Goal: Task Accomplishment & Management: Use online tool/utility

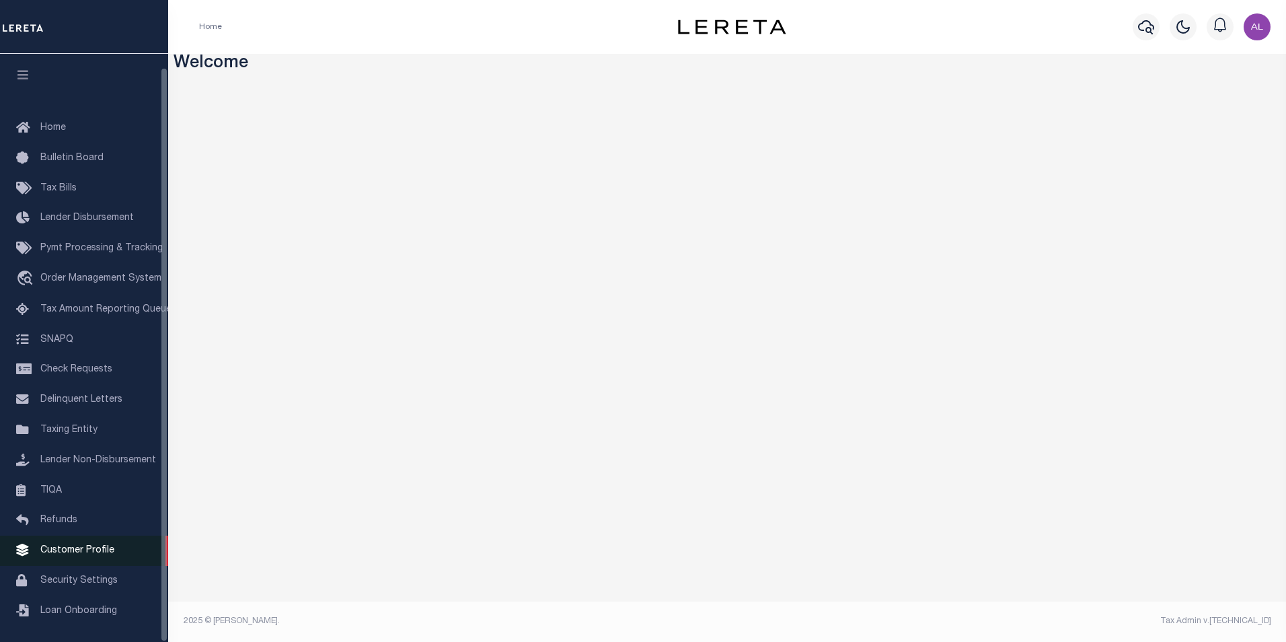
scroll to position [13, 0]
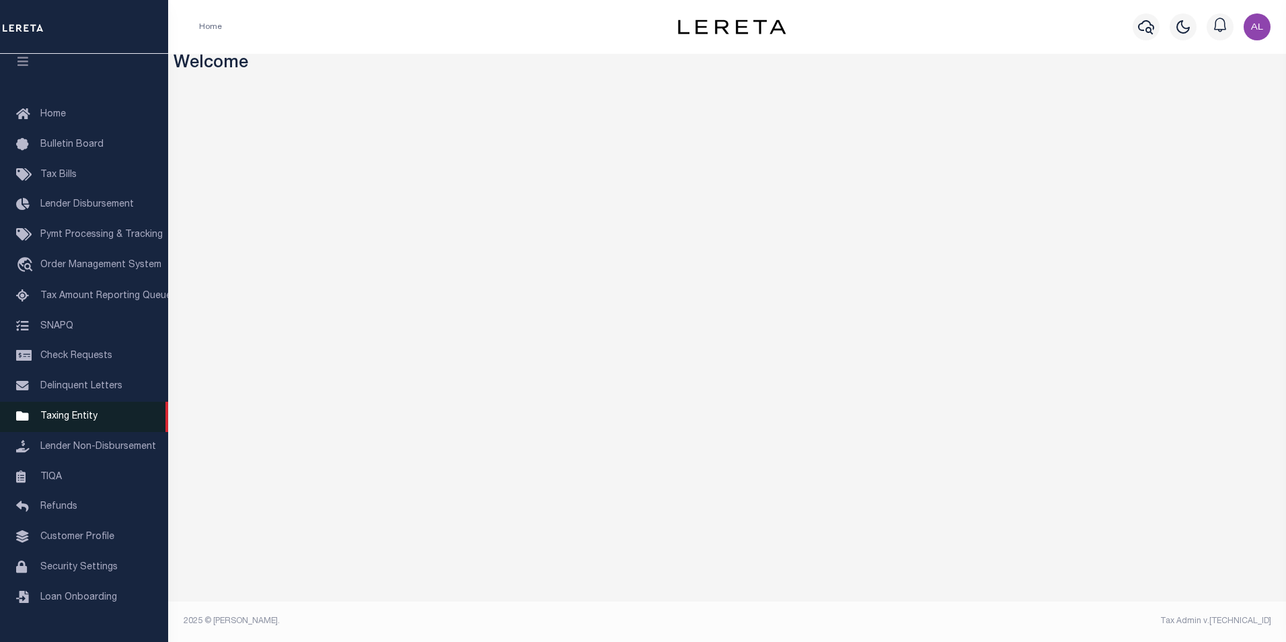
click at [88, 428] on link "Taxing Entity" at bounding box center [84, 416] width 168 height 30
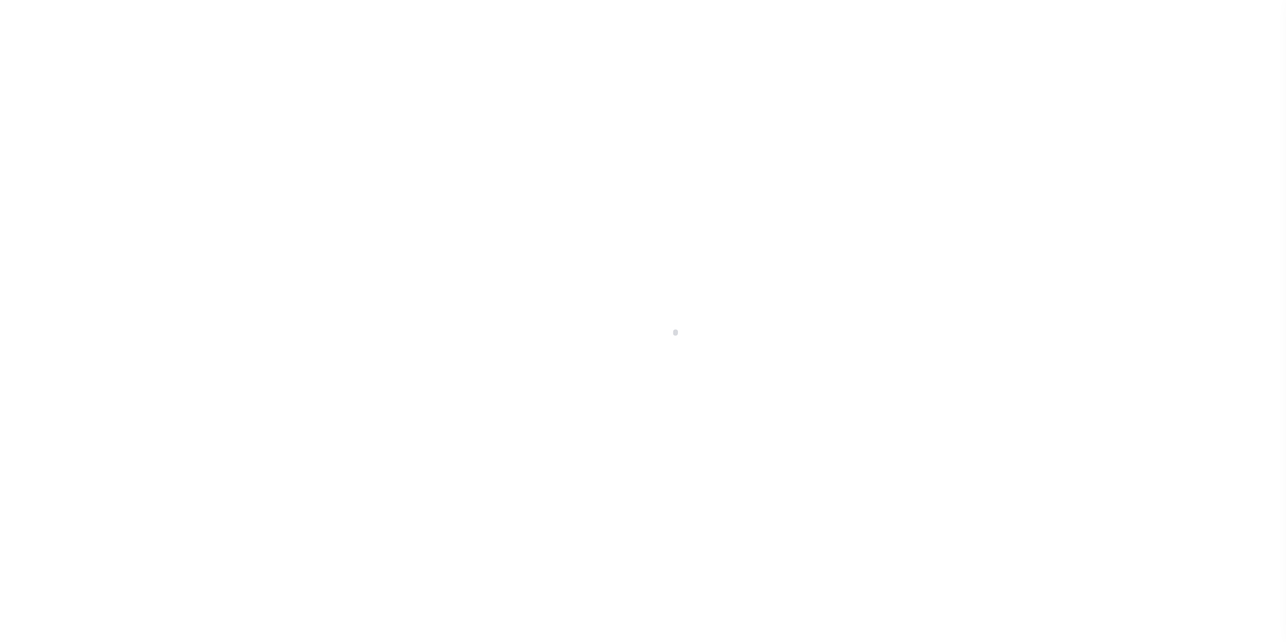
scroll to position [13, 0]
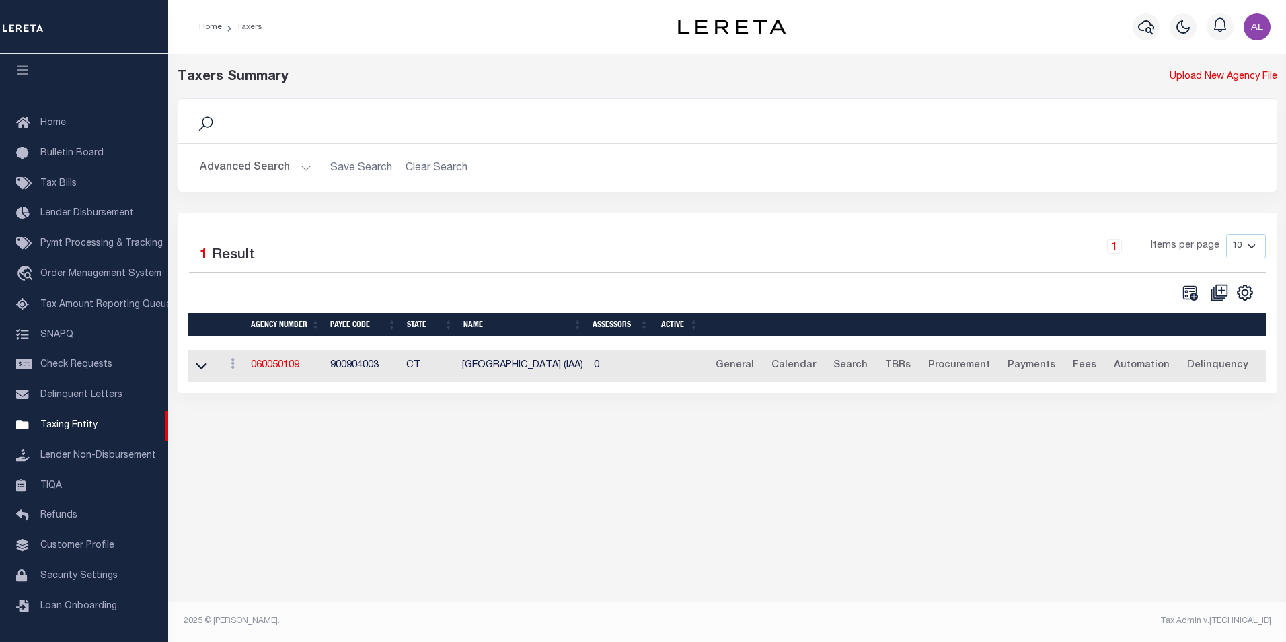
click at [305, 175] on button "Advanced Search" at bounding box center [256, 168] width 112 height 26
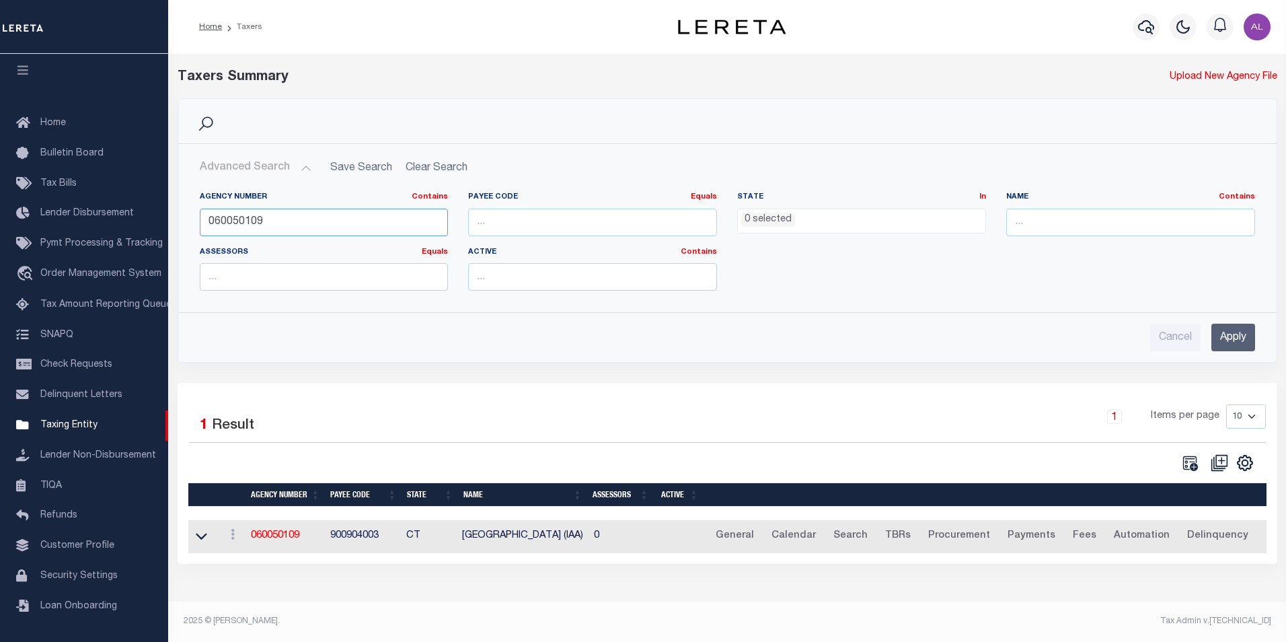
click at [288, 223] on input "060050109" at bounding box center [324, 222] width 249 height 28
paste input "370378216"
type input "370378216"
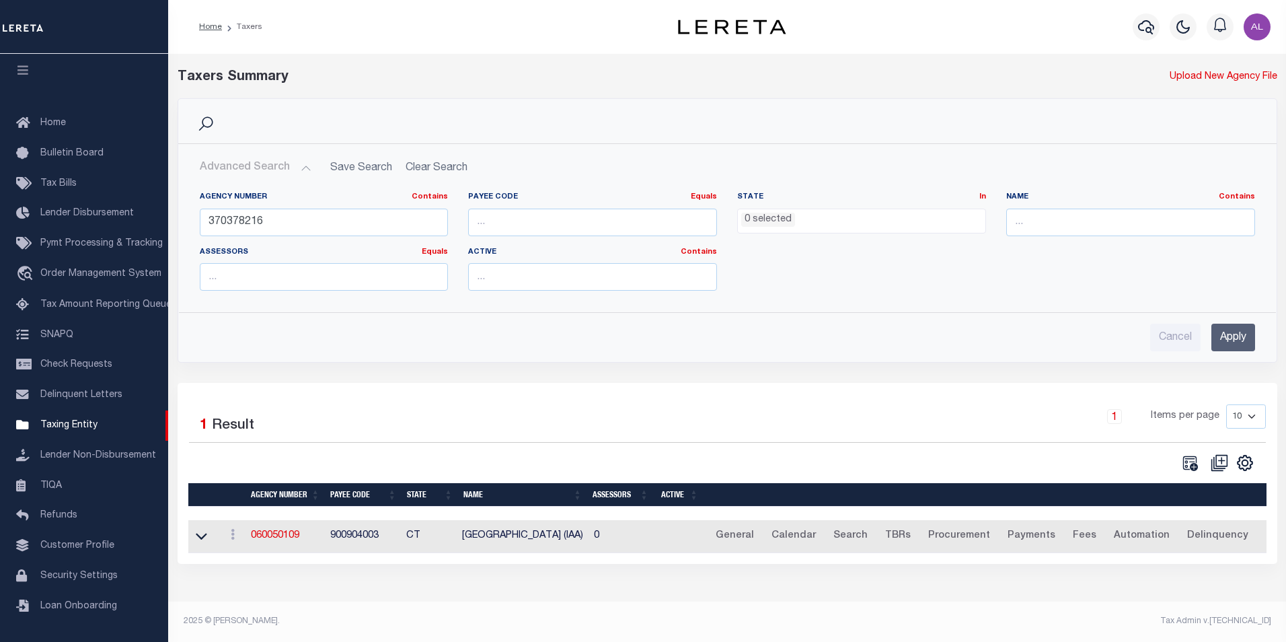
click at [1235, 341] on input "Apply" at bounding box center [1233, 337] width 44 height 28
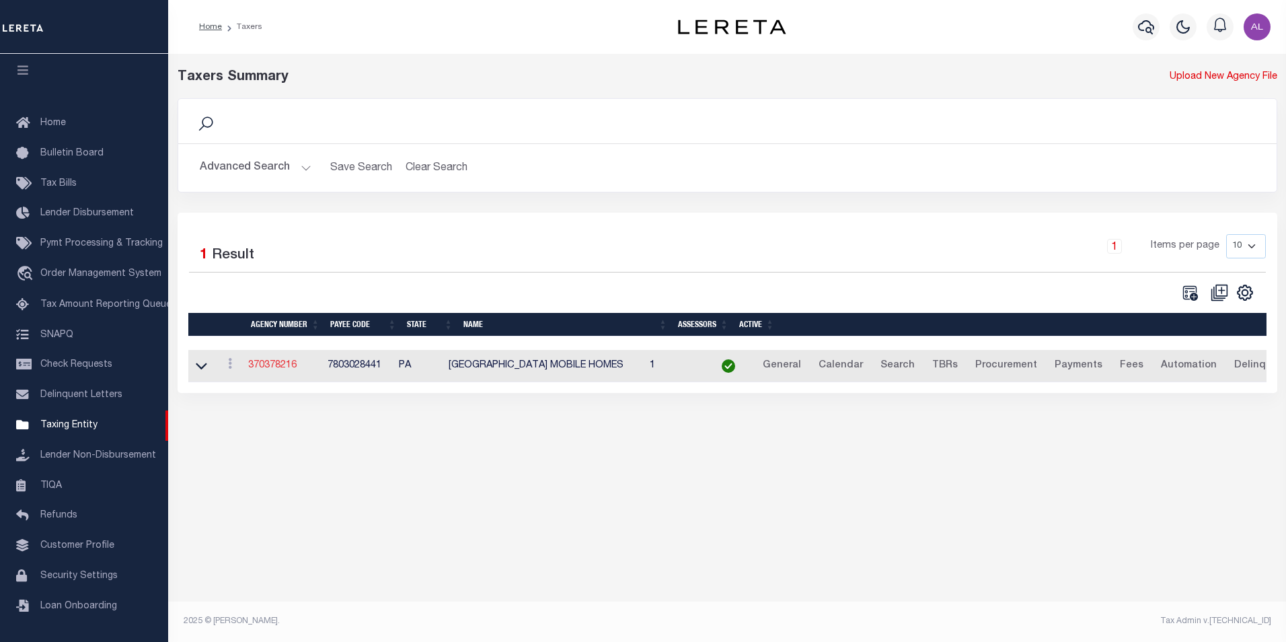
click at [271, 369] on link "370378216" at bounding box center [272, 364] width 48 height 9
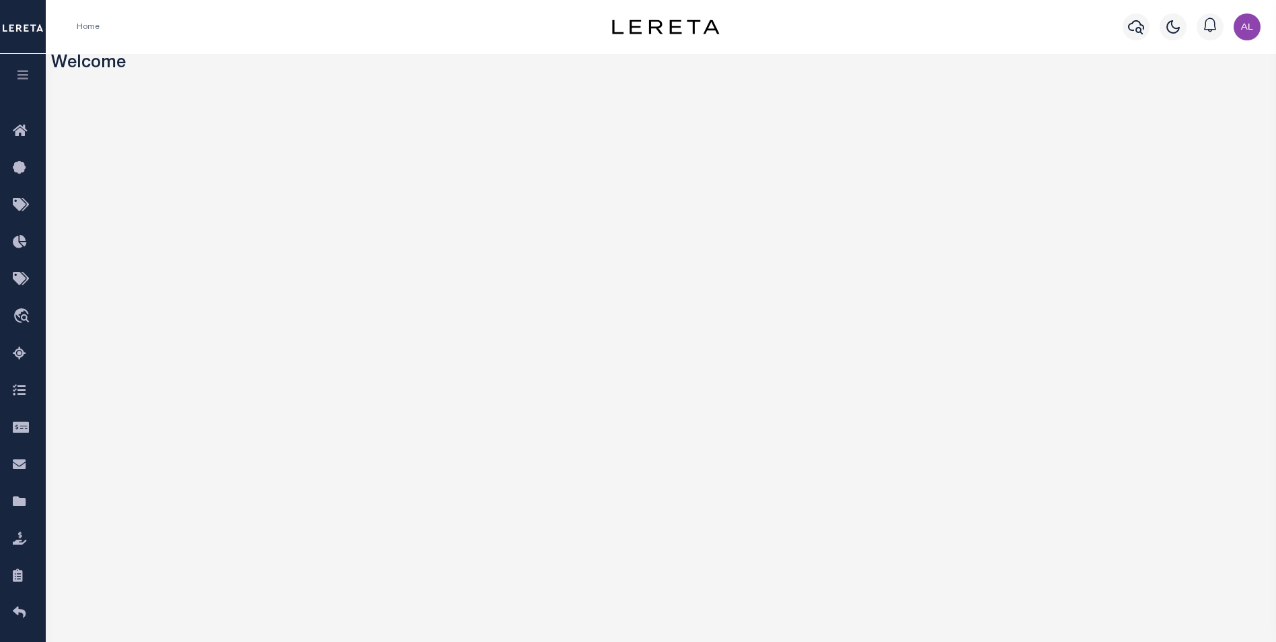
click at [20, 79] on icon "button" at bounding box center [22, 75] width 15 height 12
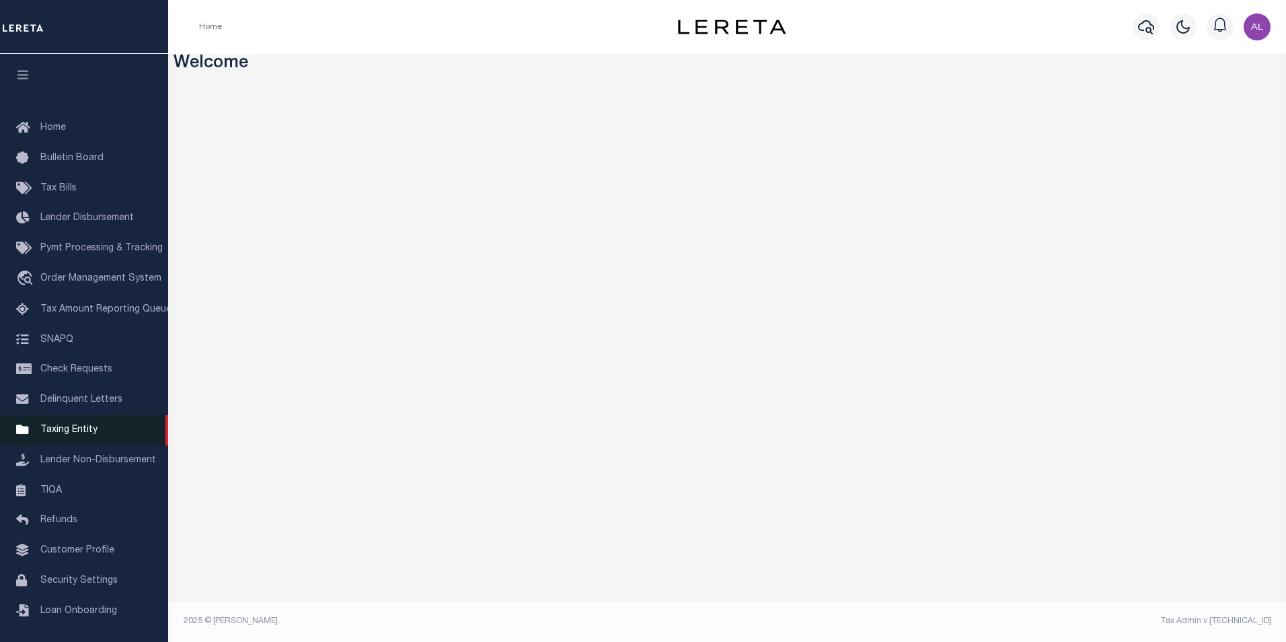
click at [94, 434] on span "Taxing Entity" at bounding box center [68, 429] width 57 height 9
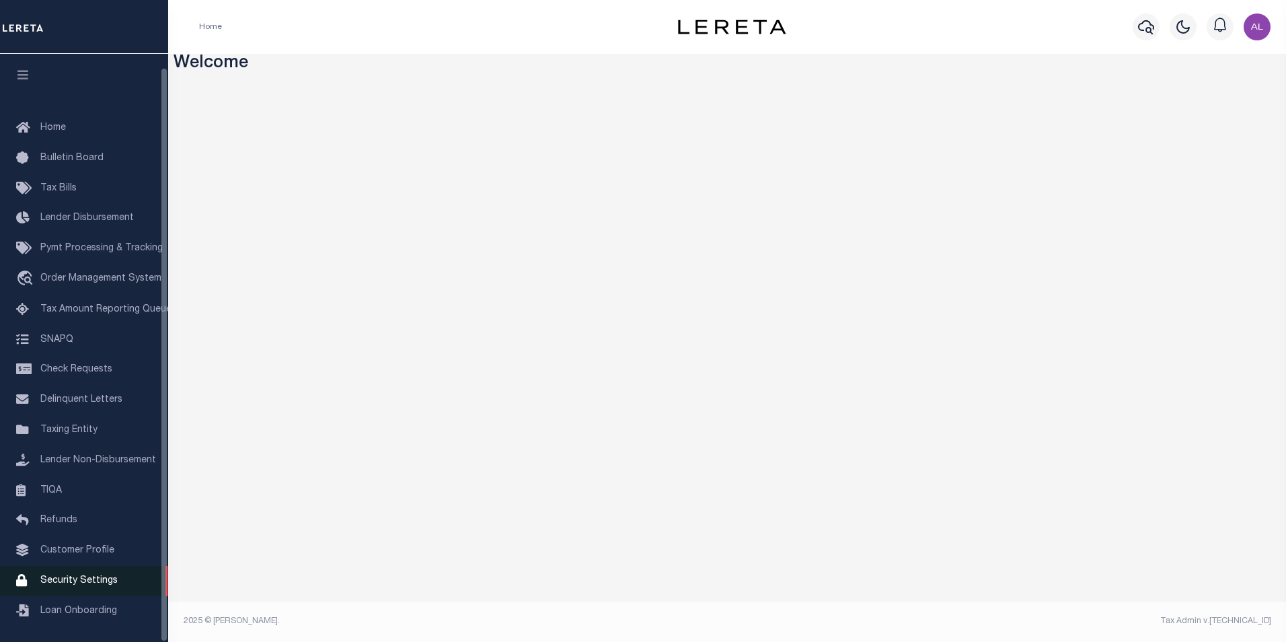
scroll to position [13, 0]
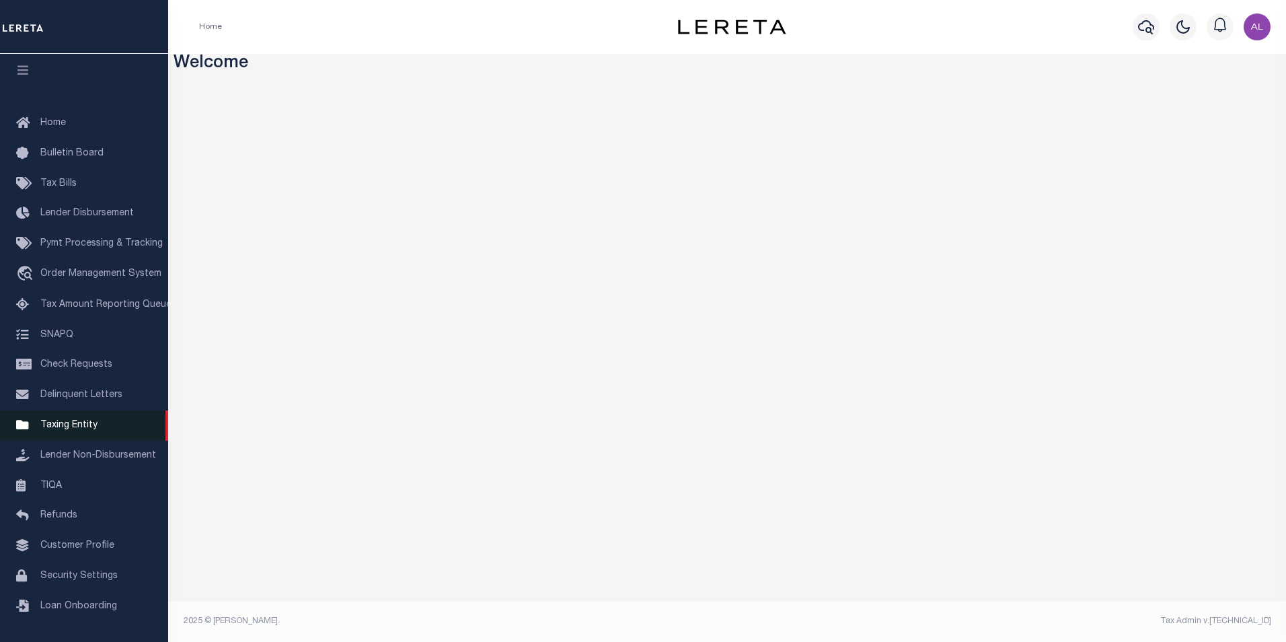
click at [73, 424] on span "Taxing Entity" at bounding box center [68, 424] width 57 height 9
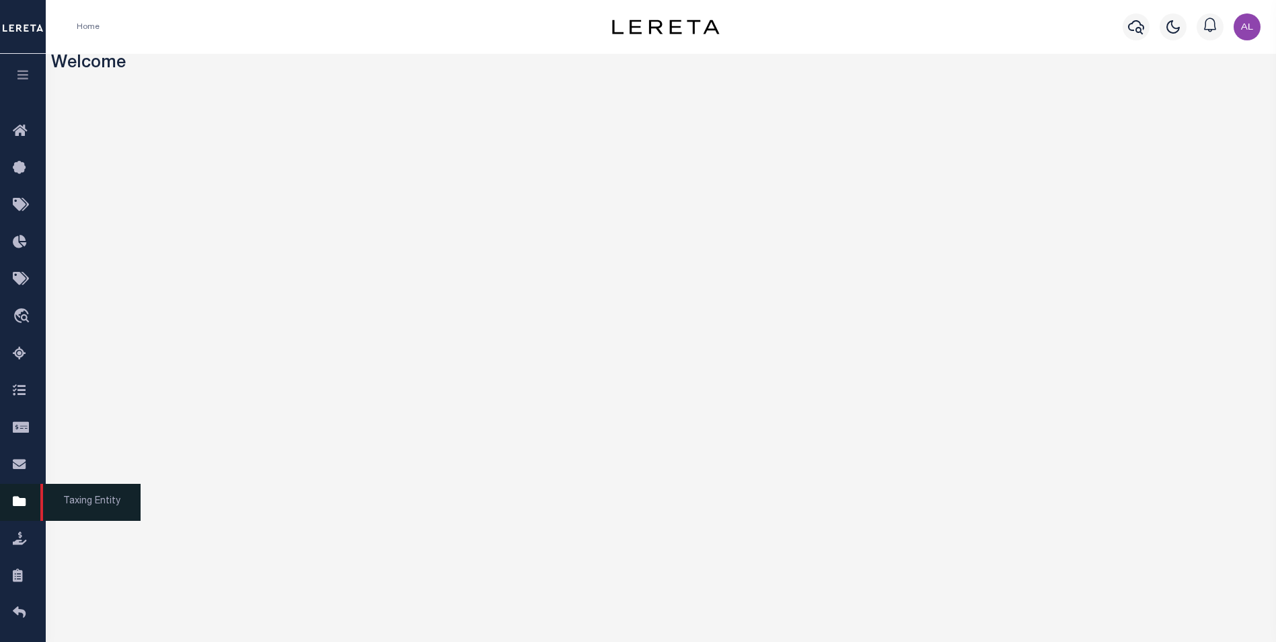
click at [12, 506] on link "Taxing Entity" at bounding box center [23, 502] width 46 height 37
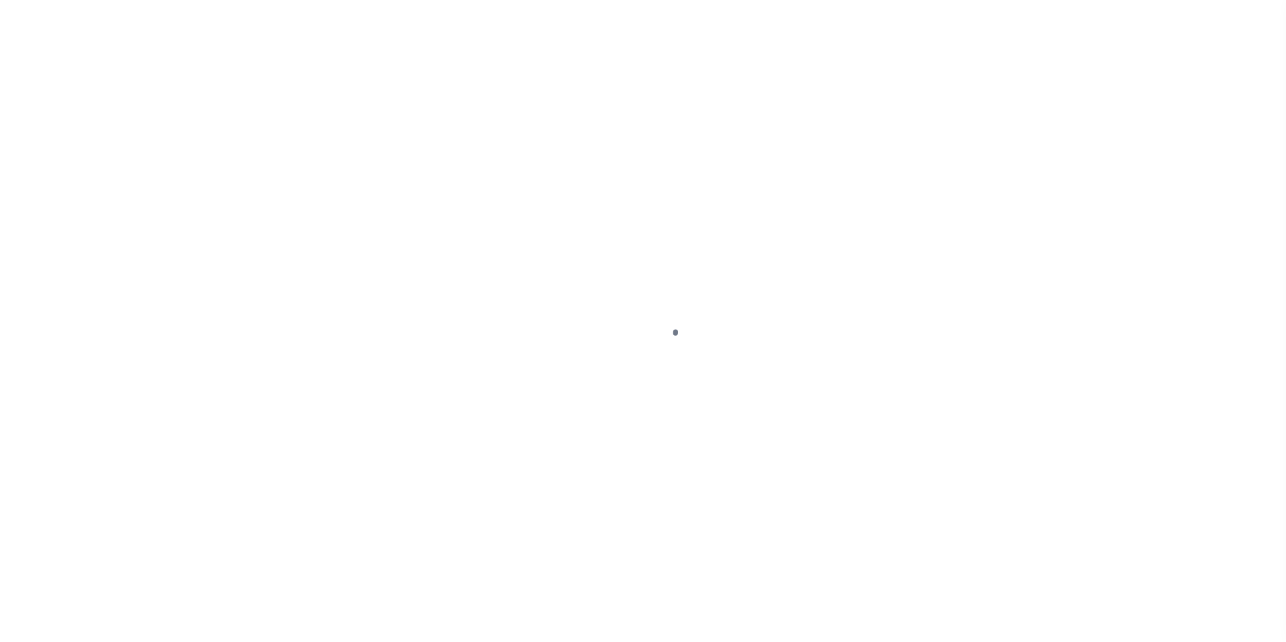
scroll to position [13, 0]
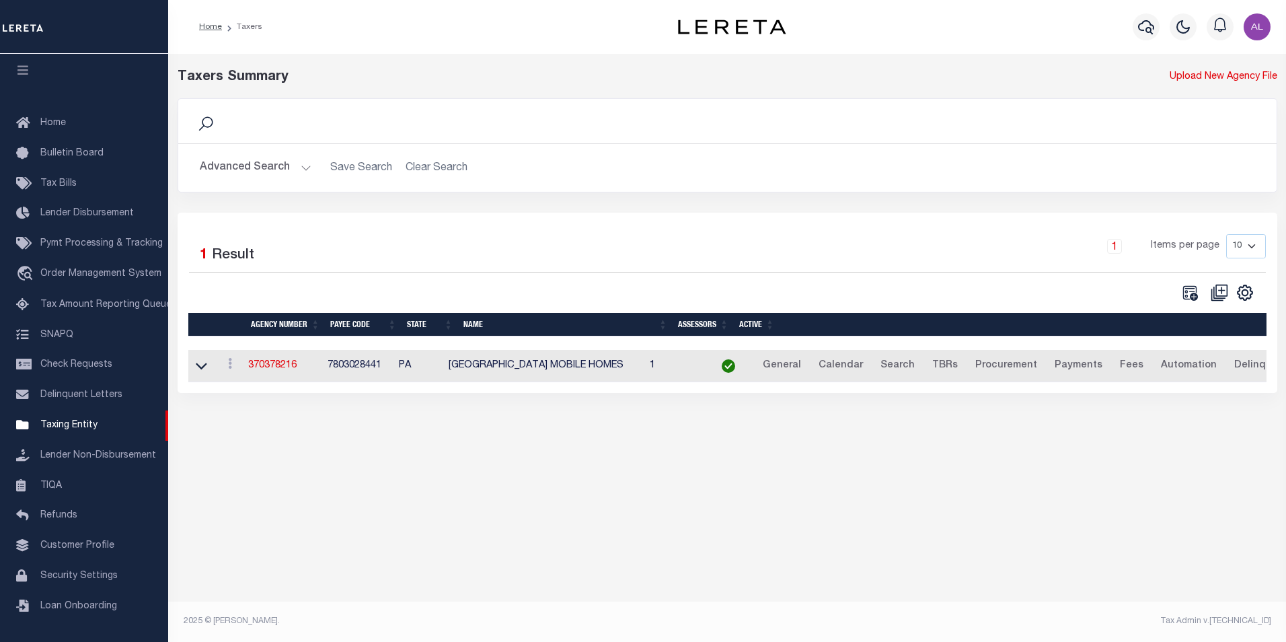
click at [301, 170] on button "Advanced Search" at bounding box center [256, 168] width 112 height 26
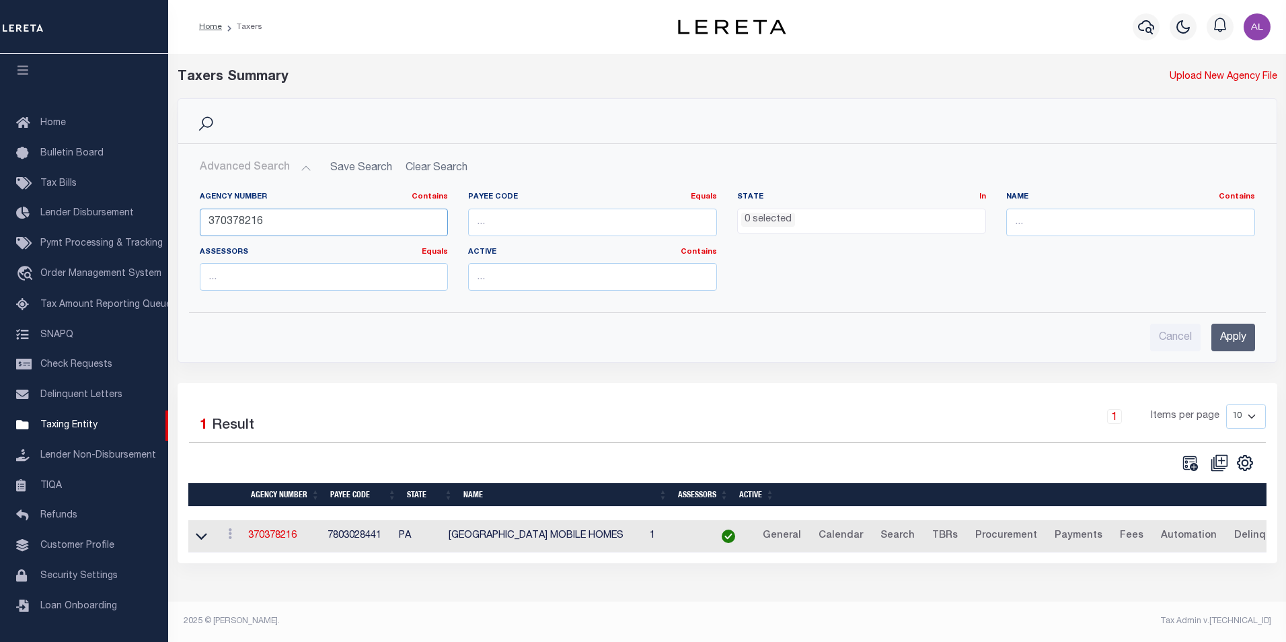
click at [254, 215] on input "370378216" at bounding box center [324, 222] width 249 height 28
paste input "1822"
type input "370318226"
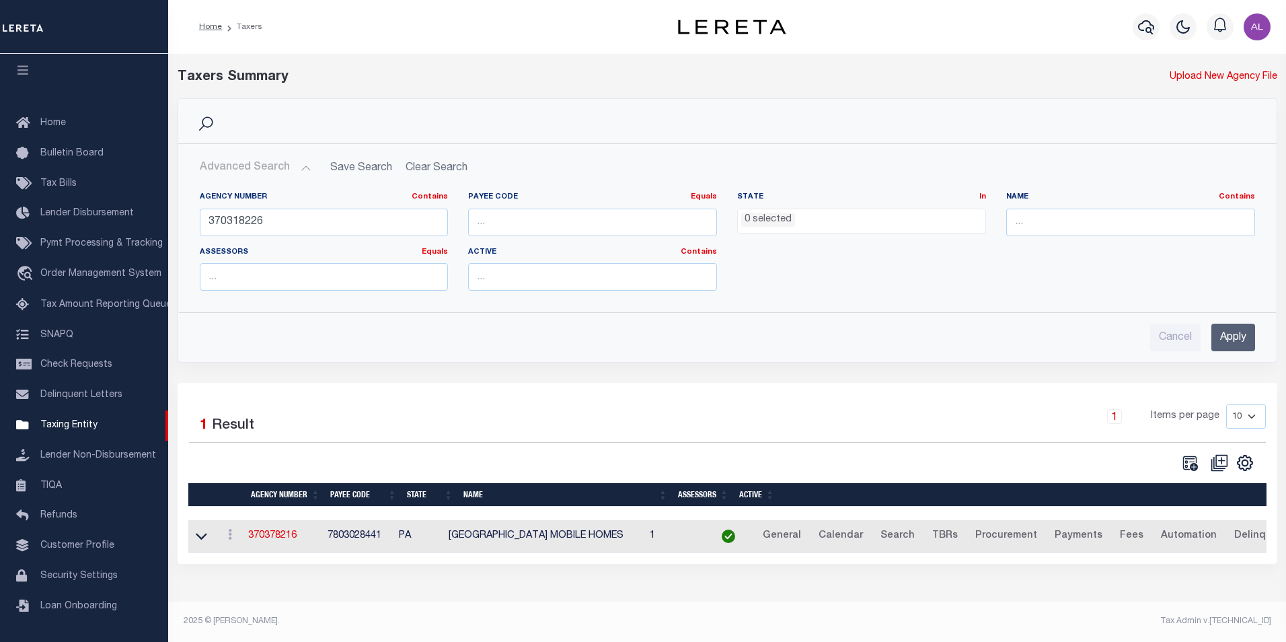
click at [1211, 332] on input "Apply" at bounding box center [1233, 337] width 44 height 28
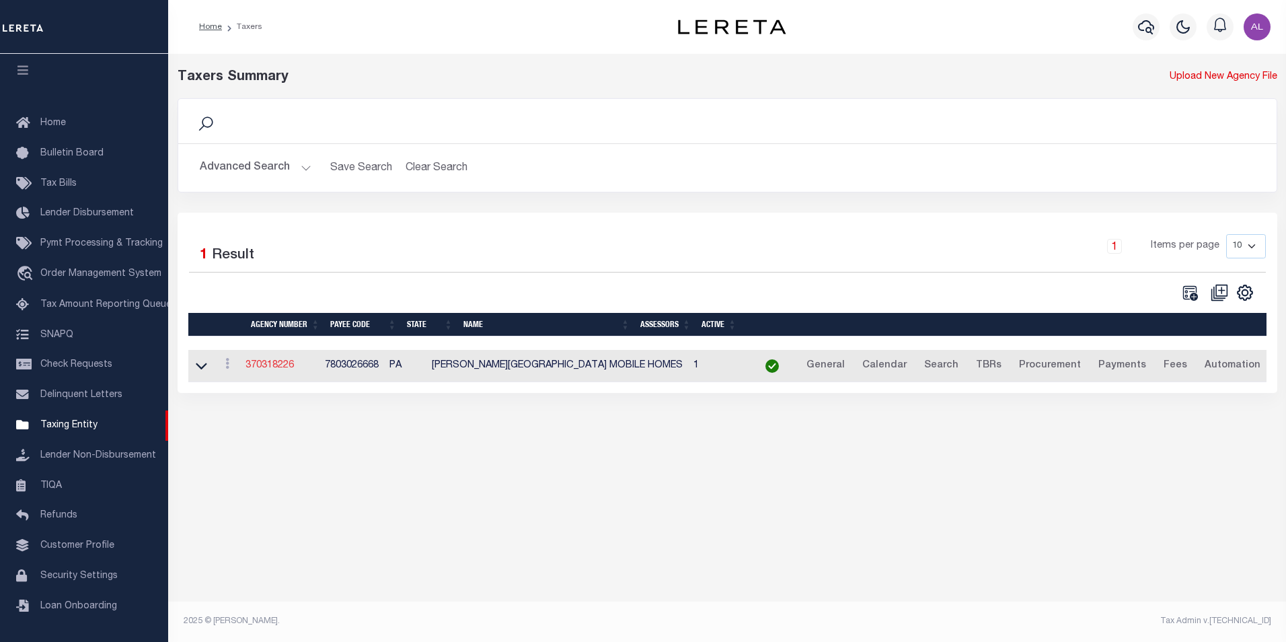
click at [268, 367] on link "370318226" at bounding box center [269, 364] width 48 height 9
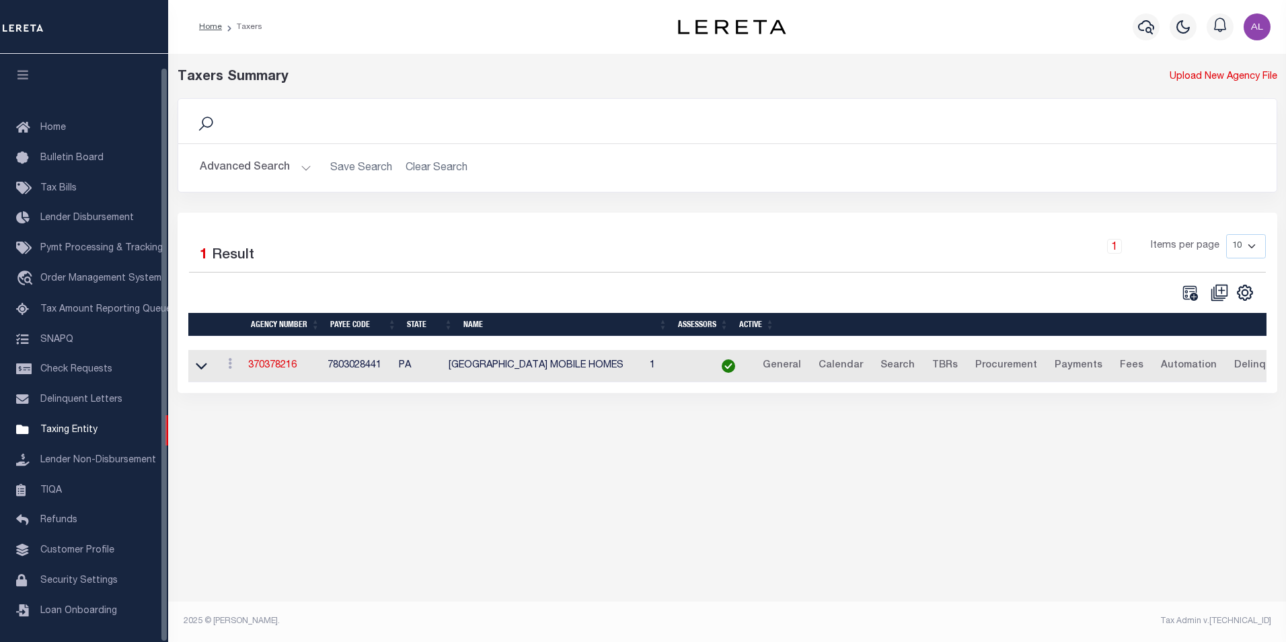
scroll to position [13, 0]
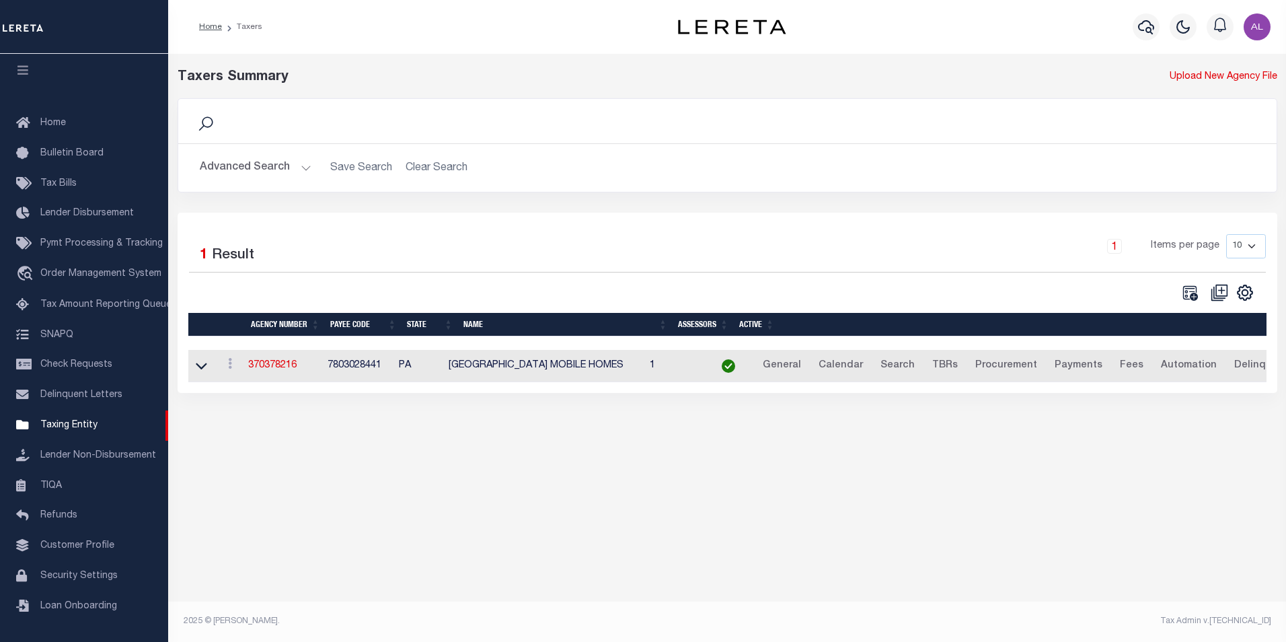
click at [299, 173] on button "Advanced Search" at bounding box center [256, 168] width 112 height 26
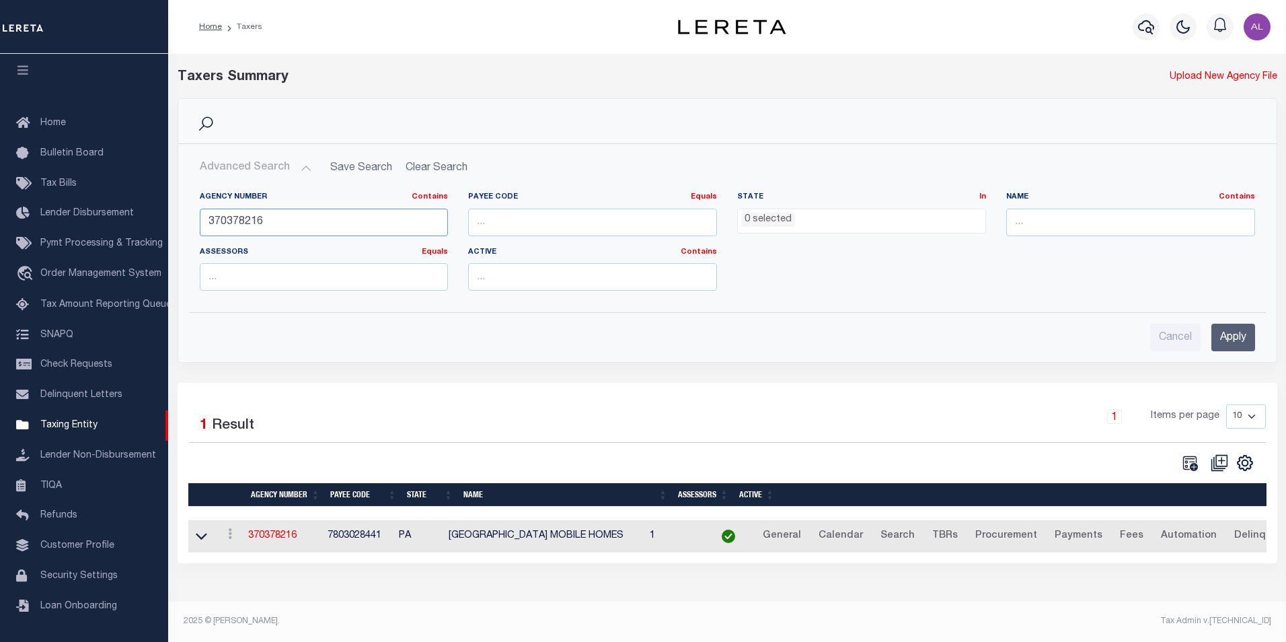
click at [265, 210] on input "370378216" at bounding box center [324, 222] width 249 height 28
paste input "480440201"
type input "480440201"
click at [1241, 344] on input "Apply" at bounding box center [1233, 337] width 44 height 28
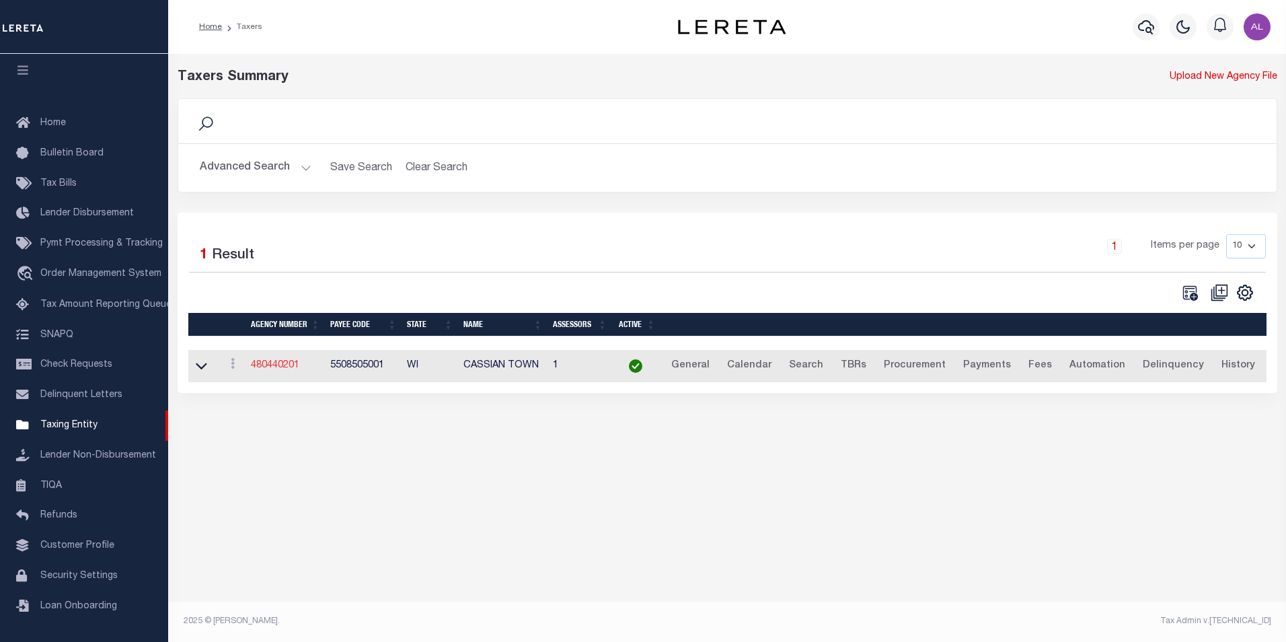
click at [257, 367] on link "480440201" at bounding box center [275, 364] width 48 height 9
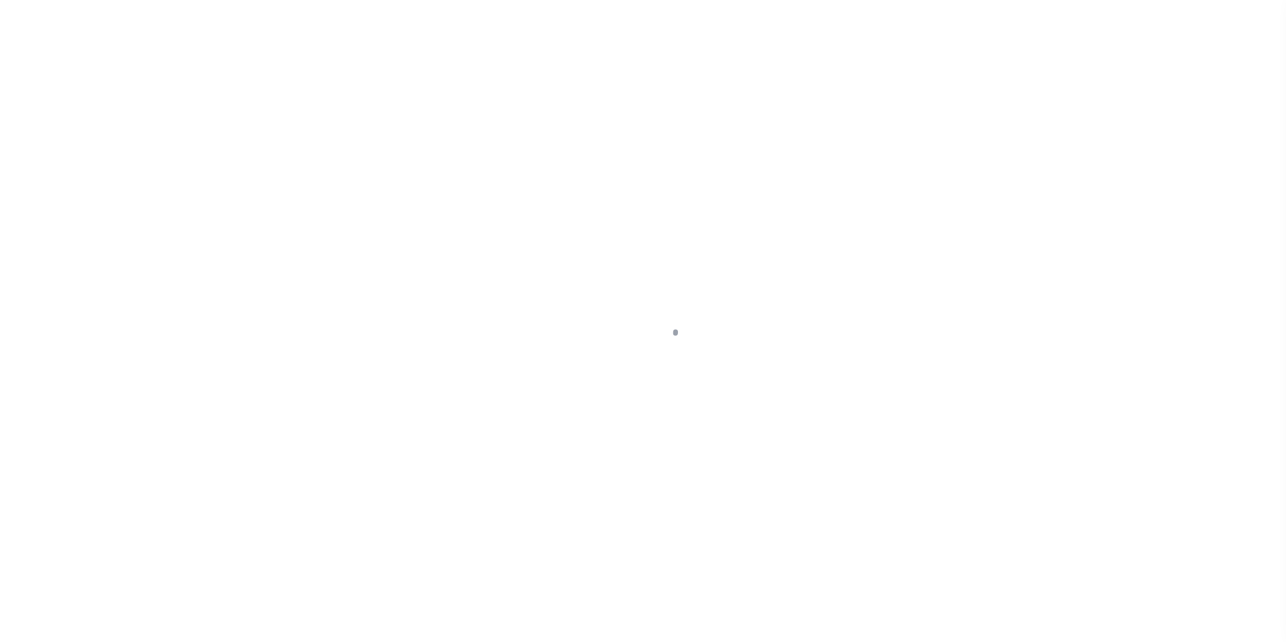
scroll to position [13, 0]
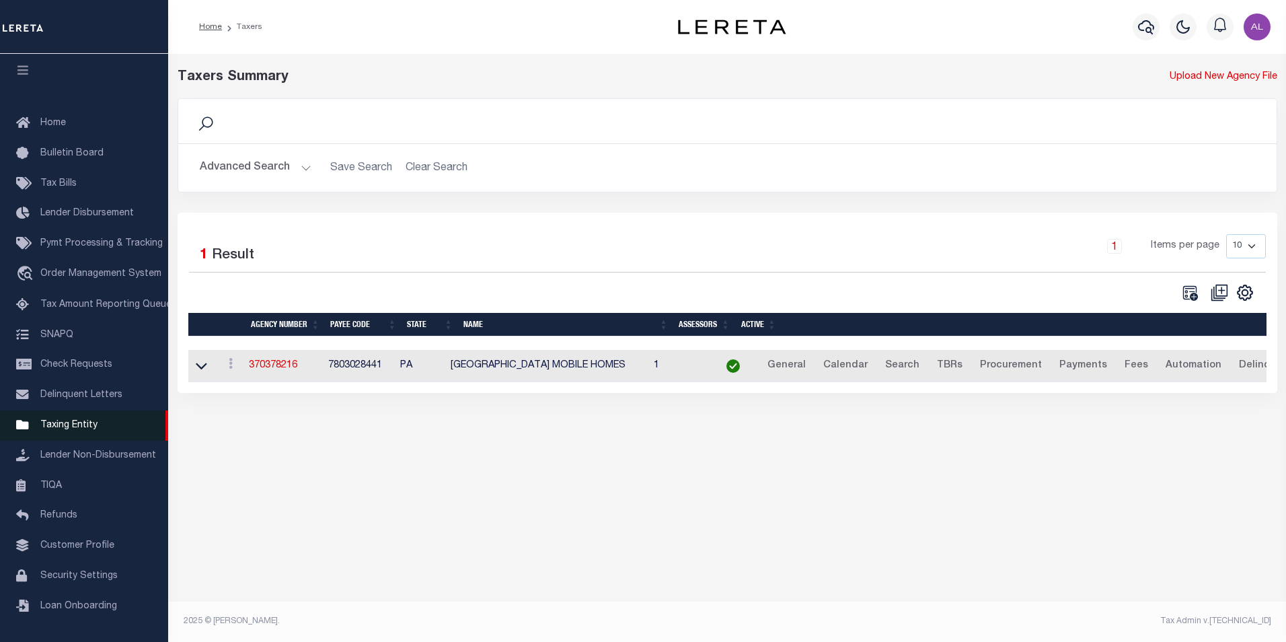
click at [85, 420] on span "Taxing Entity" at bounding box center [68, 424] width 57 height 9
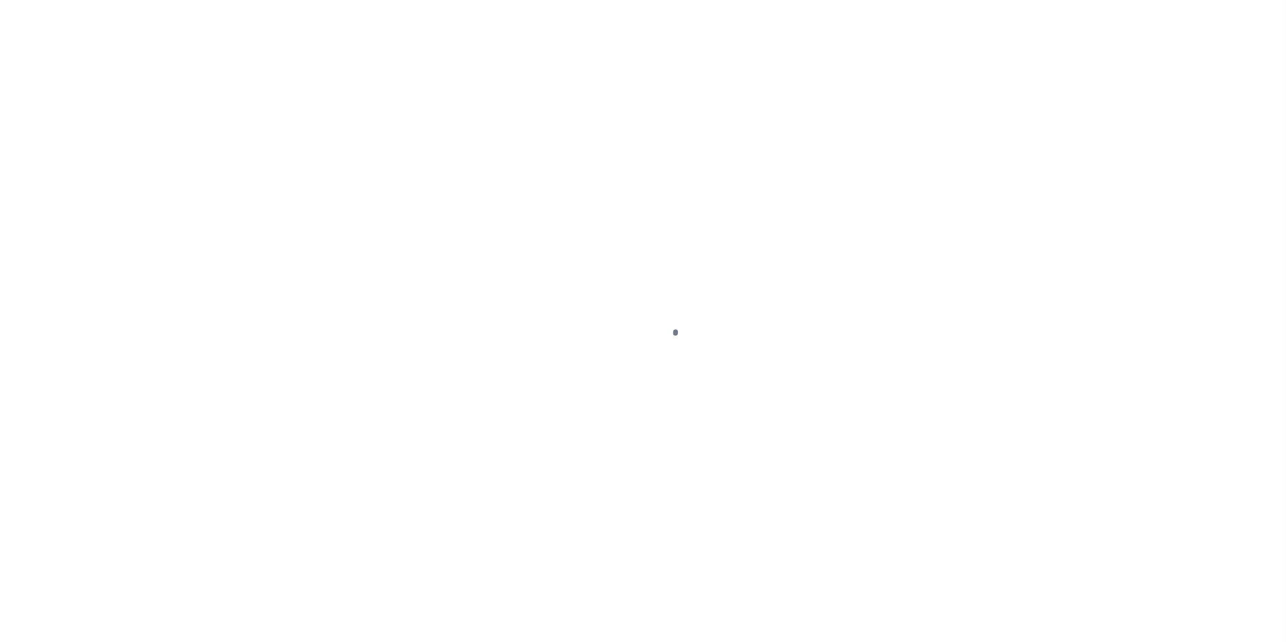
scroll to position [13, 0]
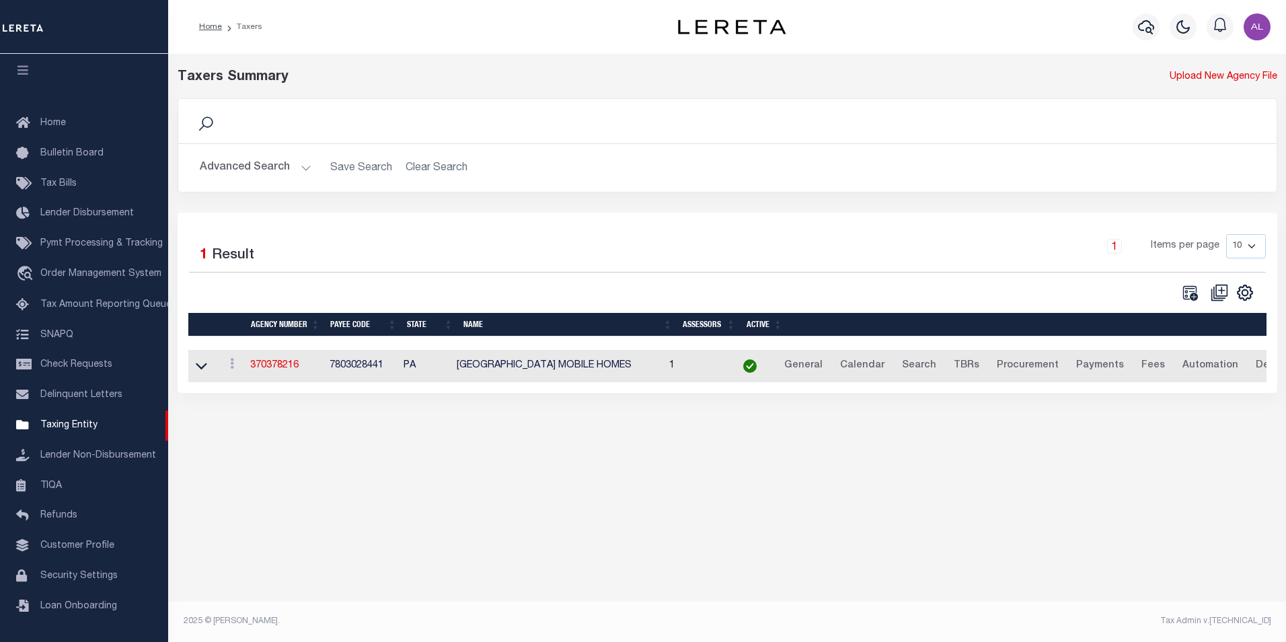
click at [307, 173] on button "Advanced Search" at bounding box center [256, 168] width 112 height 26
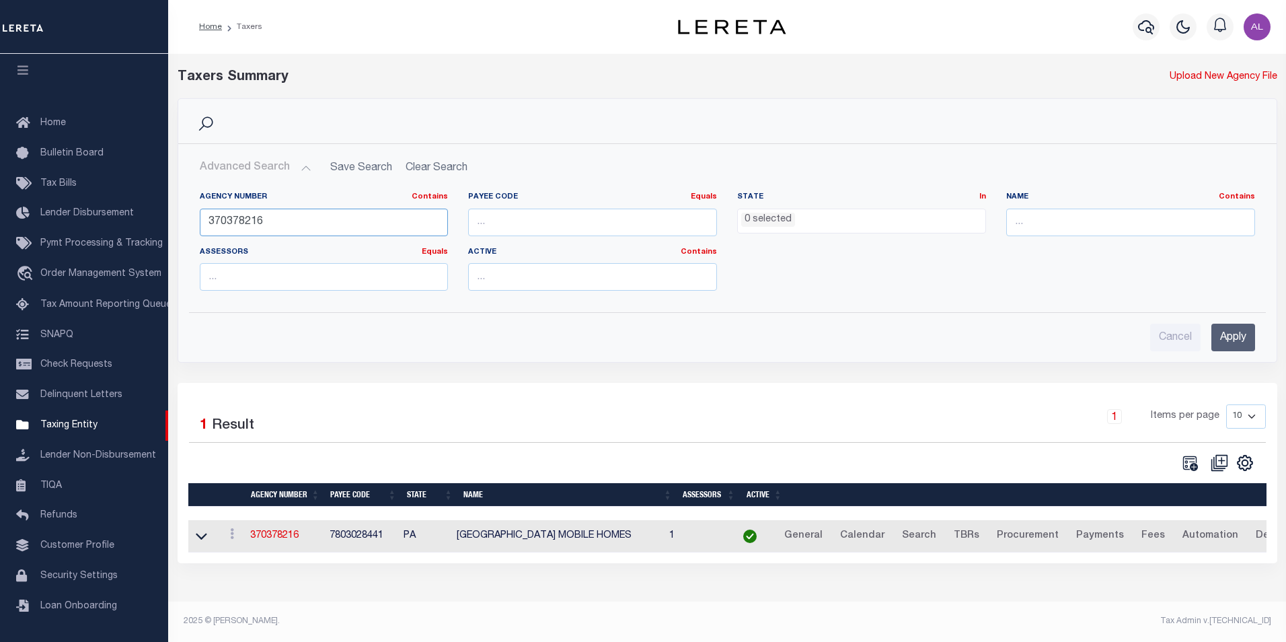
click at [270, 224] on input "370378216" at bounding box center [324, 222] width 249 height 28
paste input "208615"
type input "370208615"
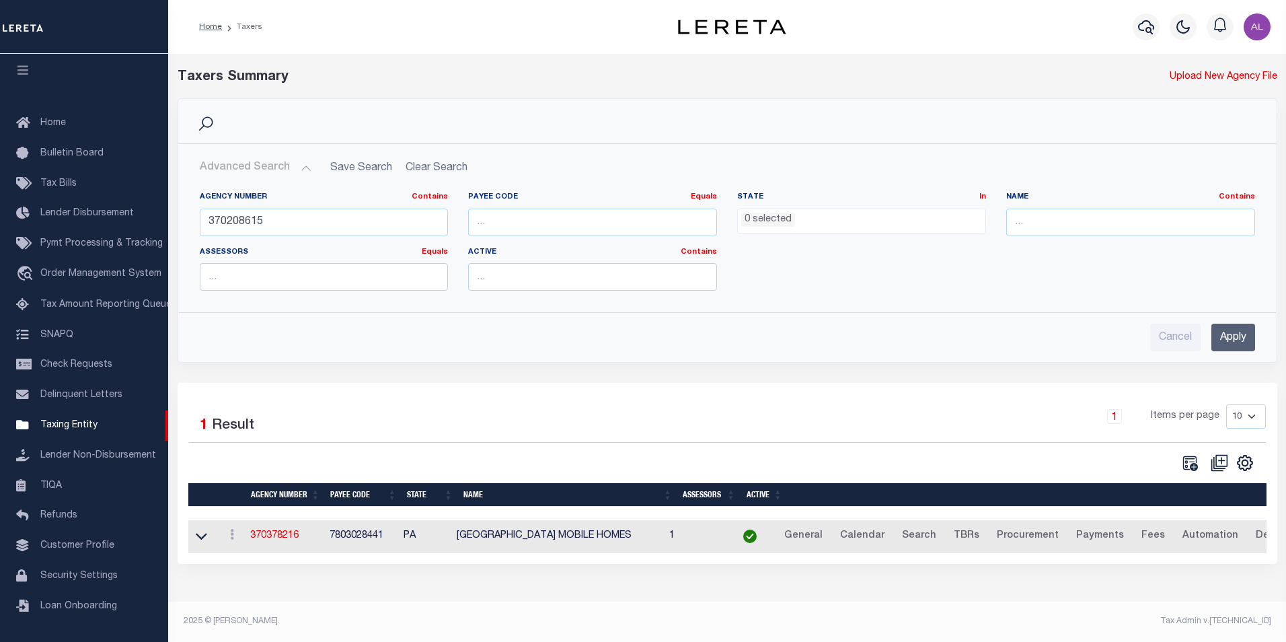
click at [1238, 334] on input "Apply" at bounding box center [1233, 337] width 44 height 28
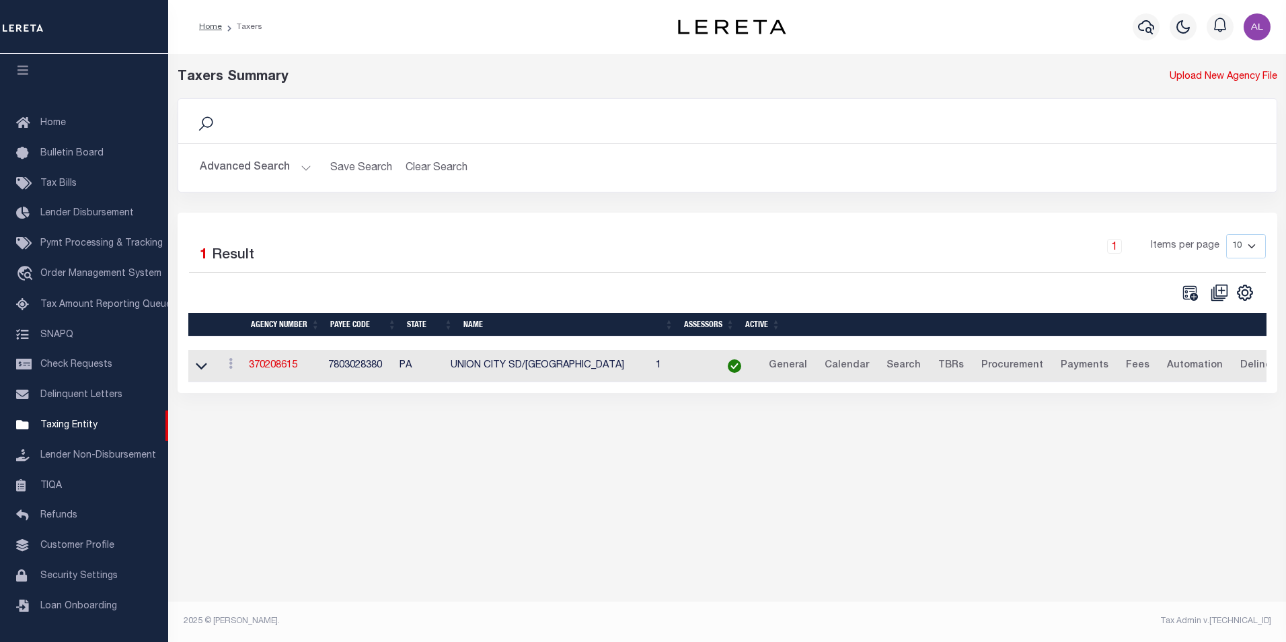
click at [286, 358] on td "370208615" at bounding box center [282, 366] width 79 height 33
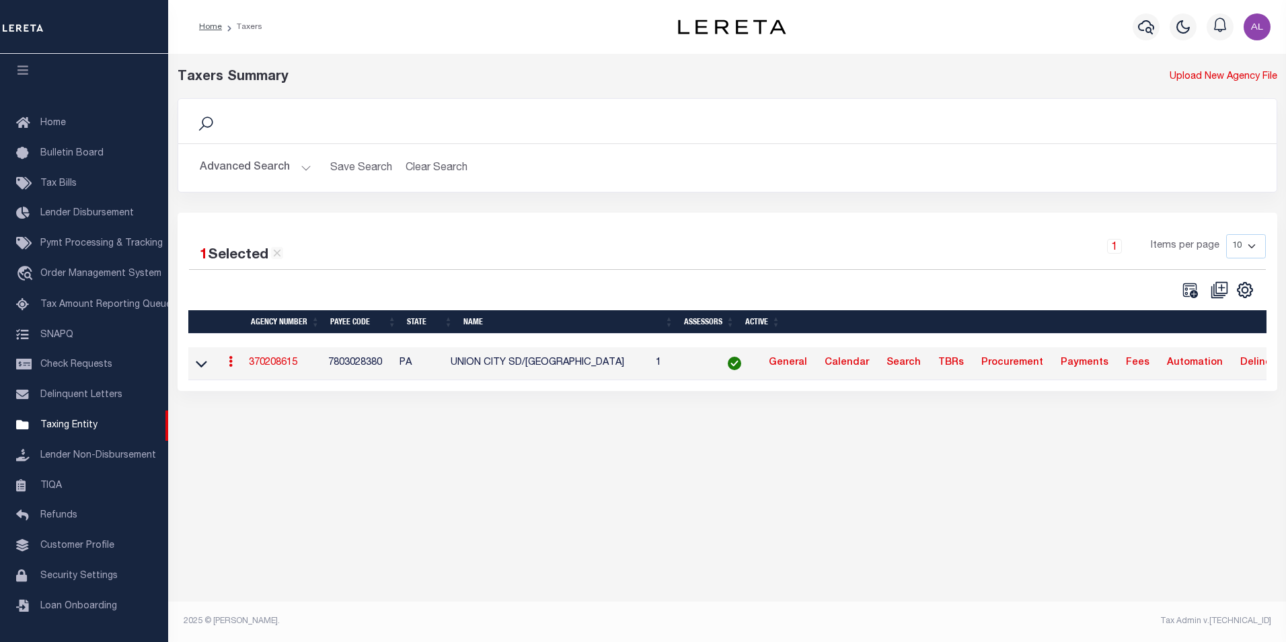
click at [278, 363] on link "370208615" at bounding box center [273, 362] width 48 height 9
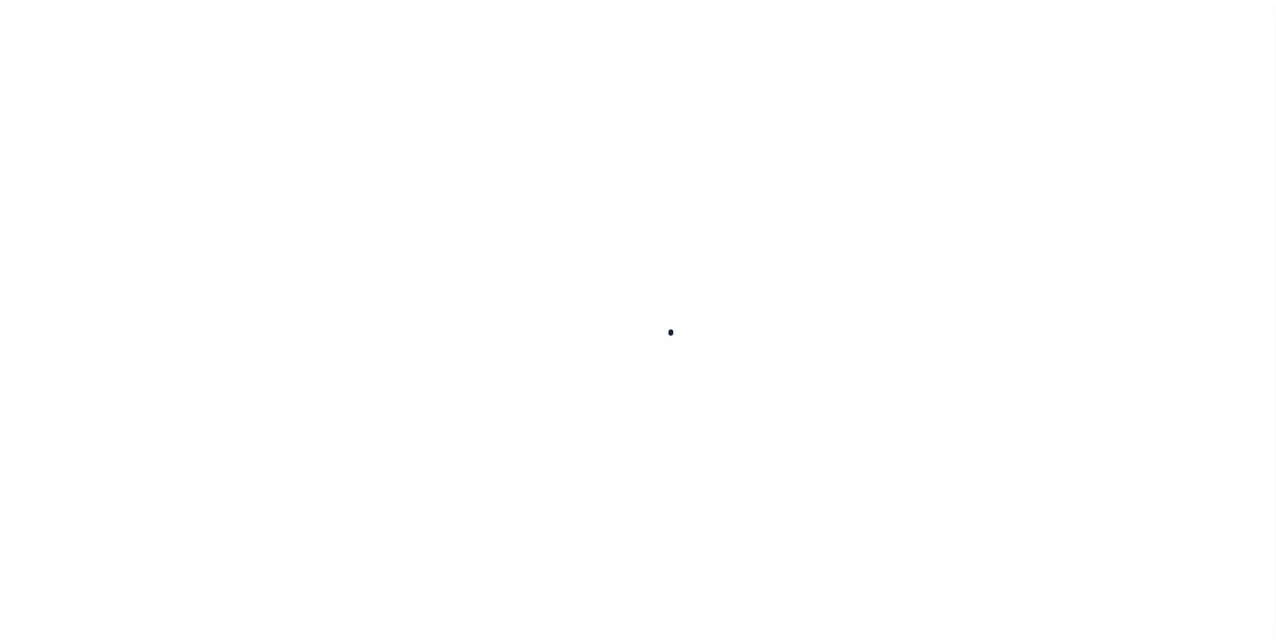
select select
checkbox input "false"
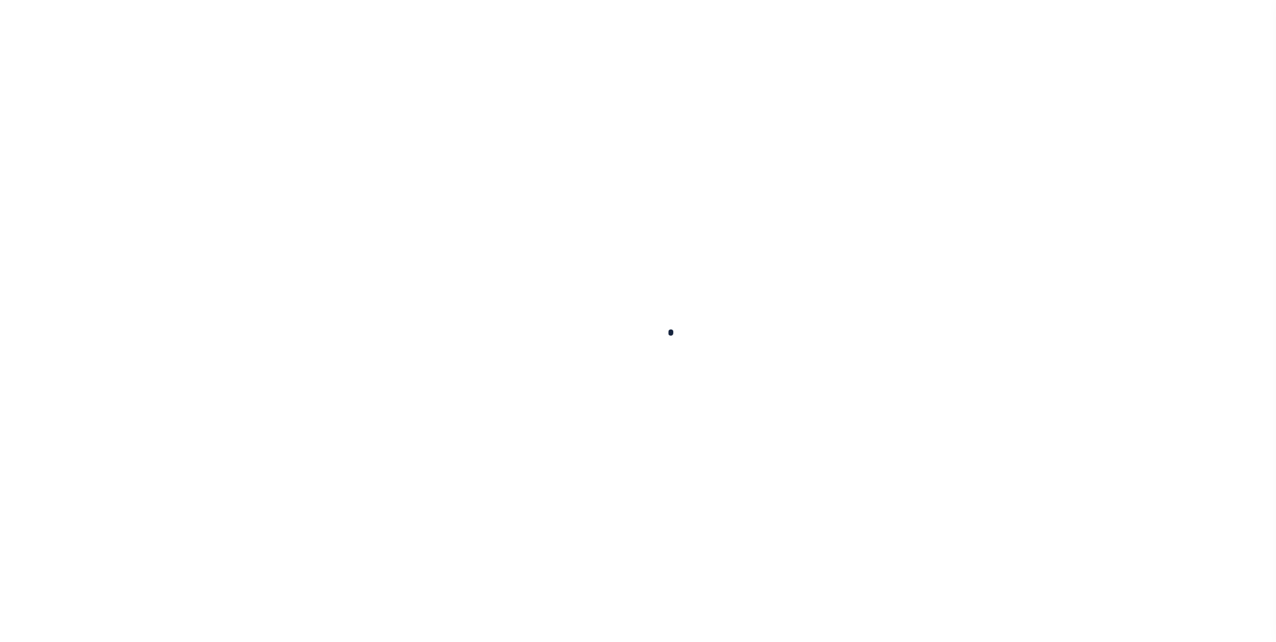
checkbox input "false"
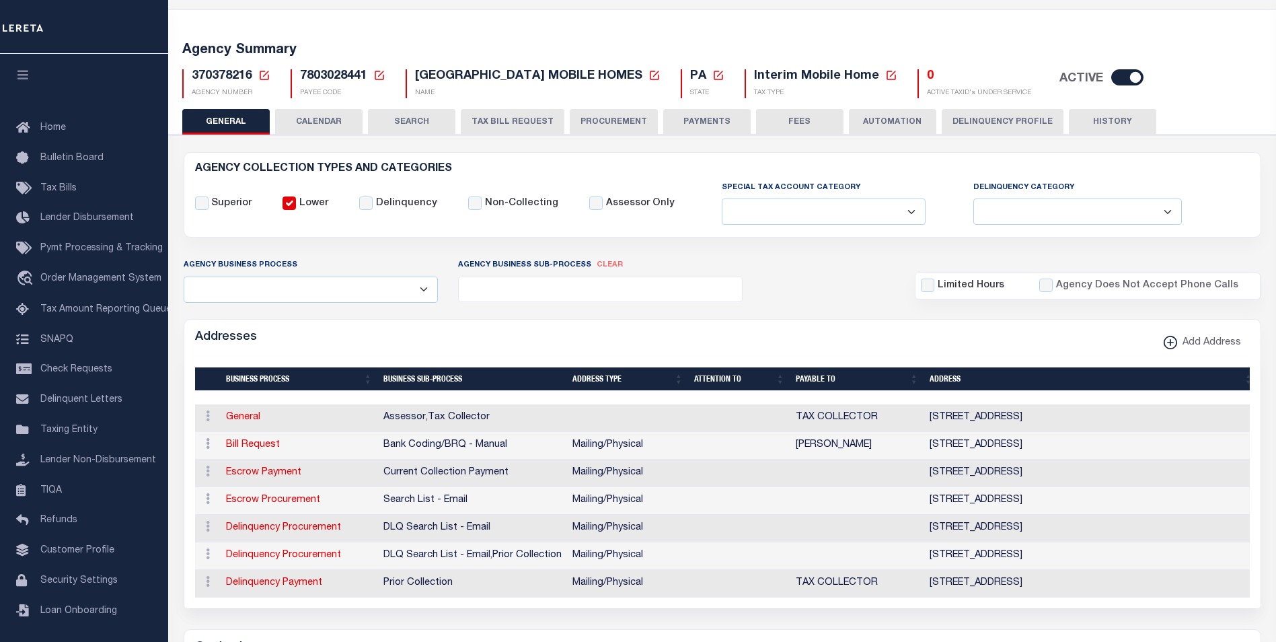
scroll to position [65, 0]
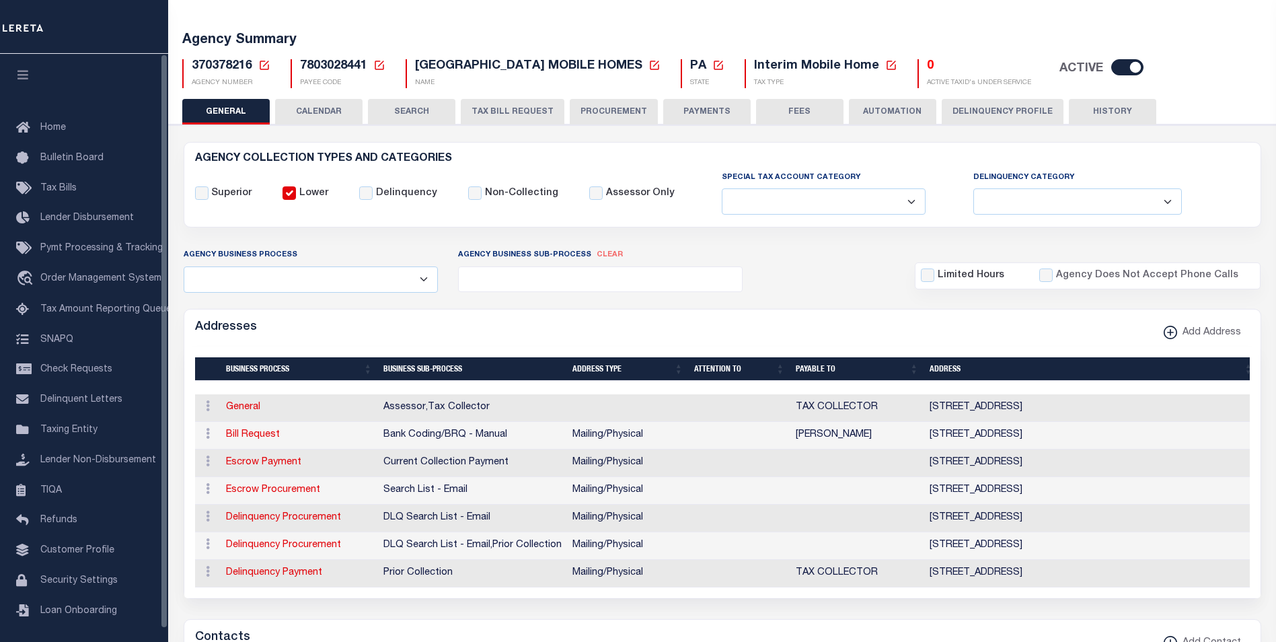
click at [260, 65] on icon at bounding box center [264, 65] width 9 height 9
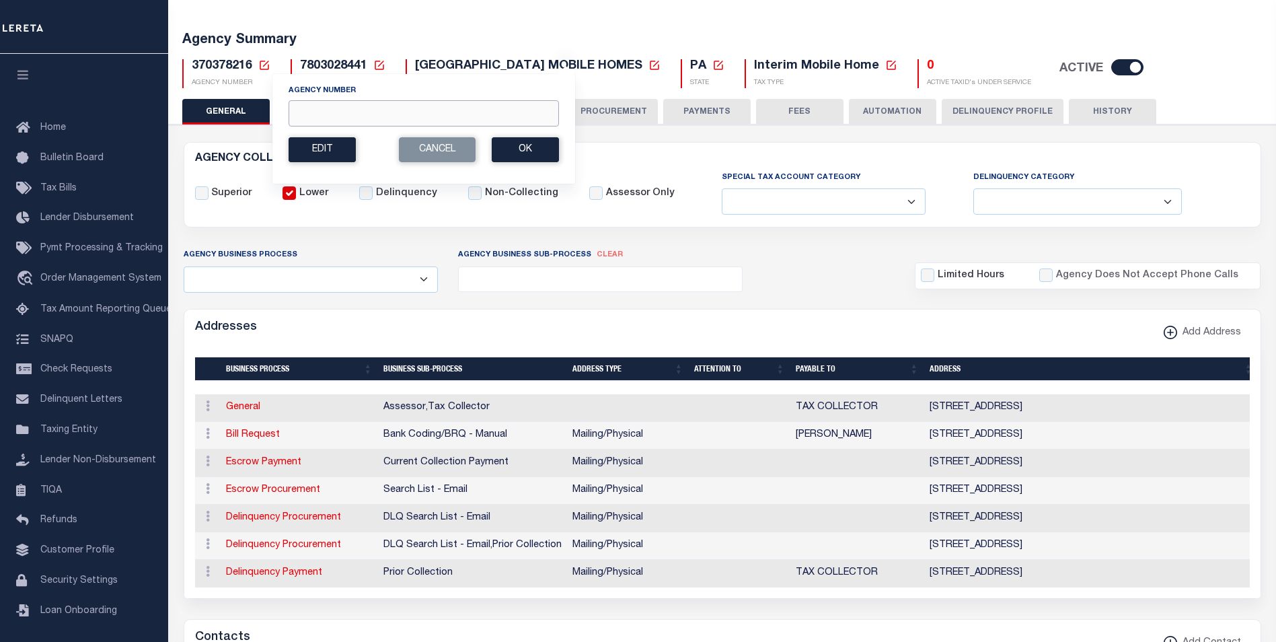
click at [338, 115] on input "Agency Number" at bounding box center [423, 113] width 270 height 26
click at [304, 102] on input "Agency Number" at bounding box center [423, 113] width 270 height 26
paste input "310224000"
type input "310224000"
click at [525, 151] on button "Ok" at bounding box center [525, 149] width 67 height 25
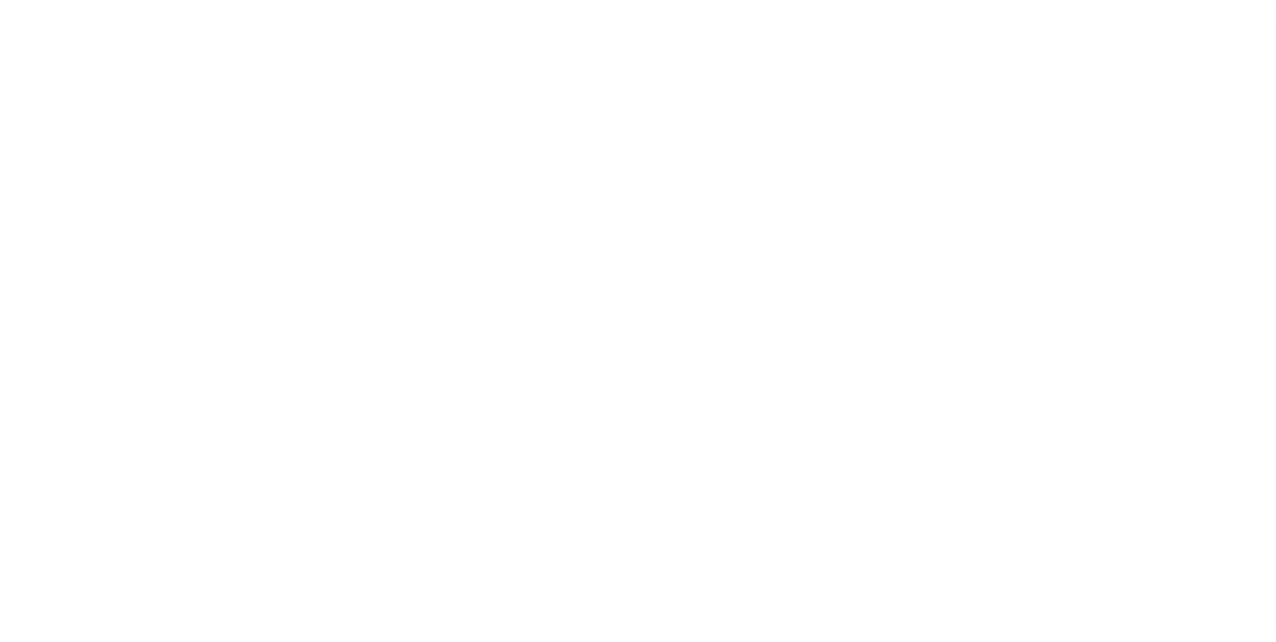
select select
checkbox input "false"
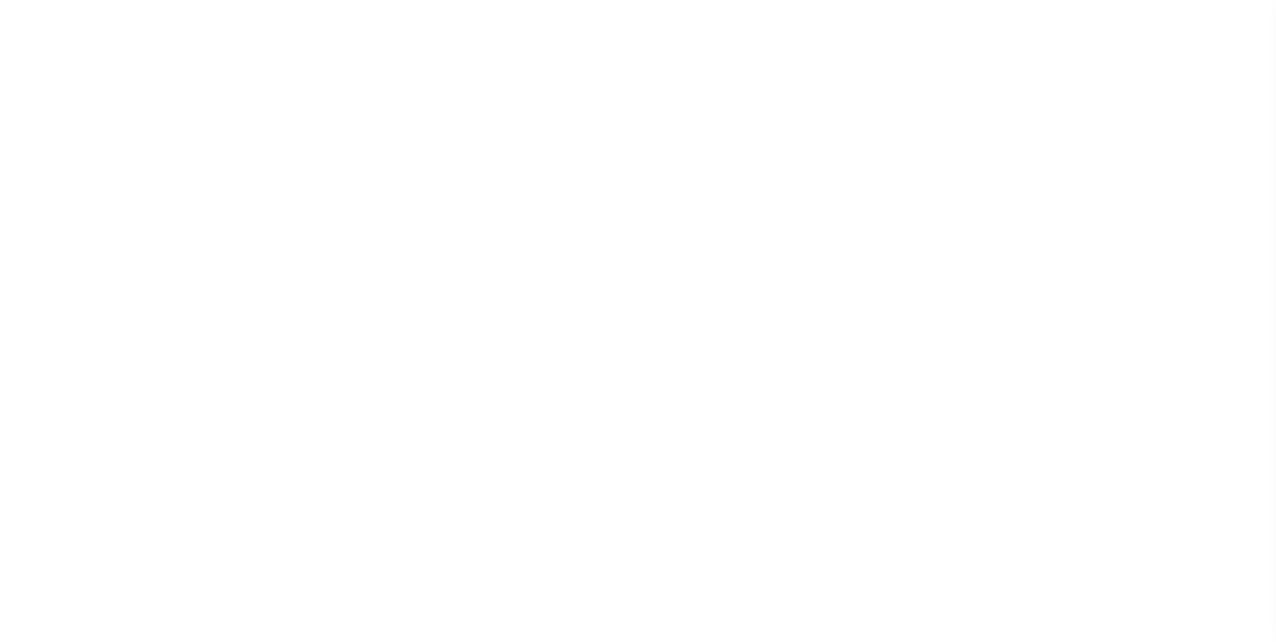
checkbox input "false"
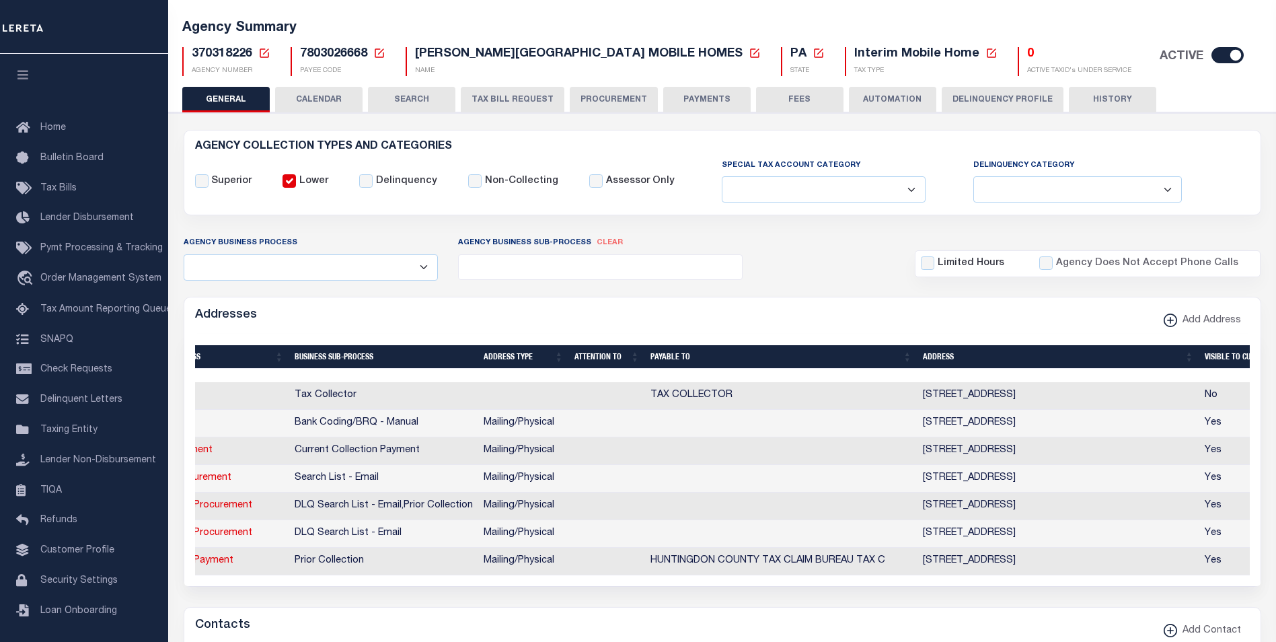
scroll to position [0, 110]
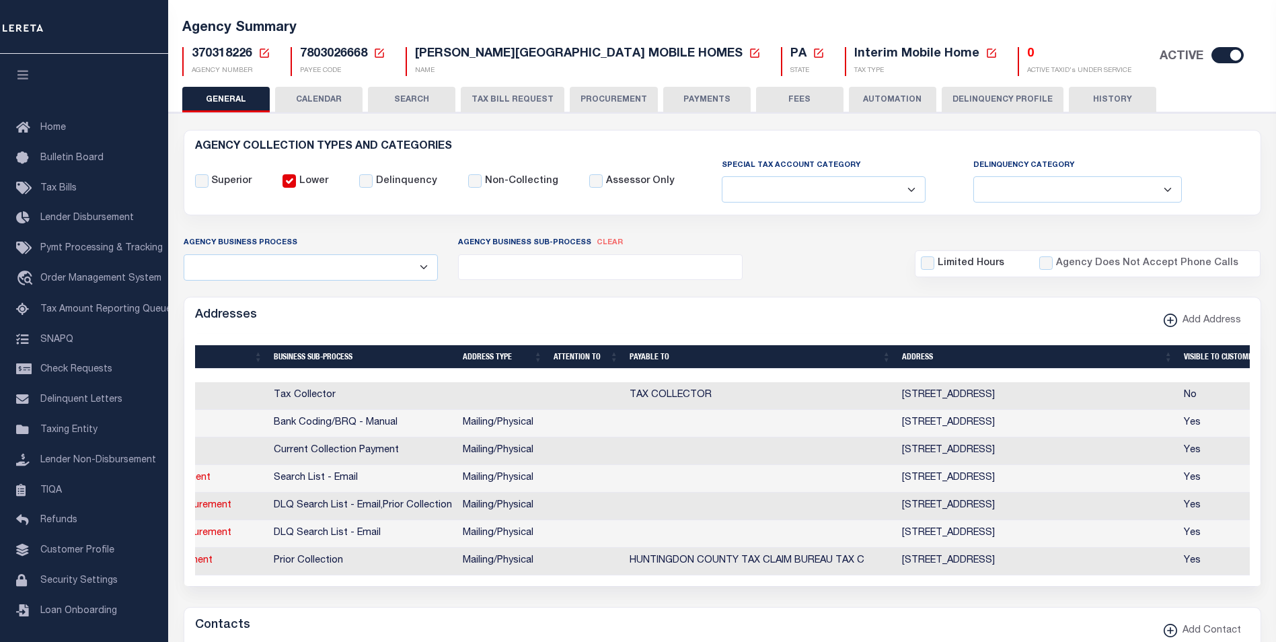
click at [217, 54] on span "370318226" at bounding box center [222, 54] width 61 height 12
copy h5 "370318226"
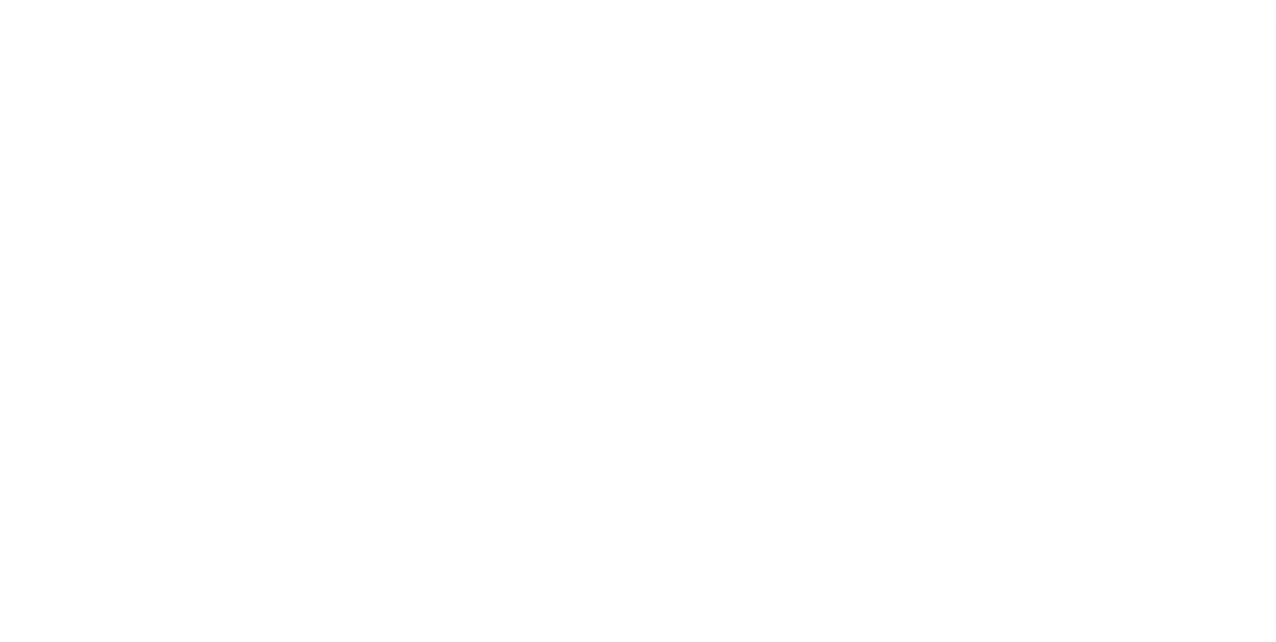
select select
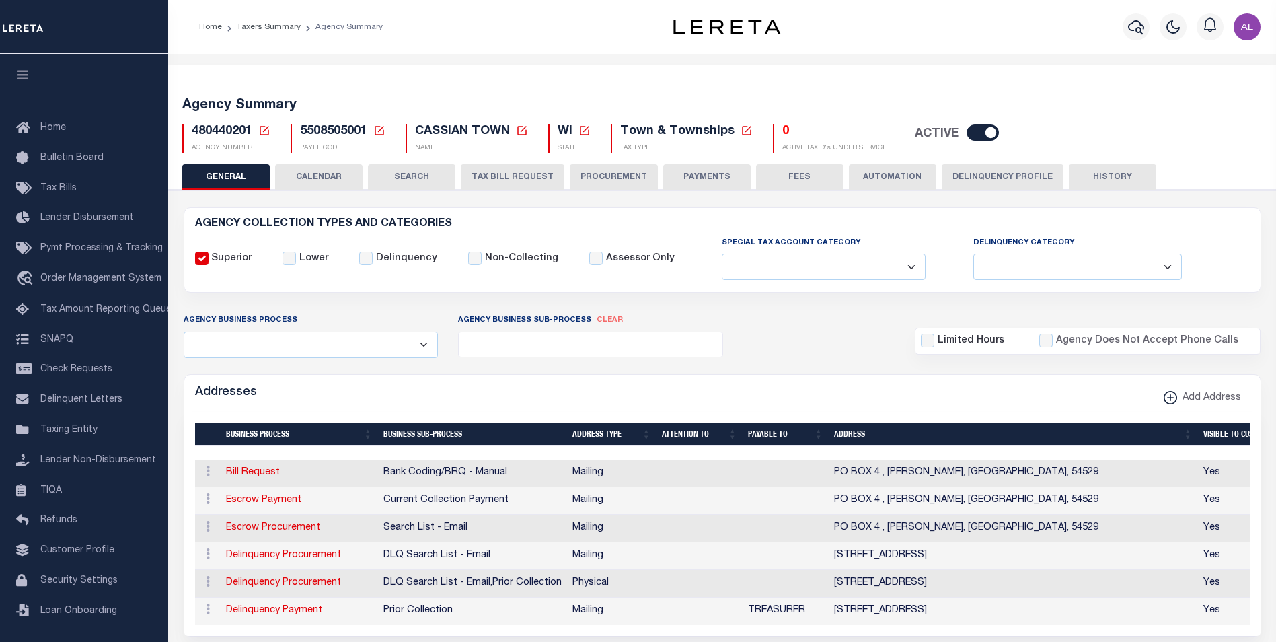
click at [232, 134] on span "480440201" at bounding box center [222, 131] width 61 height 12
copy h5 "480440201"
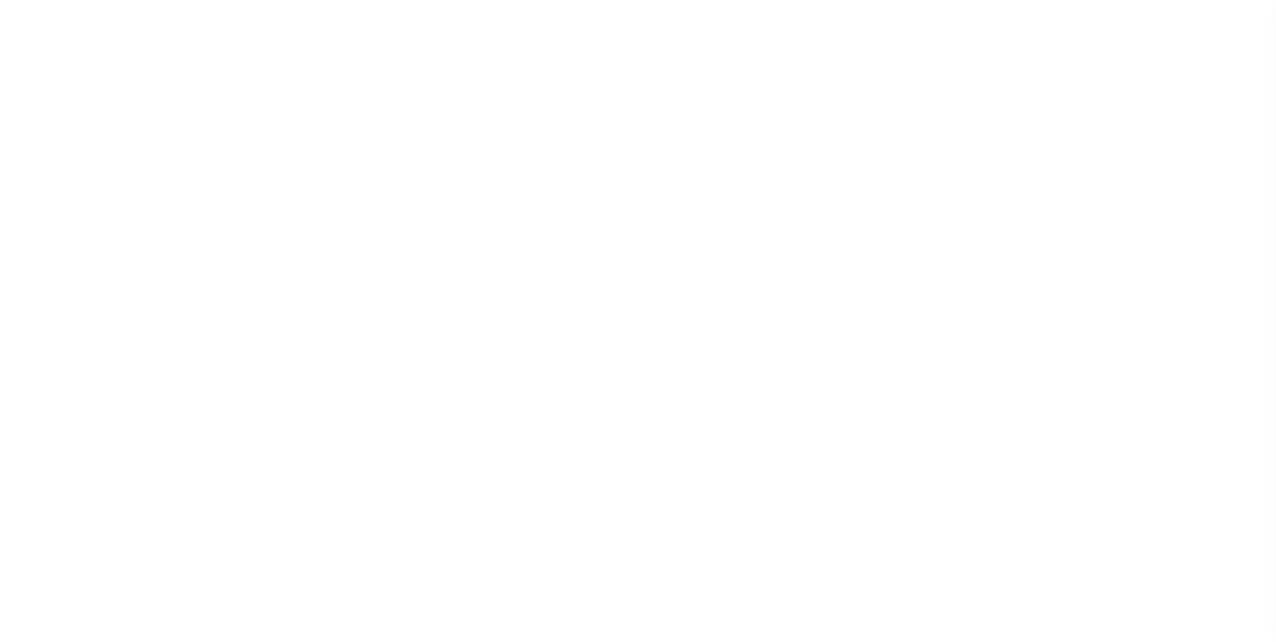
select select
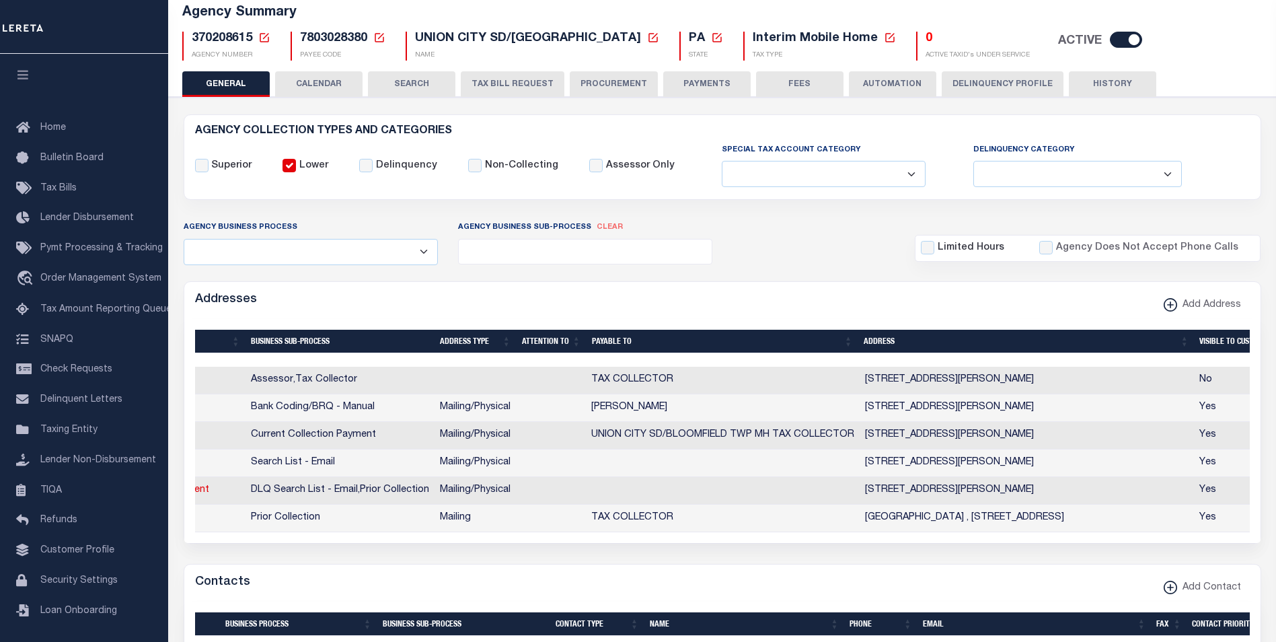
scroll to position [0, 130]
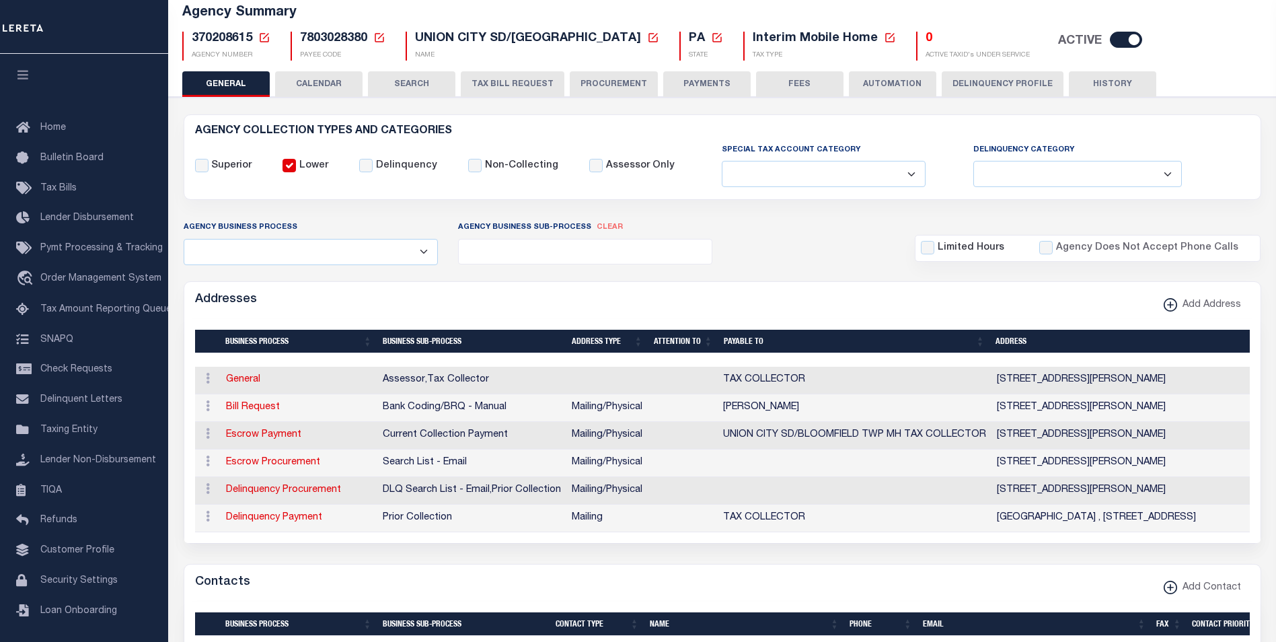
click at [221, 34] on span "370208615" at bounding box center [222, 38] width 61 height 12
copy h5 "370208615"
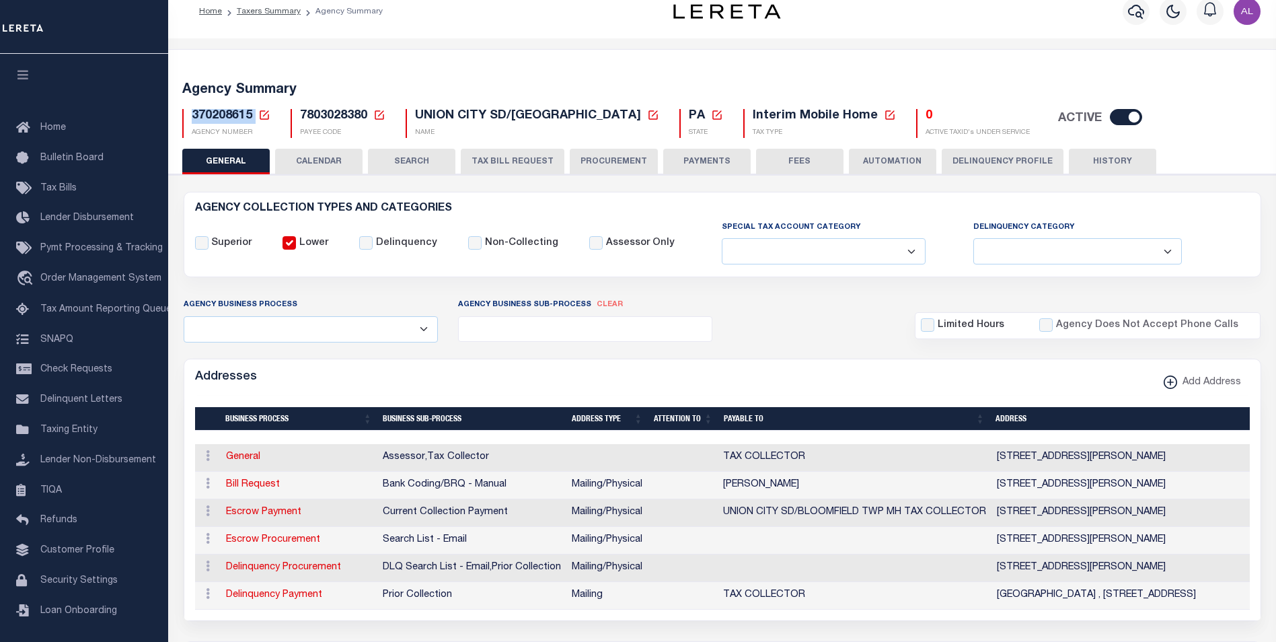
scroll to position [14, 0]
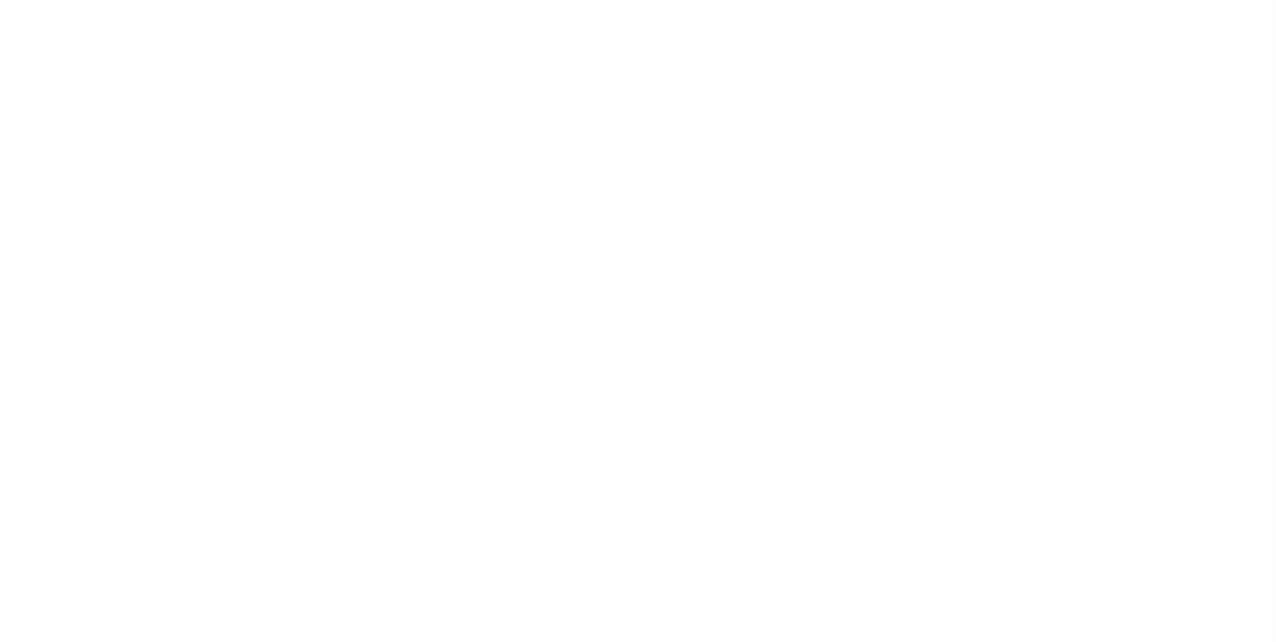
select select "1"
select select
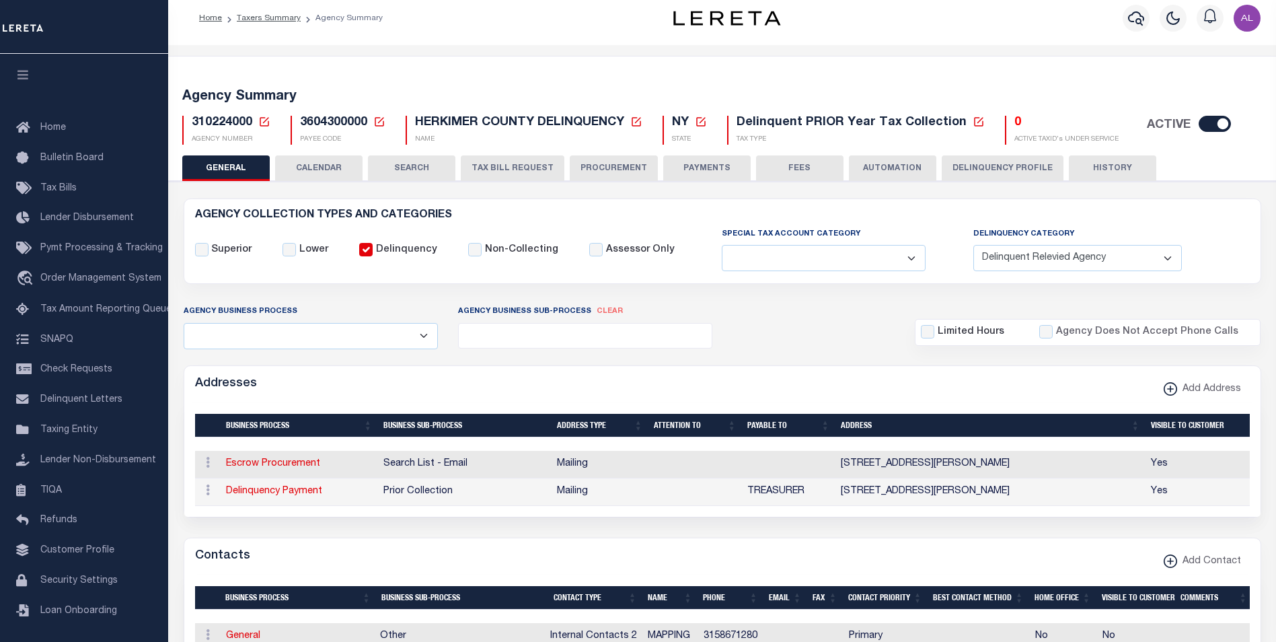
scroll to position [9, 0]
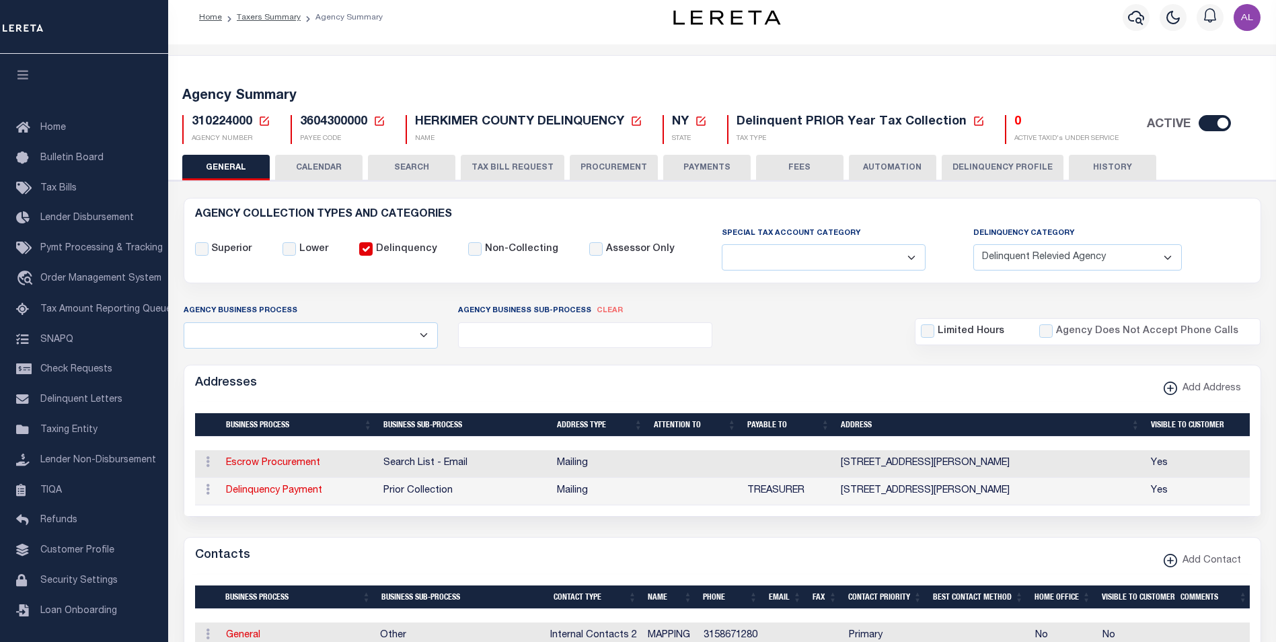
click at [231, 118] on span "310224000" at bounding box center [222, 122] width 61 height 12
copy h5 "310224000"
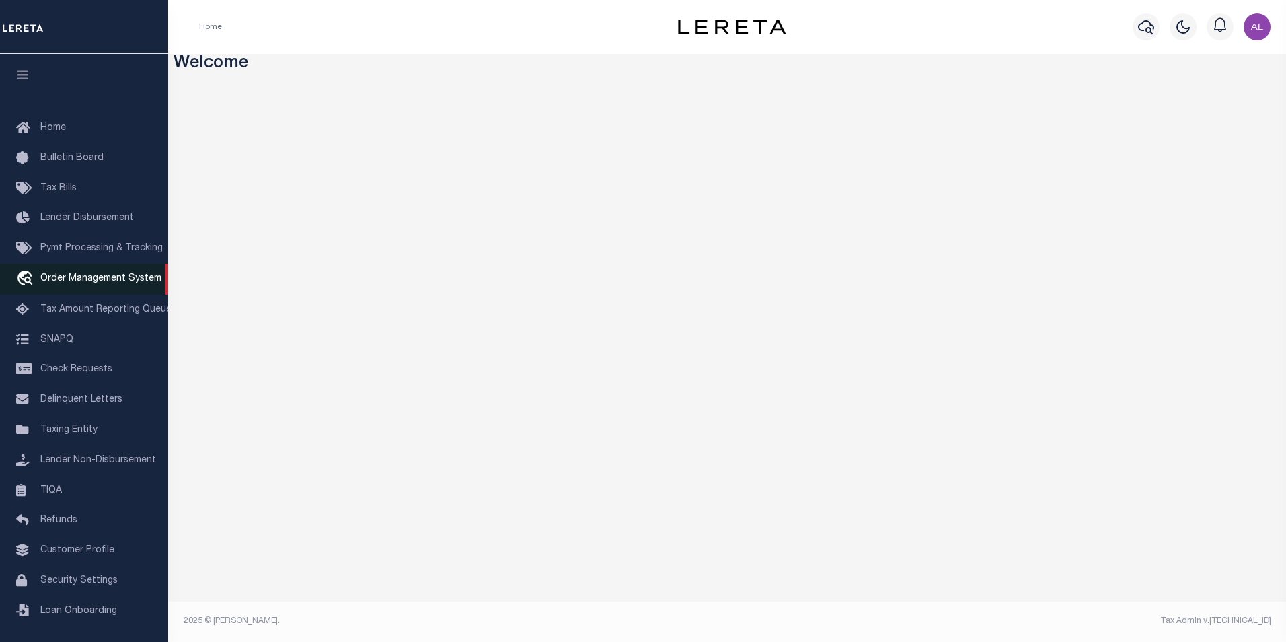
click at [66, 277] on span "Order Management System" at bounding box center [100, 278] width 121 height 9
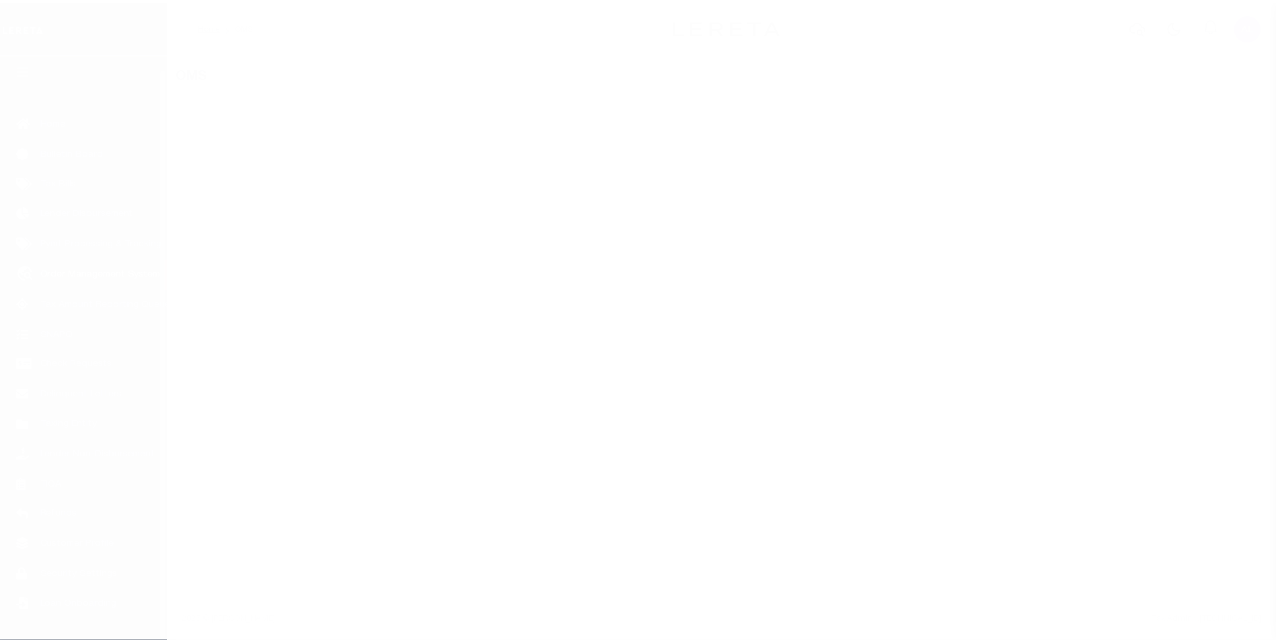
scroll to position [13, 0]
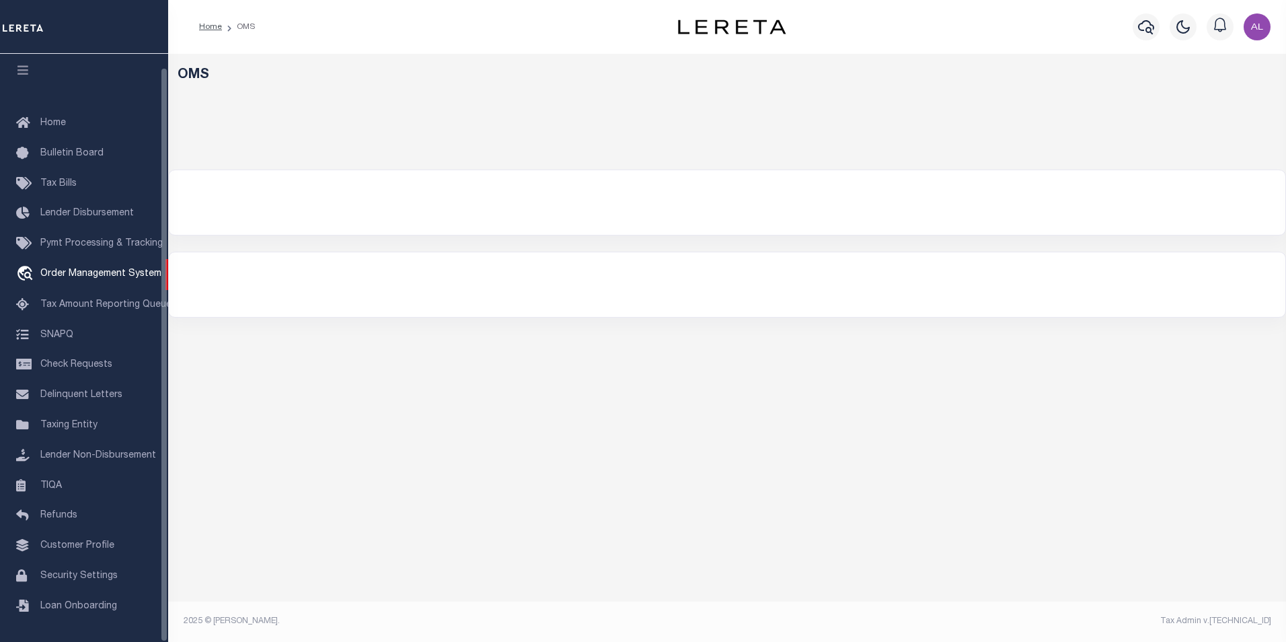
select select "200"
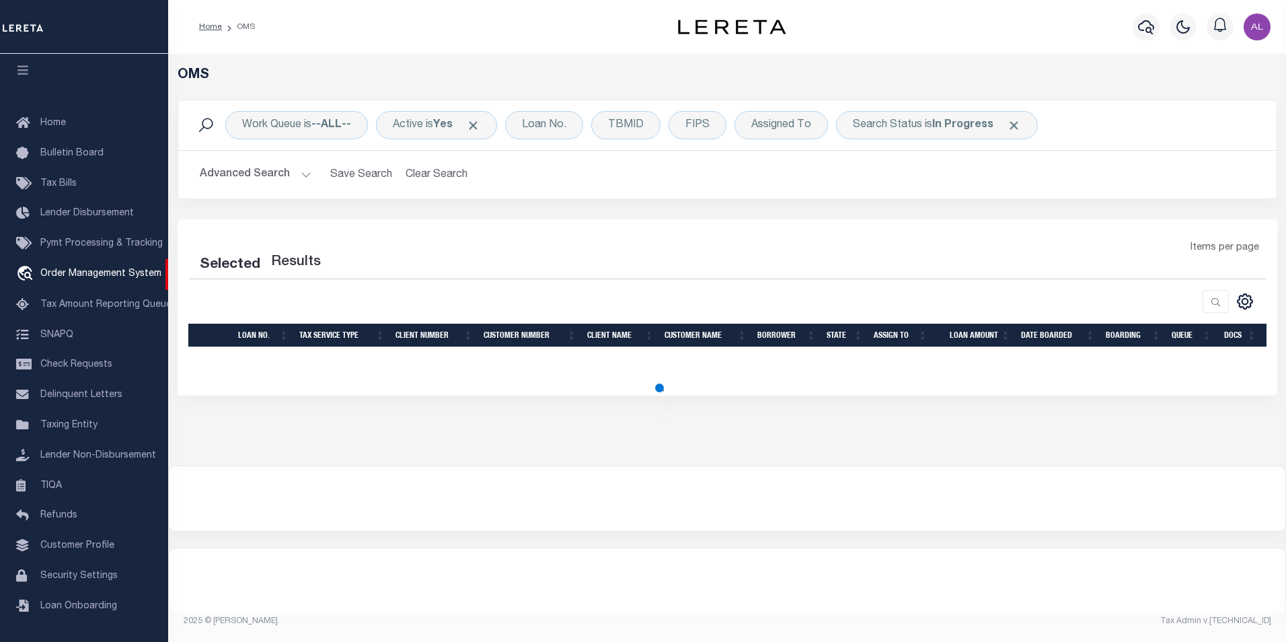
select select "200"
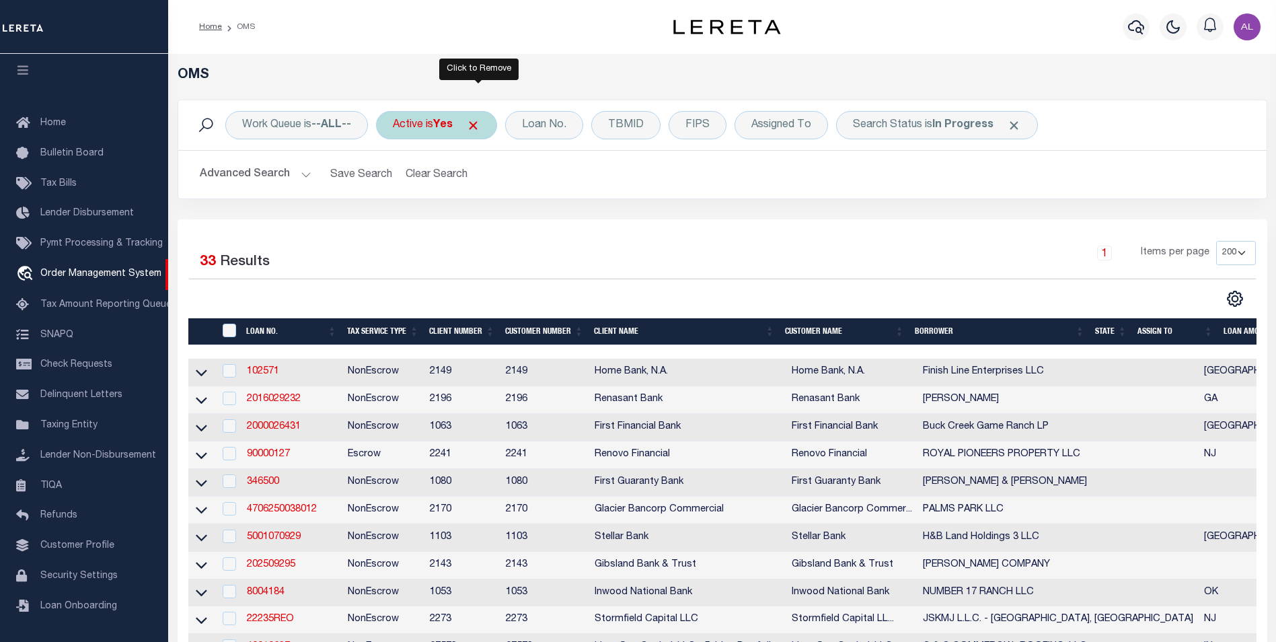
click at [479, 125] on span "Click to Remove" at bounding box center [473, 125] width 14 height 14
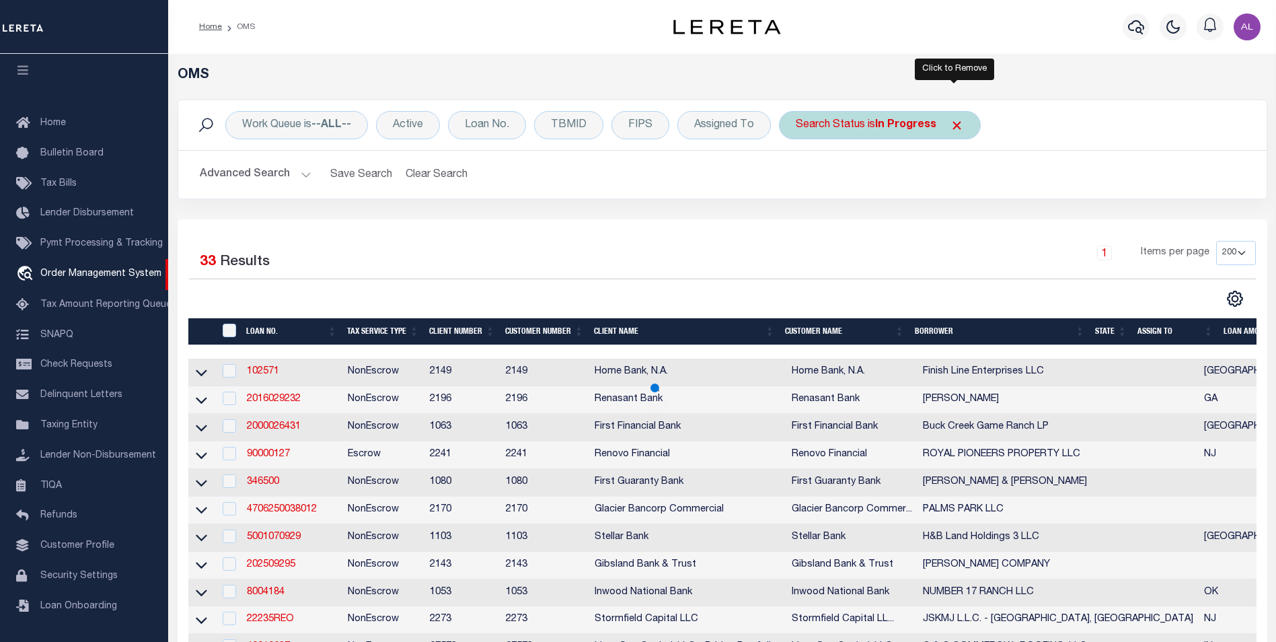
click at [954, 123] on span "Click to Remove" at bounding box center [957, 125] width 14 height 14
click at [306, 176] on button "Advanced Search" at bounding box center [256, 174] width 112 height 26
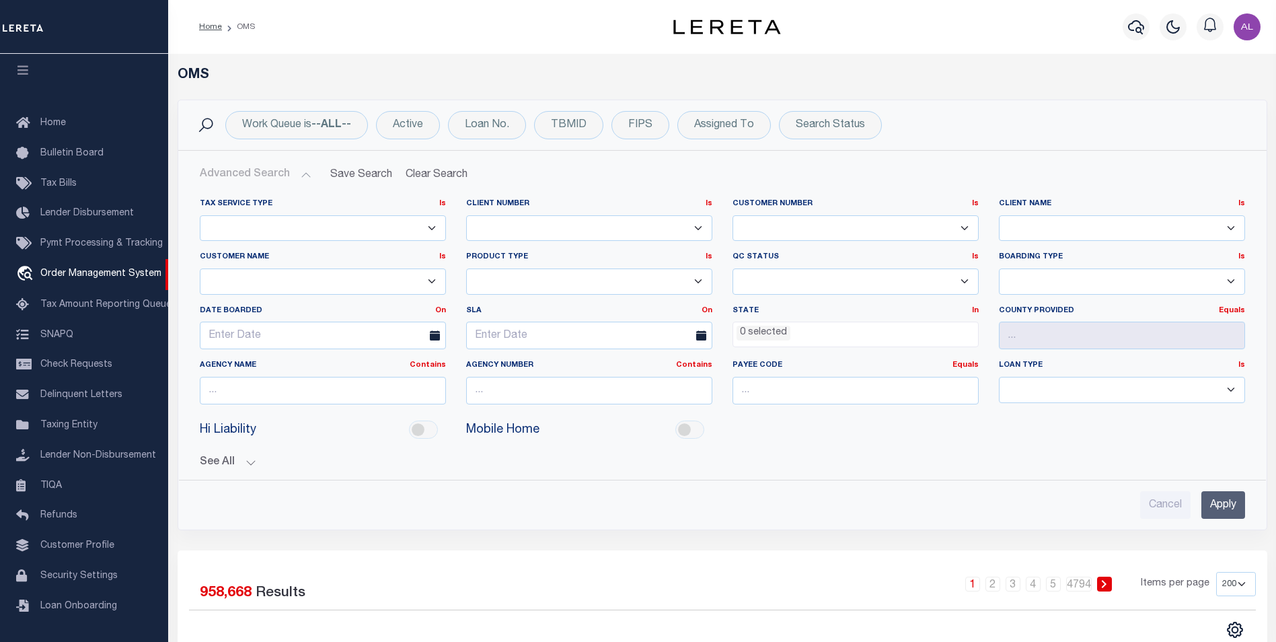
click at [567, 230] on select "1011 1012 1013 1014 1019 1042 1049 1052 1053 1055 1058 1061 1063 1064 1065 1069…" at bounding box center [589, 228] width 246 height 26
select select "3000"
click at [466, 215] on select "1011 1012 1013 1014 1019 1042 1049 1052 1053 1055 1058 1061 1063 1064 1065 1069…" at bounding box center [589, 228] width 246 height 26
click at [1227, 512] on input "Apply" at bounding box center [1223, 505] width 44 height 28
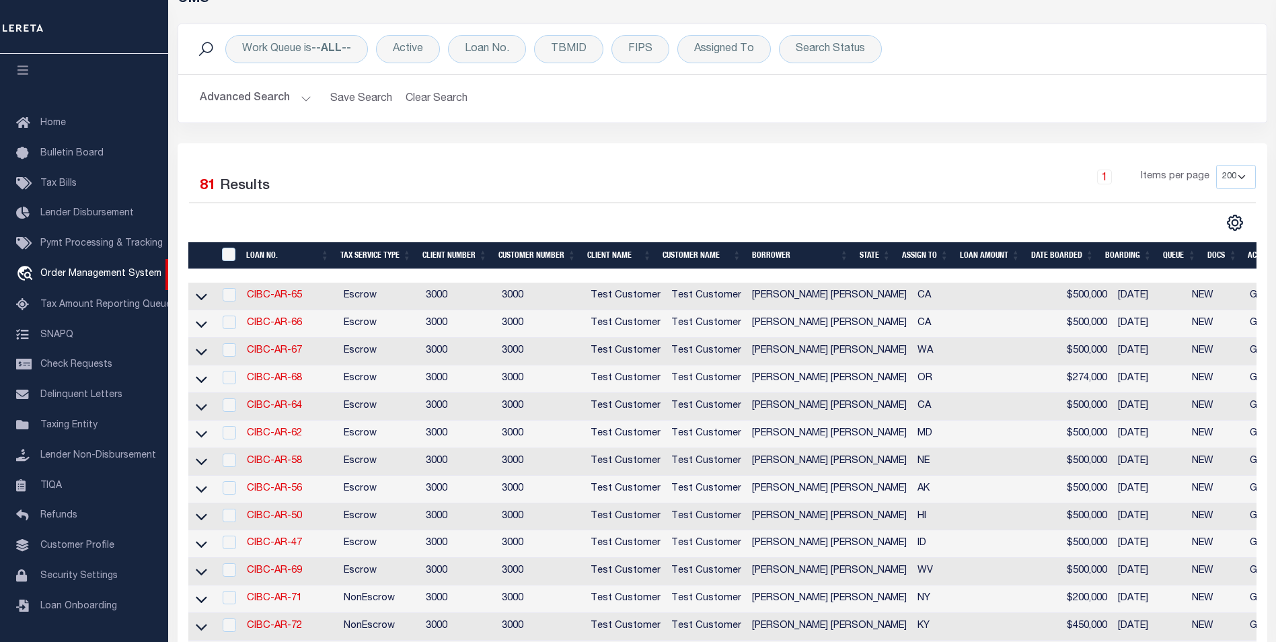
scroll to position [77, 0]
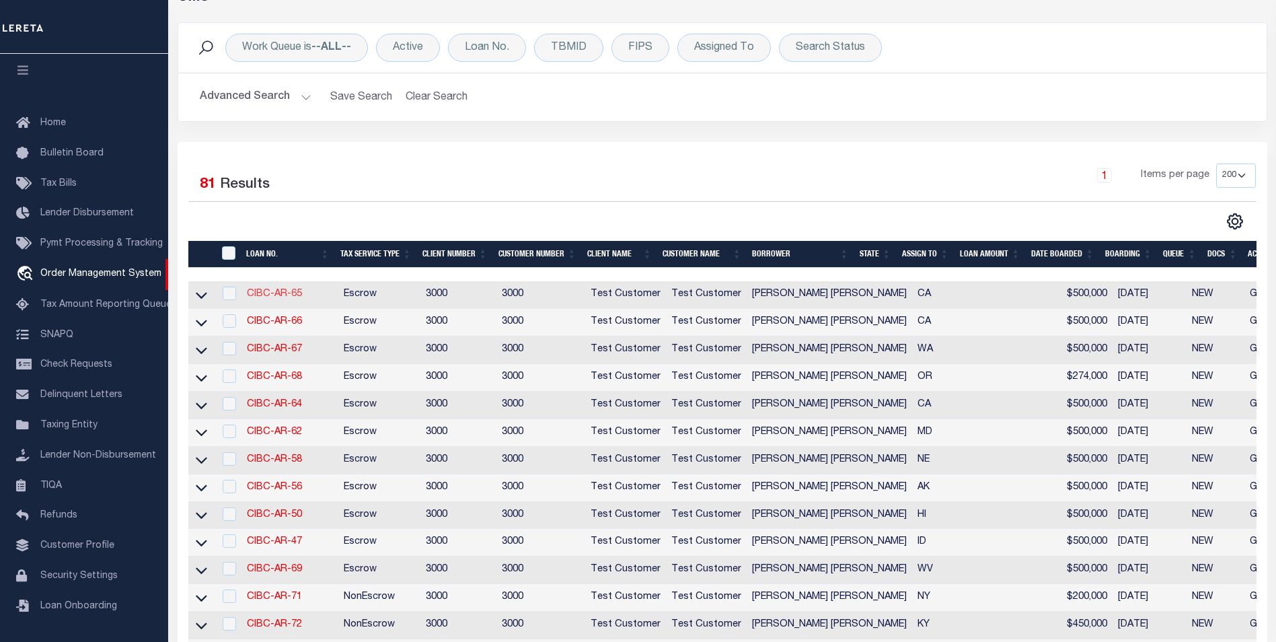
click at [267, 297] on link "CIBC-AR-65" at bounding box center [274, 293] width 55 height 9
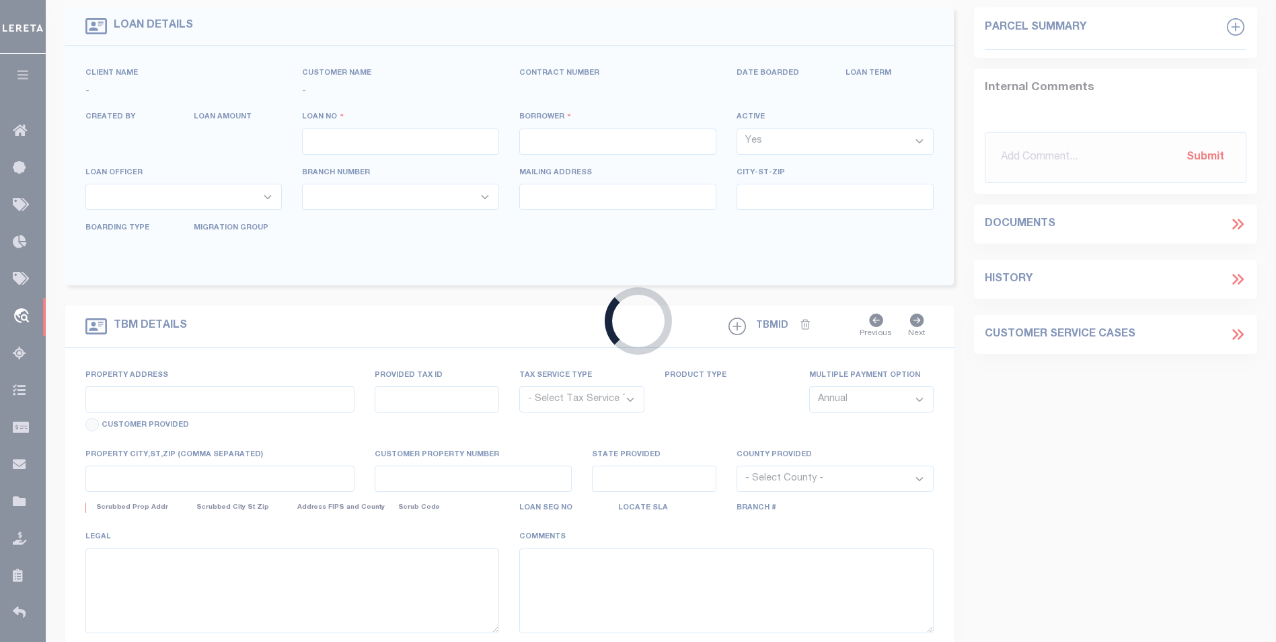
type input "CIBC-AR-65"
type input "[PERSON_NAME] [PERSON_NAME]"
select select
type input "[STREET_ADDRESS]"
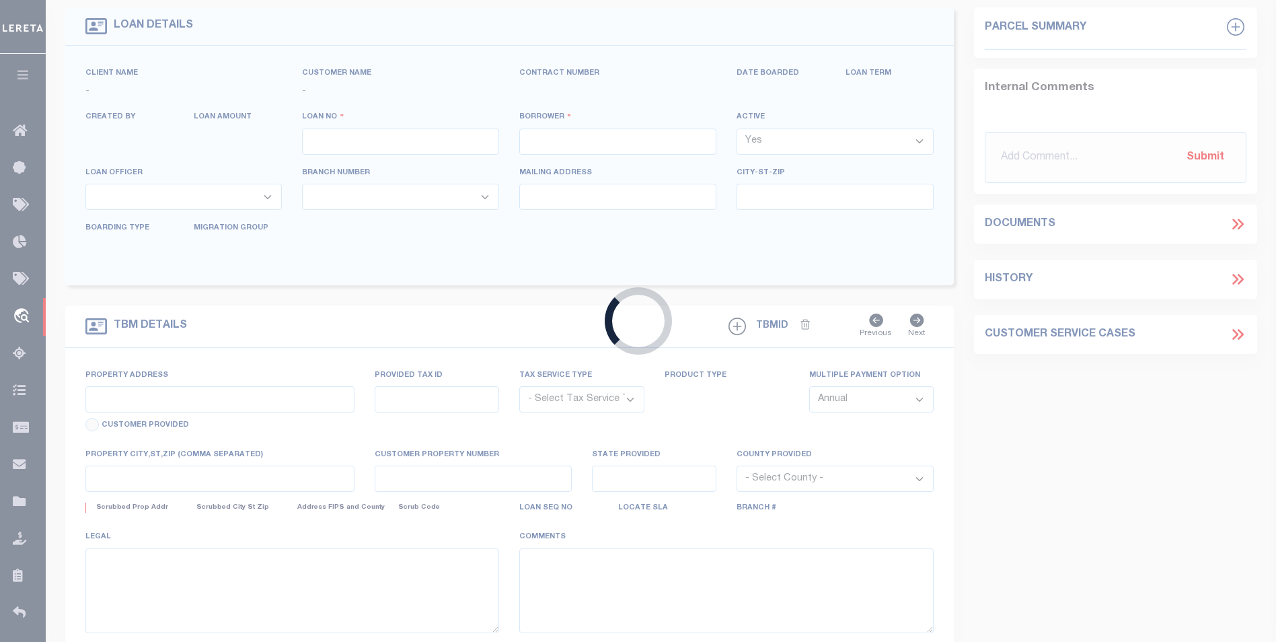
type input "[GEOGRAPHIC_DATA] 10977-1823"
type input "06/02/2025"
select select "10"
select select "Escrow"
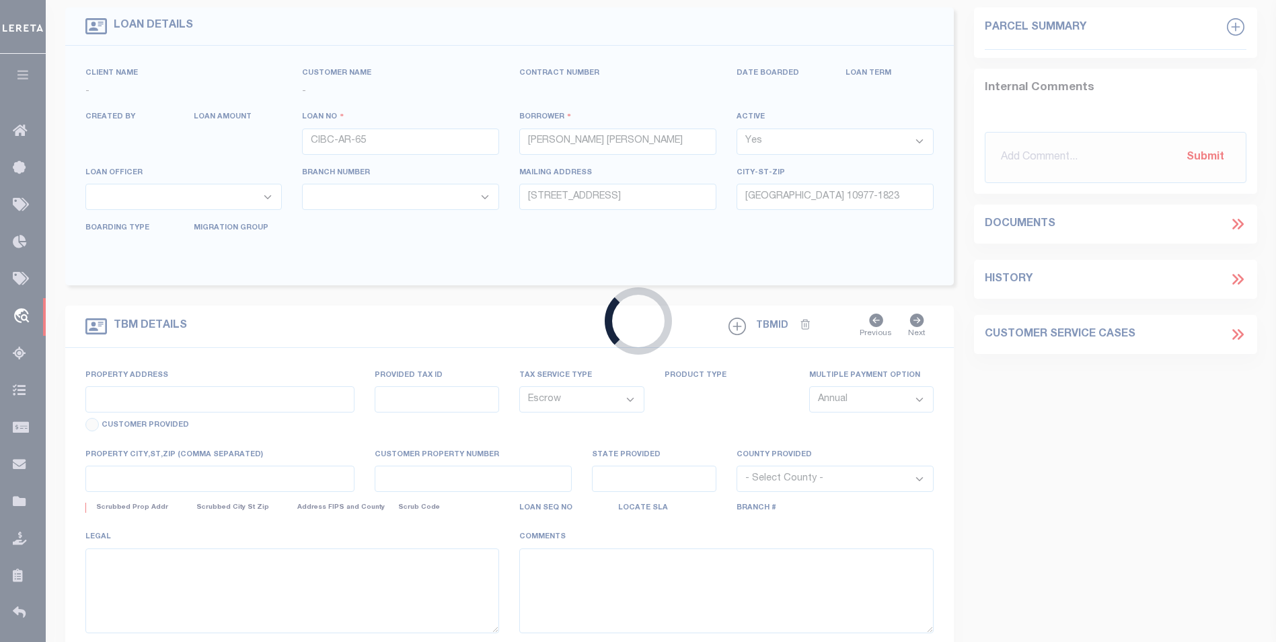
type input "6925 HASKELL AVE"
type input "1111"
select select
type input "VAN NUYS CA 91406-5074"
type input "11145"
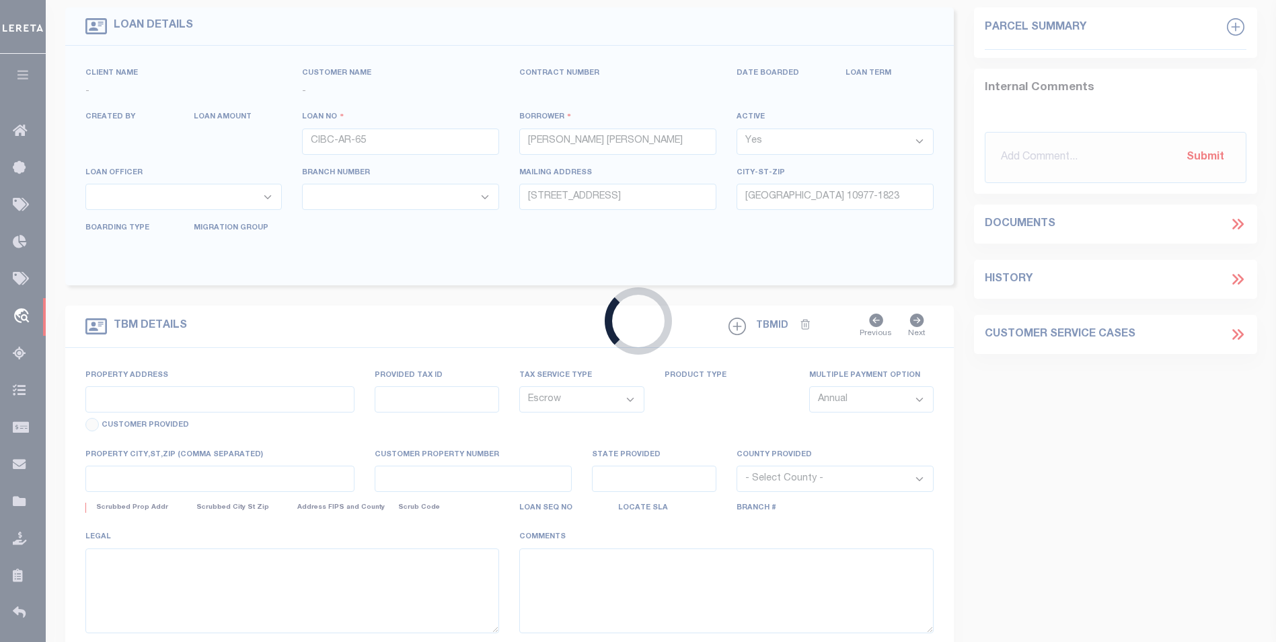
type input "CA"
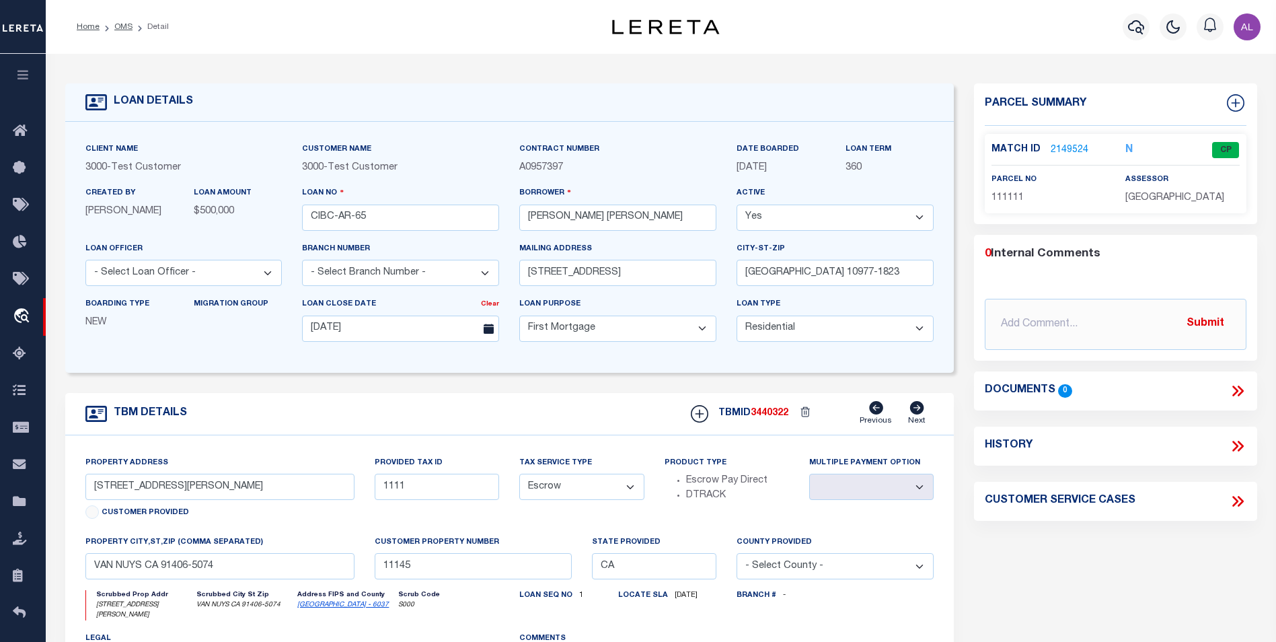
click at [1074, 149] on link "2149524" at bounding box center [1069, 150] width 38 height 14
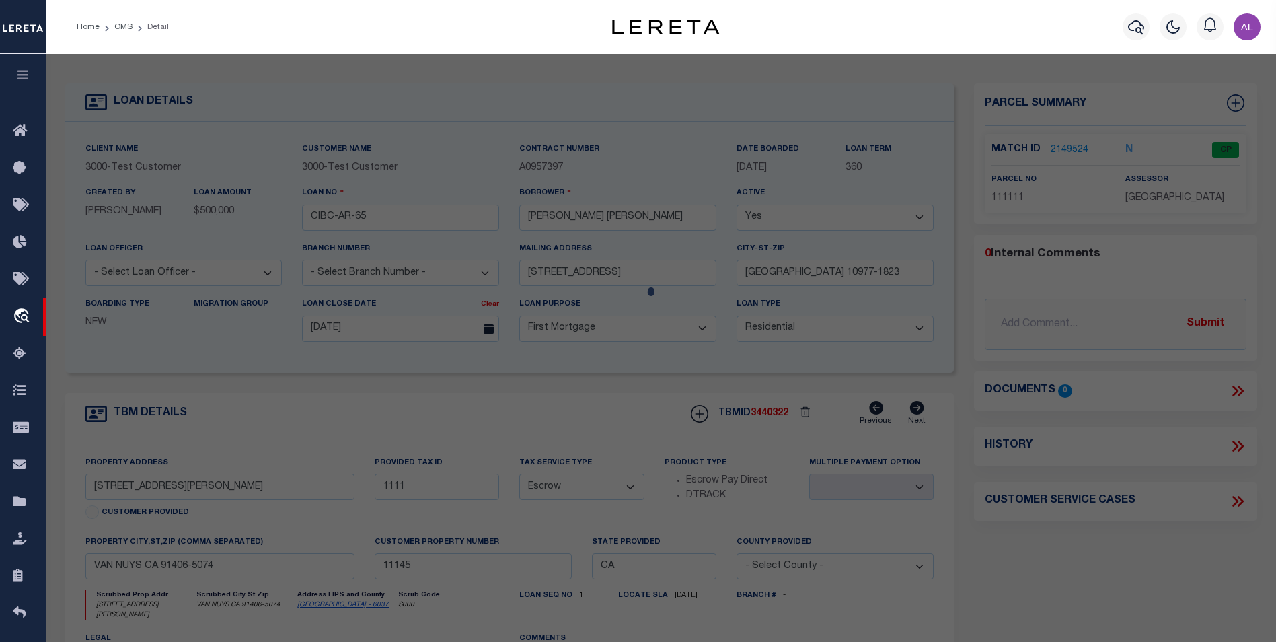
checkbox input "false"
select select "CP"
select select "ACT"
select select "TPW"
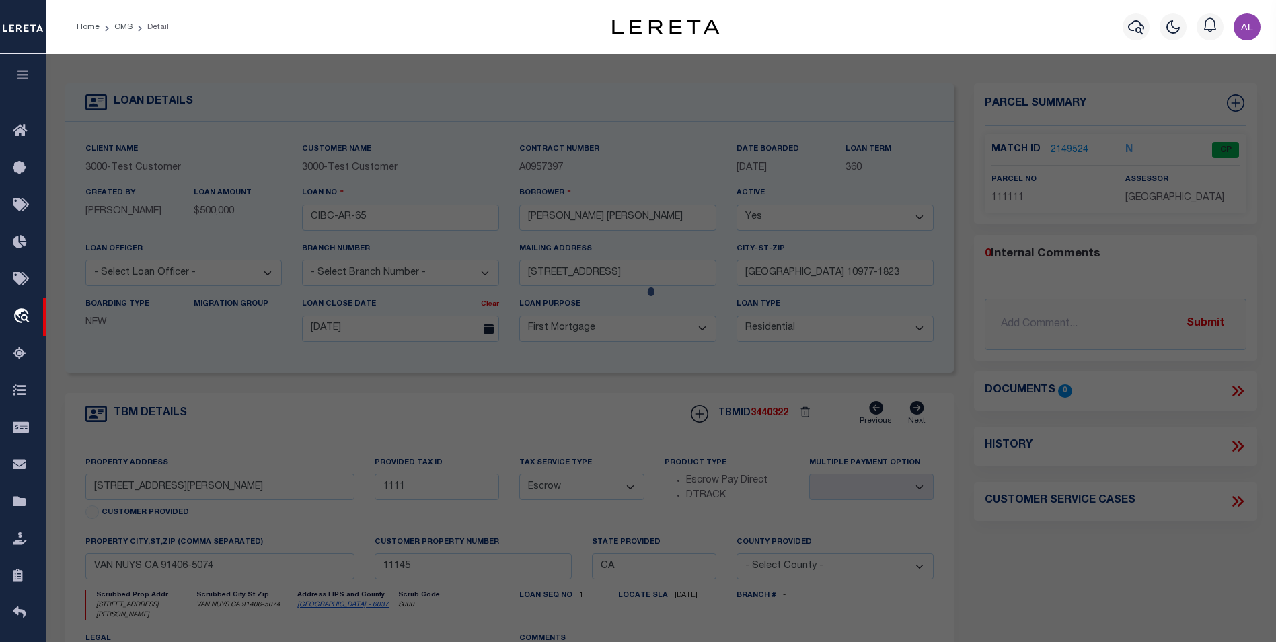
select select
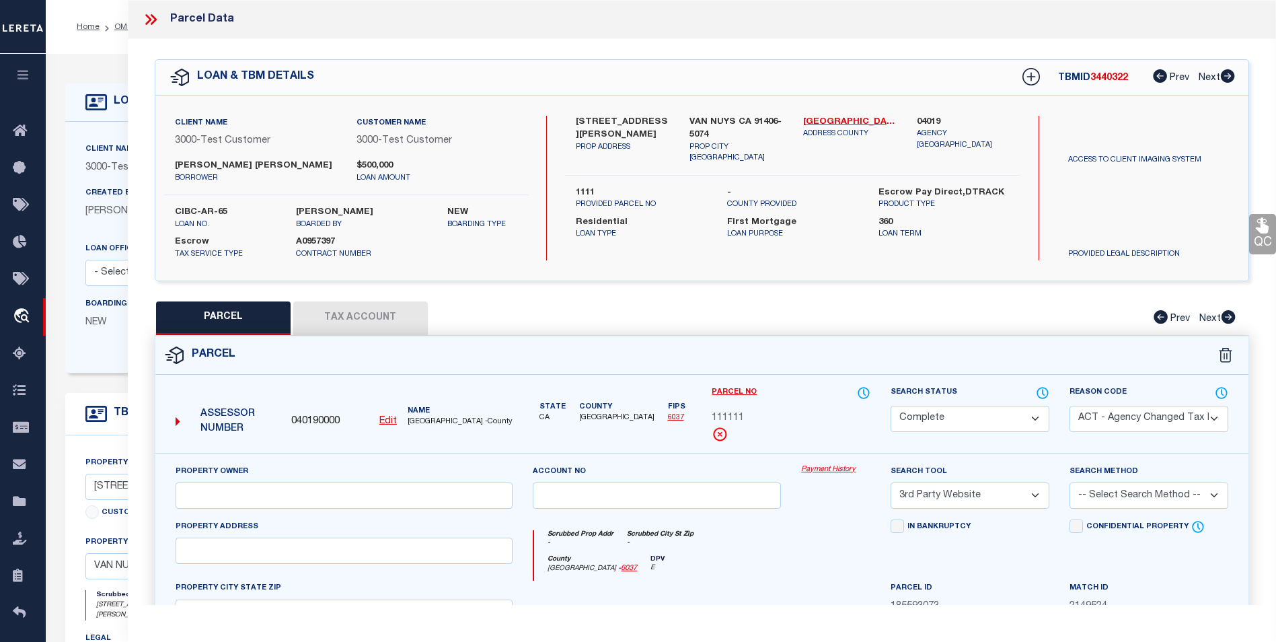
click at [834, 472] on link "Payment History" at bounding box center [835, 469] width 69 height 11
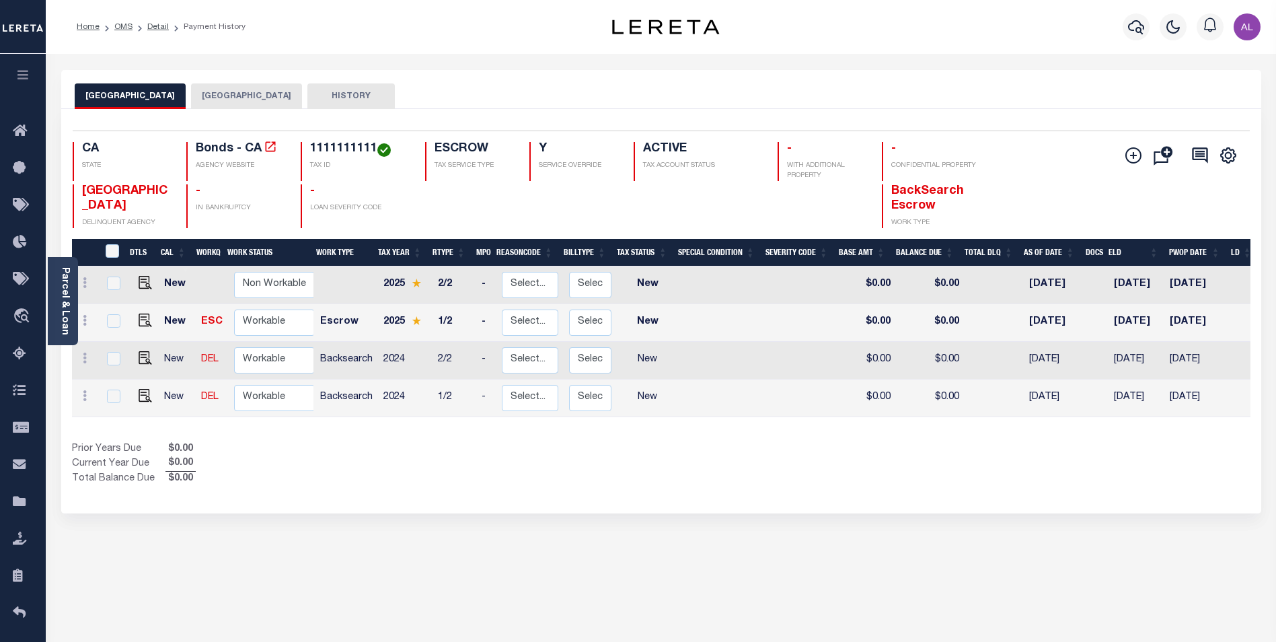
click at [240, 102] on button "[GEOGRAPHIC_DATA]" at bounding box center [246, 96] width 111 height 26
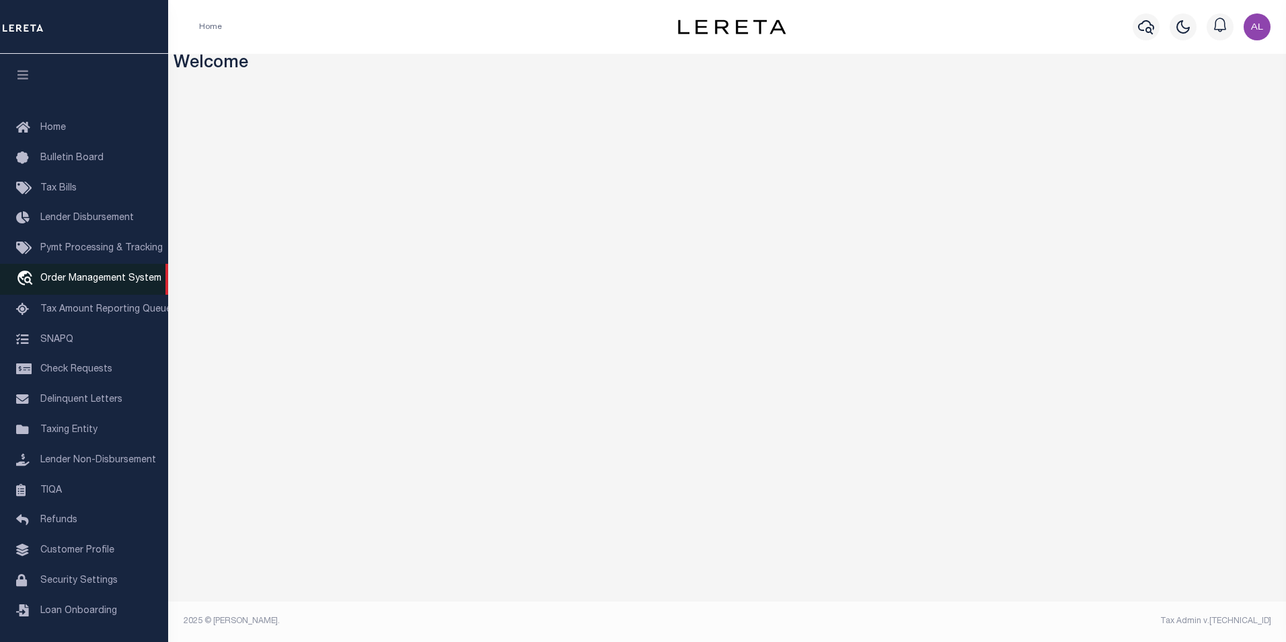
click at [72, 278] on span "Order Management System" at bounding box center [100, 278] width 121 height 9
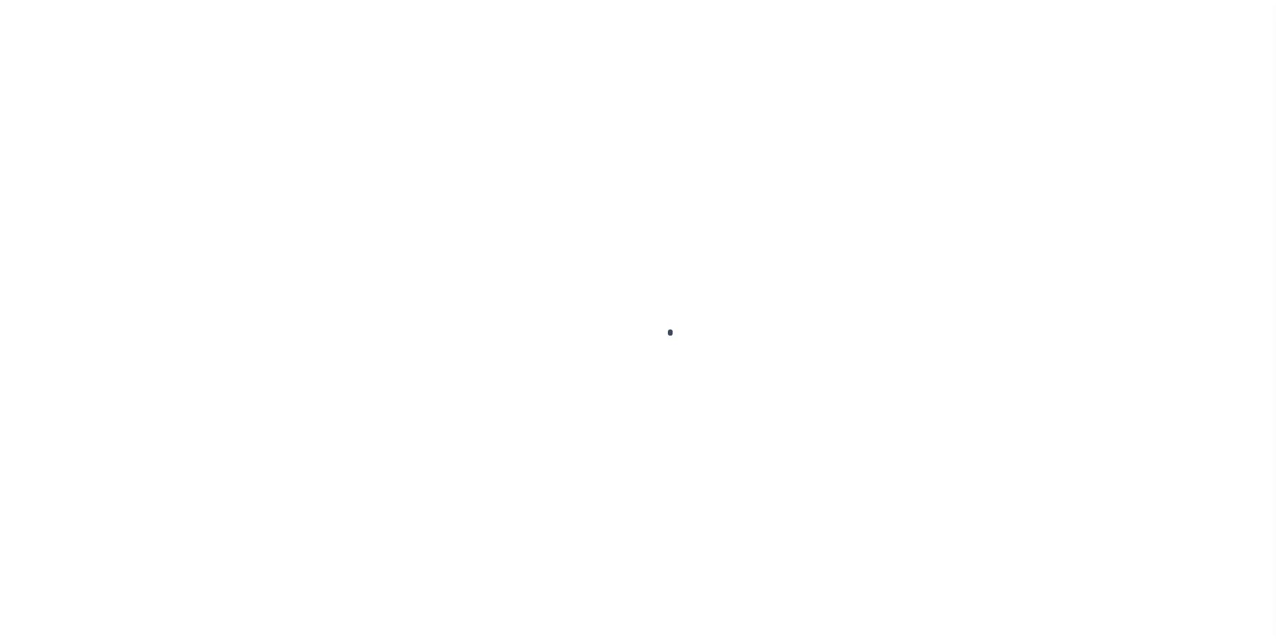
scroll to position [13, 0]
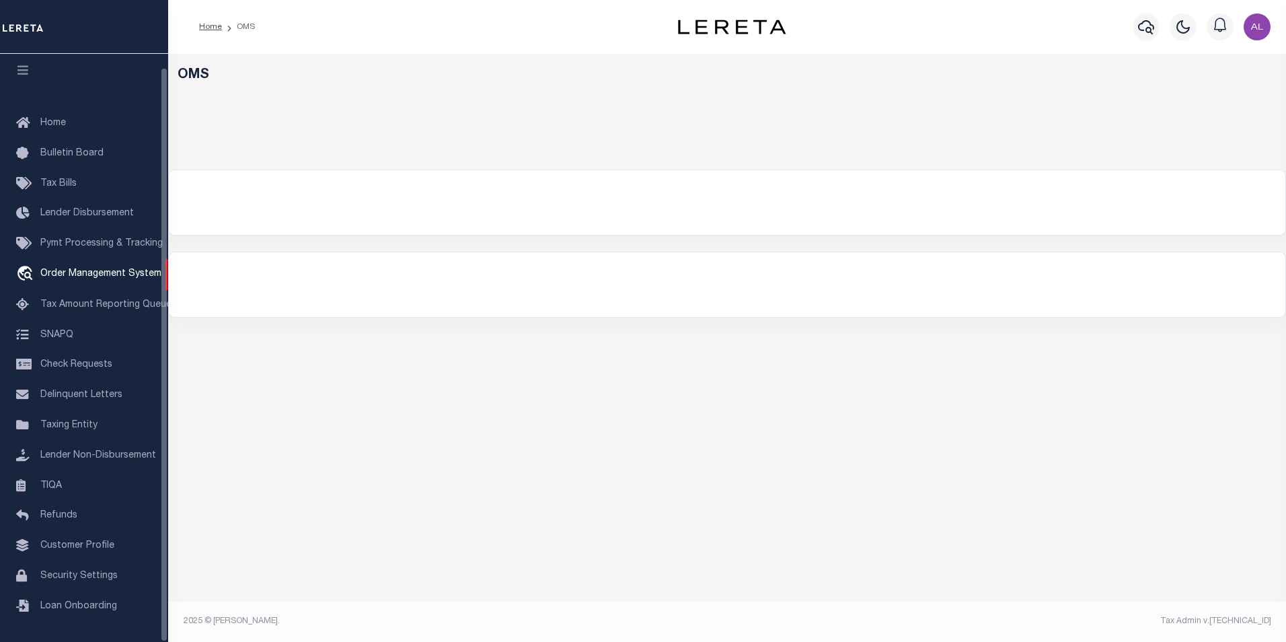
select select "3000"
select select
select select "200"
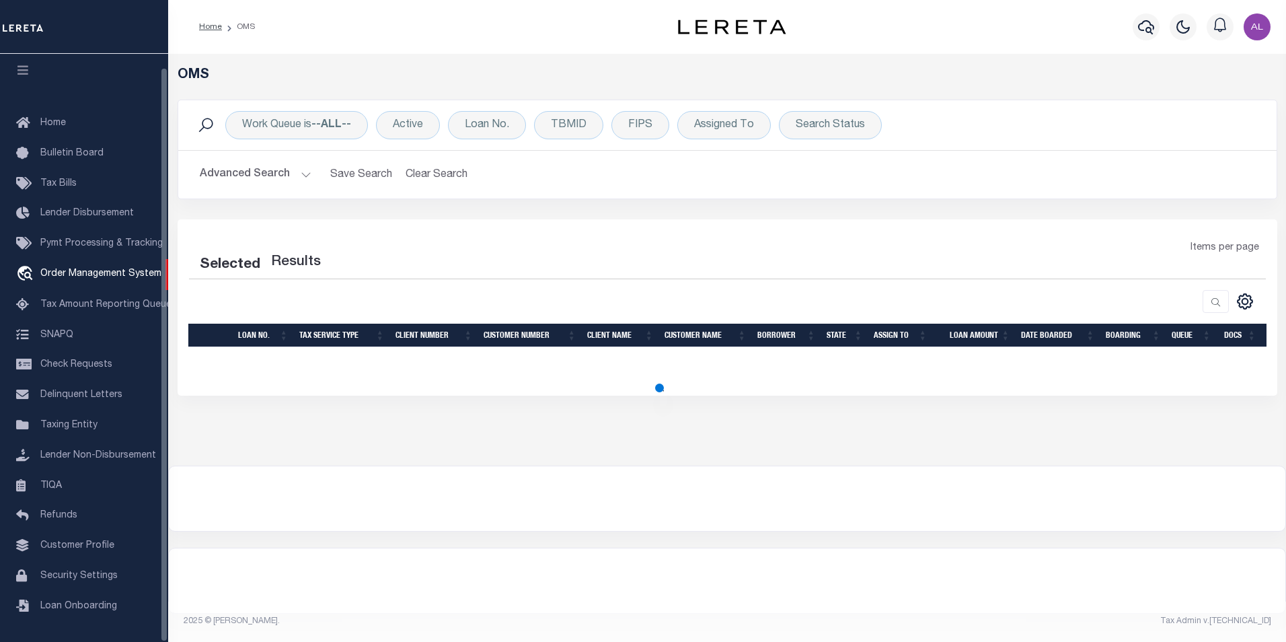
select select "200"
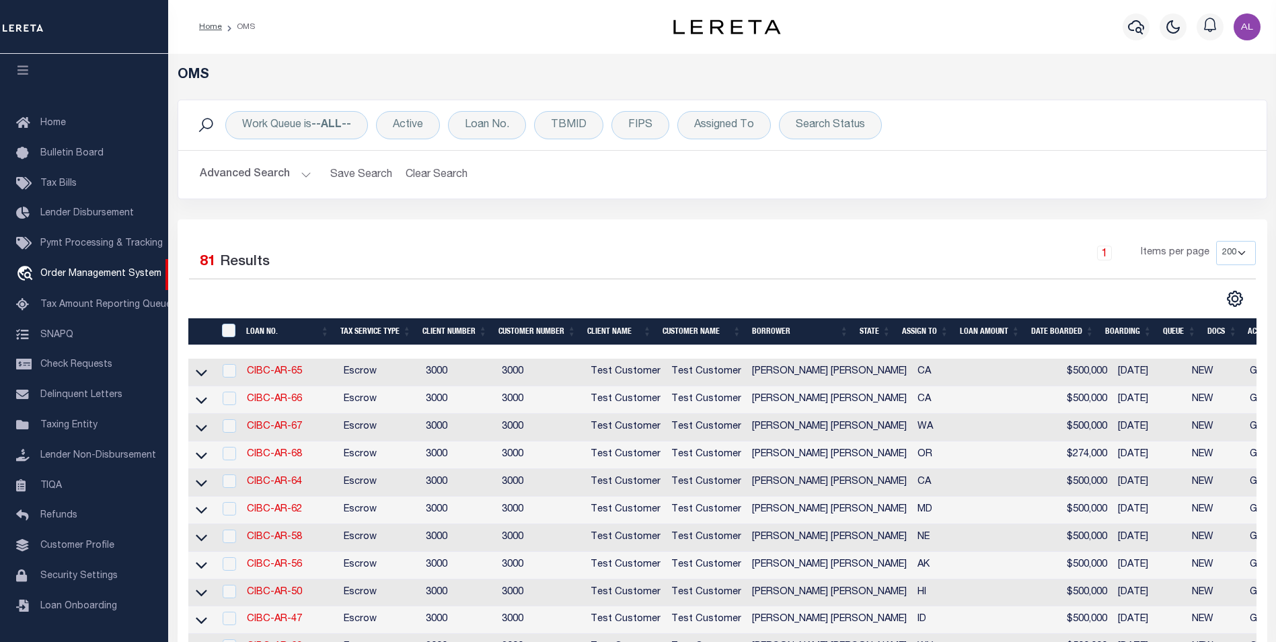
click at [307, 174] on button "Advanced Search" at bounding box center [256, 174] width 112 height 26
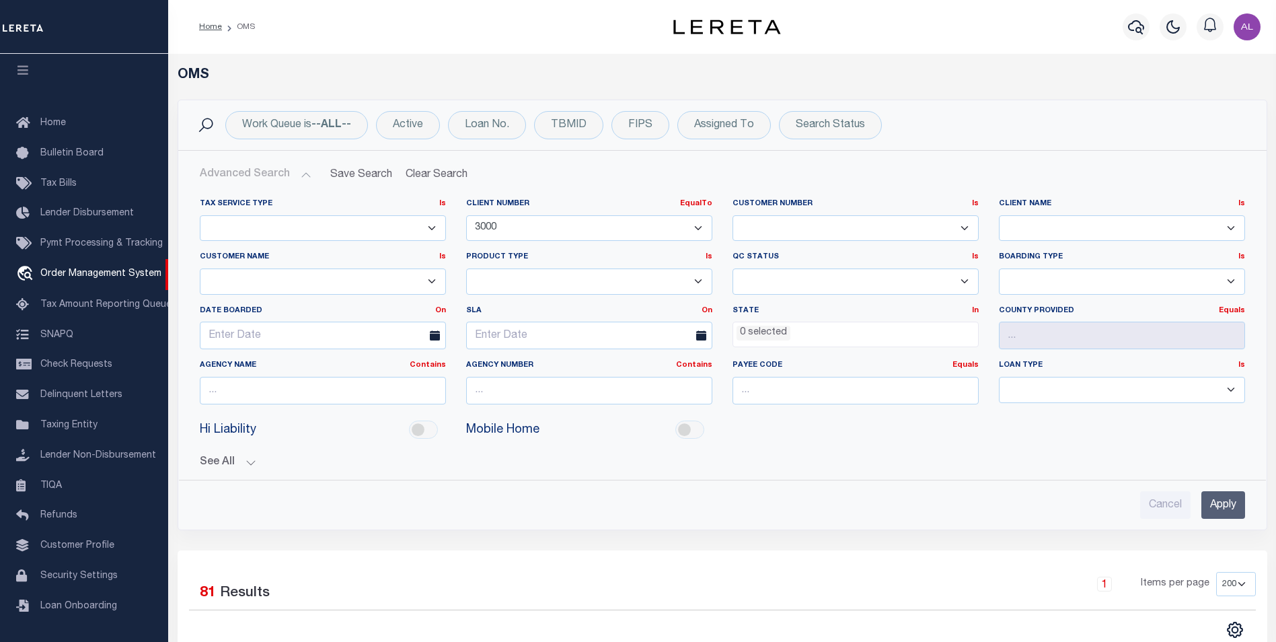
click at [1216, 492] on input "Apply" at bounding box center [1223, 505] width 44 height 28
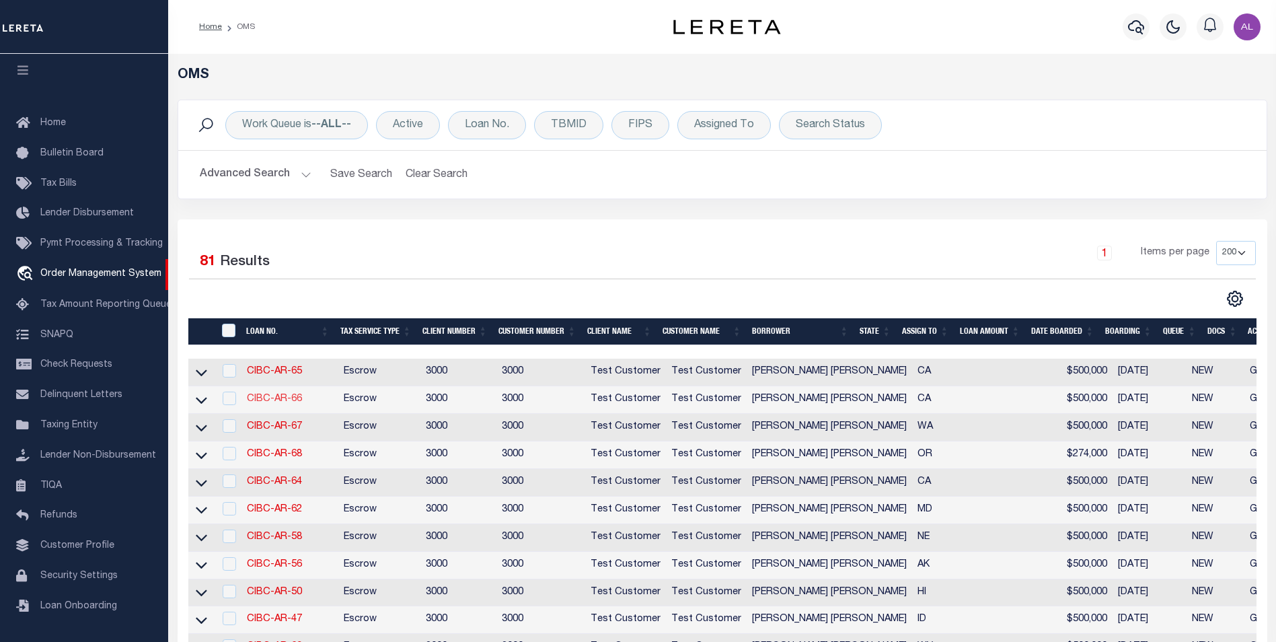
click at [278, 403] on link "CIBC-AR-66" at bounding box center [274, 398] width 55 height 9
type input "CIBC-AR-66"
type input "[PERSON_NAME] [PERSON_NAME]"
select select
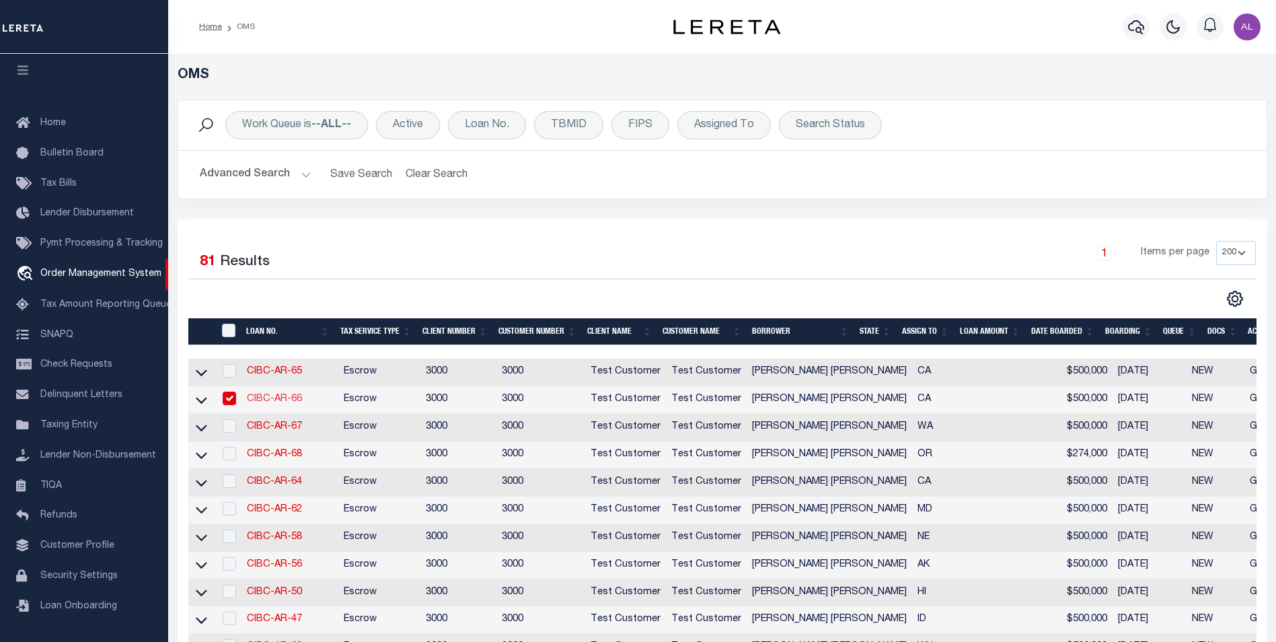
type input "25224 BIRCH GROVE LN"
type input "LAKE FOREST CA 92630-6415"
type input "06/02/2025"
select select "10"
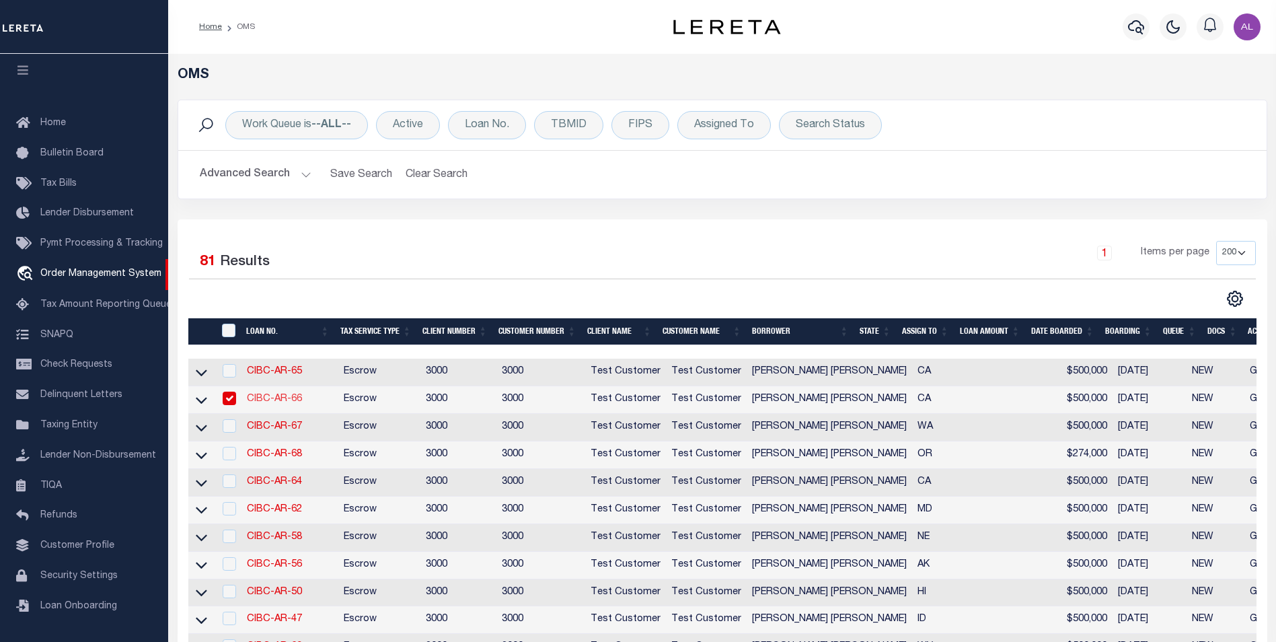
select select "Escrow"
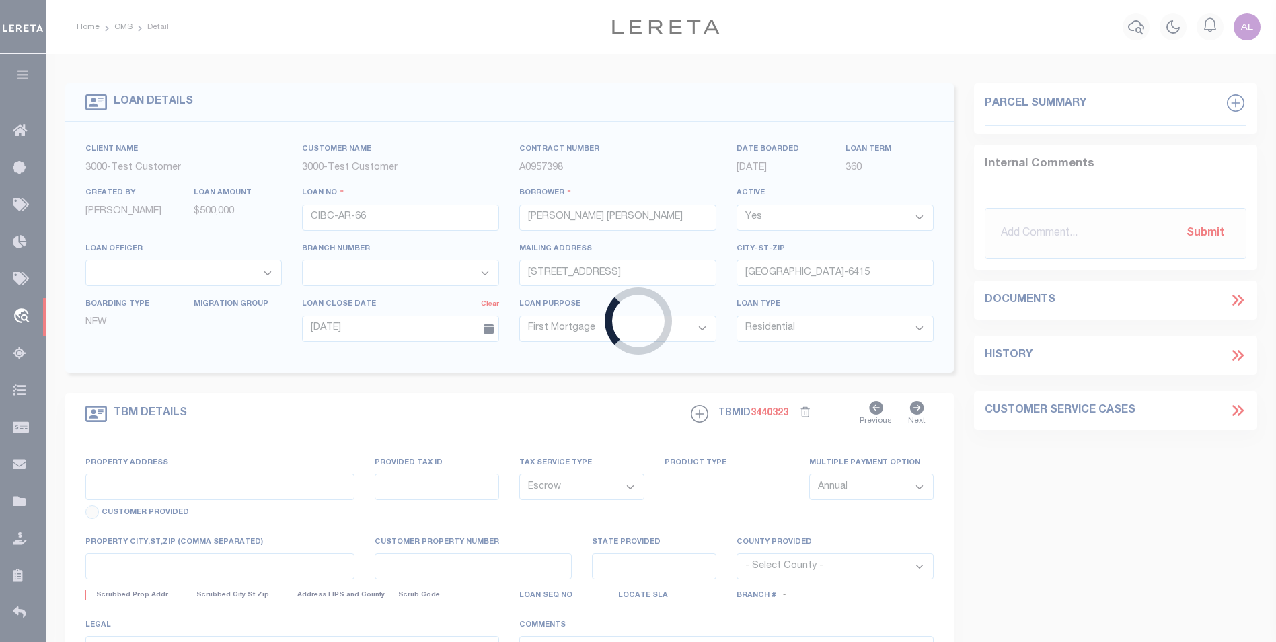
type input "25224 BIRCH GROVE LN"
type input "1111"
select select
type input "LAKE FOREST CA 92630-6415"
type input "11145"
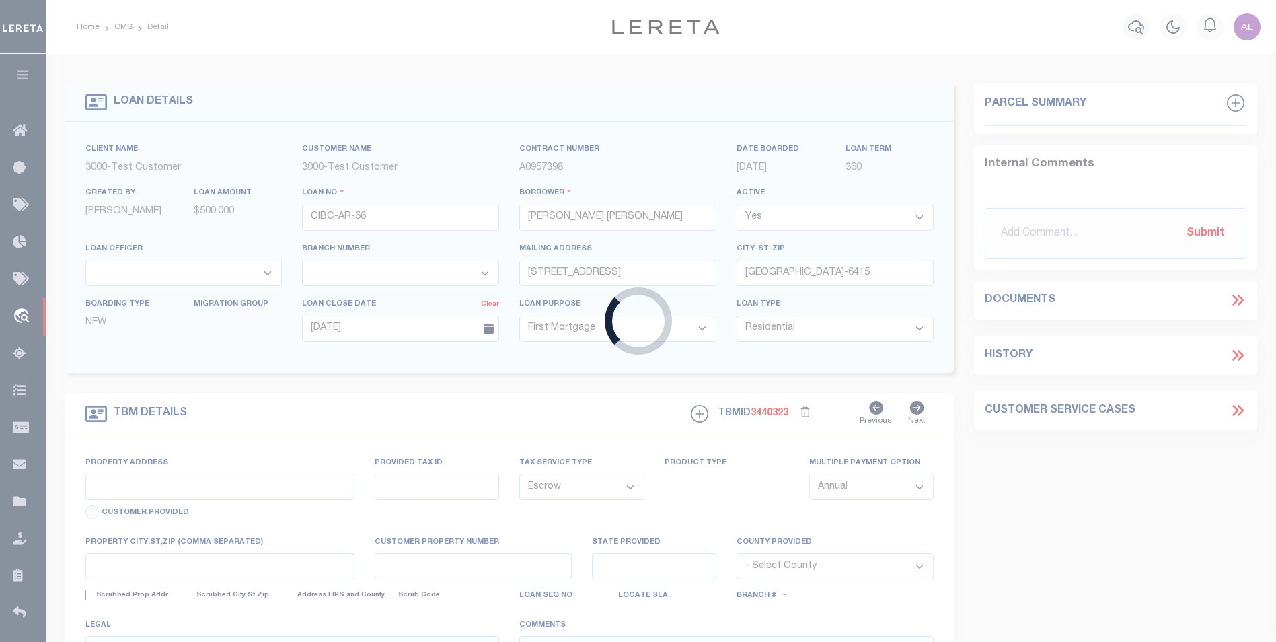
type input "CA"
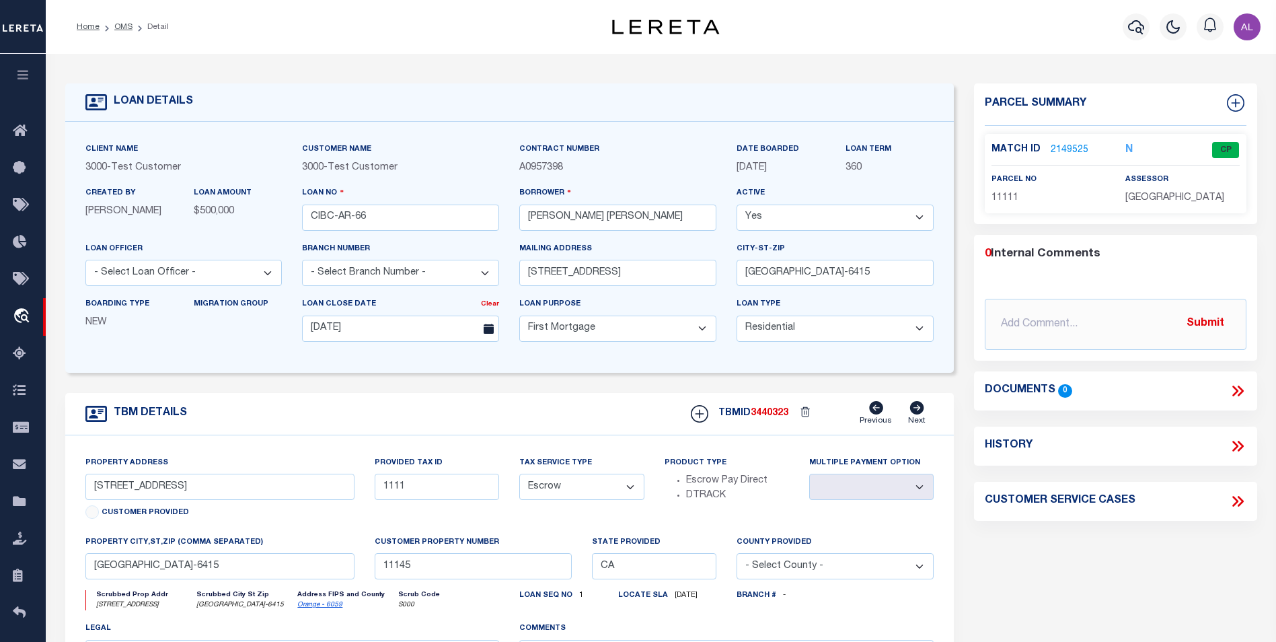
click at [1071, 144] on link "2149525" at bounding box center [1069, 150] width 38 height 14
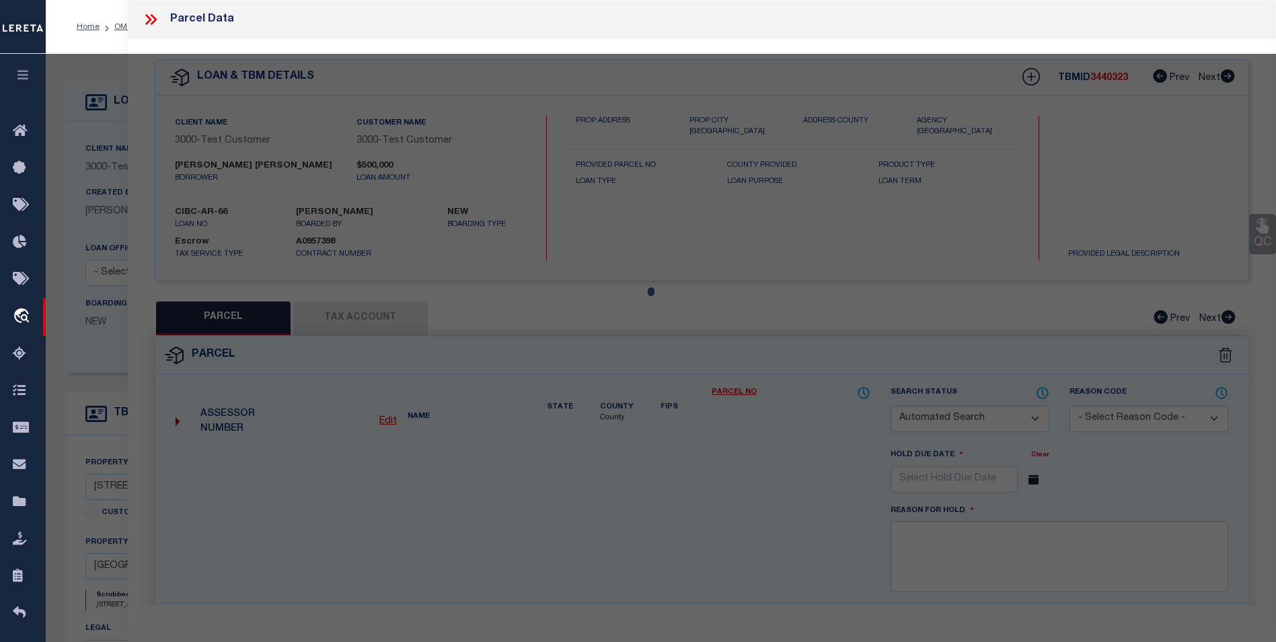
checkbox input "false"
select select "CP"
select select "ACT"
select select "AGF"
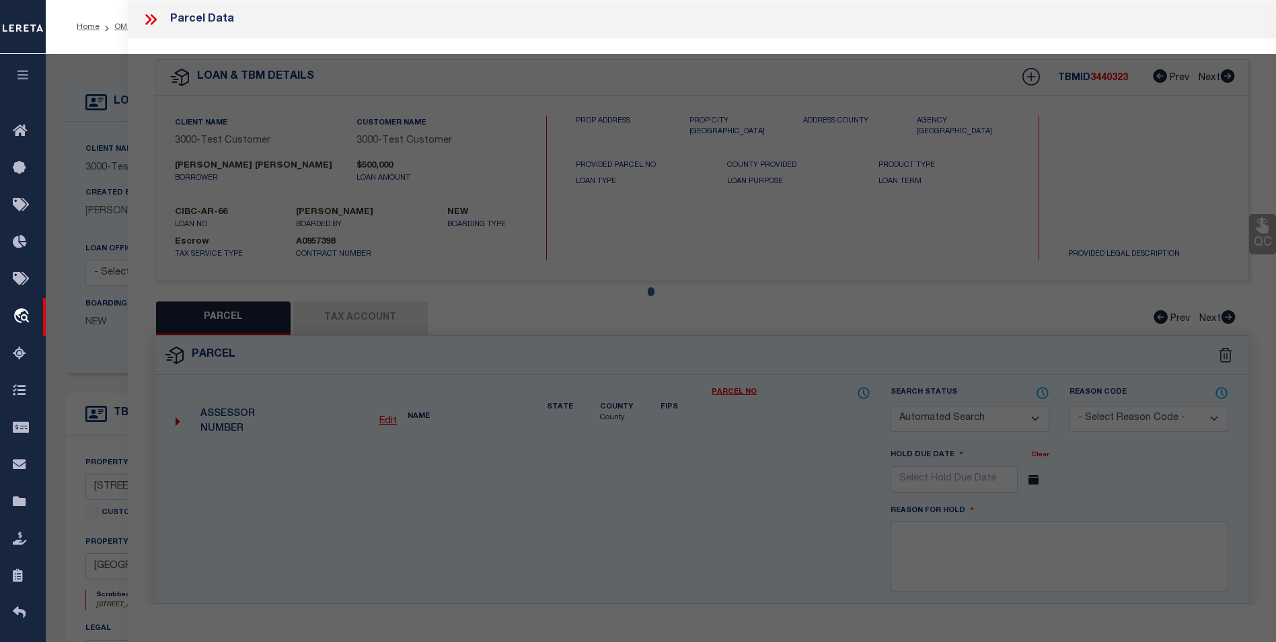
select select
type textarea "test"
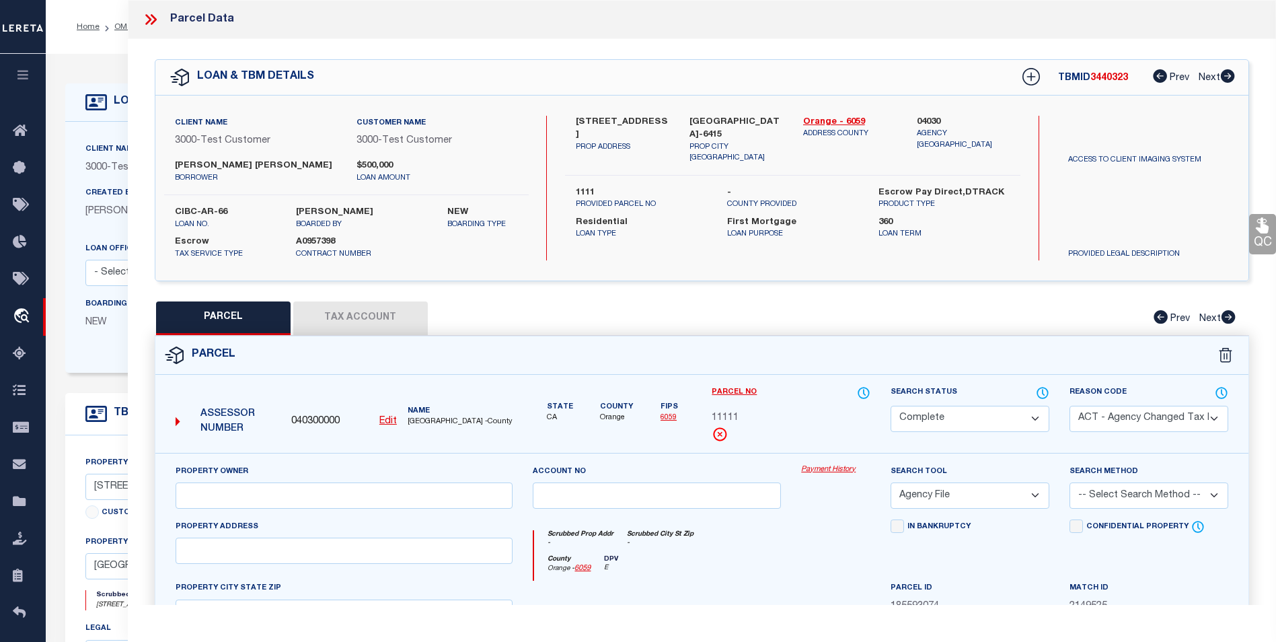
click at [825, 472] on link "Payment History" at bounding box center [835, 469] width 69 height 11
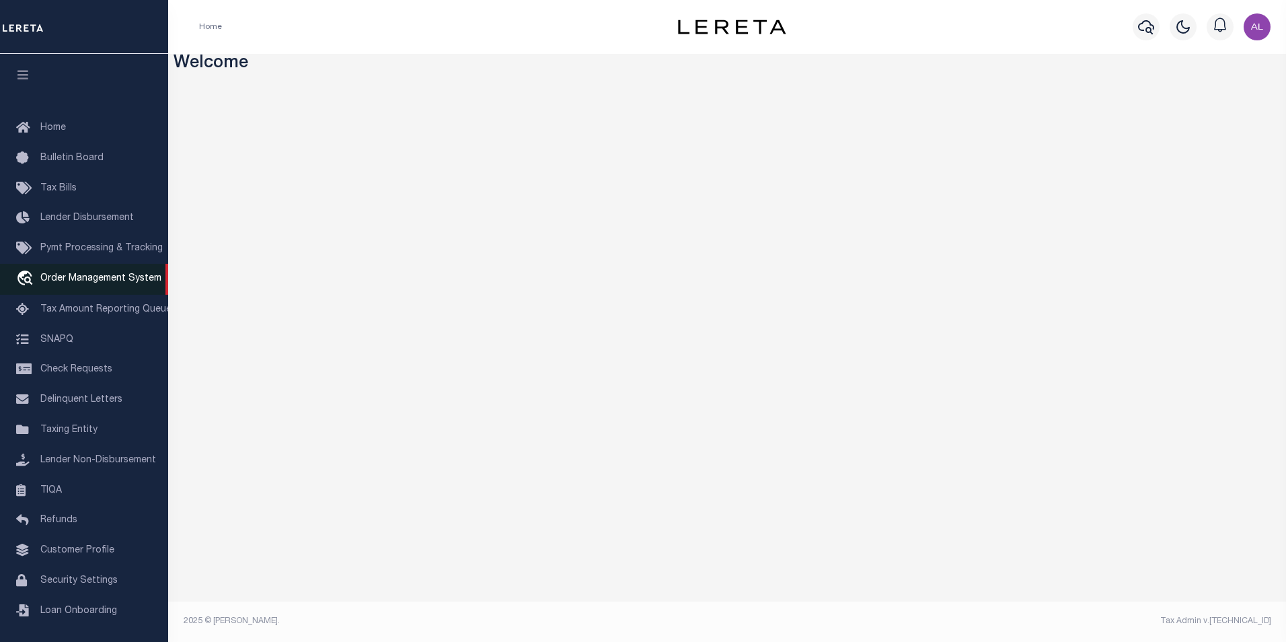
click at [89, 283] on span "Order Management System" at bounding box center [100, 278] width 121 height 9
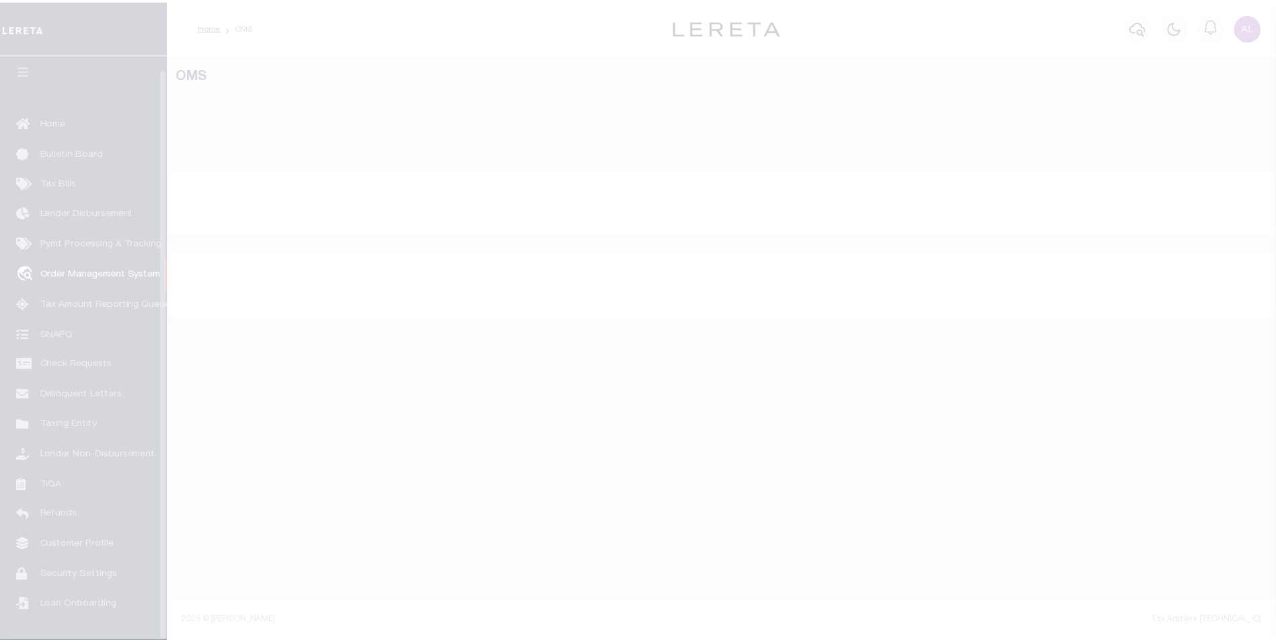
scroll to position [13, 0]
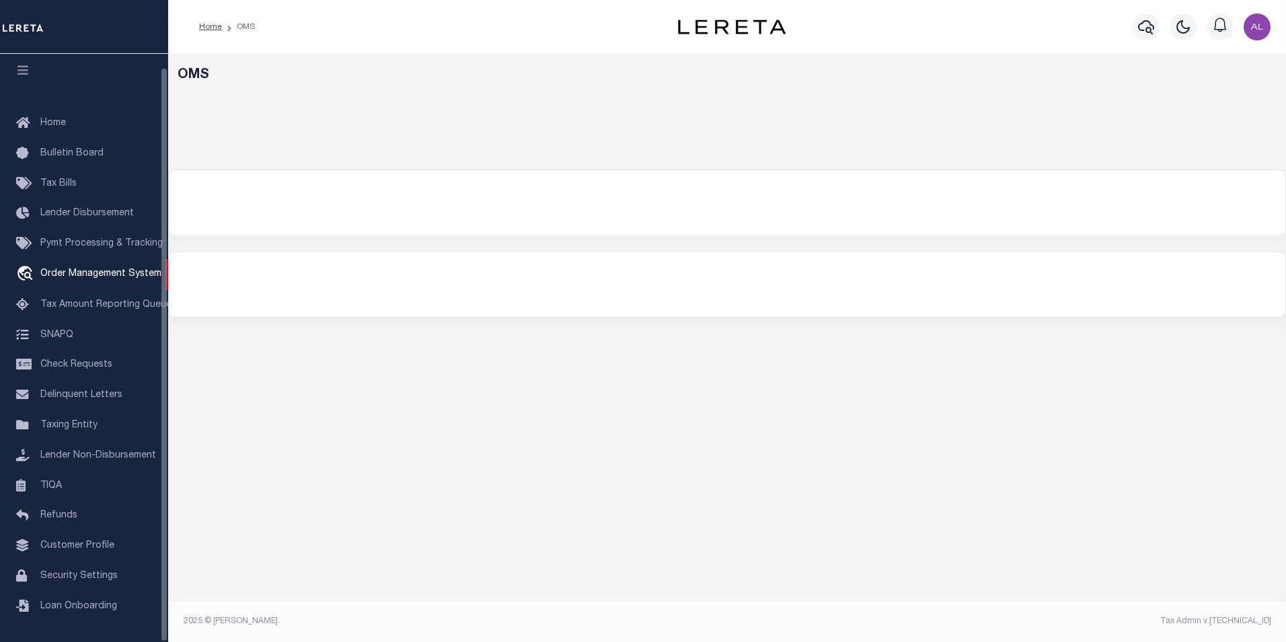
select select "200"
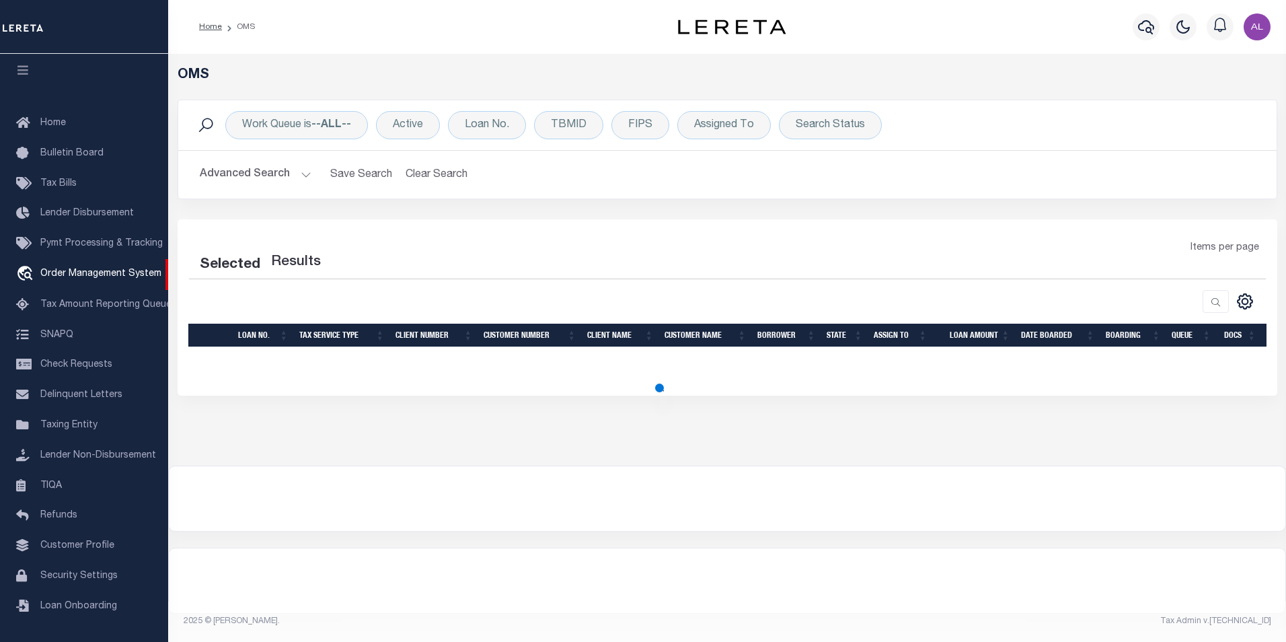
select select "200"
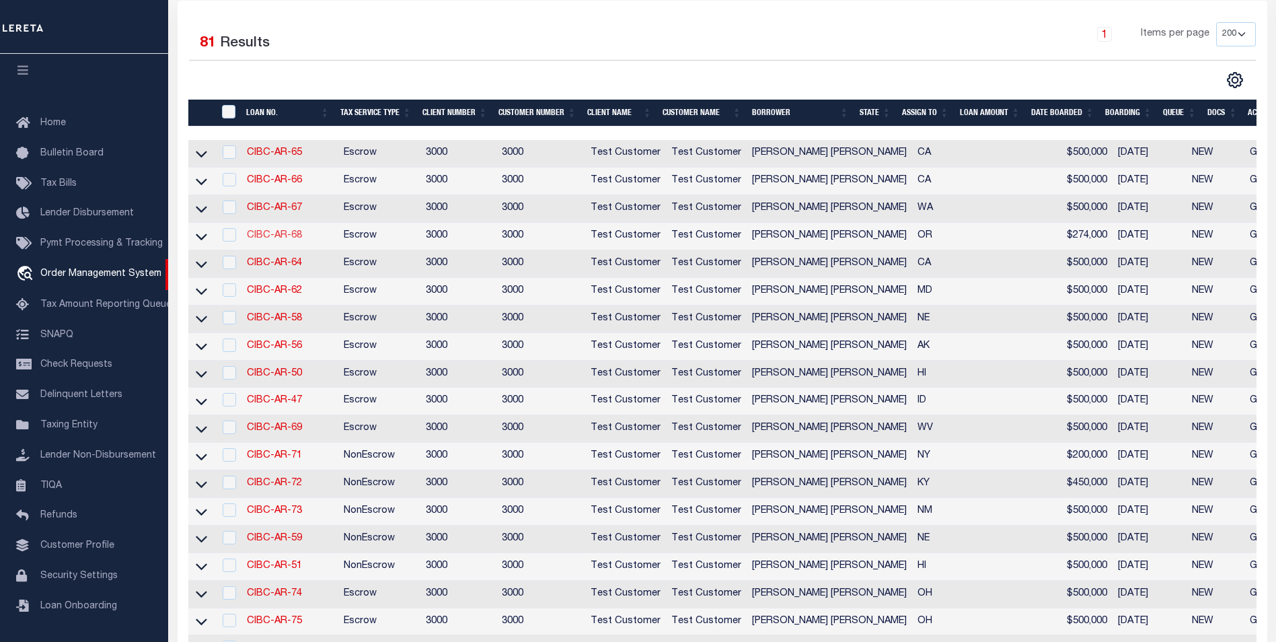
scroll to position [273, 0]
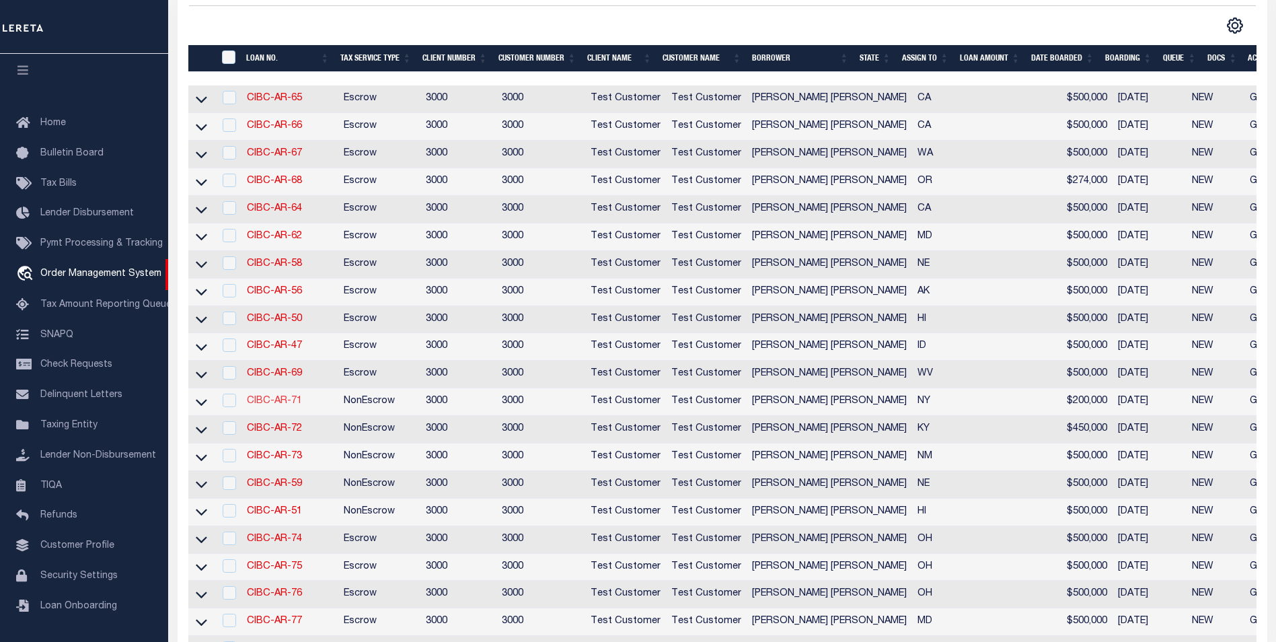
click at [277, 406] on link "CIBC-AR-71" at bounding box center [274, 400] width 55 height 9
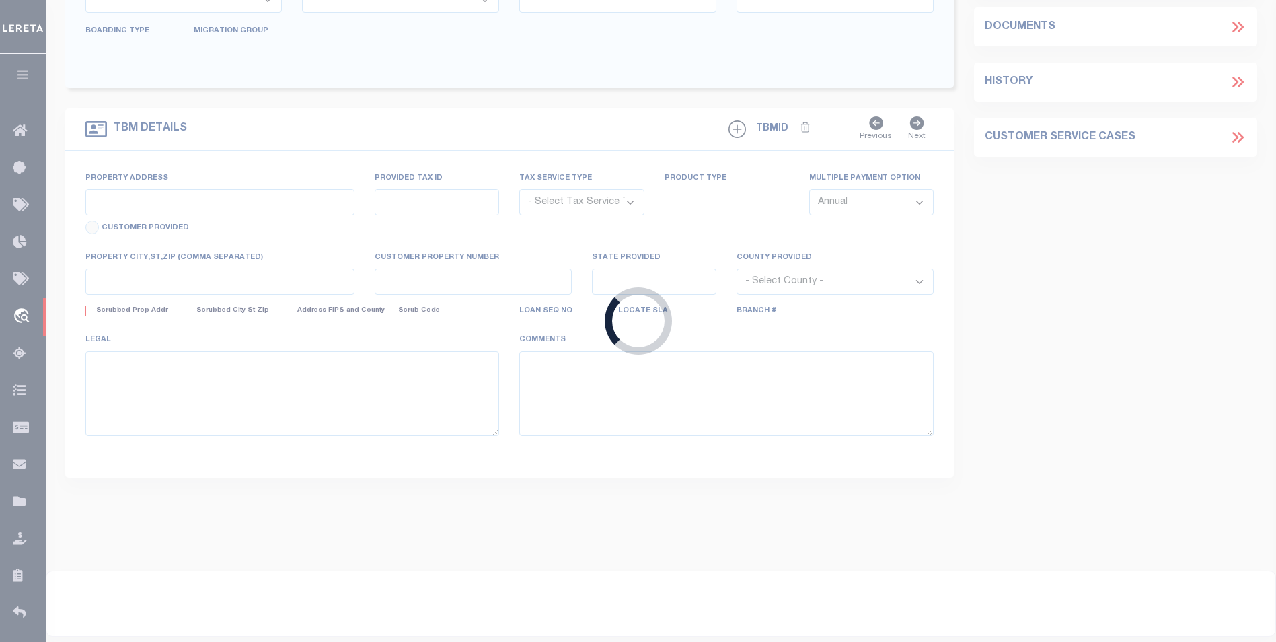
type input "CIBC-AR-71"
type input "[PERSON_NAME] [PERSON_NAME]"
select select
type input "[STREET_ADDRESS]"
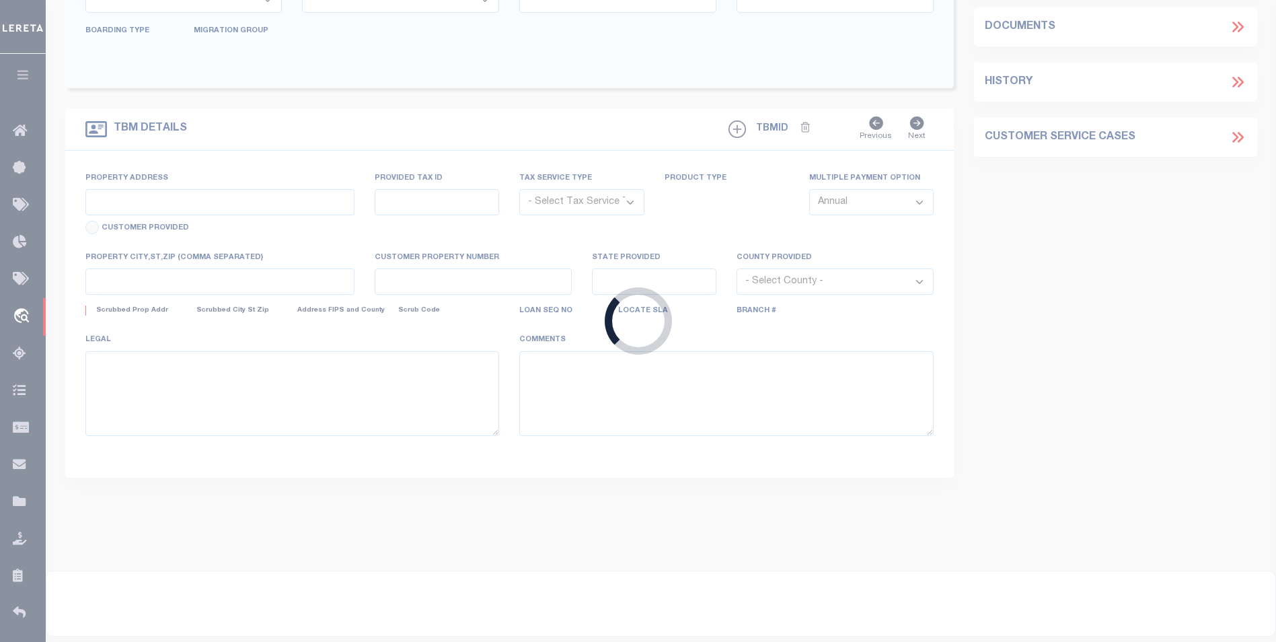
type input "[GEOGRAPHIC_DATA] 10977-1823"
type input "[DATE]"
select select "10"
select select "NonEscrow"
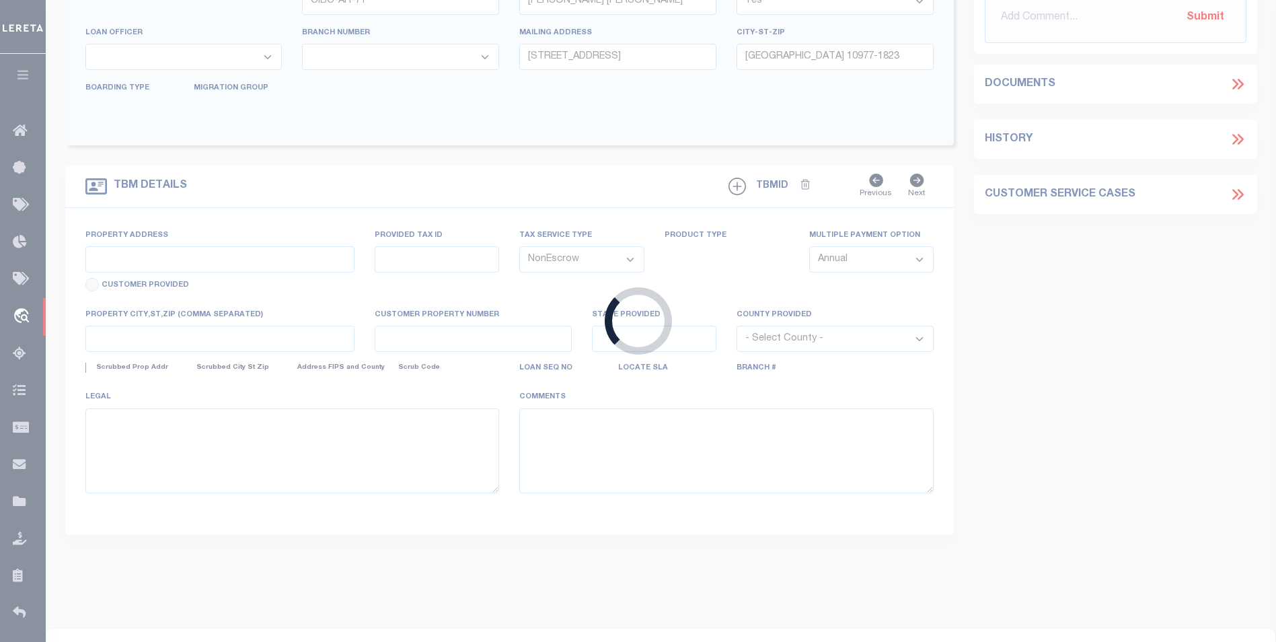
type input "[STREET_ADDRESS]"
type input "[GEOGRAPHIC_DATA] 10977-1823"
type input "NY"
select select "4"
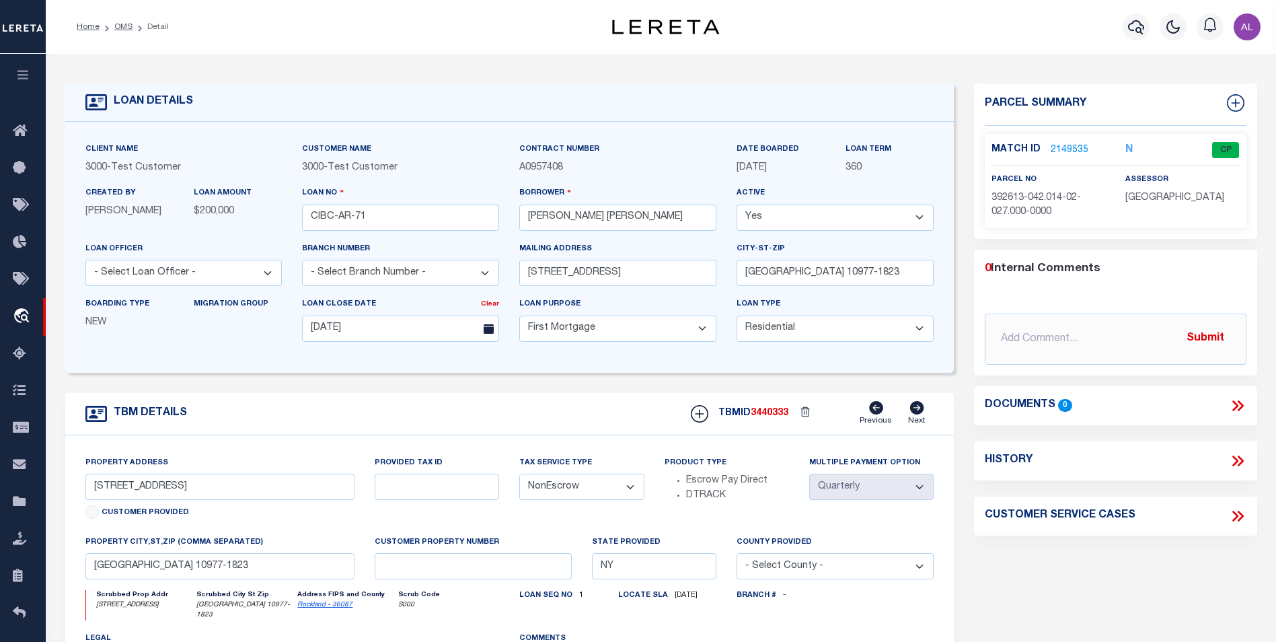
click at [1061, 147] on link "2149535" at bounding box center [1069, 150] width 38 height 14
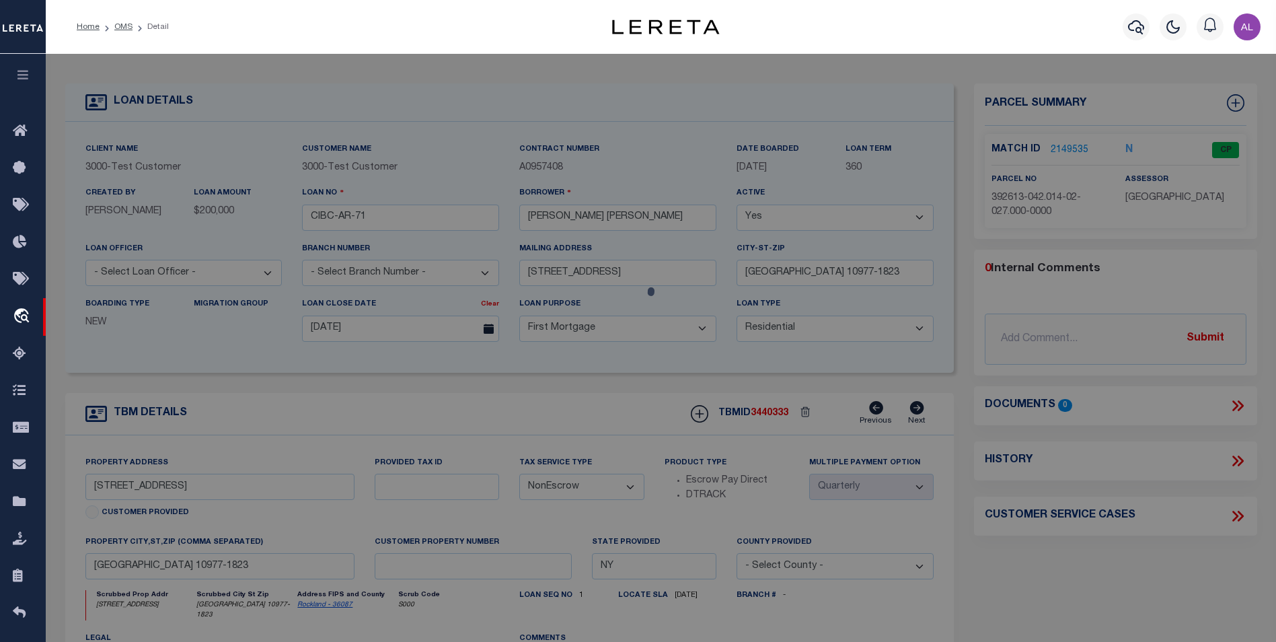
checkbox input "false"
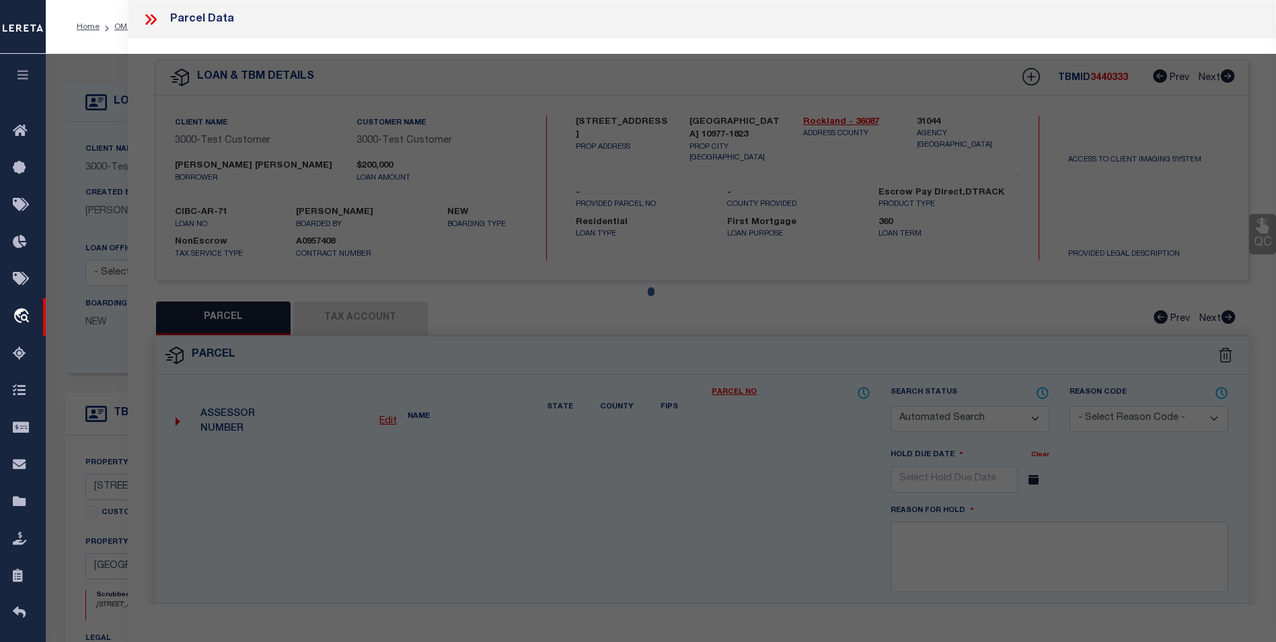
select select "CP"
select select "ADA"
type input "MADHUSUDHANAN,GEETHIKA"
select select "ATL"
select select "ADD"
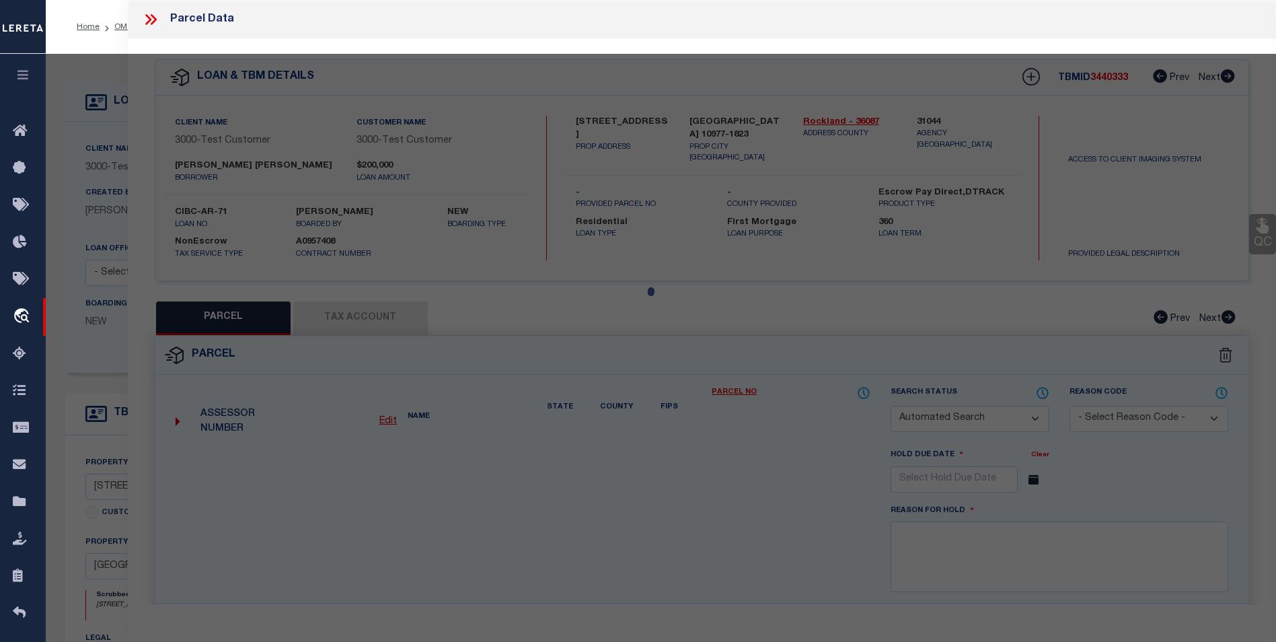
type input "277 HEMPSTEAD RD"
type input "SPRING VALLEY, NY 10977"
type textarea "LOT:27.000 BLK:2 SEC:42.14 DIST:392613 CITY/MUNI/TWP:[GEOGRAPHIC_DATA]"
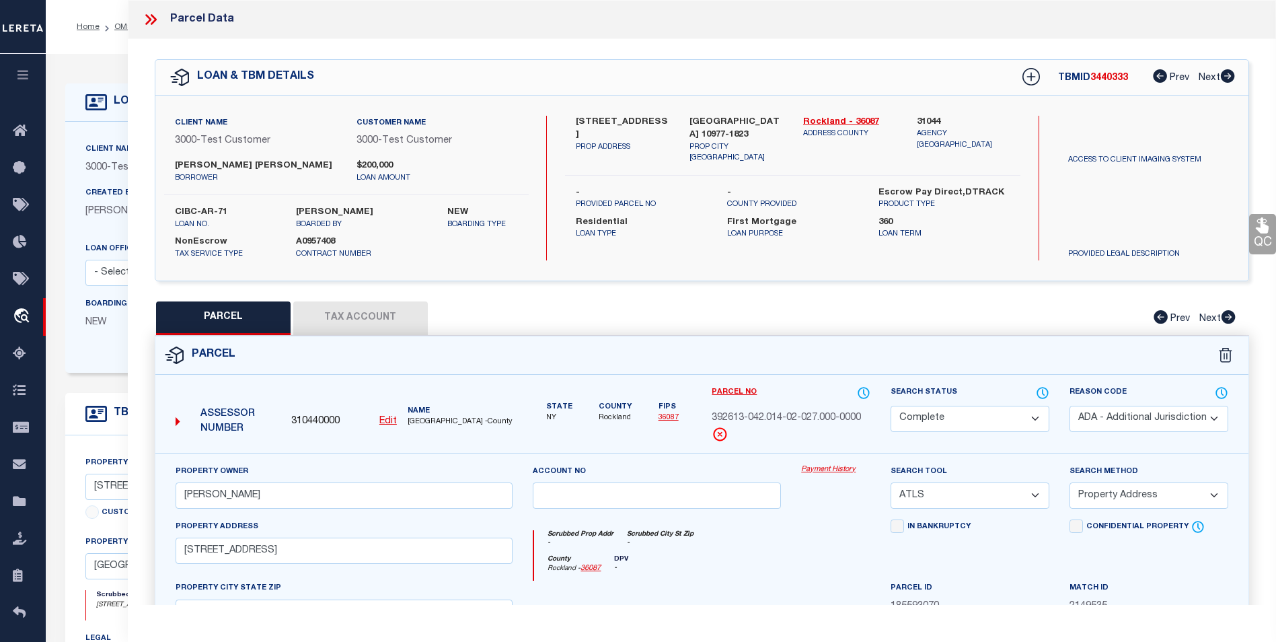
click at [823, 471] on link "Payment History" at bounding box center [835, 469] width 69 height 11
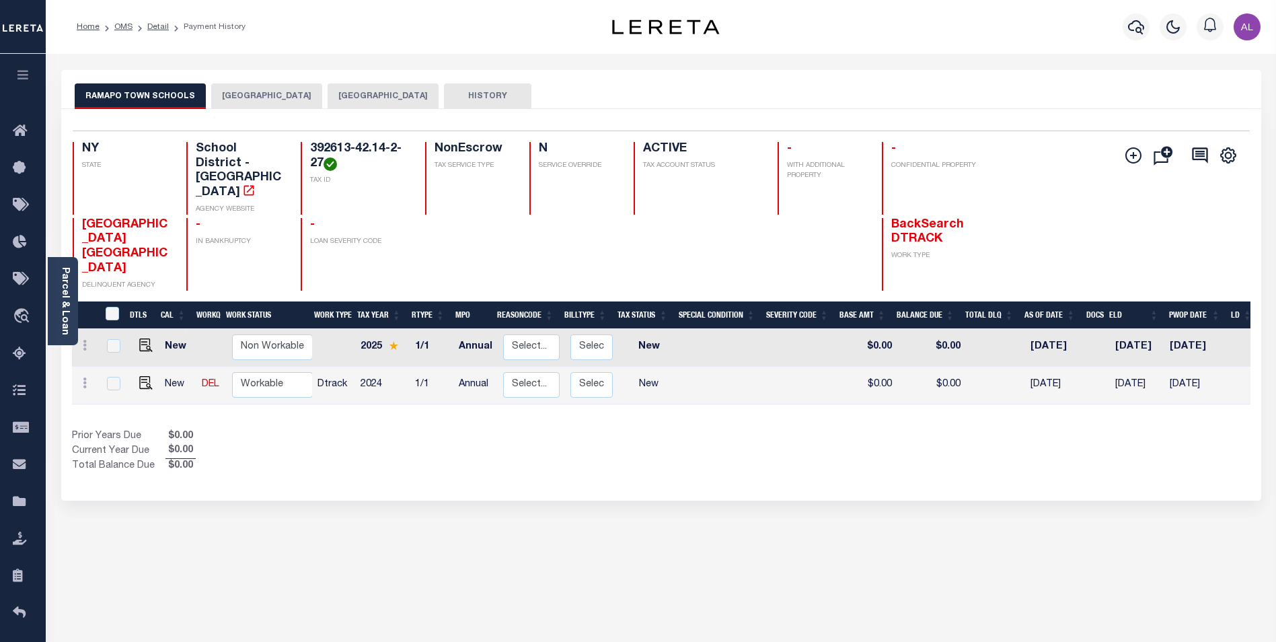
click at [477, 94] on button "HISTORY" at bounding box center [487, 96] width 87 height 26
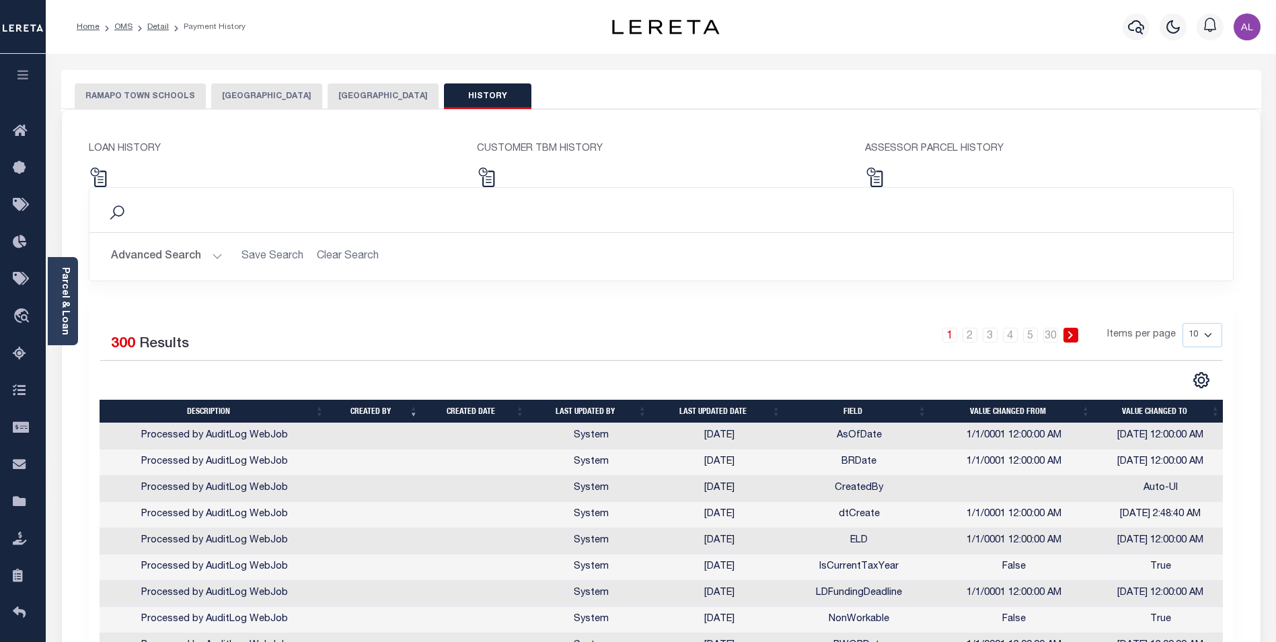
click at [157, 102] on button "RAMAPO TOWN SCHOOLS" at bounding box center [140, 96] width 131 height 26
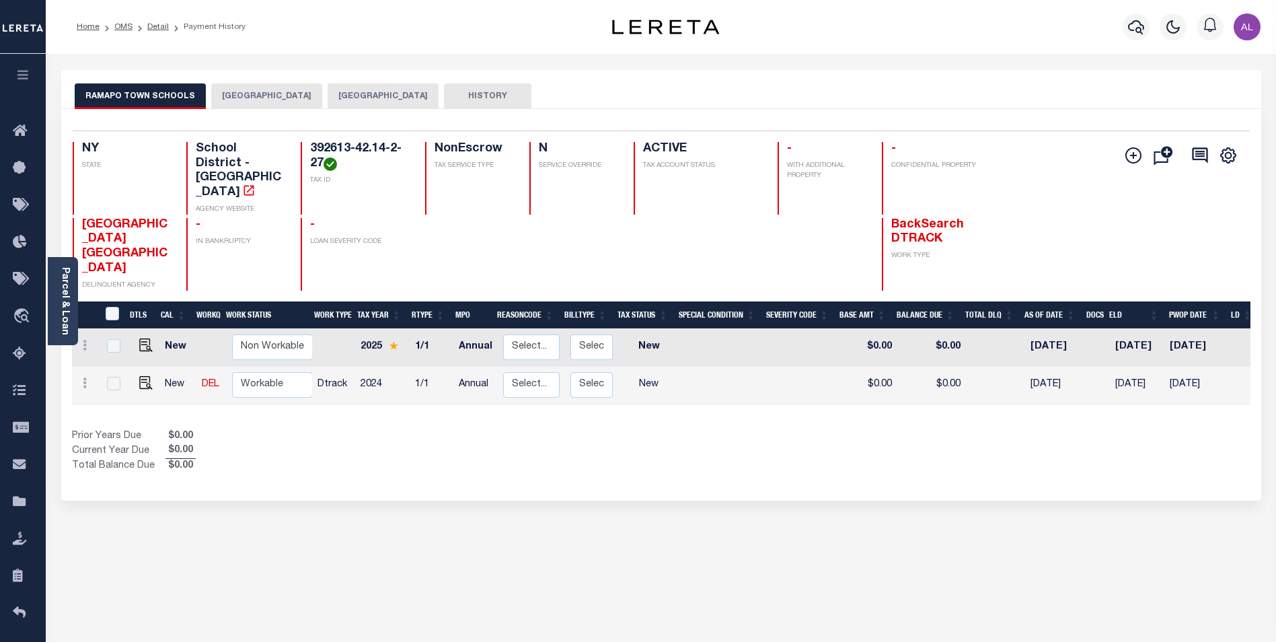
click at [241, 93] on button "[GEOGRAPHIC_DATA]" at bounding box center [266, 96] width 111 height 26
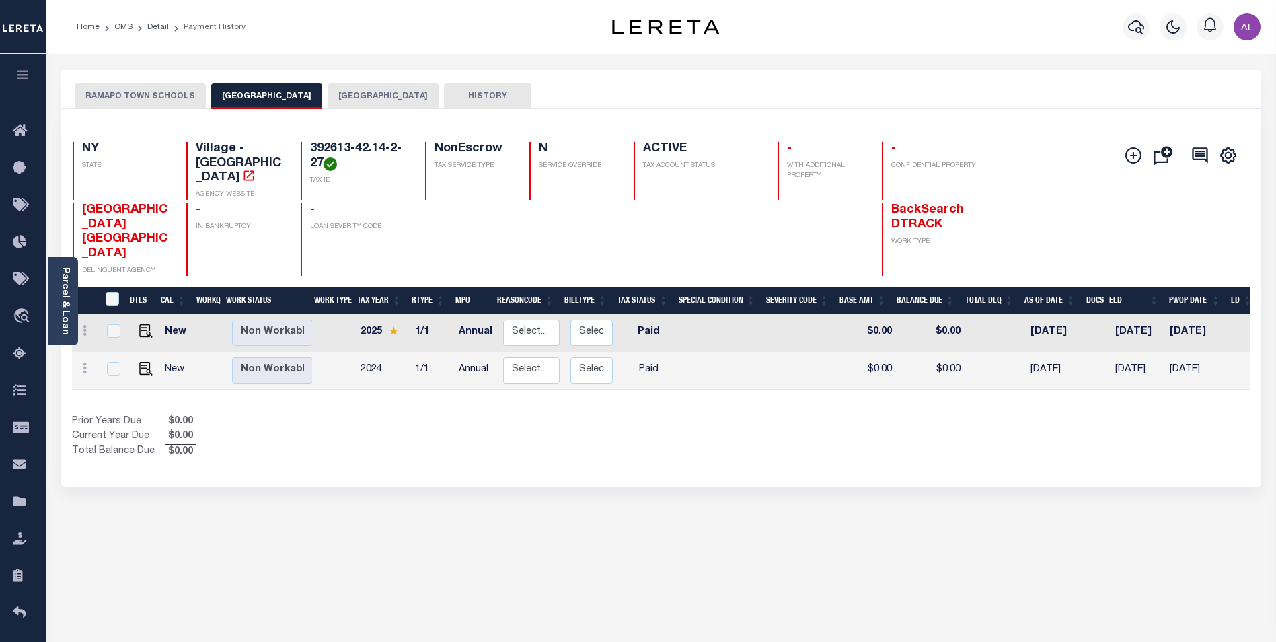
click at [135, 91] on button "RAMAPO TOWN SCHOOLS" at bounding box center [140, 96] width 131 height 26
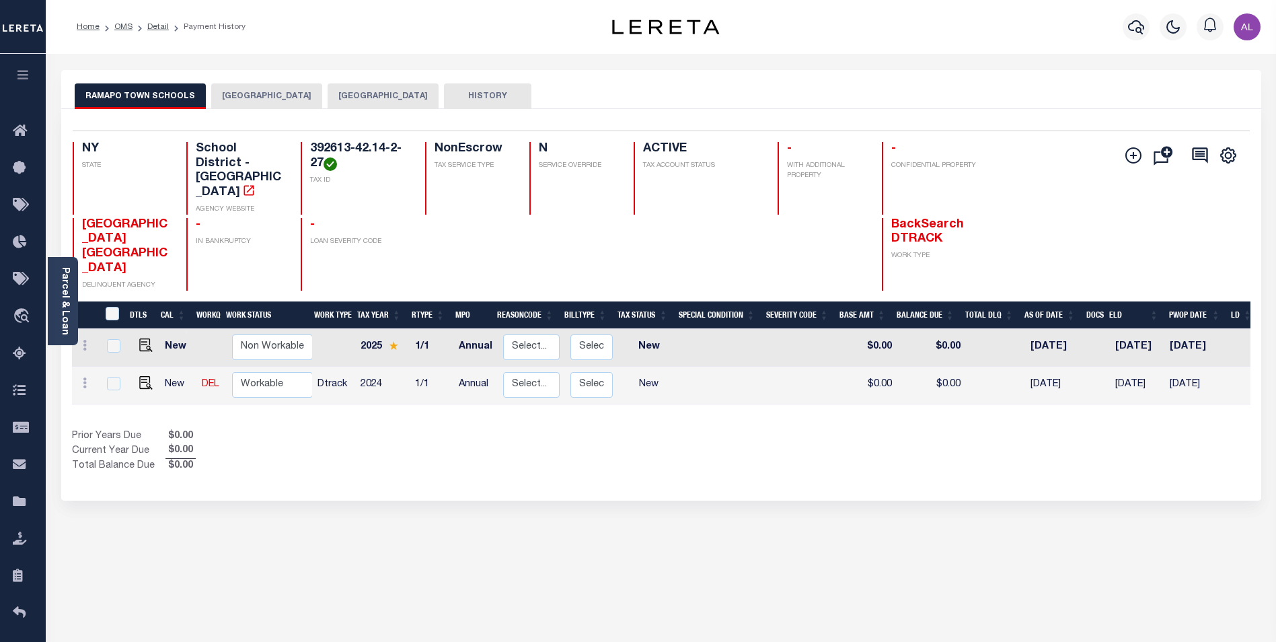
click at [258, 91] on button "[GEOGRAPHIC_DATA]" at bounding box center [266, 96] width 111 height 26
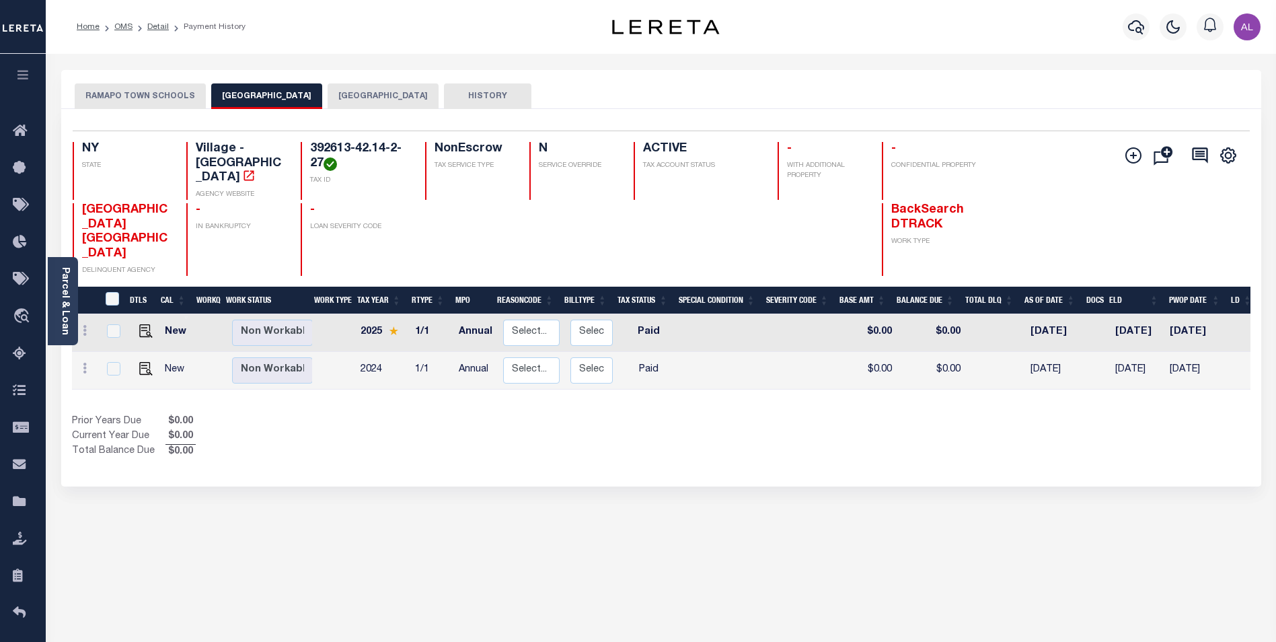
click at [169, 99] on button "RAMAPO TOWN SCHOOLS" at bounding box center [140, 96] width 131 height 26
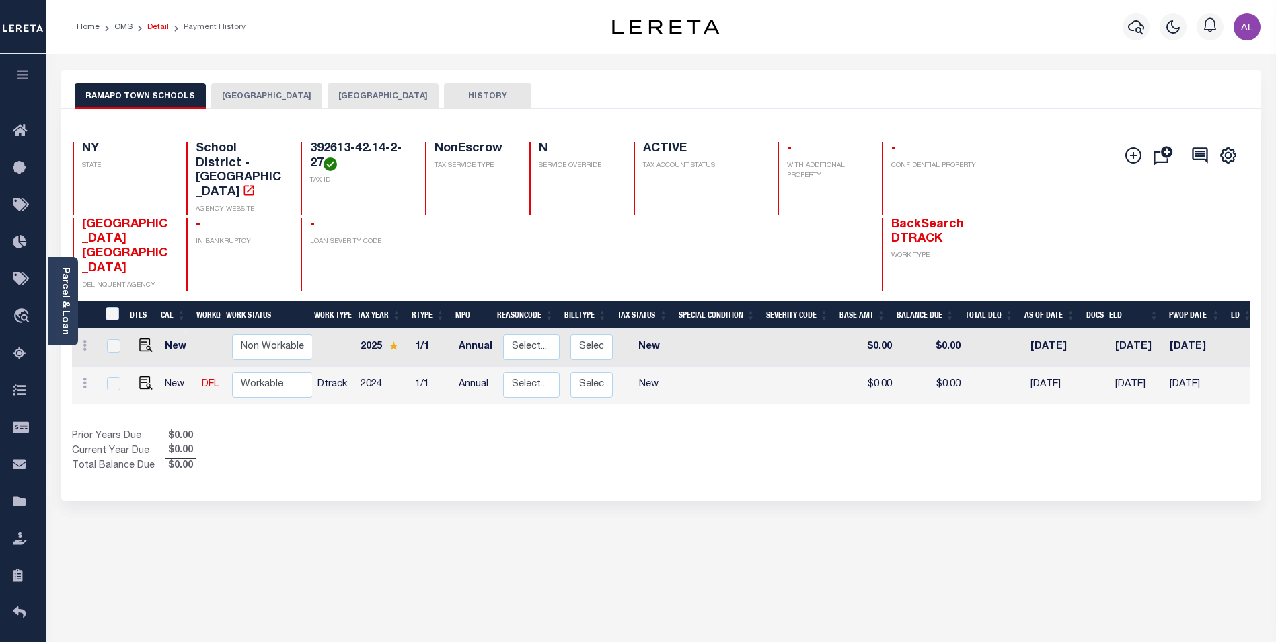
click at [155, 24] on link "Detail" at bounding box center [158, 27] width 22 height 8
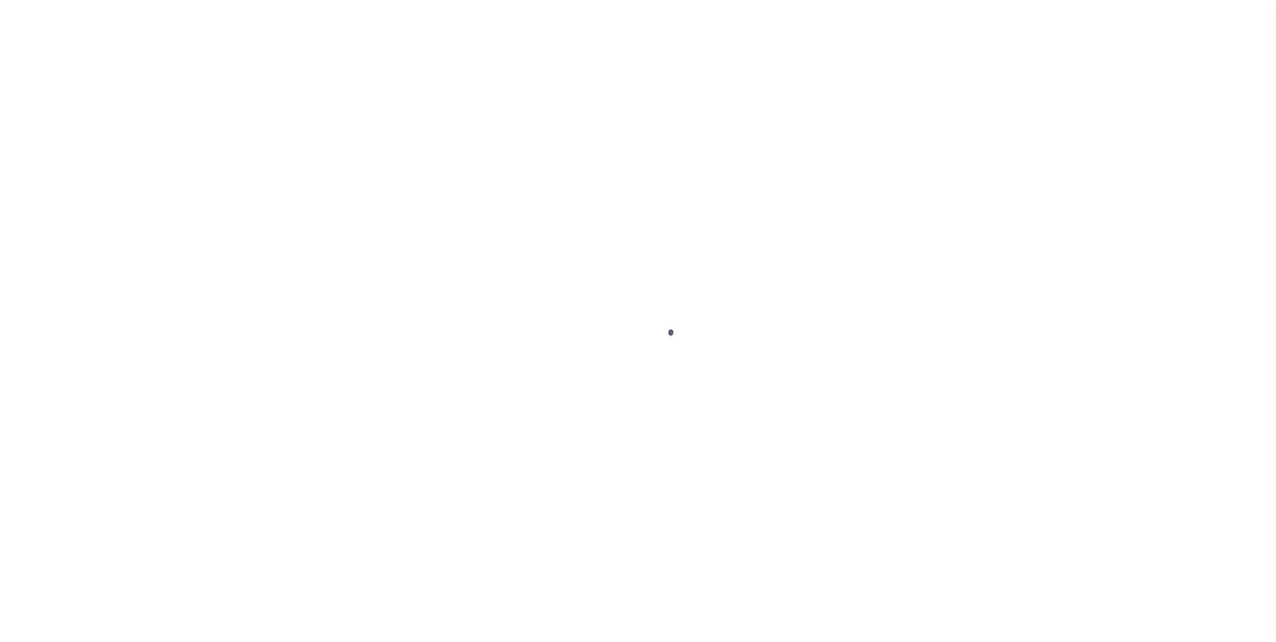
select select "10"
select select "NonEscrow"
type input "[STREET_ADDRESS]"
type input "[GEOGRAPHIC_DATA] 10977-1823"
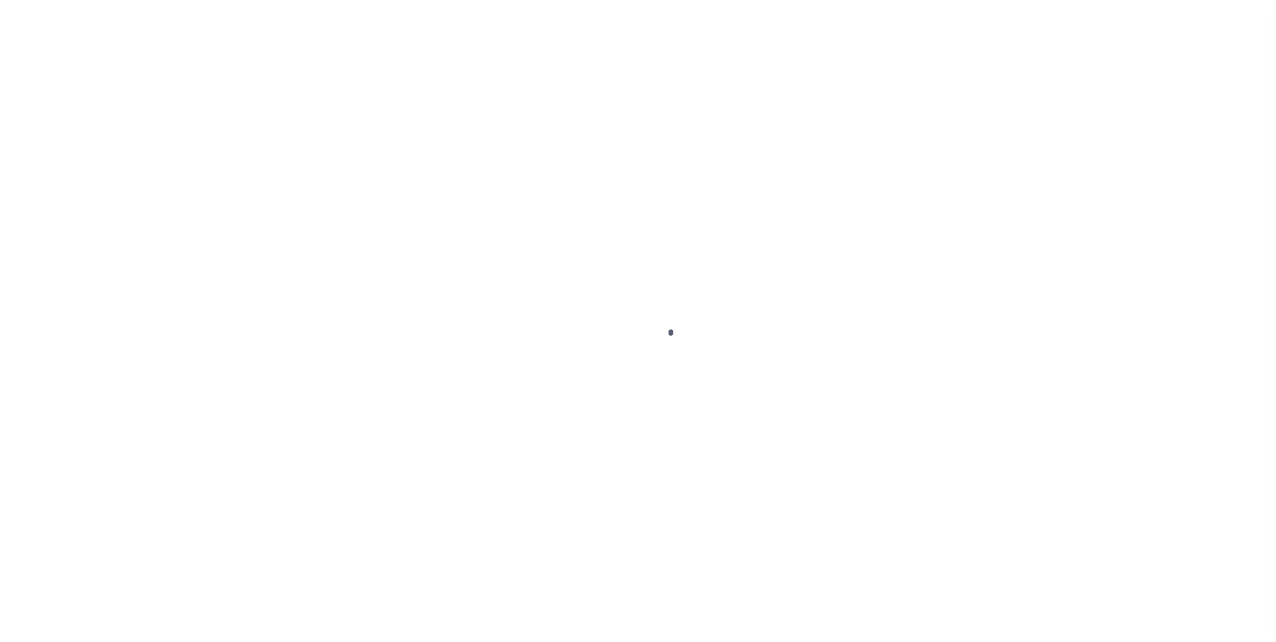
type input "NY"
select select "4"
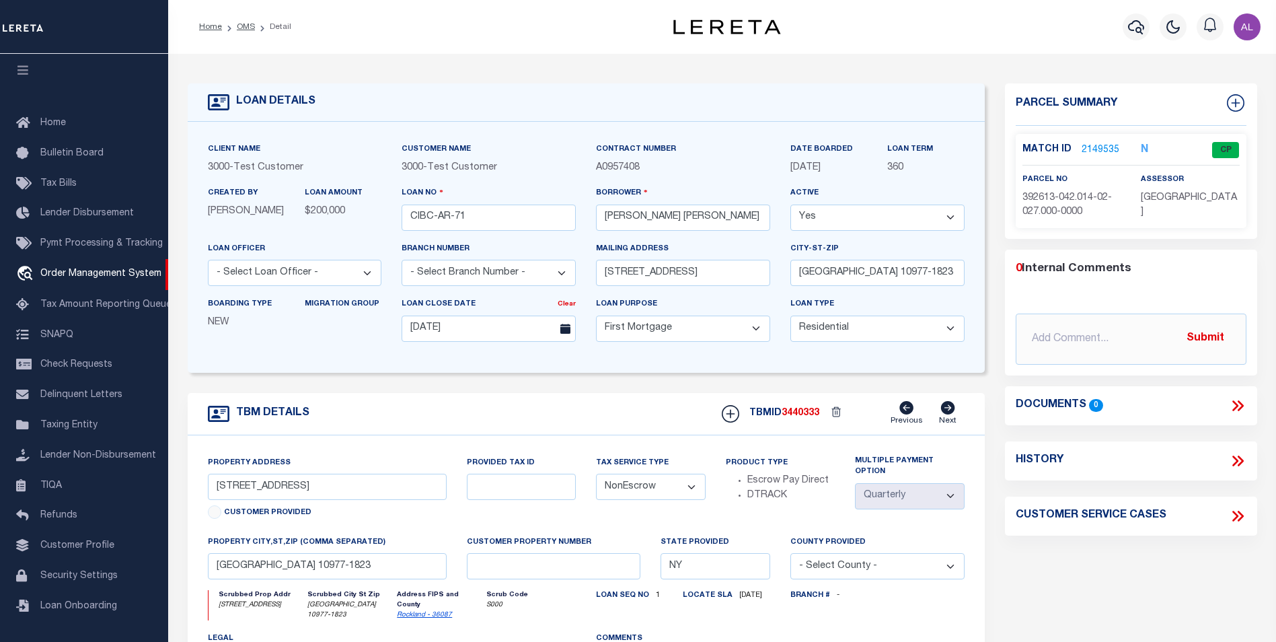
click at [1093, 143] on link "2149535" at bounding box center [1100, 150] width 38 height 14
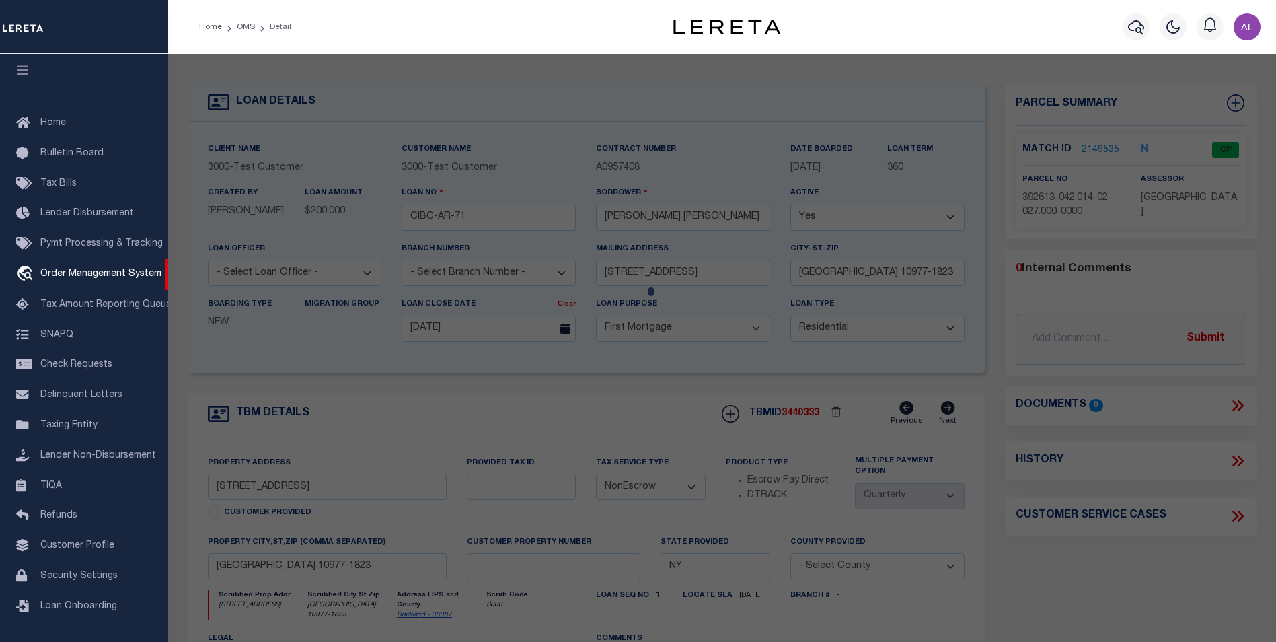
checkbox input "false"
select select "CP"
select select "ADA"
type input "[PERSON_NAME]"
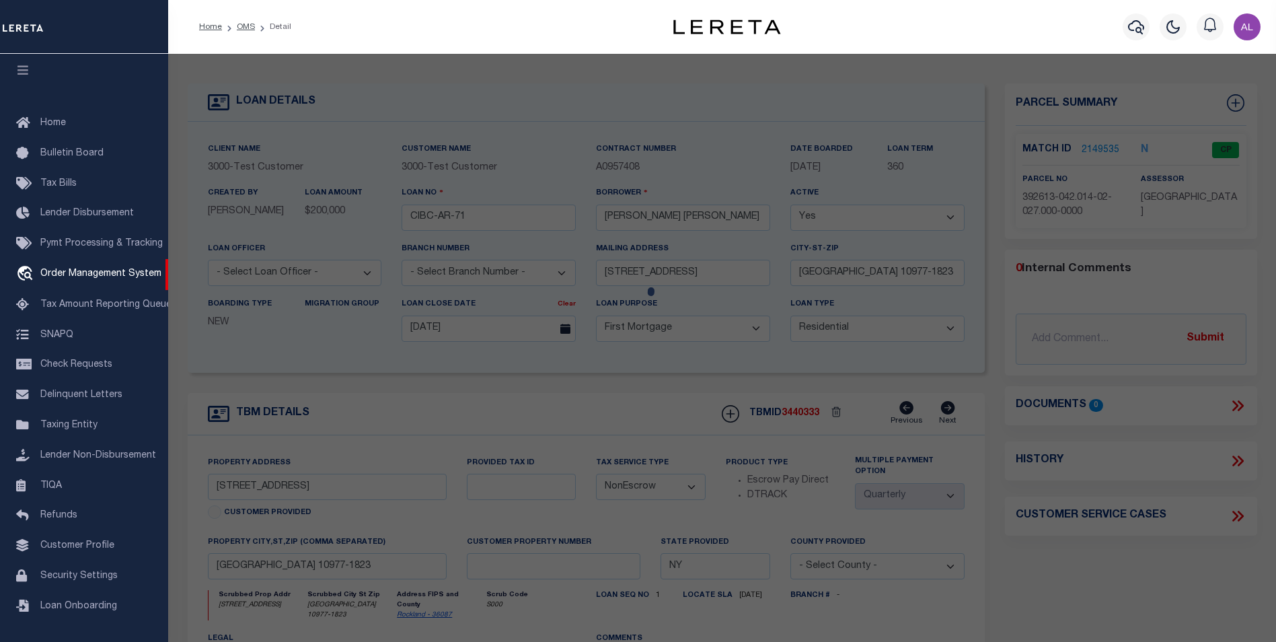
select select "ATL"
select select "ADD"
type input "[STREET_ADDRESS]"
type input "SPRING VALLEY, NY 10977"
type textarea "LOT:27.000 BLK:2 SEC:42.14 DIST:392613 CITY/MUNI/TWP:NEW HEMPSTEAD"
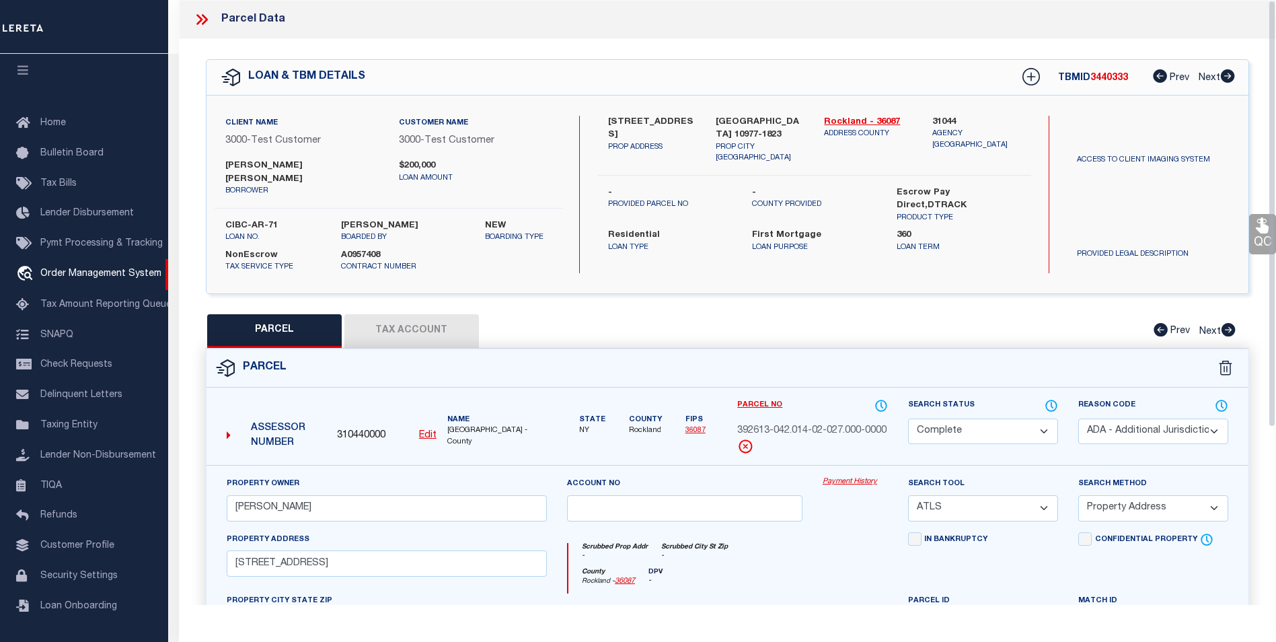
click at [445, 329] on button "Tax Account" at bounding box center [411, 331] width 134 height 34
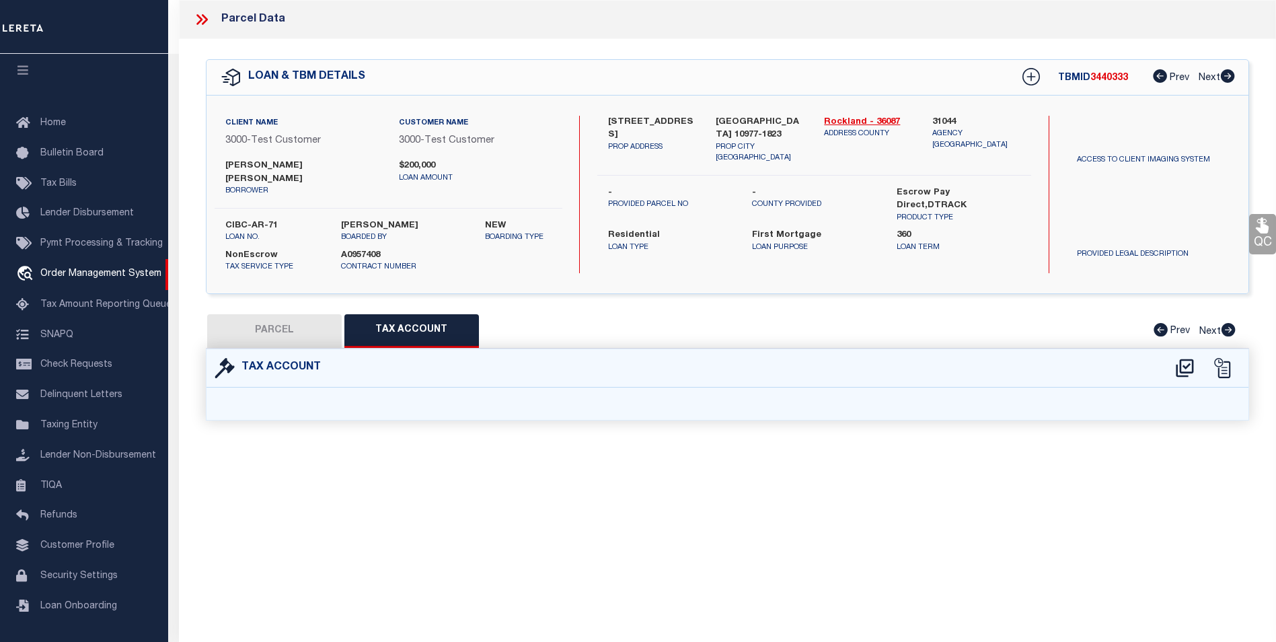
select select "100"
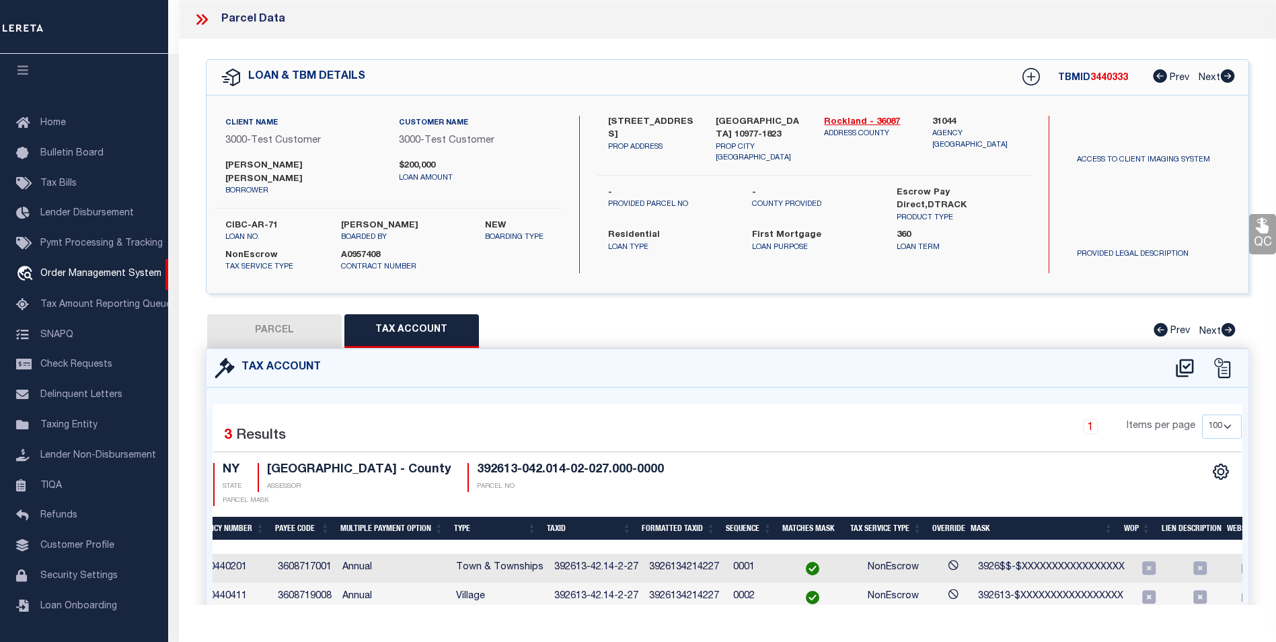
scroll to position [0, 205]
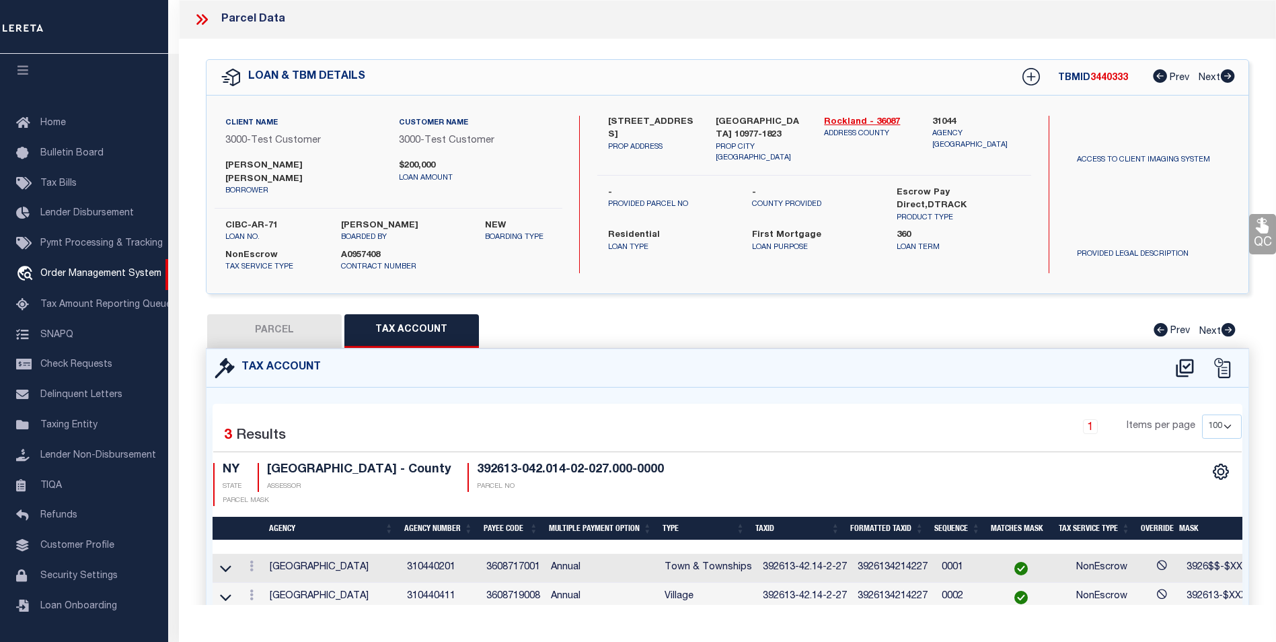
click at [309, 331] on button "PARCEL" at bounding box center [274, 331] width 134 height 34
select select "AS"
select select
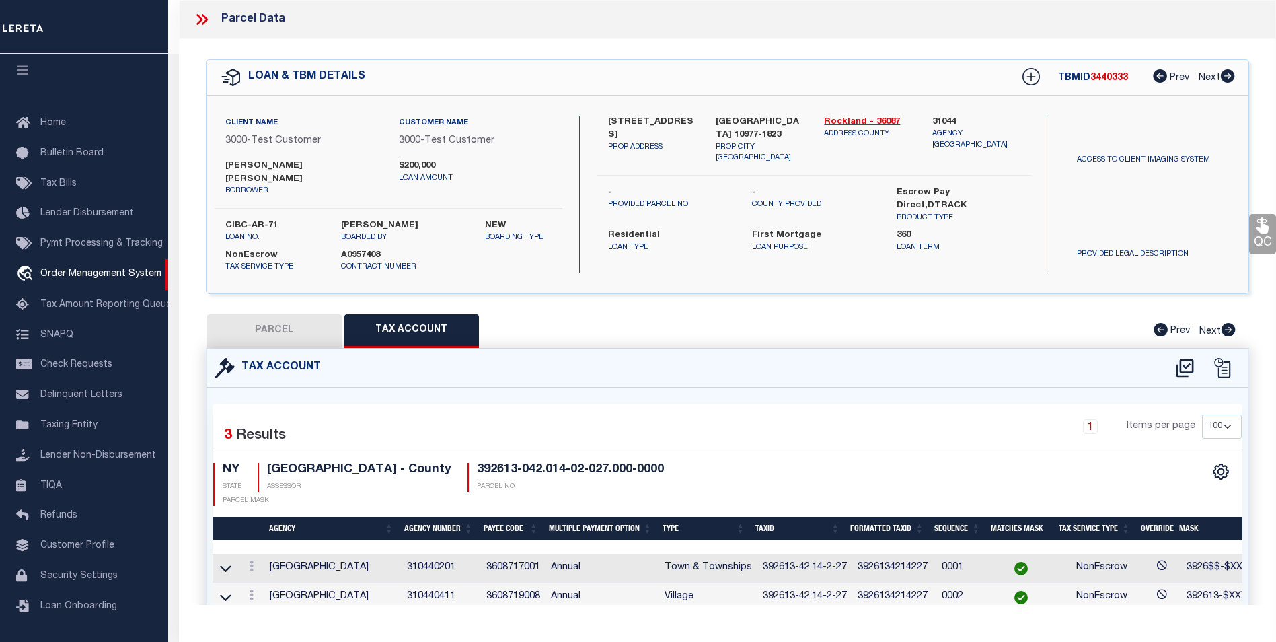
checkbox input "false"
select select "CP"
select select "ADA"
type input "[PERSON_NAME]"
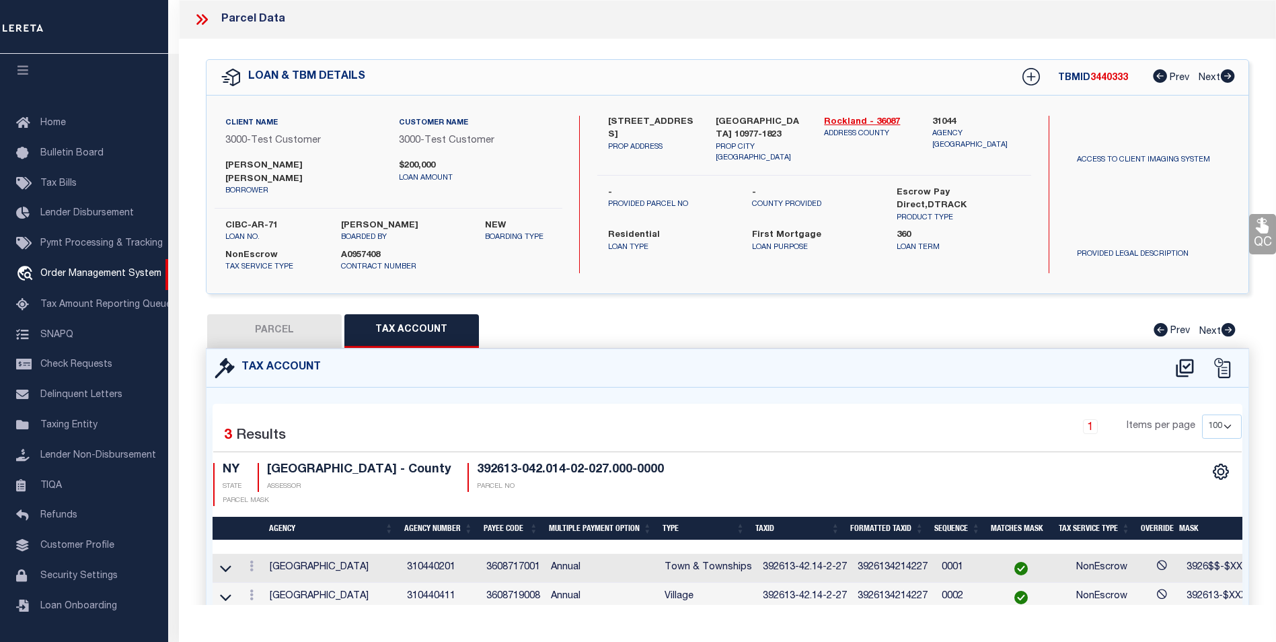
select select "ATL"
select select "ADD"
type input "277 HEMPSTEAD RD"
type input "SPRING VALLEY, NY 10977"
type textarea "LOT:27.000 BLK:2 SEC:42.14 DIST:392613 CITY/MUNI/TWP:[GEOGRAPHIC_DATA]"
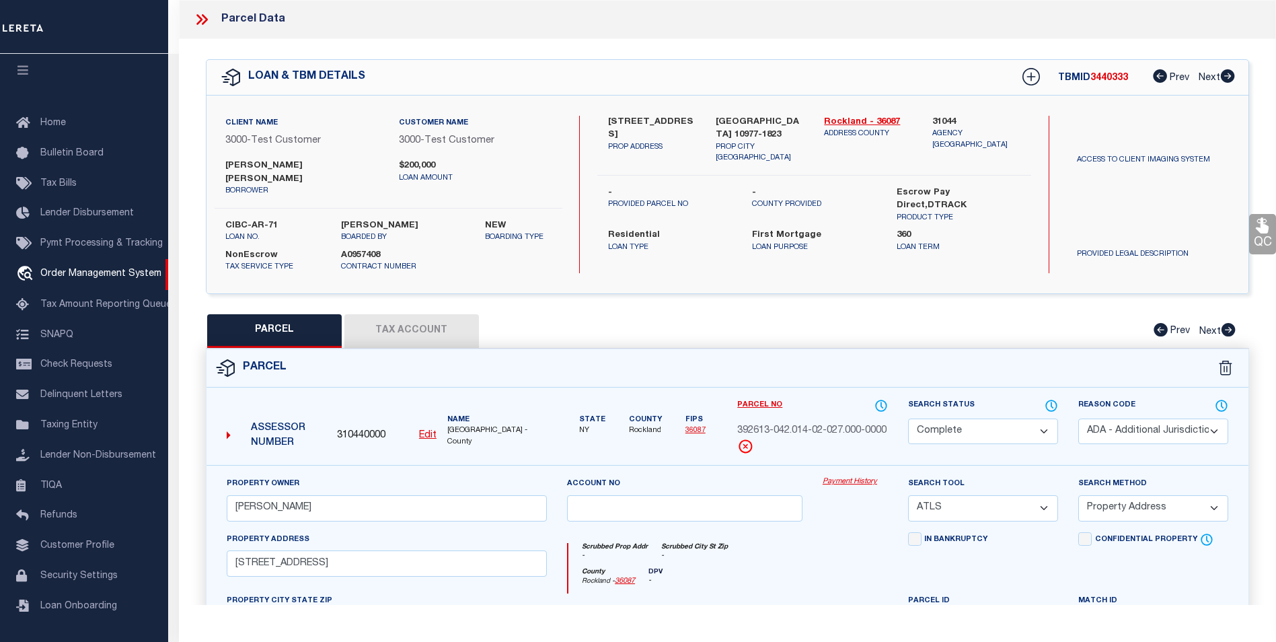
click at [841, 476] on link "Payment History" at bounding box center [854, 481] width 65 height 11
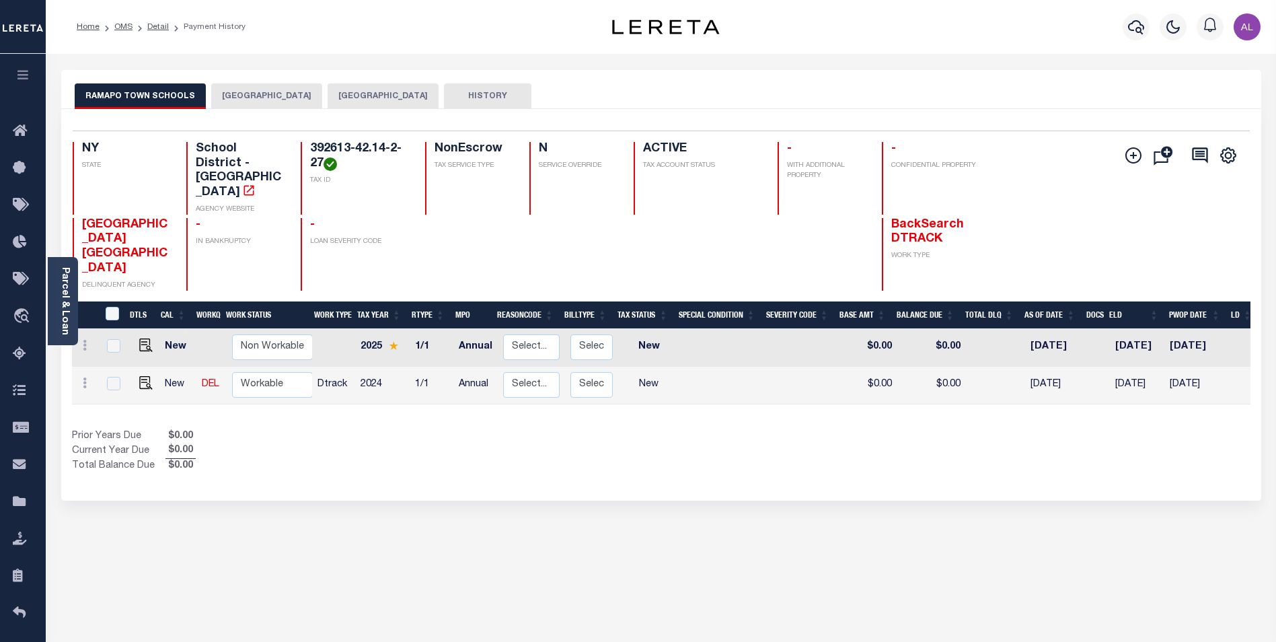
click at [290, 104] on button "[GEOGRAPHIC_DATA]" at bounding box center [266, 96] width 111 height 26
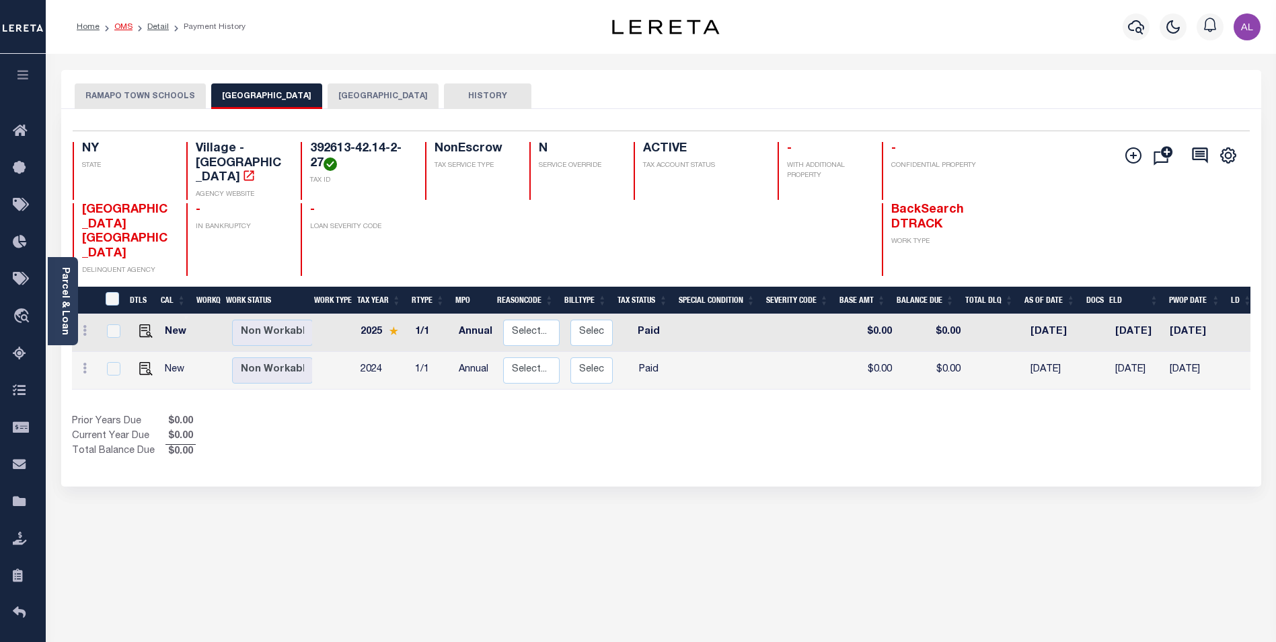
click at [124, 29] on link "OMS" at bounding box center [123, 27] width 18 height 8
click at [158, 29] on link "Detail" at bounding box center [158, 27] width 22 height 8
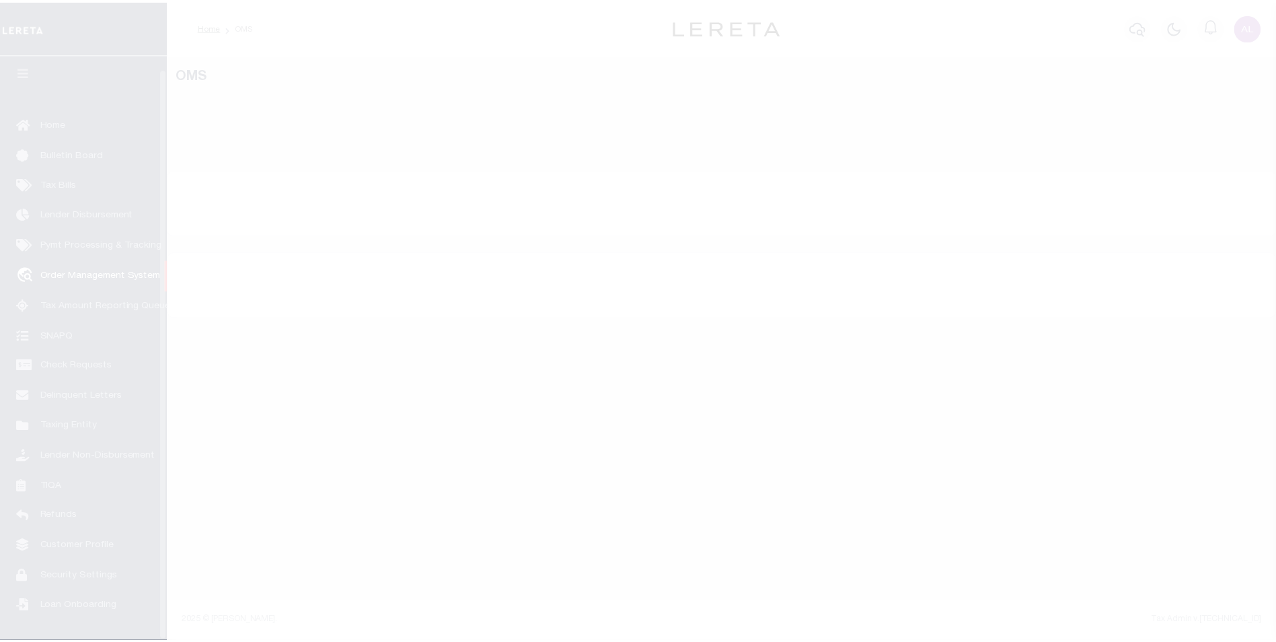
scroll to position [13, 0]
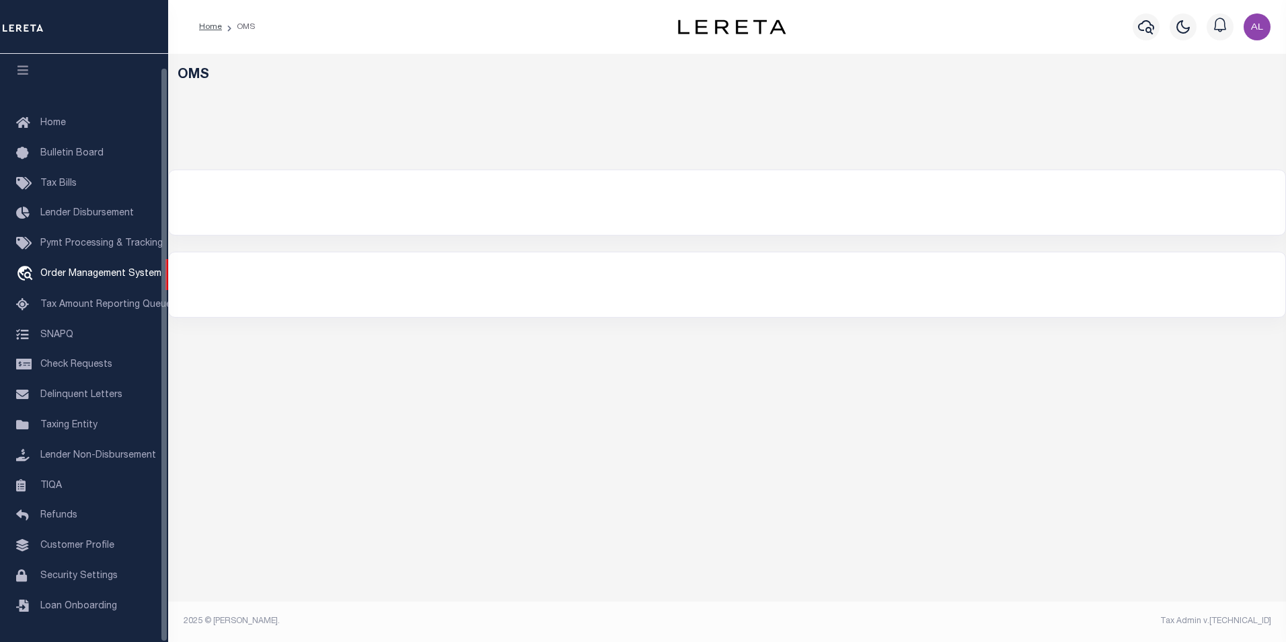
select select "200"
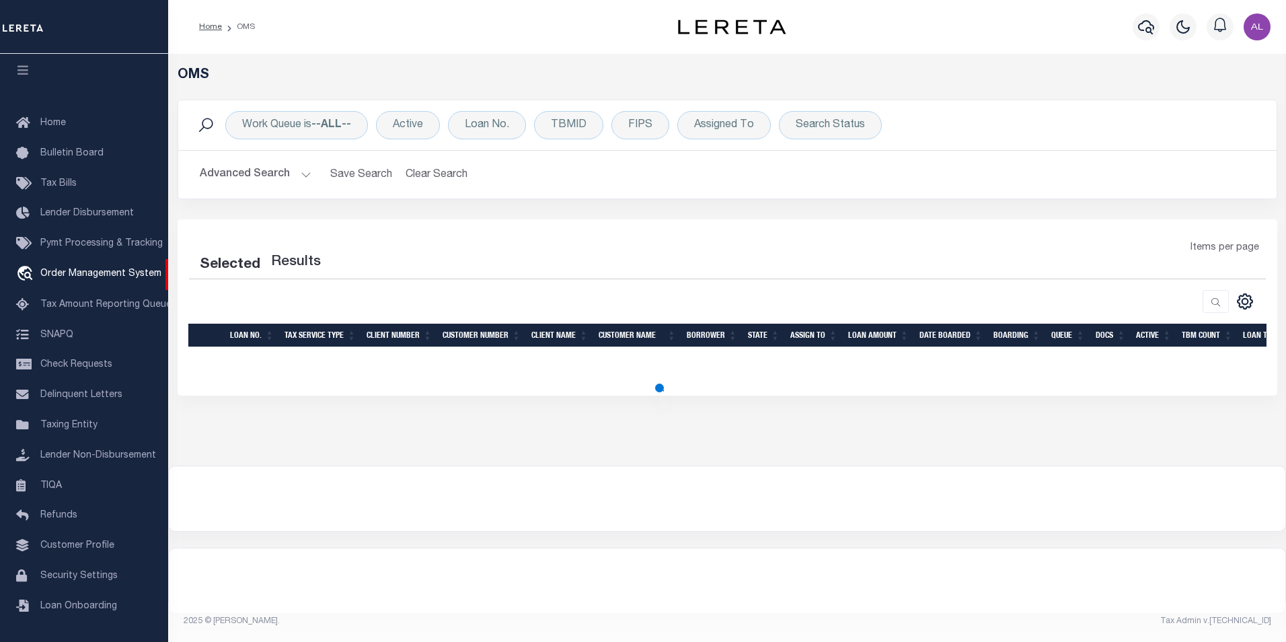
select select "200"
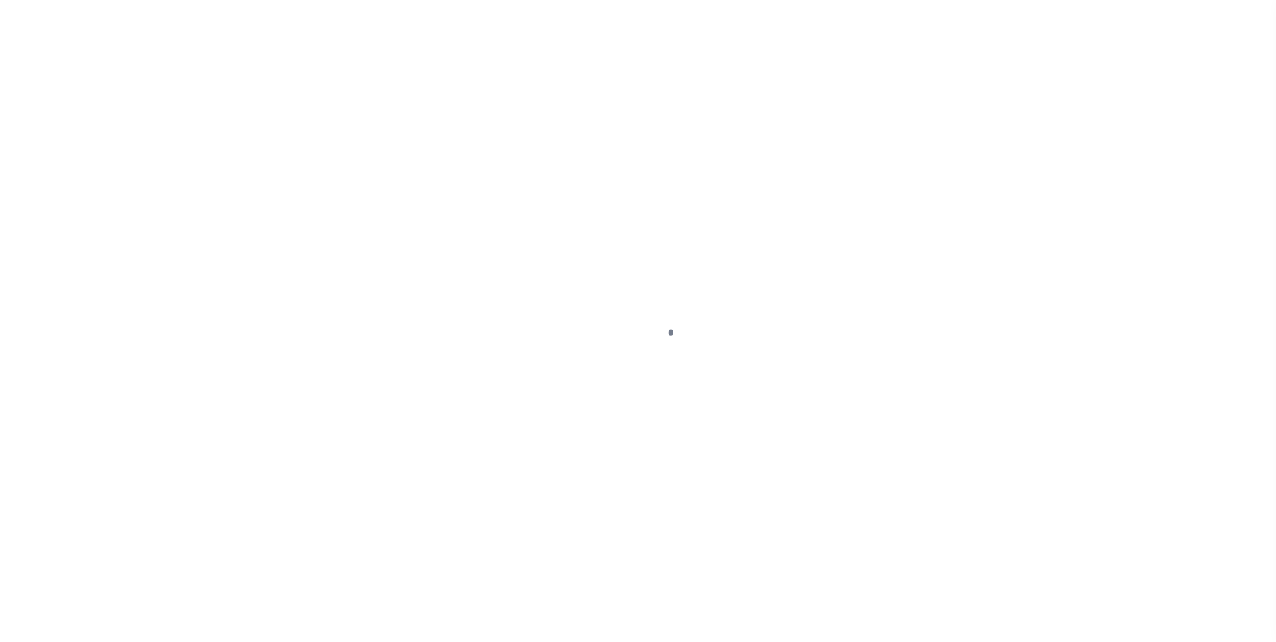
select select "10"
select select "NonEscrow"
type input "[STREET_ADDRESS]"
type input "[GEOGRAPHIC_DATA] 10977-1823"
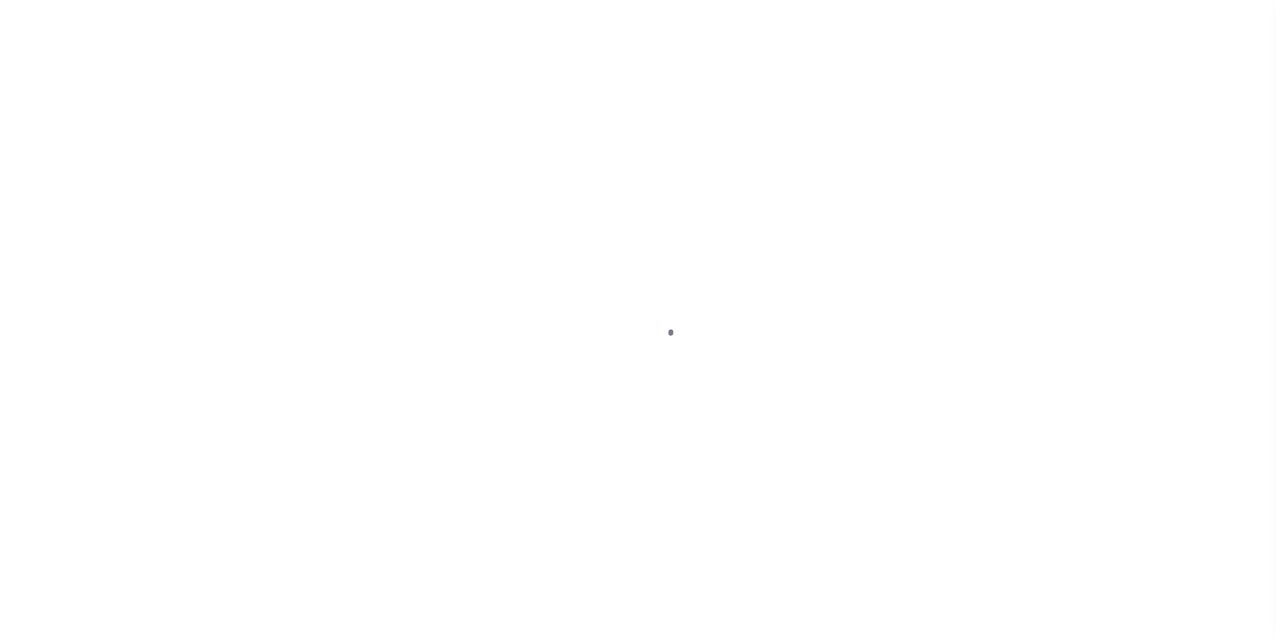
type input "NY"
select select "4"
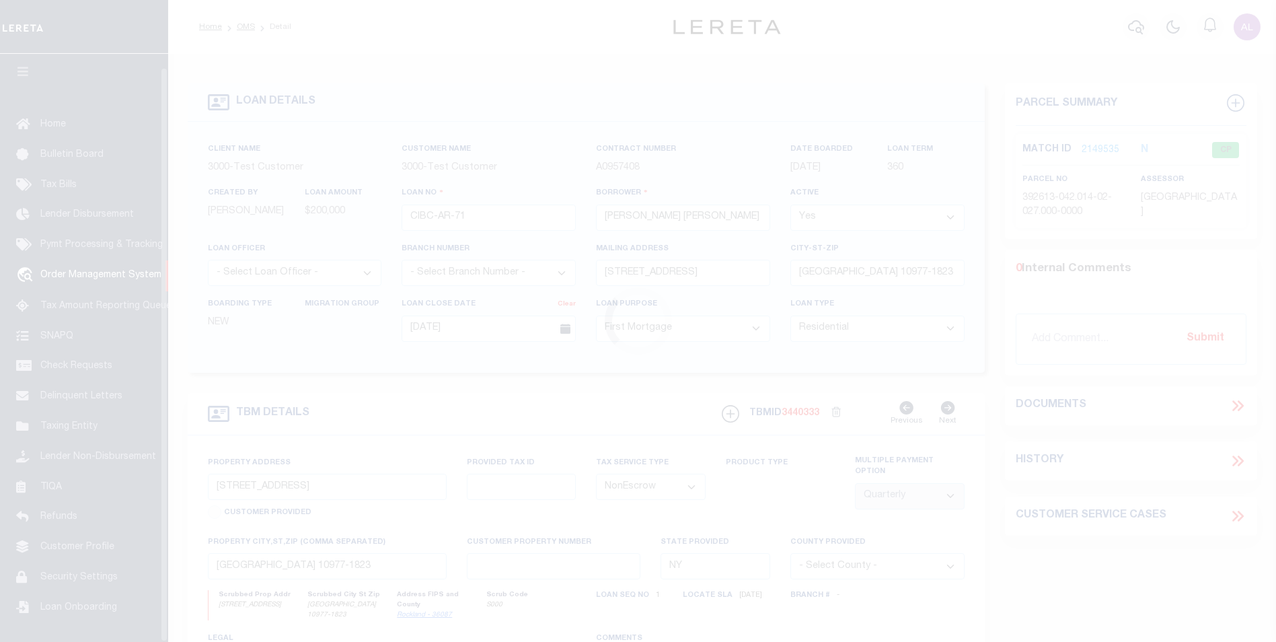
scroll to position [13, 0]
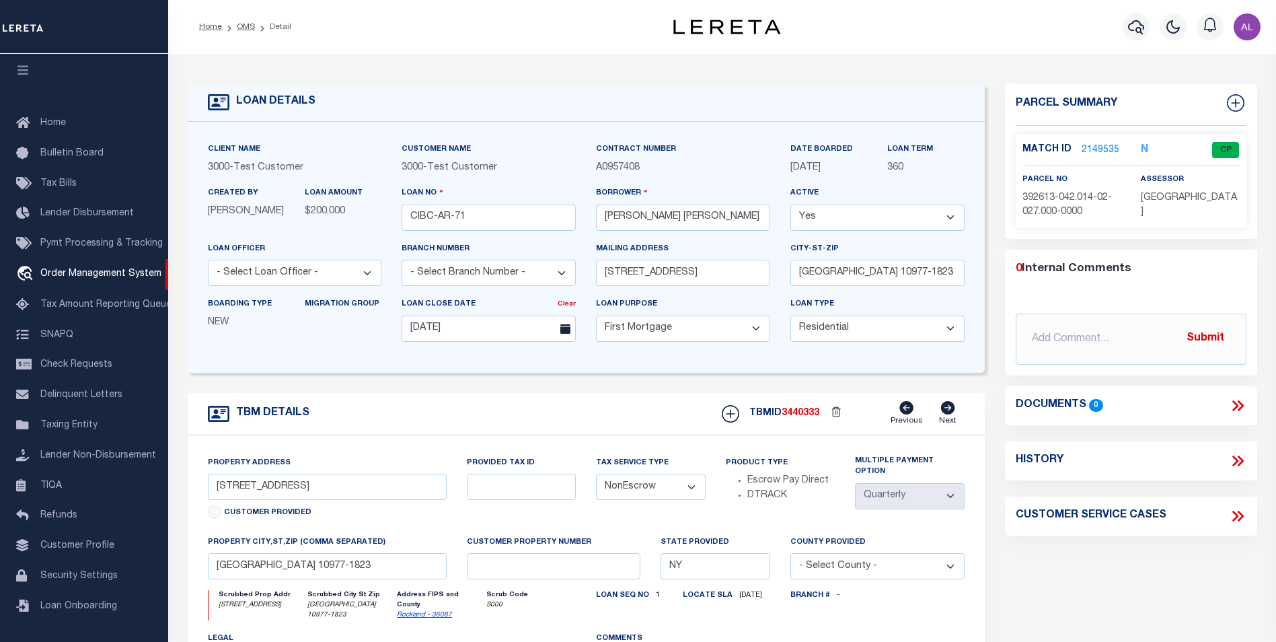
click at [1108, 143] on p "2149535" at bounding box center [1100, 150] width 38 height 15
click at [1105, 145] on link "2149535" at bounding box center [1100, 150] width 38 height 14
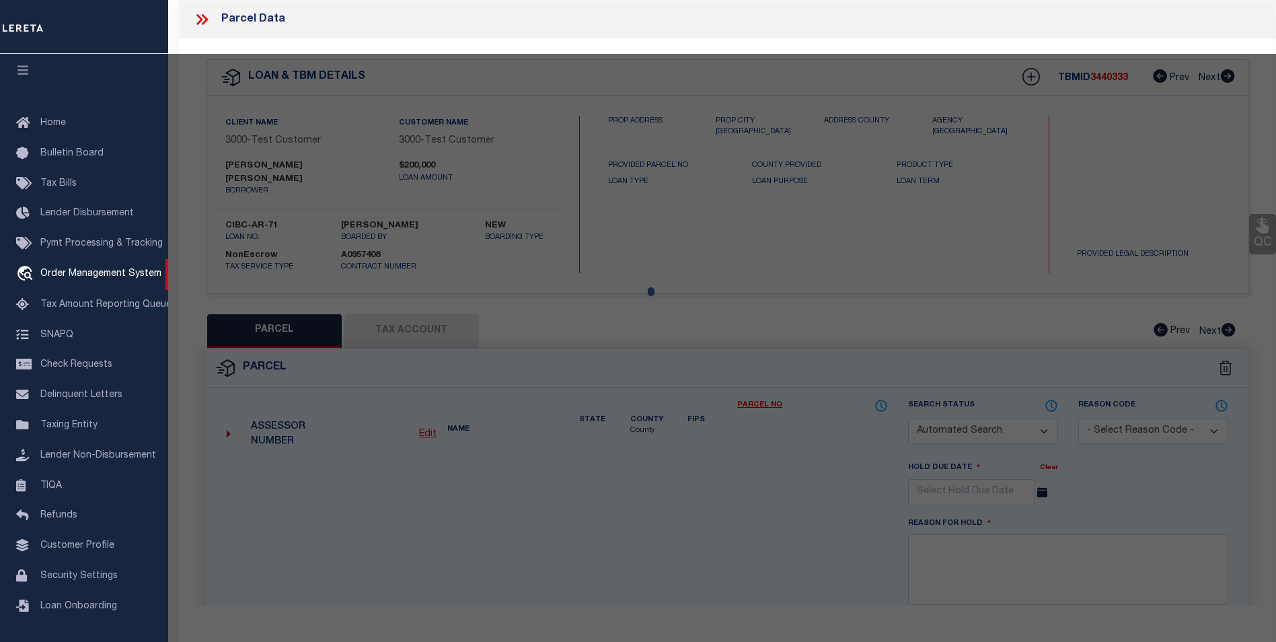
checkbox input "false"
select select "CP"
select select "ADA"
type input "[PERSON_NAME]"
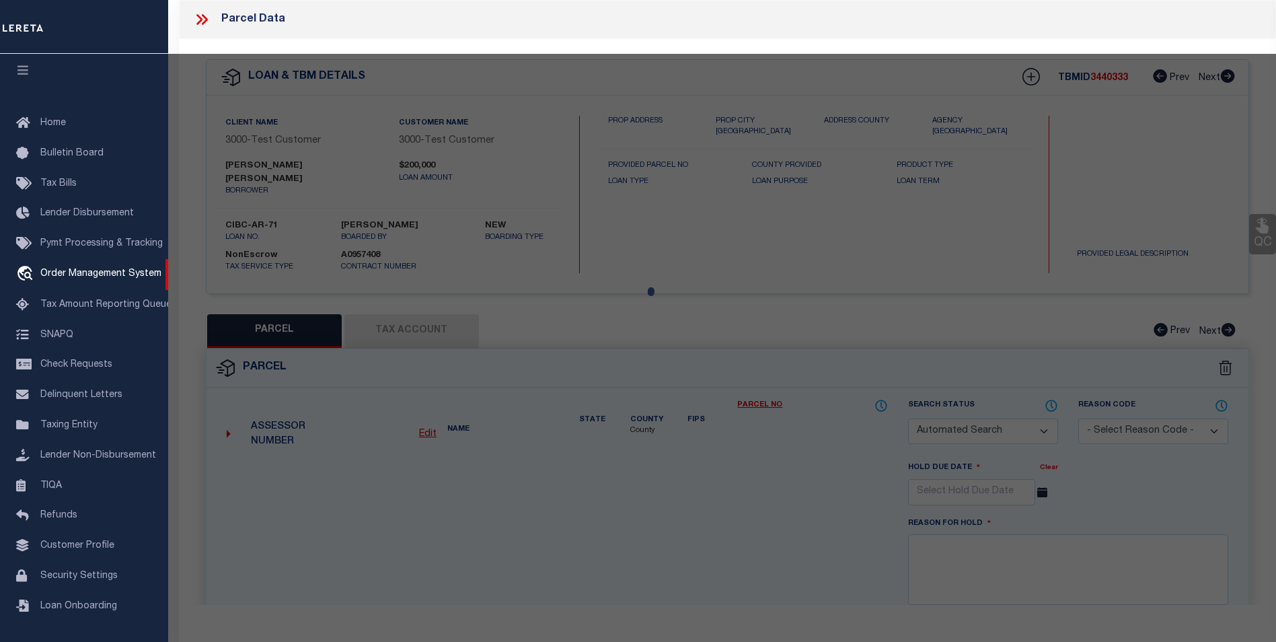
select select "ATL"
select select "ADD"
type input "[STREET_ADDRESS]"
type input "[GEOGRAPHIC_DATA]"
type textarea "LOT:27.000 BLK:2 SEC:42.14 DIST:392613 CITY/MUNI/TWP:[GEOGRAPHIC_DATA]"
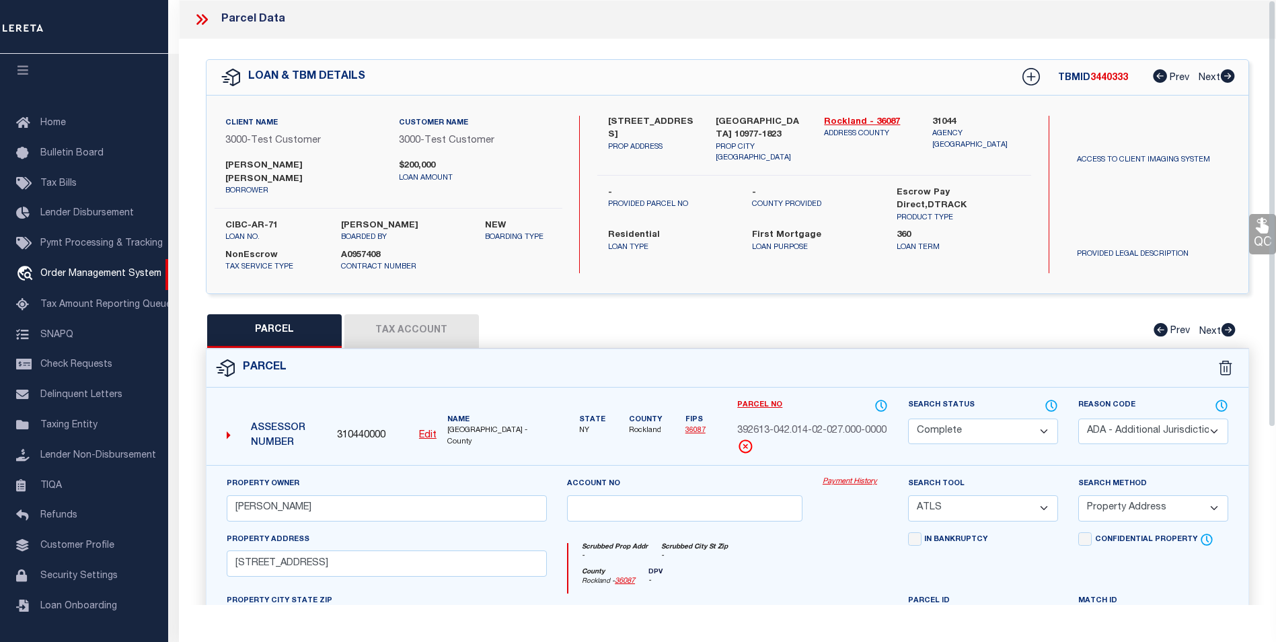
click at [456, 314] on button "Tax Account" at bounding box center [411, 331] width 134 height 34
select select "100"
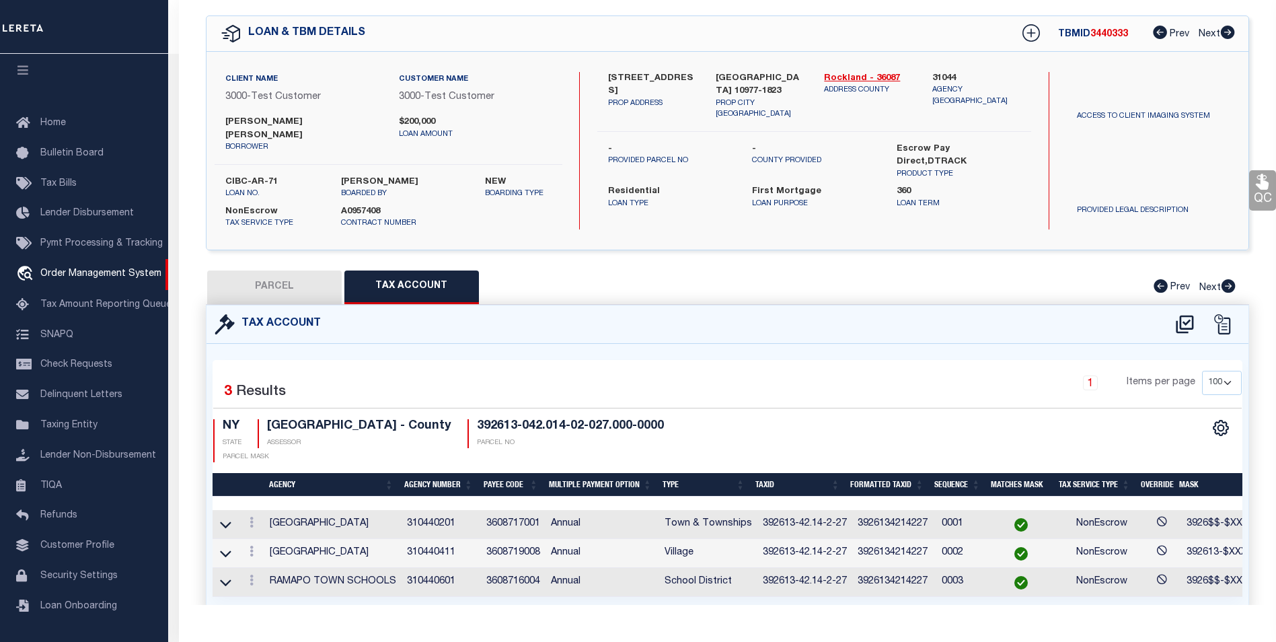
scroll to position [0, 38]
click at [229, 551] on icon at bounding box center [225, 554] width 11 height 7
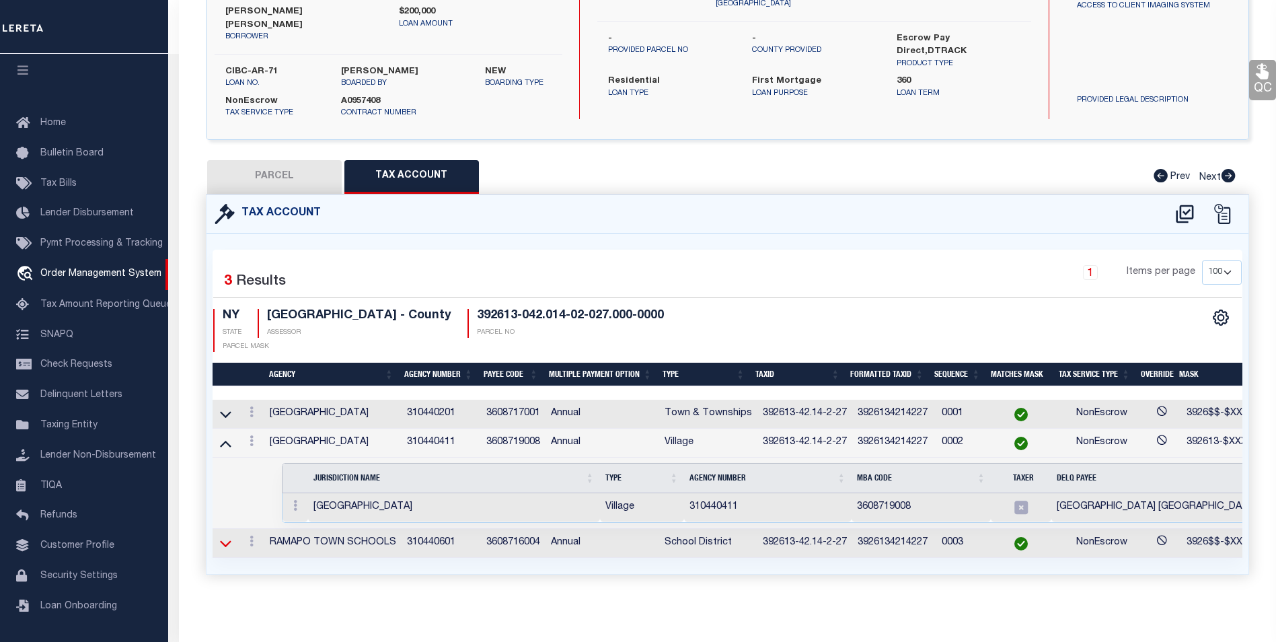
click at [228, 536] on icon at bounding box center [225, 543] width 11 height 14
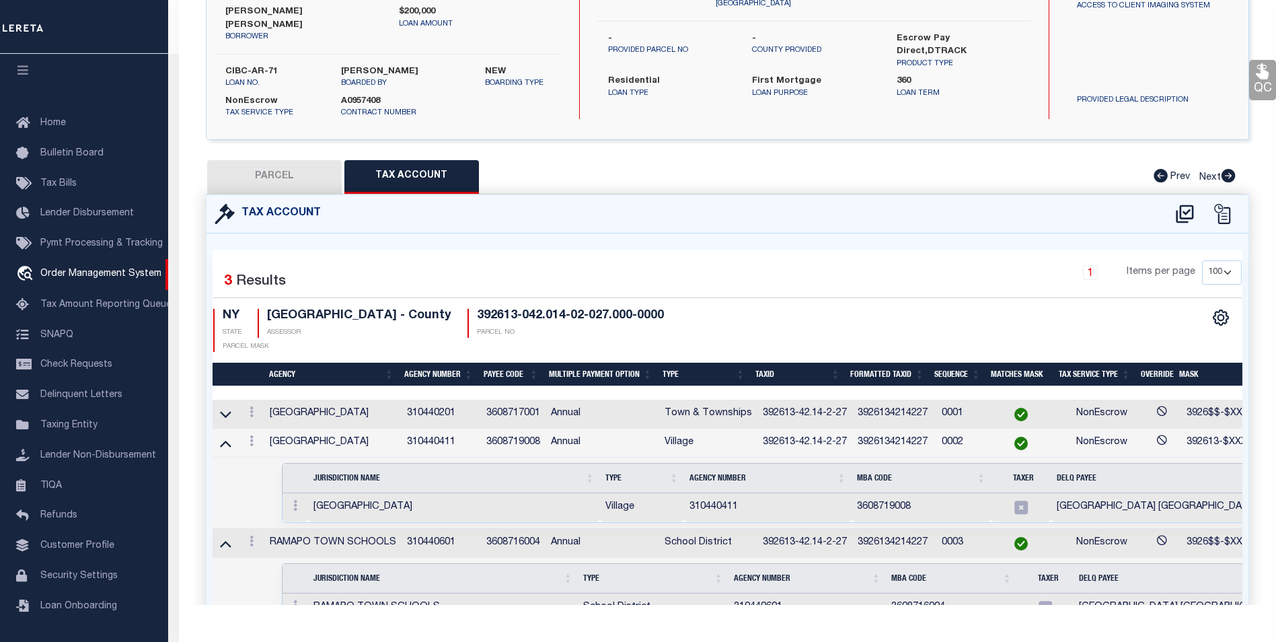
click at [278, 174] on button "PARCEL" at bounding box center [274, 177] width 134 height 34
select select "AS"
select select
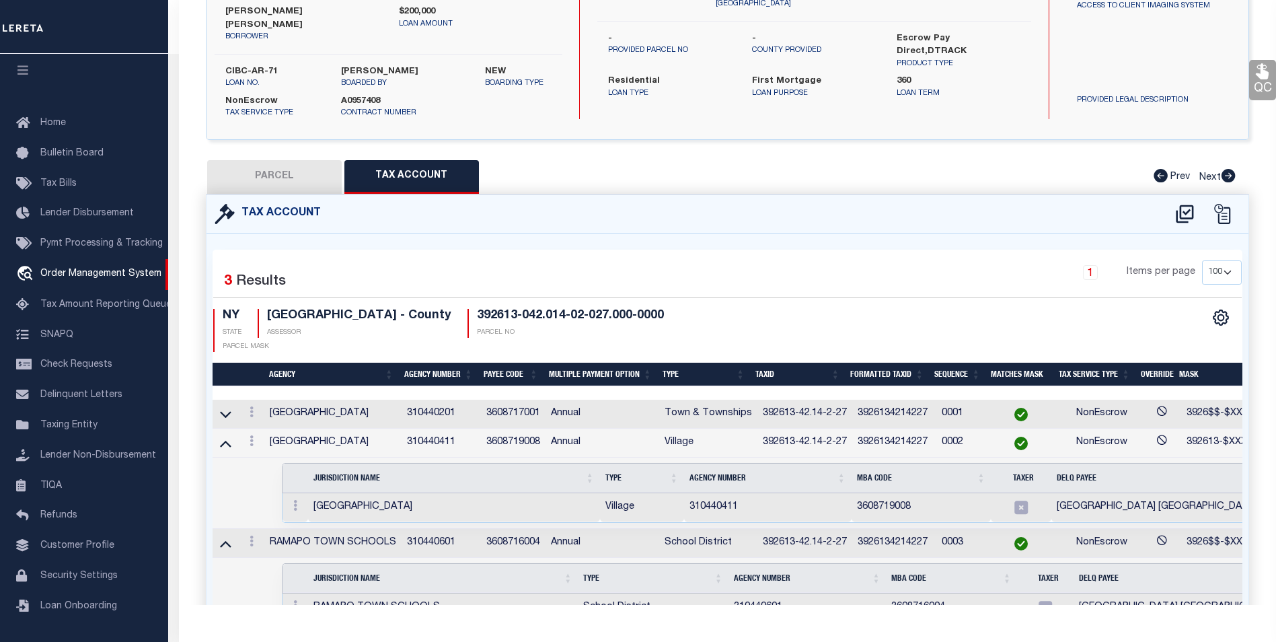
checkbox input "false"
select select "CP"
select select "ADA"
type input "[PERSON_NAME]"
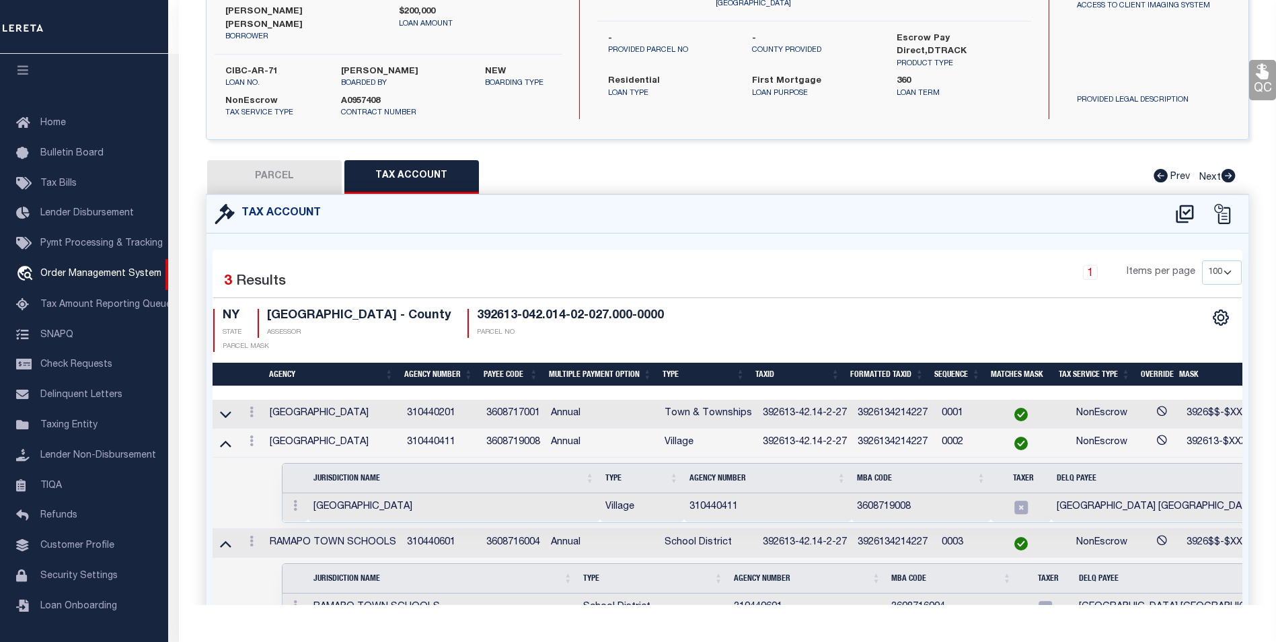
select select "ATL"
select select "ADD"
type input "[STREET_ADDRESS]"
type input "[GEOGRAPHIC_DATA]"
type textarea "LOT:27.000 BLK:2 SEC:42.14 DIST:392613 CITY/MUNI/TWP:[GEOGRAPHIC_DATA]"
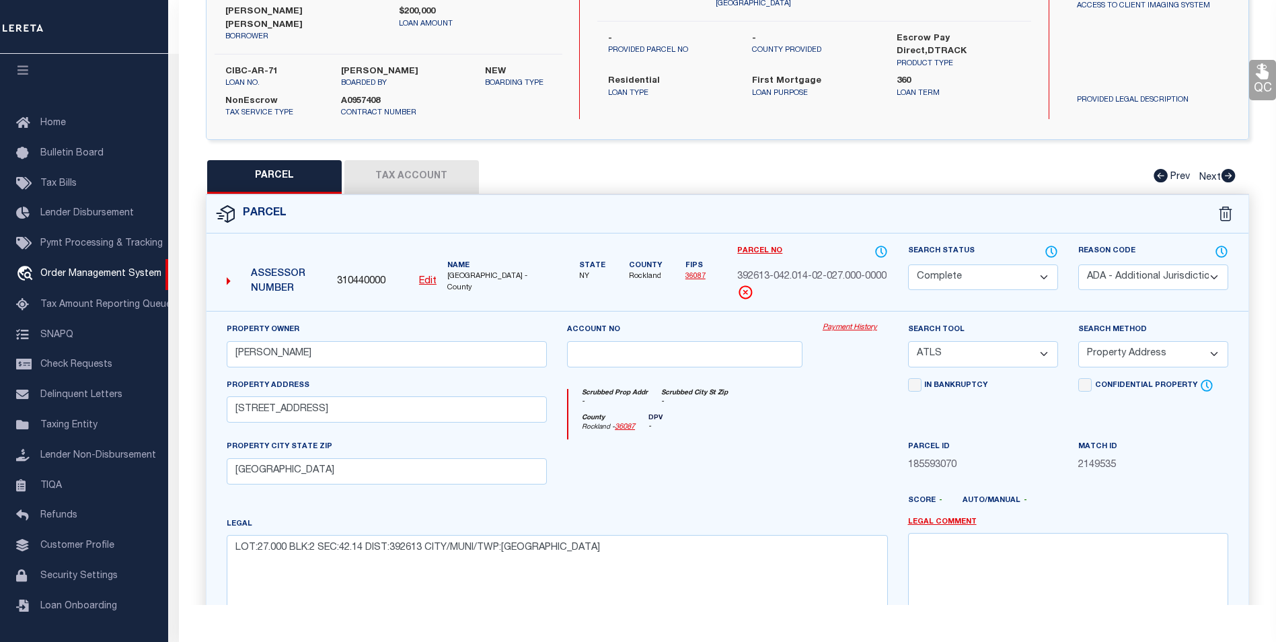
click at [843, 322] on link "Payment History" at bounding box center [854, 327] width 65 height 11
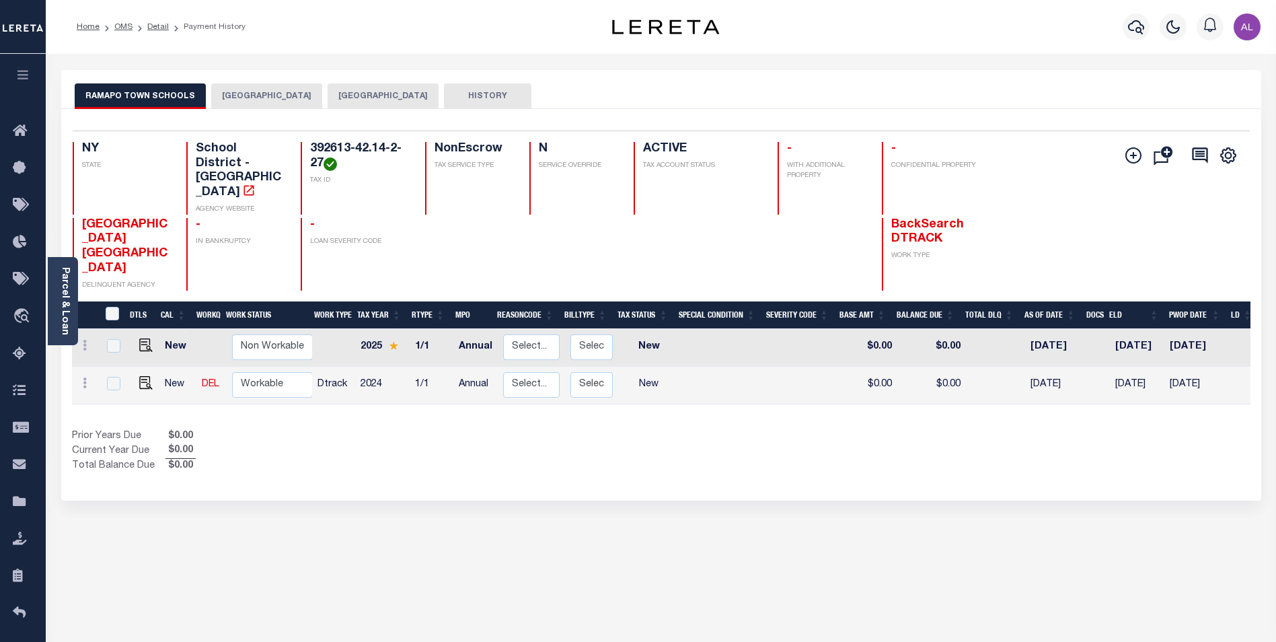
click at [286, 100] on button "[GEOGRAPHIC_DATA]" at bounding box center [266, 96] width 111 height 26
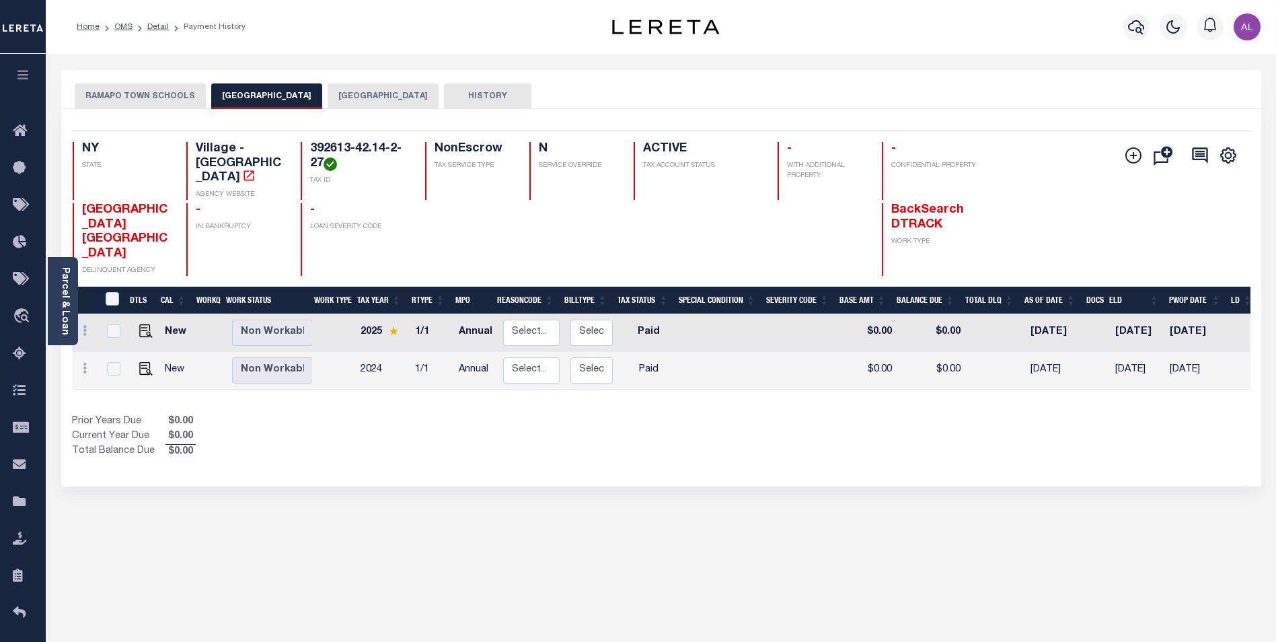
click at [388, 95] on button "[GEOGRAPHIC_DATA]" at bounding box center [383, 96] width 111 height 26
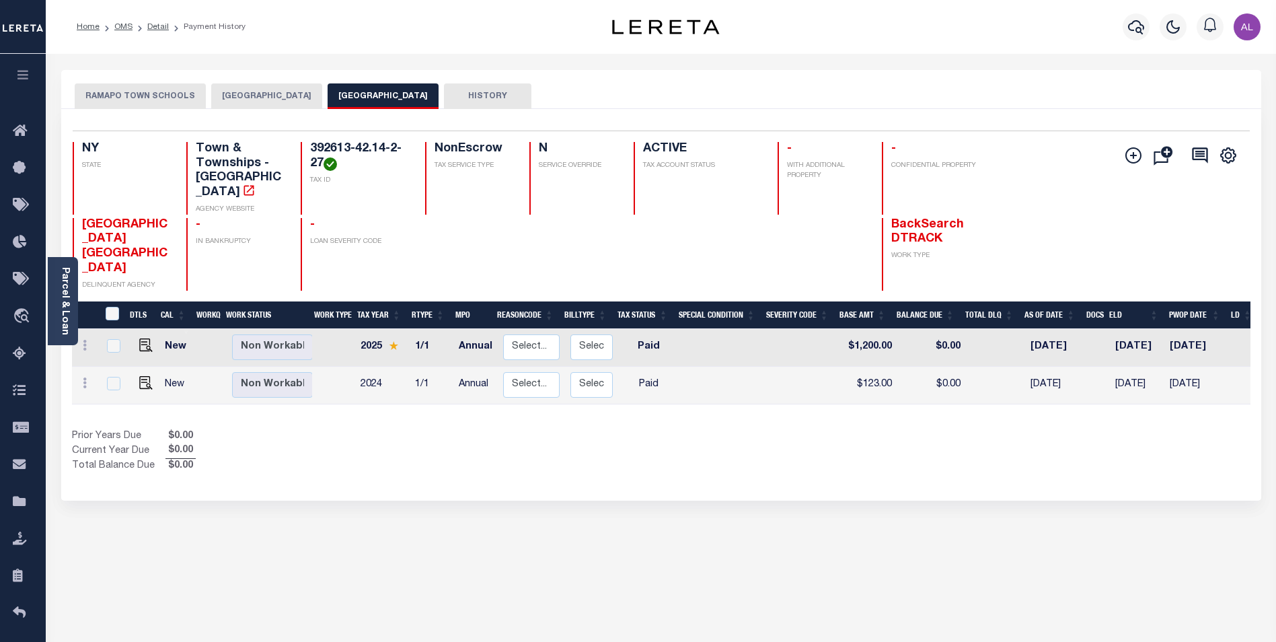
click at [140, 99] on button "RAMAPO TOWN SCHOOLS" at bounding box center [140, 96] width 131 height 26
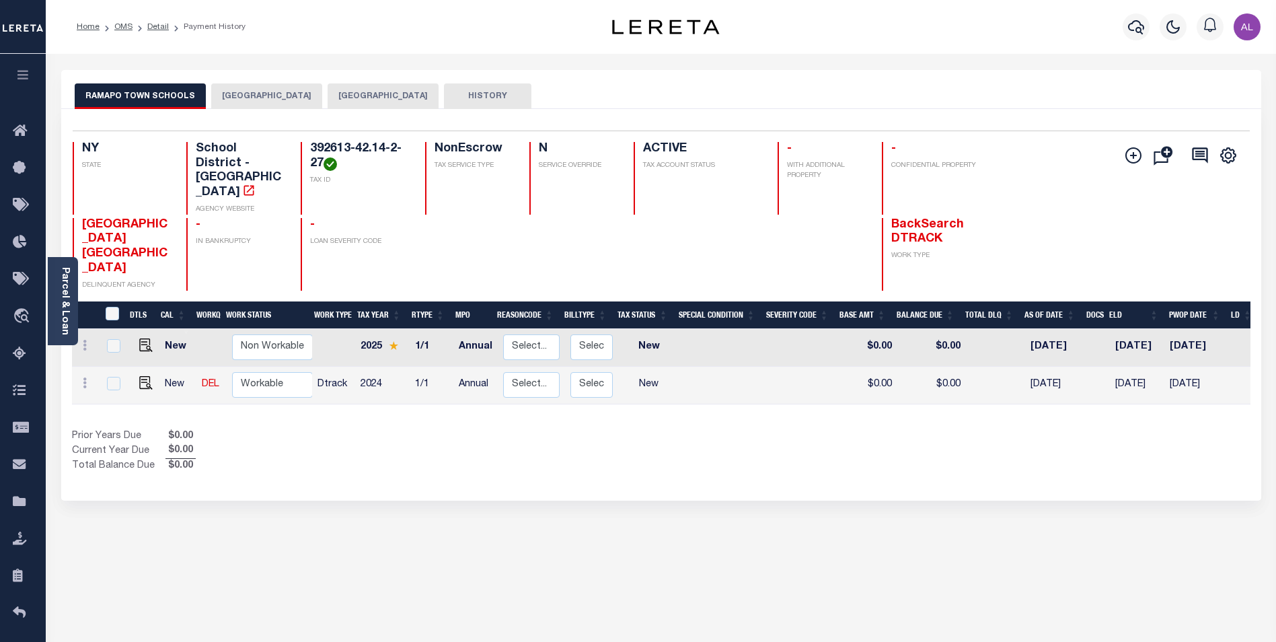
click at [249, 101] on button "[GEOGRAPHIC_DATA]" at bounding box center [266, 96] width 111 height 26
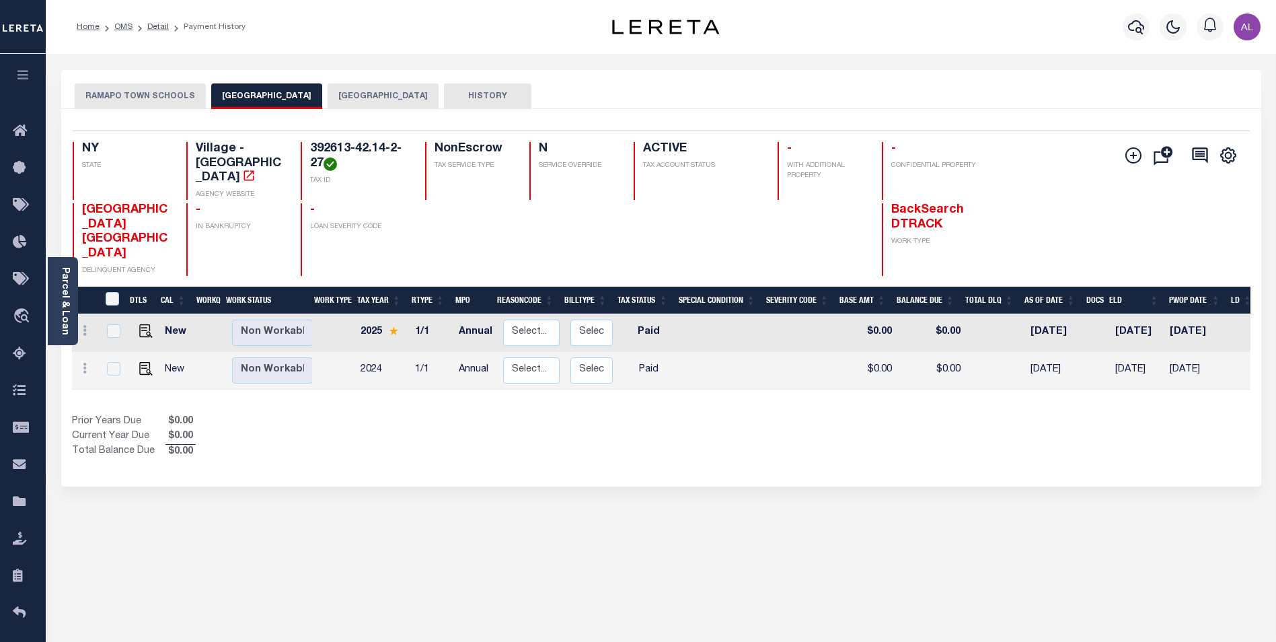
click at [154, 93] on button "RAMAPO TOWN SCHOOLS" at bounding box center [140, 96] width 131 height 26
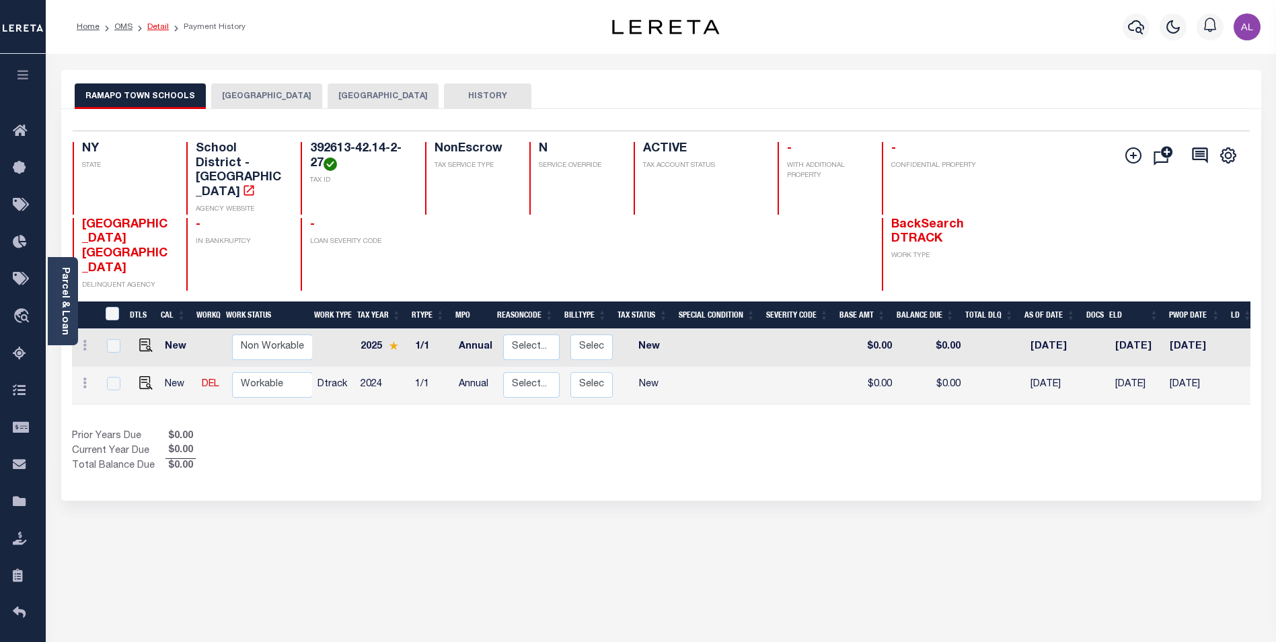
click at [154, 29] on link "Detail" at bounding box center [158, 27] width 22 height 8
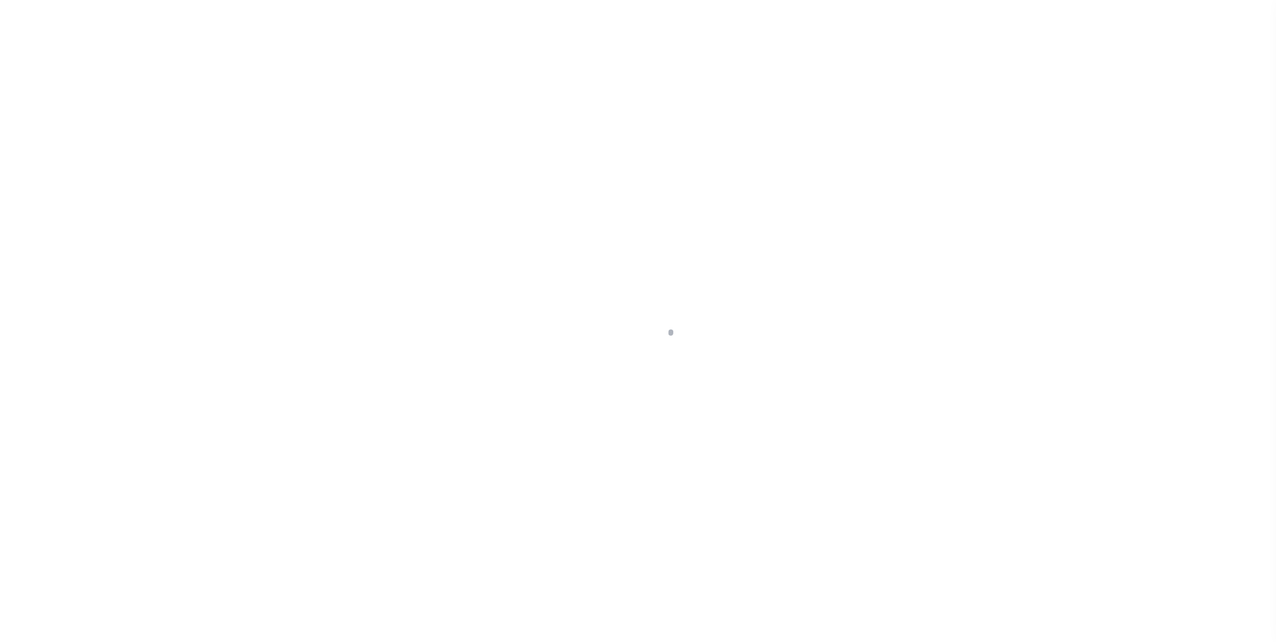
select select "10"
select select "NonEscrow"
select select "4"
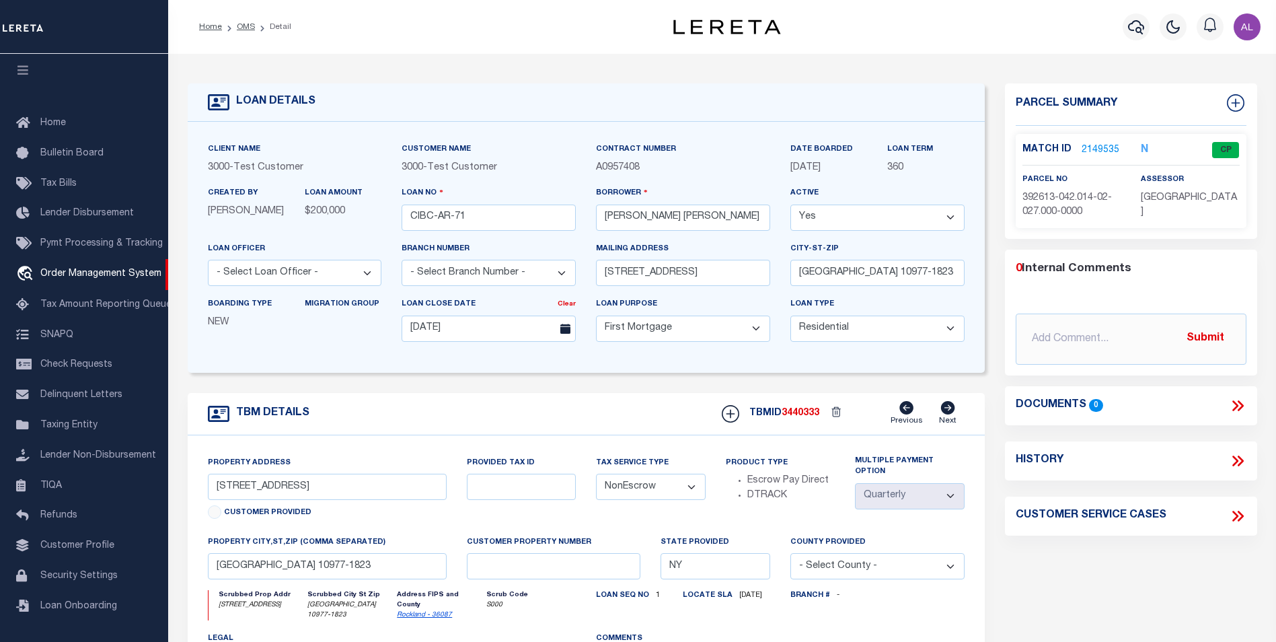
click at [1089, 143] on link "2149535" at bounding box center [1100, 150] width 38 height 14
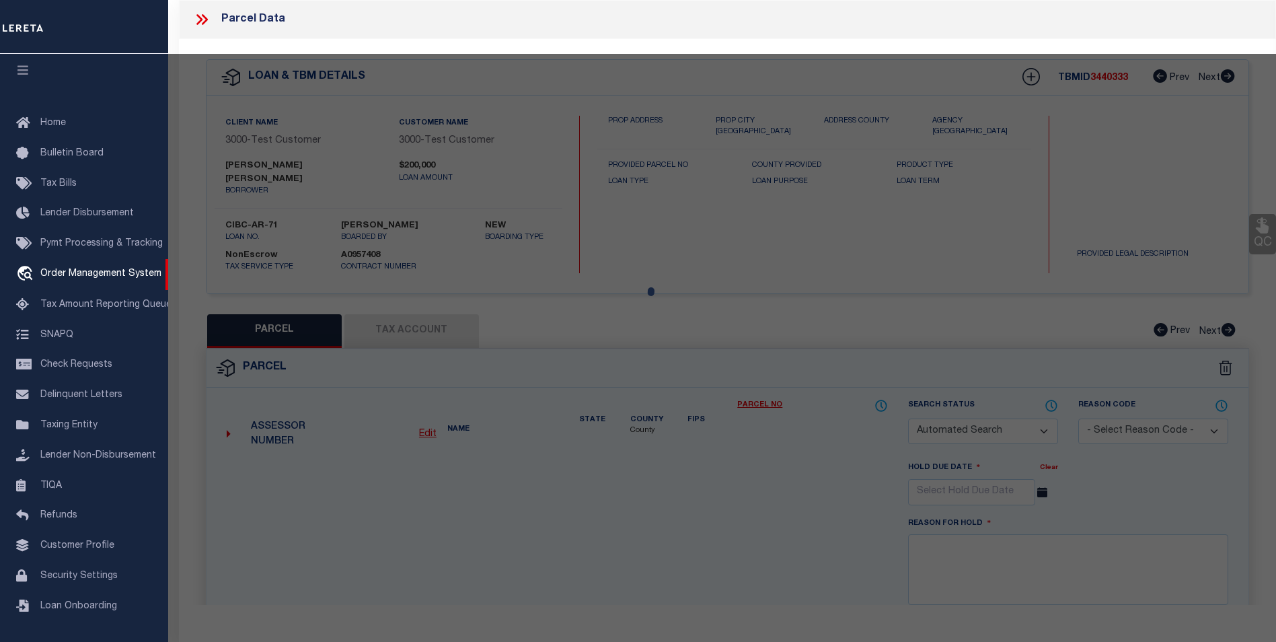
checkbox input "false"
select select "CP"
select select "ADA"
type input "[PERSON_NAME]"
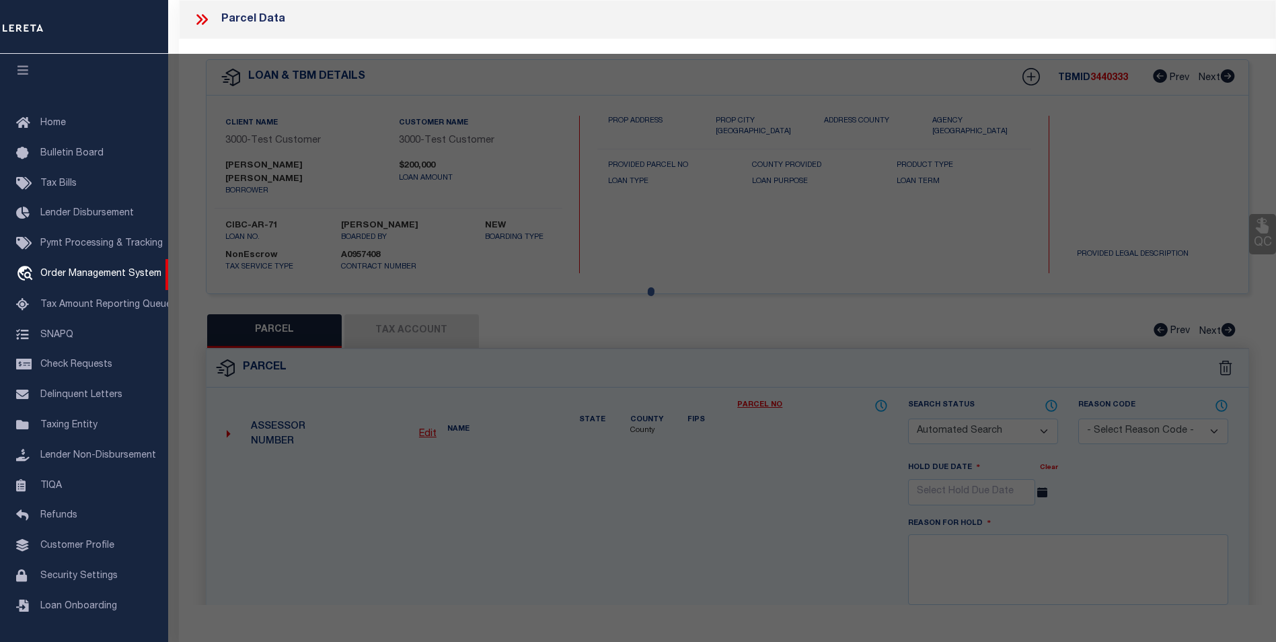
select select "ATL"
select select "ADD"
type input "[STREET_ADDRESS]"
type input "[GEOGRAPHIC_DATA]"
type textarea "LOT:27.000 BLK:2 SEC:42.14 DIST:392613 CITY/MUNI/TWP:[GEOGRAPHIC_DATA]"
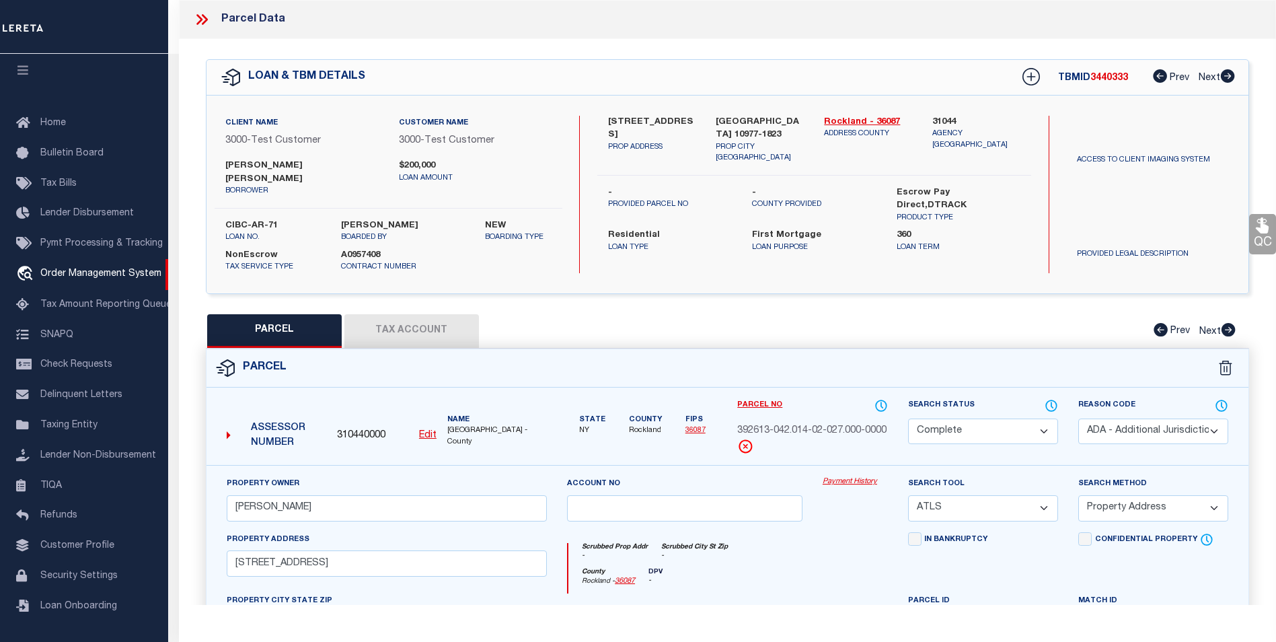
click at [424, 325] on button "Tax Account" at bounding box center [411, 331] width 134 height 34
select select "100"
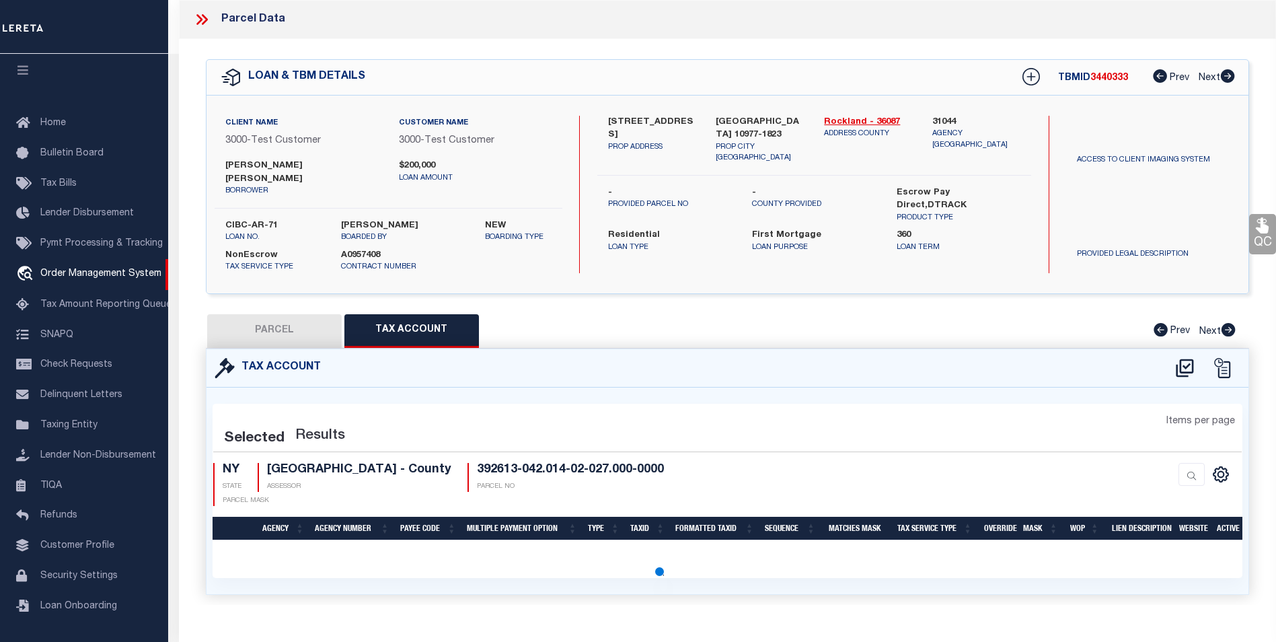
select select "100"
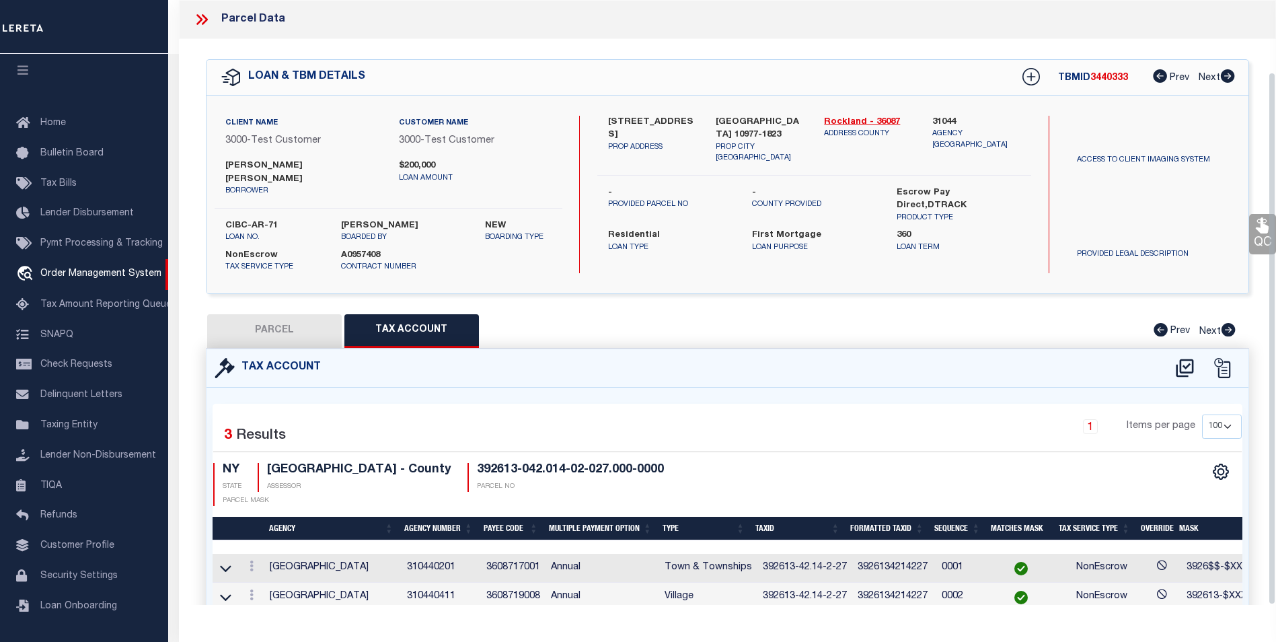
scroll to position [81, 0]
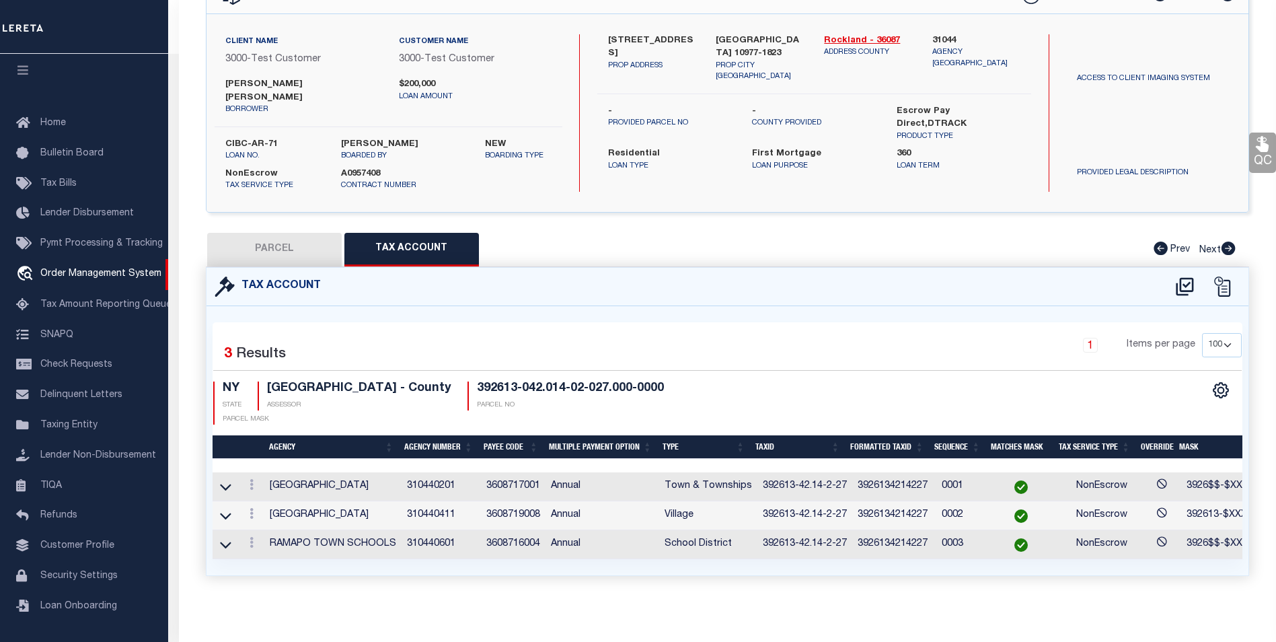
click at [428, 501] on td "310440411" at bounding box center [440, 515] width 79 height 29
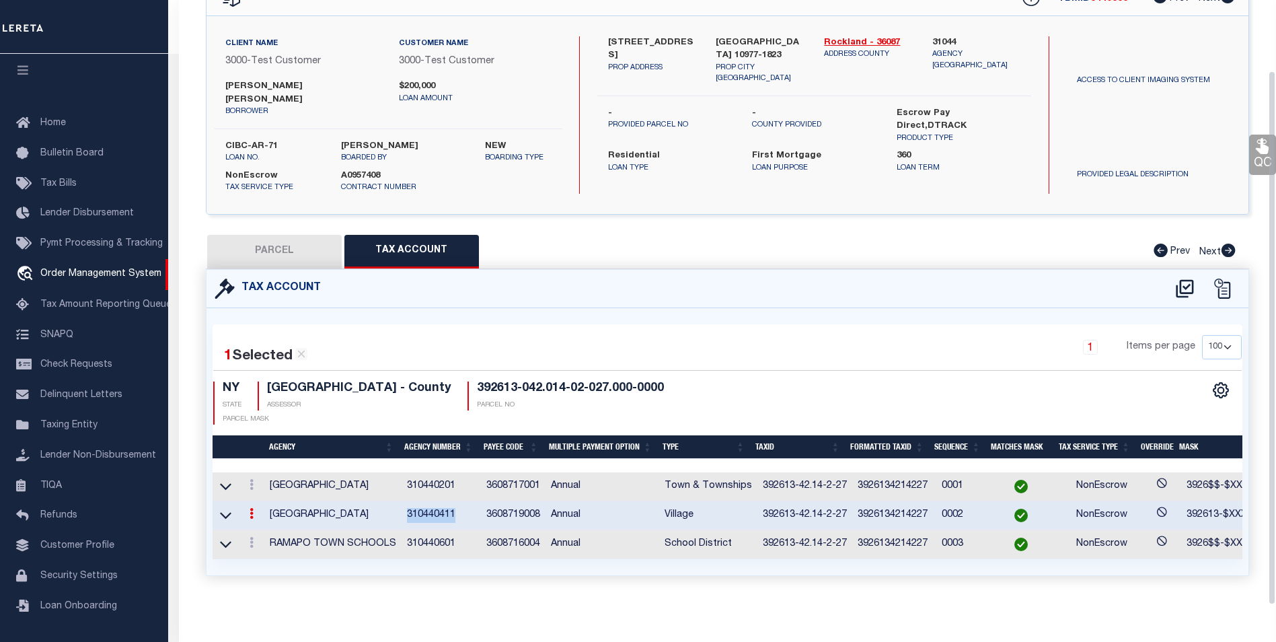
click at [428, 501] on td "310440411" at bounding box center [440, 515] width 79 height 29
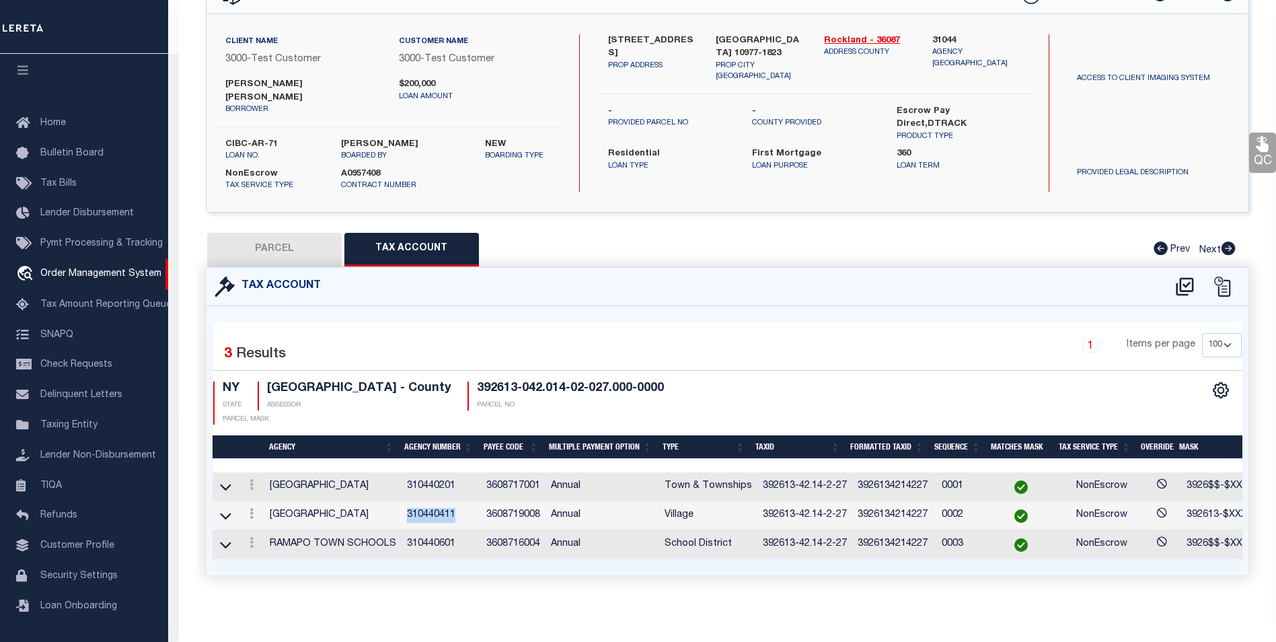
copy td "310440411"
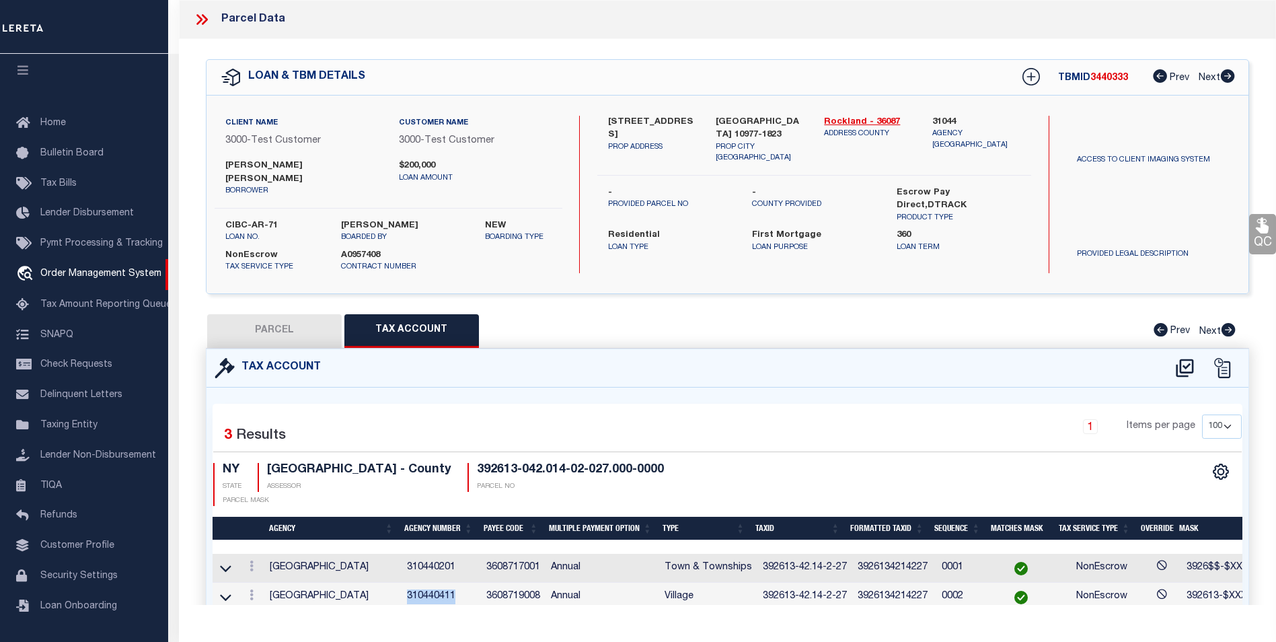
click at [314, 314] on button "PARCEL" at bounding box center [274, 331] width 134 height 34
select select "AS"
select select
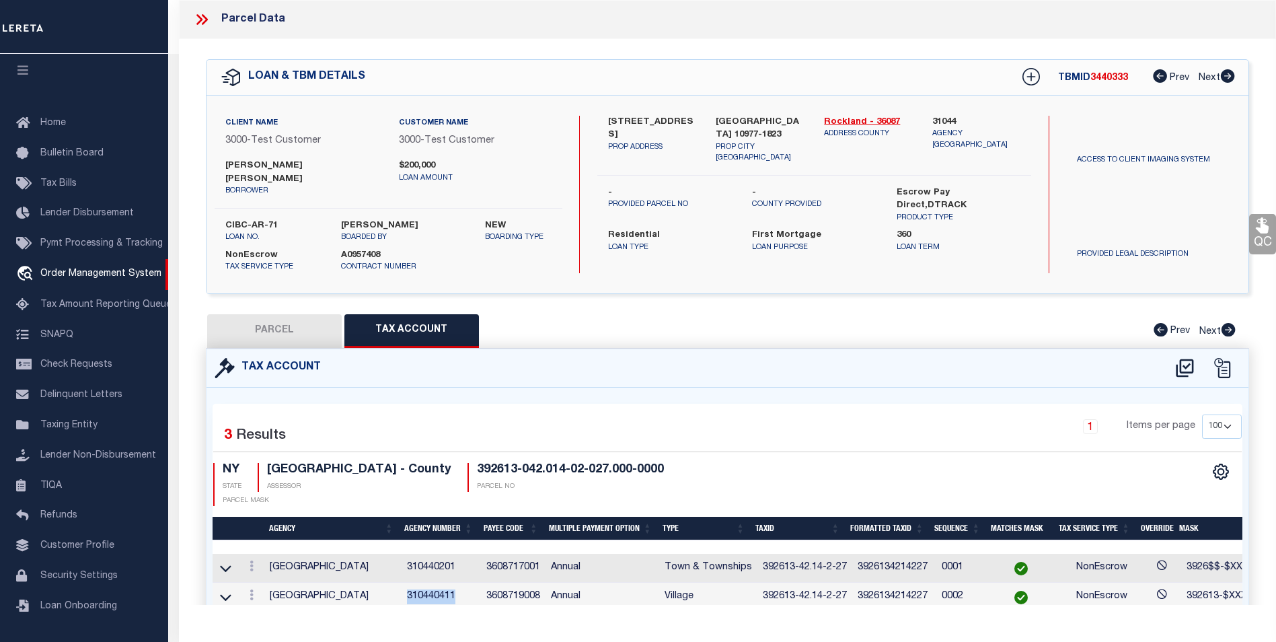
checkbox input "false"
select select "CP"
select select "ADA"
type input "[PERSON_NAME]"
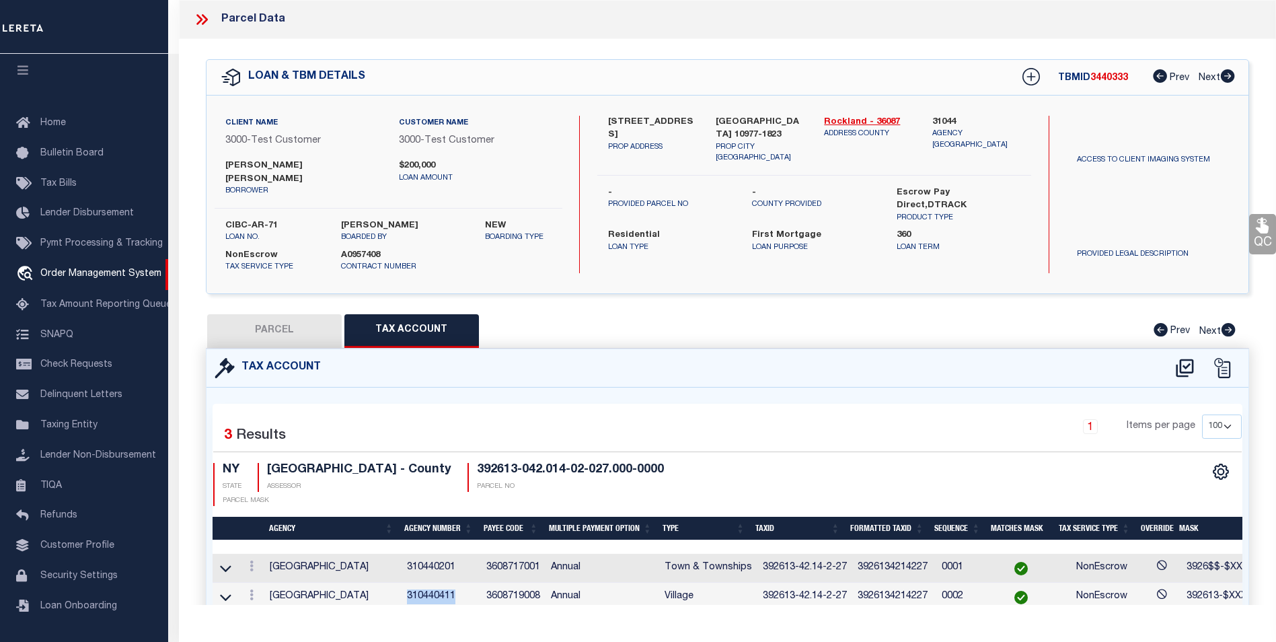
select select "ATL"
select select "ADD"
type input "[STREET_ADDRESS]"
type input "[GEOGRAPHIC_DATA]"
type textarea "LOT:27.000 BLK:2 SEC:42.14 DIST:392613 CITY/MUNI/TWP:[GEOGRAPHIC_DATA]"
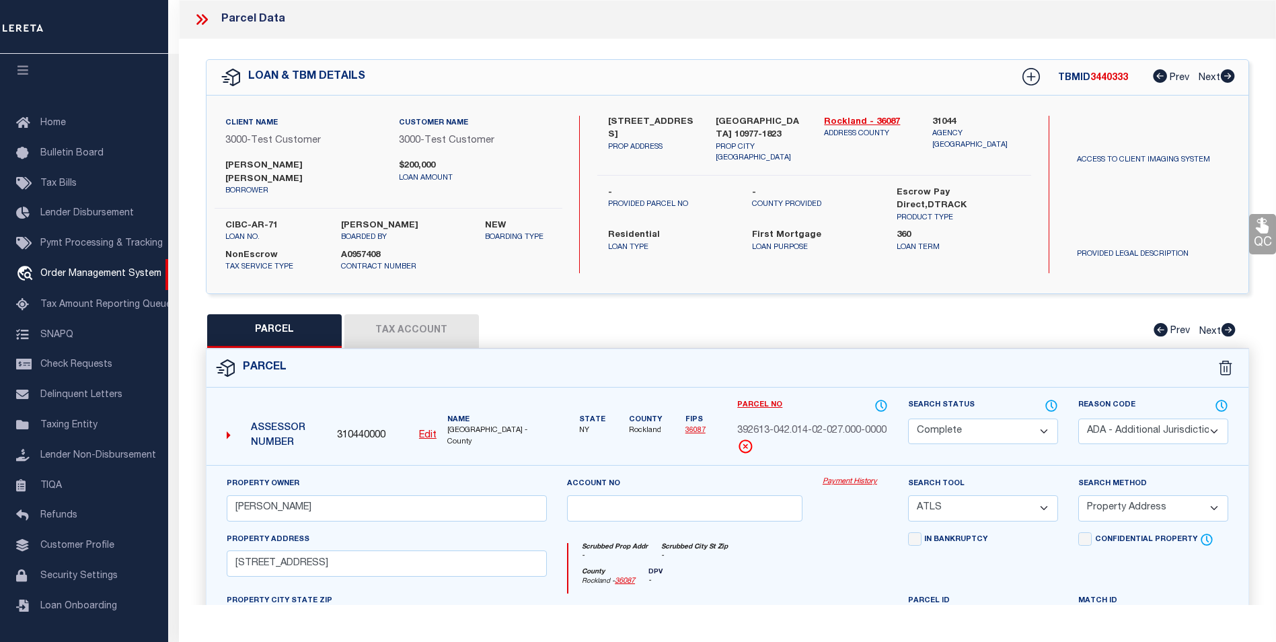
click at [205, 17] on icon at bounding box center [205, 19] width 6 height 11
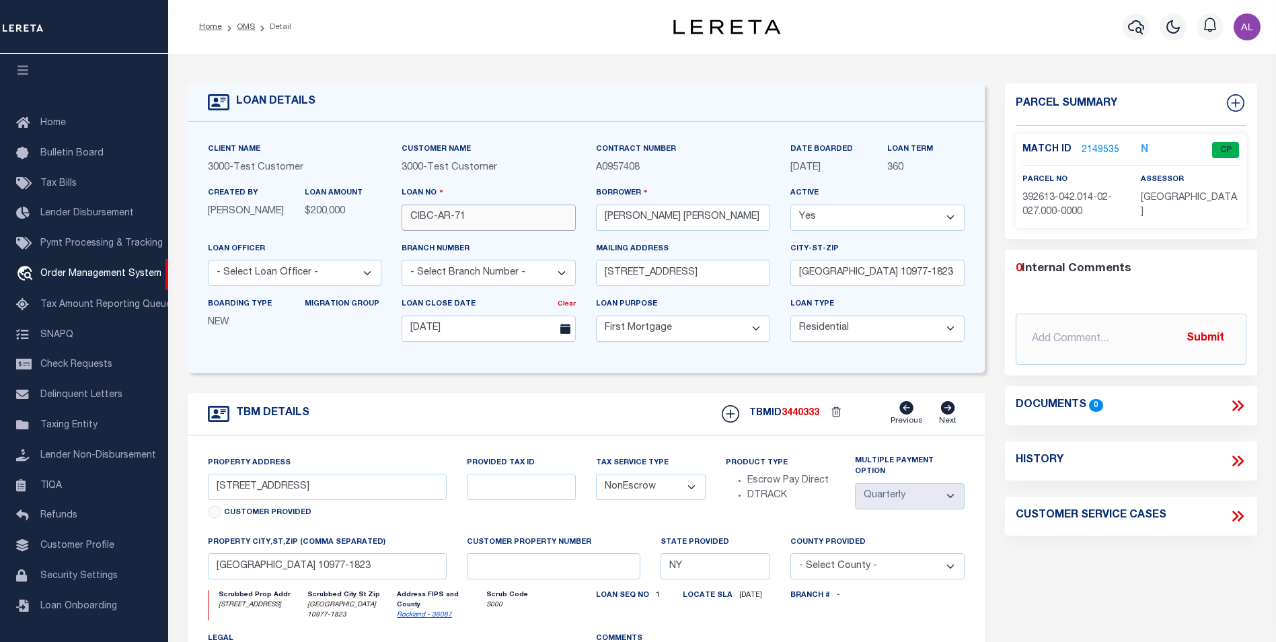
click at [477, 216] on input "CIBC-AR-71" at bounding box center [488, 217] width 174 height 26
click at [1093, 147] on link "2149535" at bounding box center [1100, 150] width 38 height 14
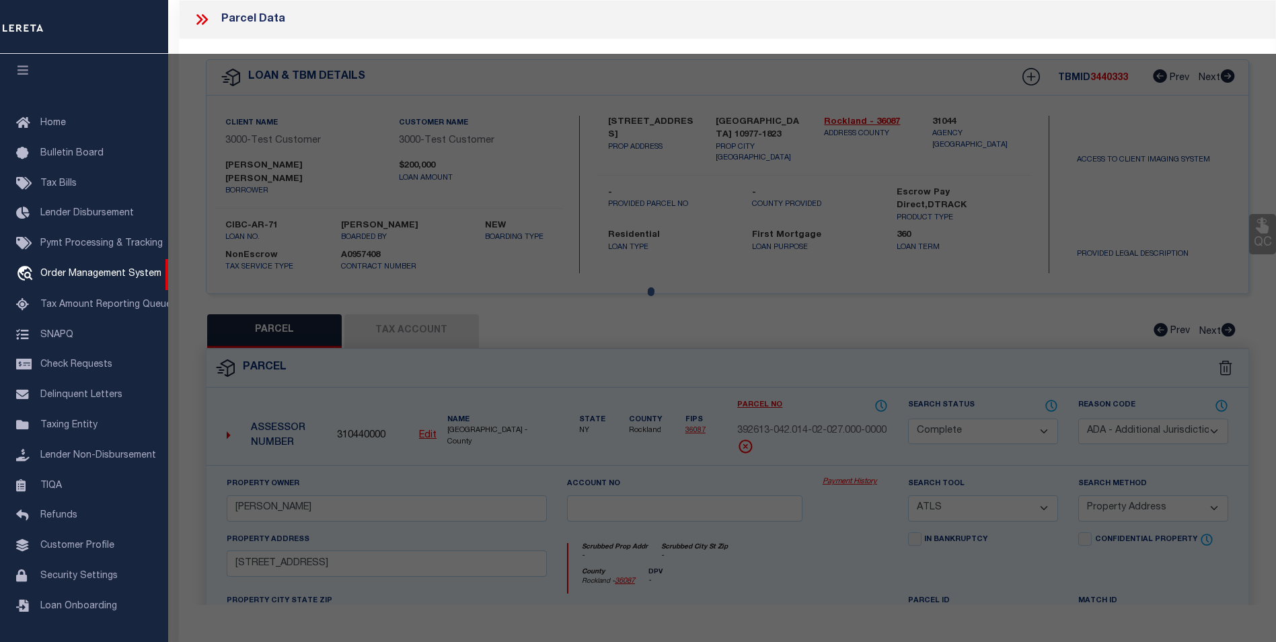
select select "AS"
select select
checkbox input "false"
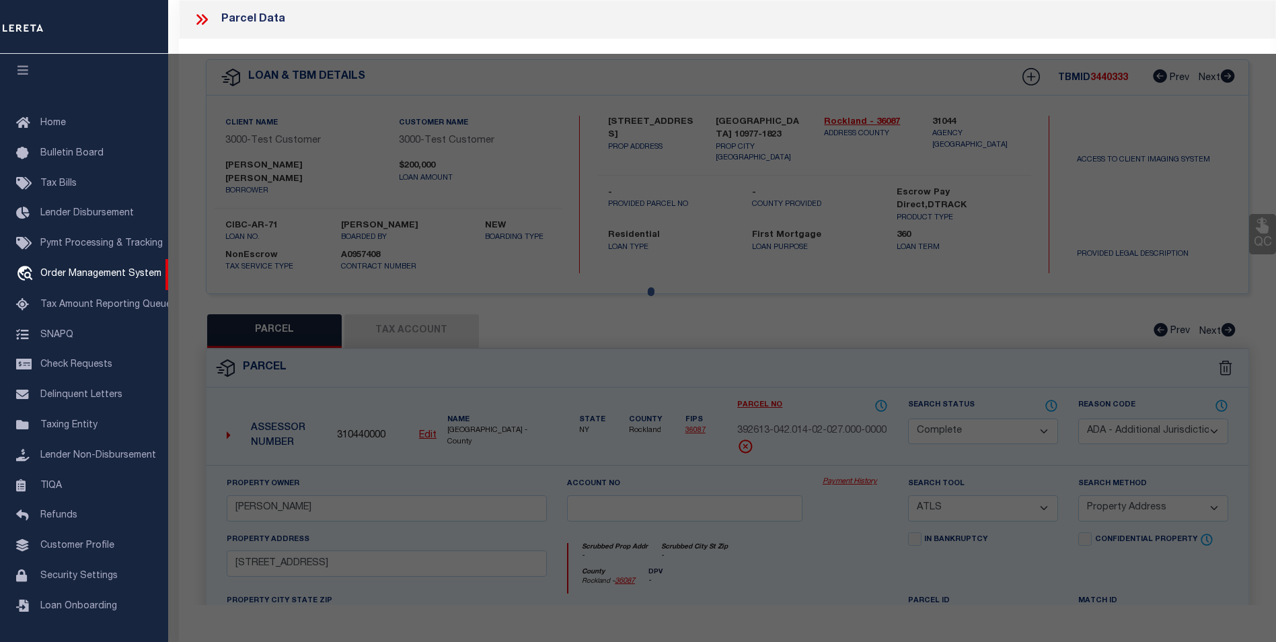
checkbox input "false"
select select "CP"
select select "ADA"
type input "[PERSON_NAME]"
select select "ATL"
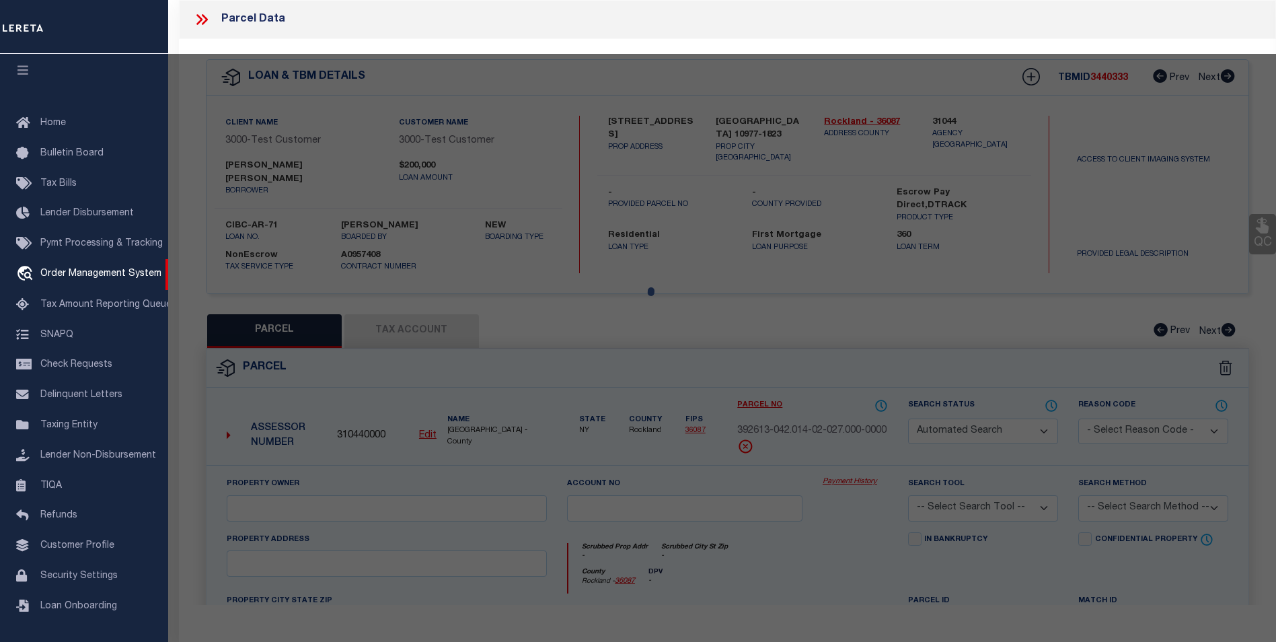
select select "ADD"
type input "[STREET_ADDRESS]"
type input "[GEOGRAPHIC_DATA]"
type textarea "LOT:27.000 BLK:2 SEC:42.14 DIST:392613 CITY/MUNI/TWP:[GEOGRAPHIC_DATA]"
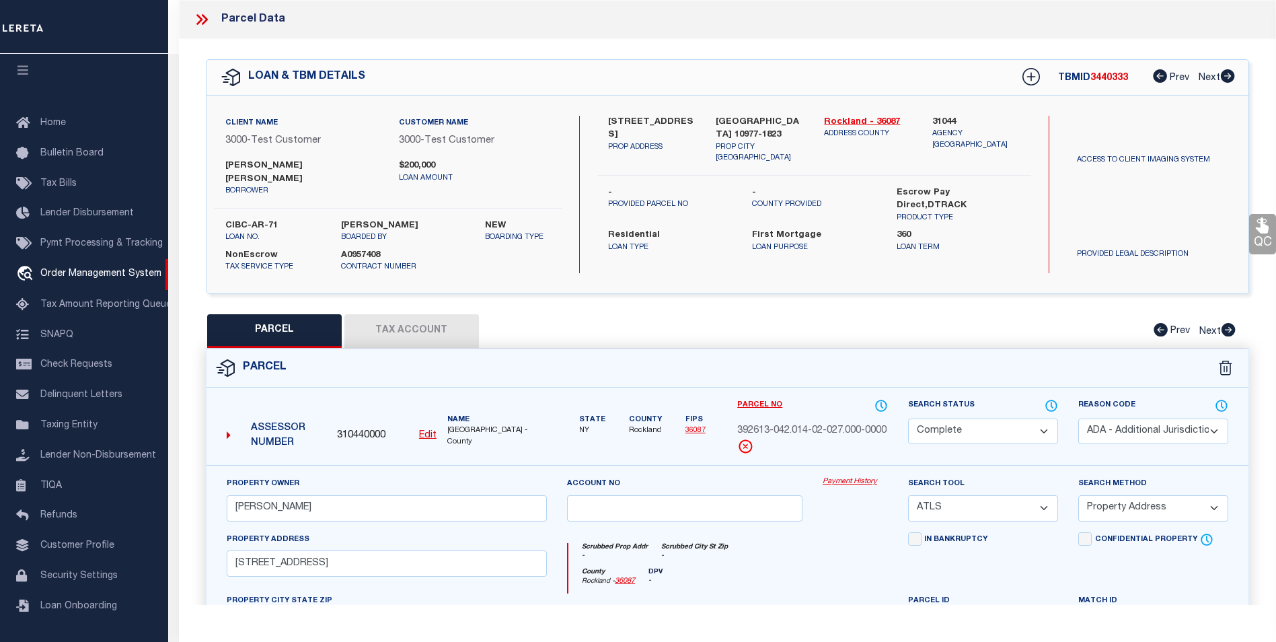
click at [861, 476] on link "Payment History" at bounding box center [854, 481] width 65 height 11
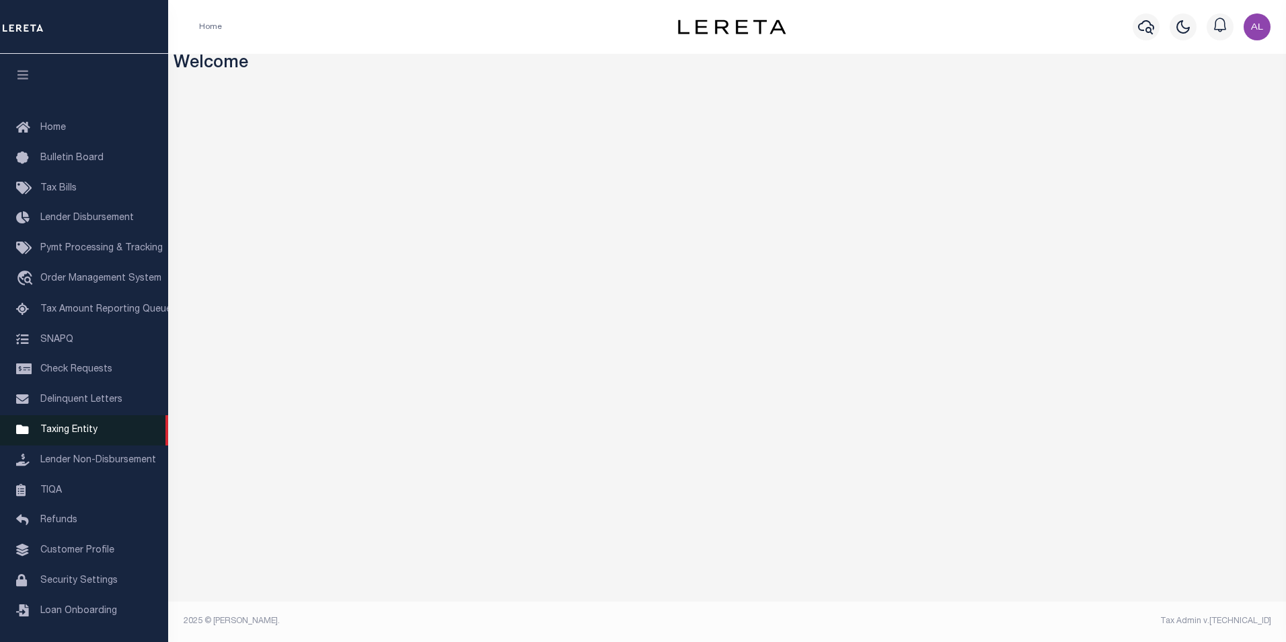
click at [83, 434] on span "Taxing Entity" at bounding box center [68, 429] width 57 height 9
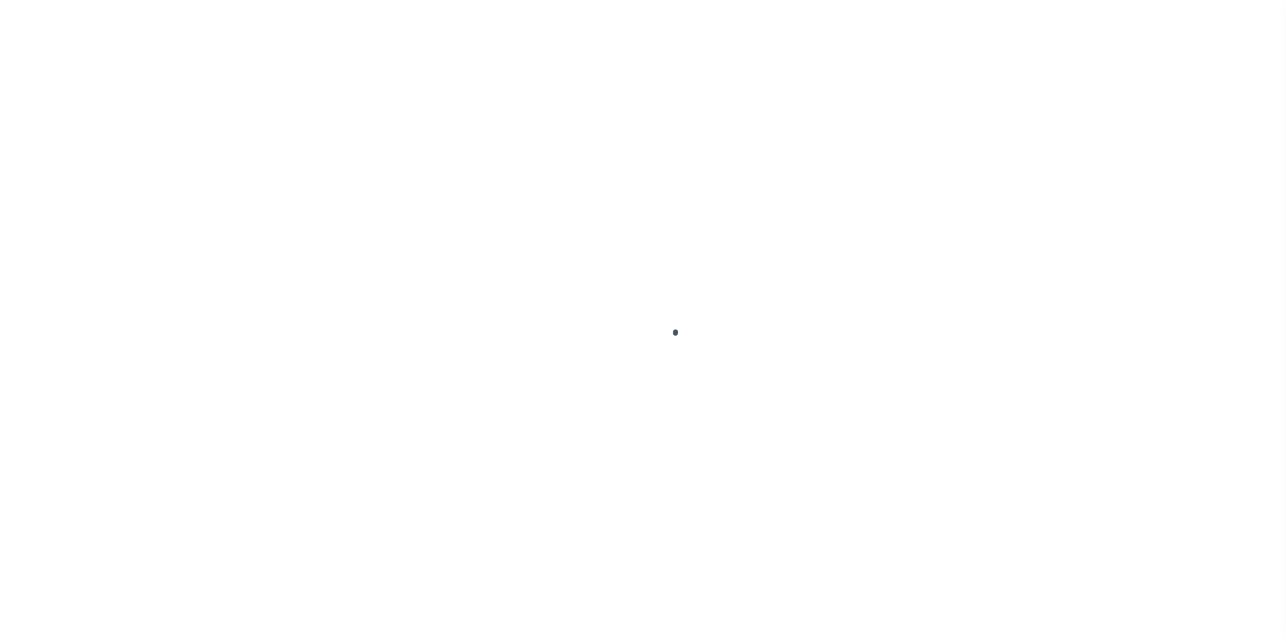
scroll to position [13, 0]
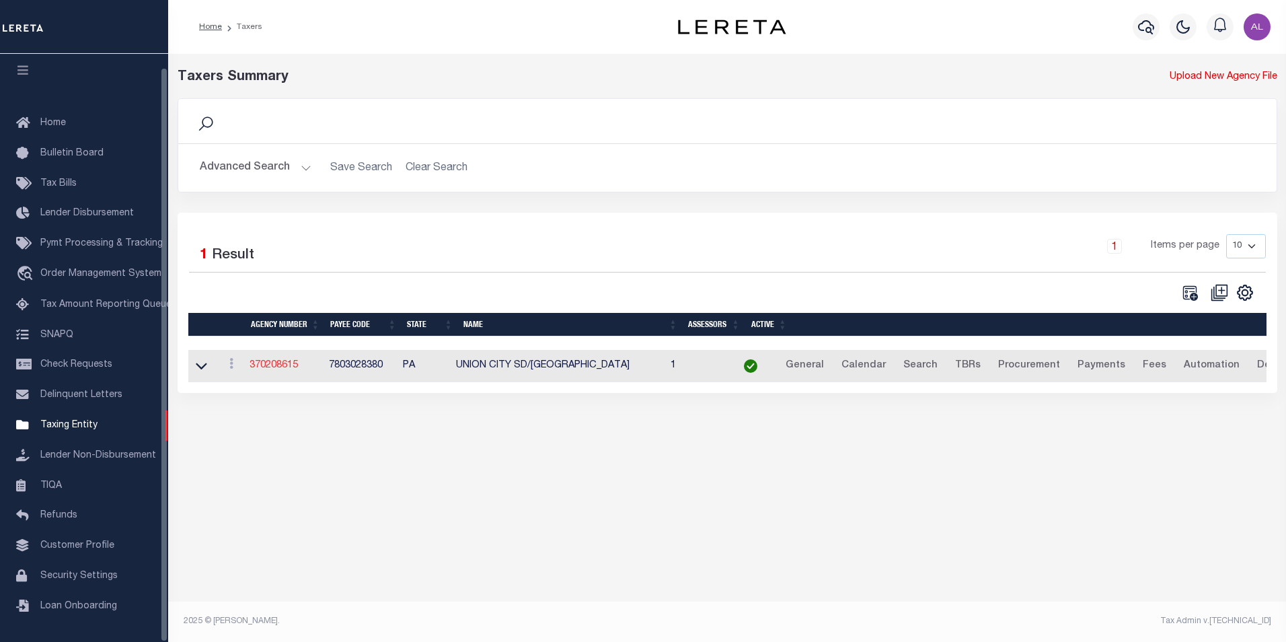
click at [282, 370] on link "370208615" at bounding box center [273, 364] width 48 height 9
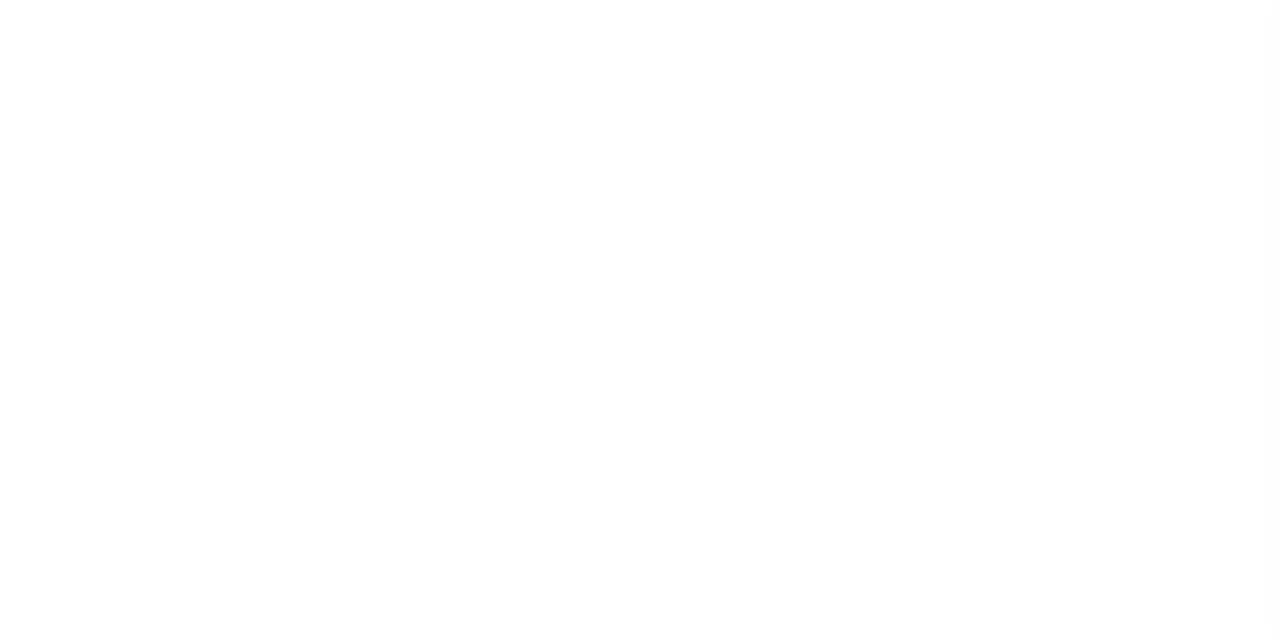
select select
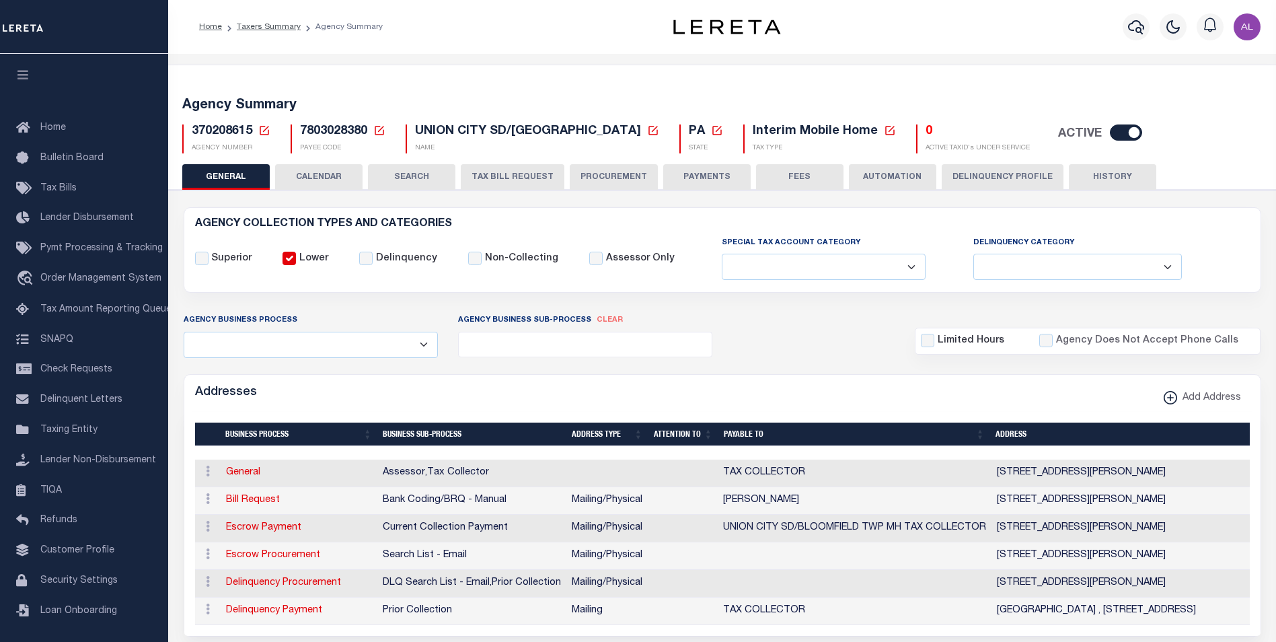
click at [260, 128] on icon at bounding box center [264, 130] width 9 height 9
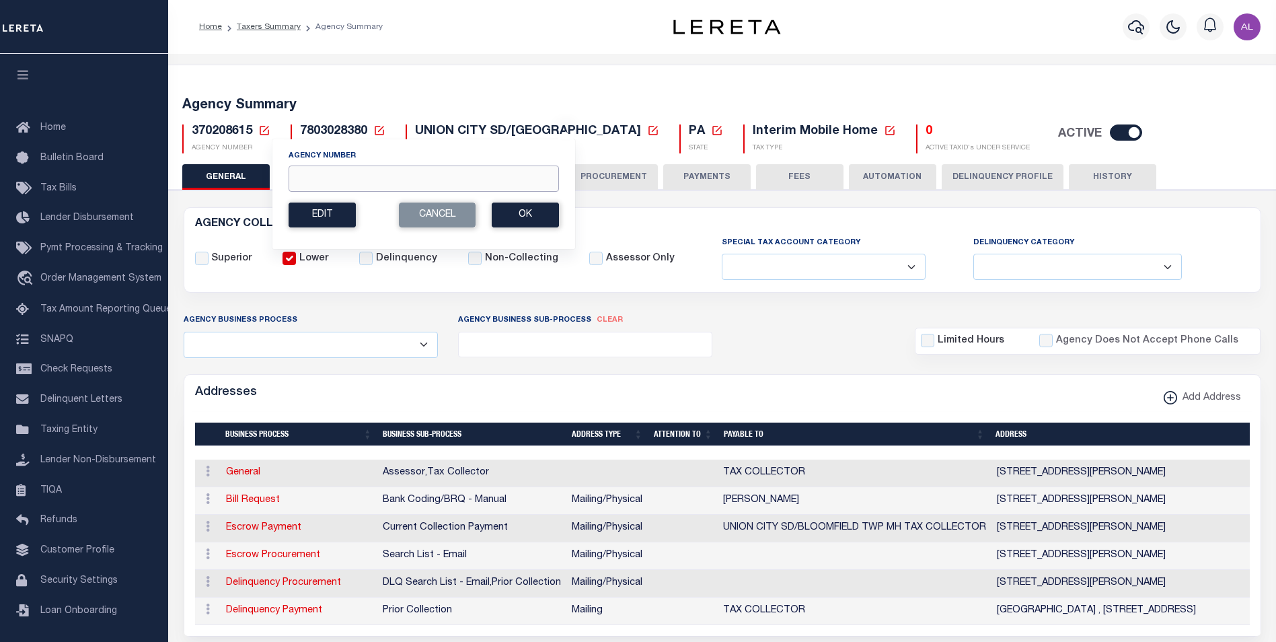
click at [302, 182] on input "Agency Number" at bounding box center [423, 178] width 270 height 26
paste input "310440411"
type input "310440411"
click at [538, 219] on button "Ok" at bounding box center [525, 214] width 67 height 25
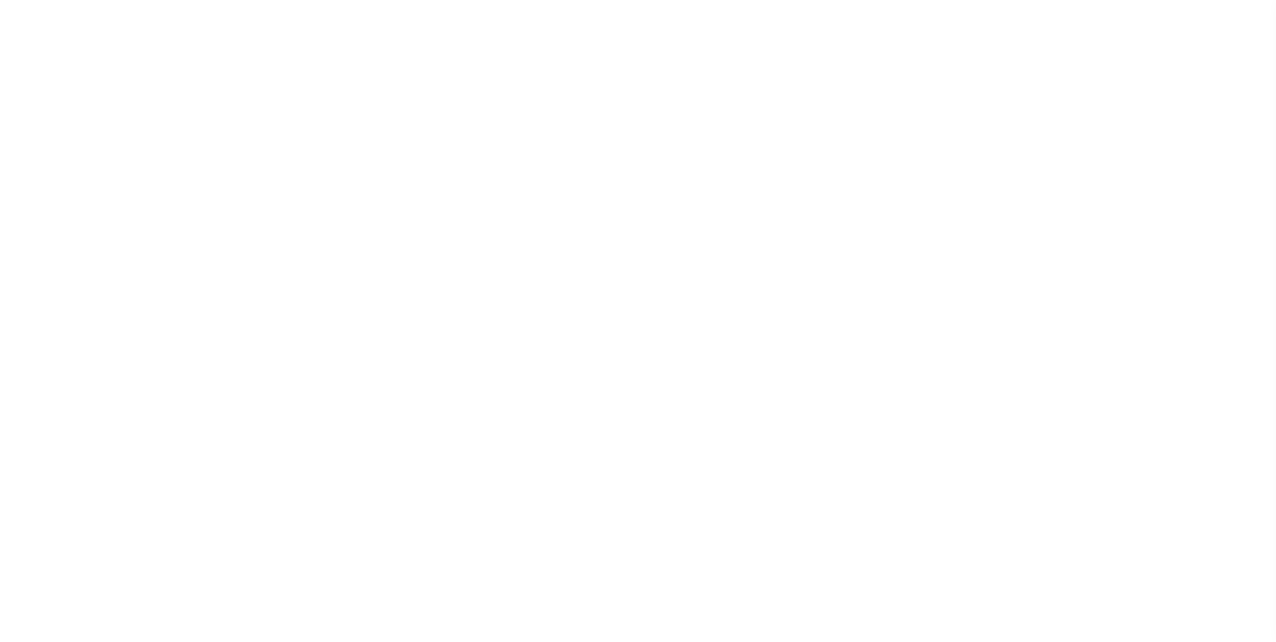
select select
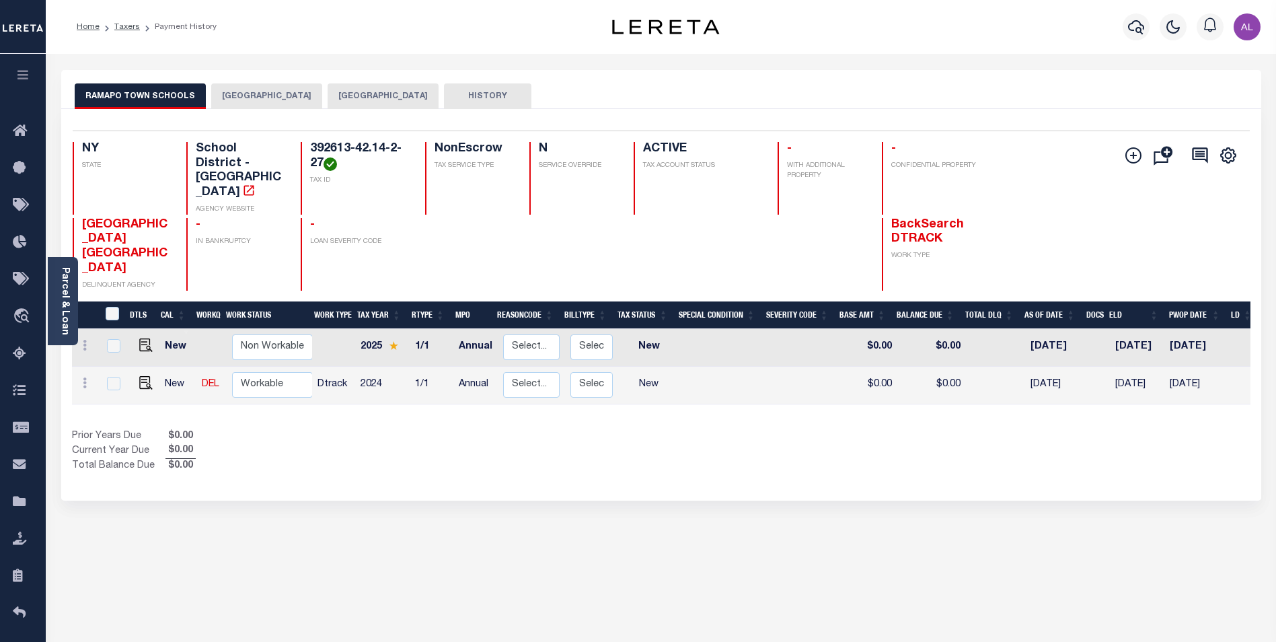
click at [278, 104] on button "[GEOGRAPHIC_DATA]" at bounding box center [266, 96] width 111 height 26
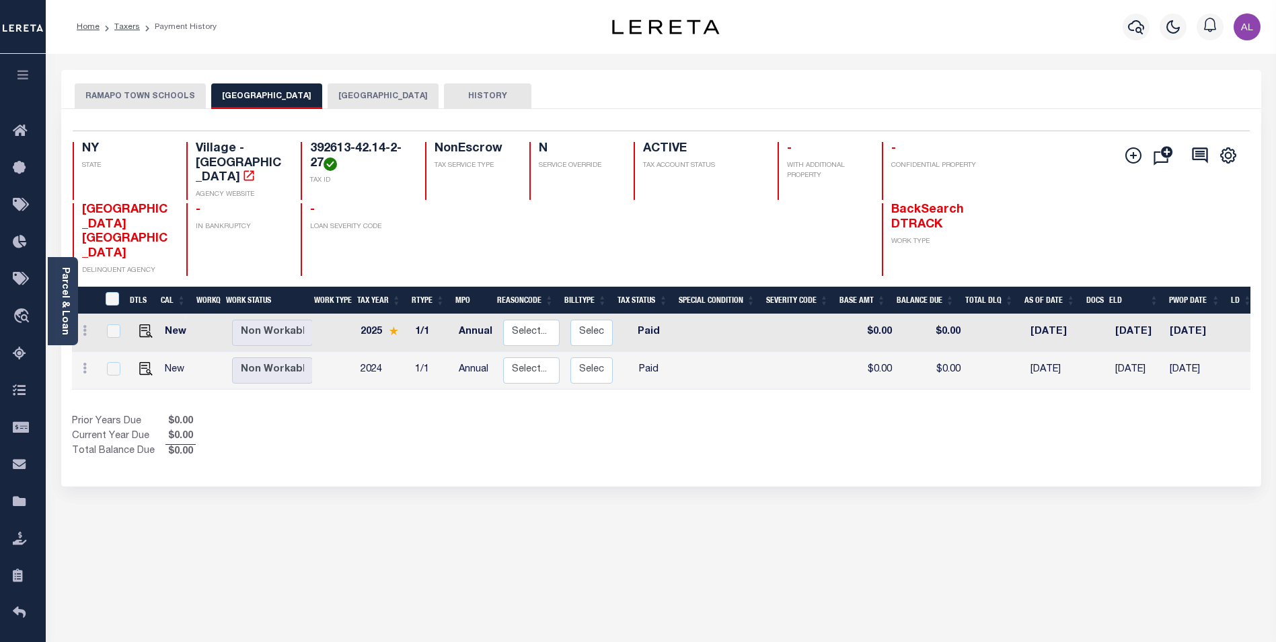
click at [379, 102] on button "[GEOGRAPHIC_DATA]" at bounding box center [383, 96] width 111 height 26
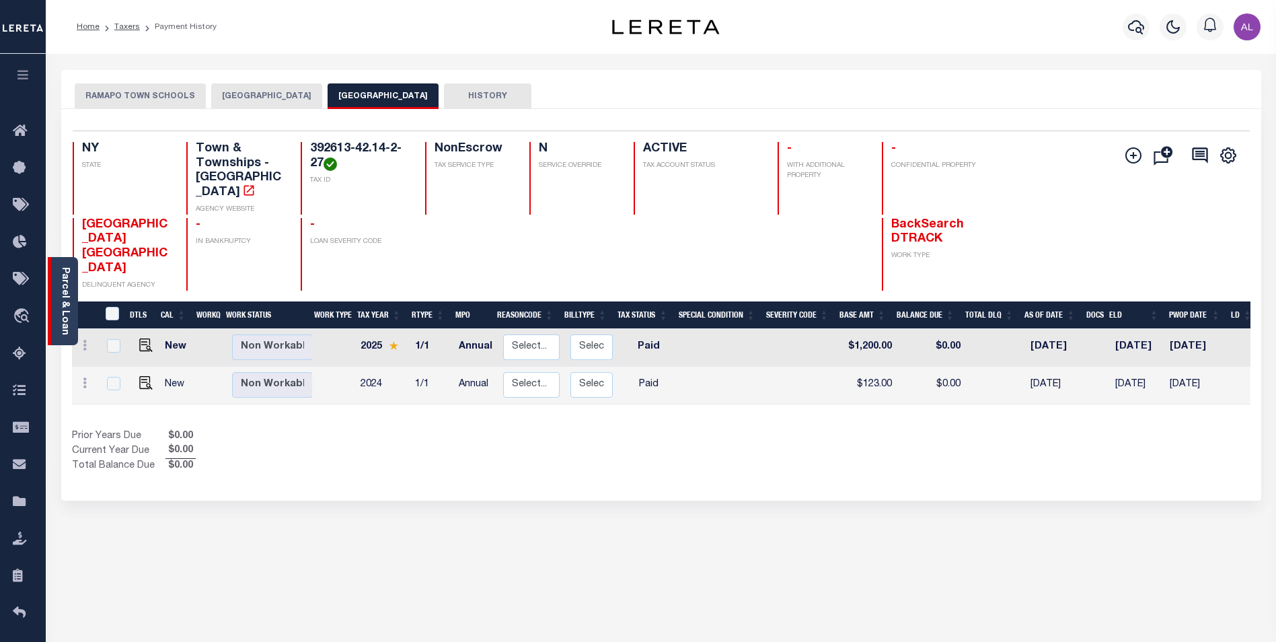
click at [73, 282] on div "Parcel & Loan" at bounding box center [63, 301] width 30 height 88
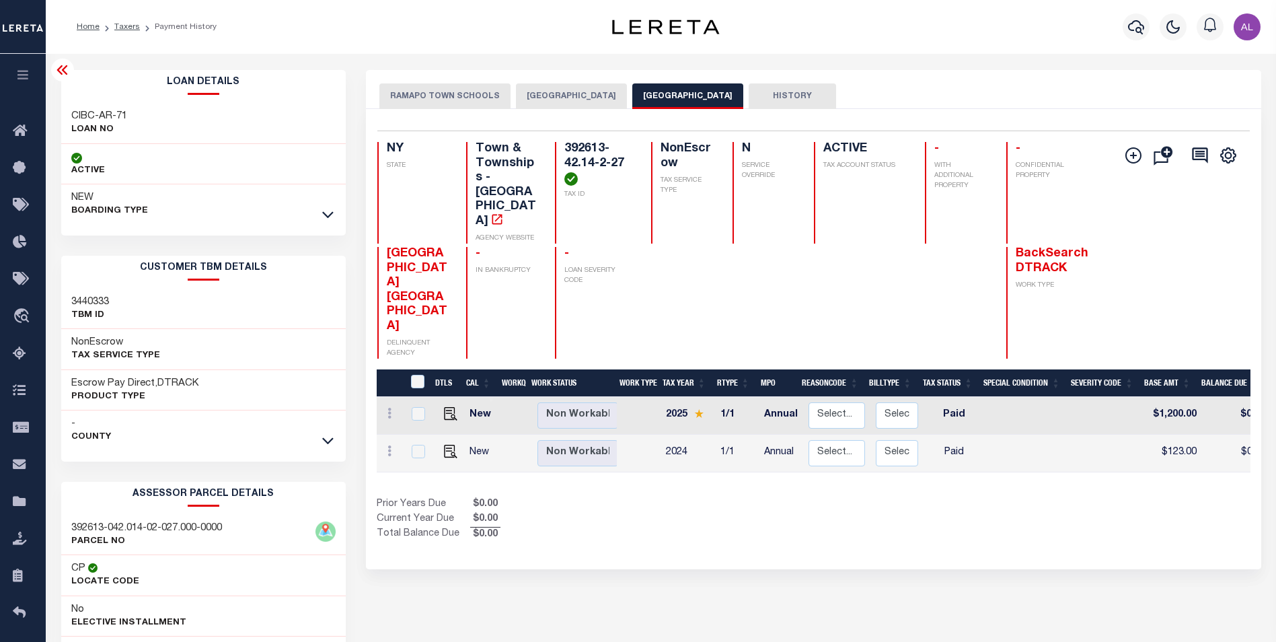
click at [106, 112] on h3 "CIBC-AR-71" at bounding box center [99, 116] width 56 height 13
copy div "CIBC-AR-71"
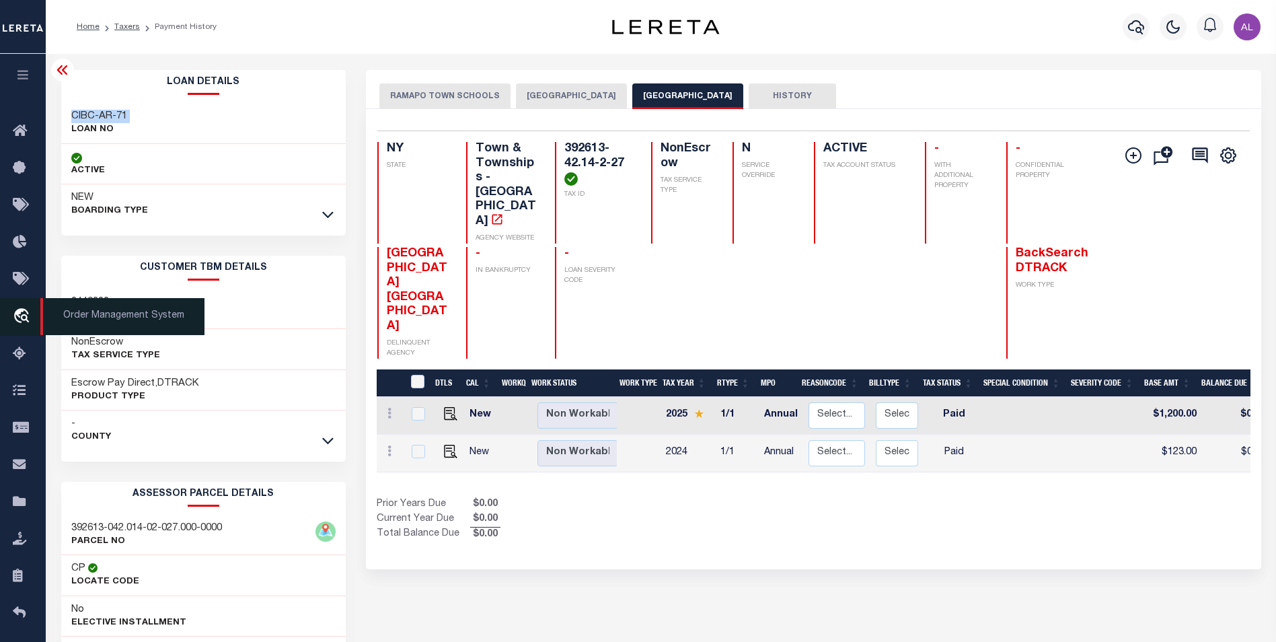
click at [24, 319] on icon "travel_explore" at bounding box center [24, 316] width 22 height 17
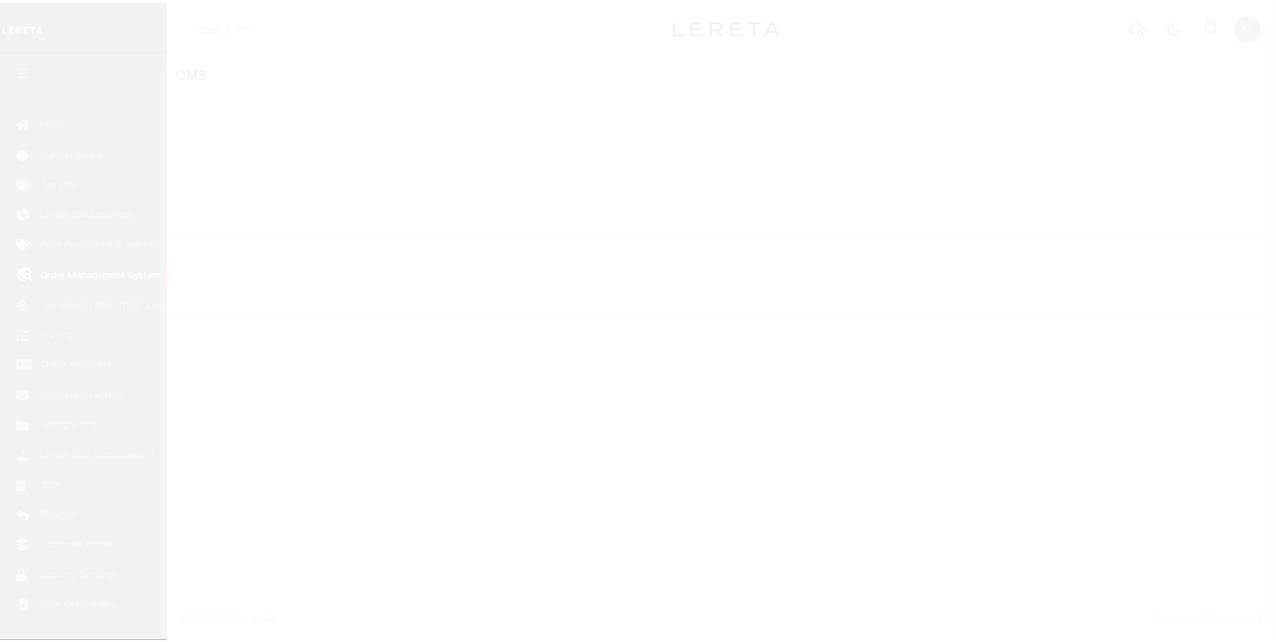
scroll to position [13, 0]
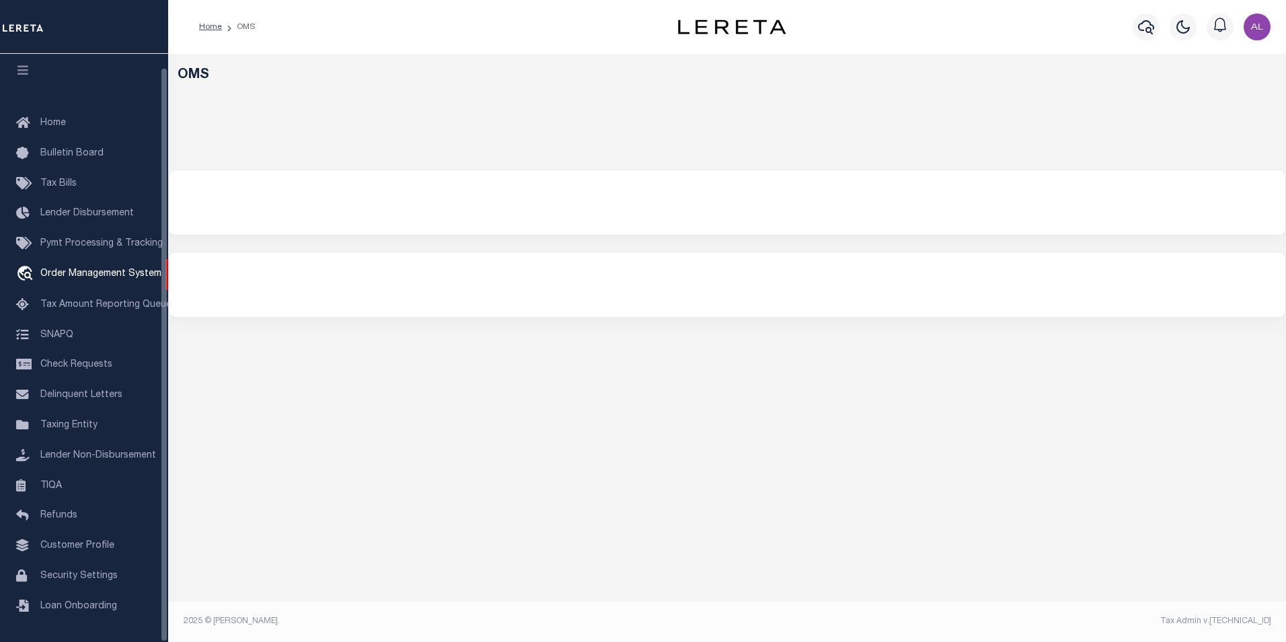
select select "200"
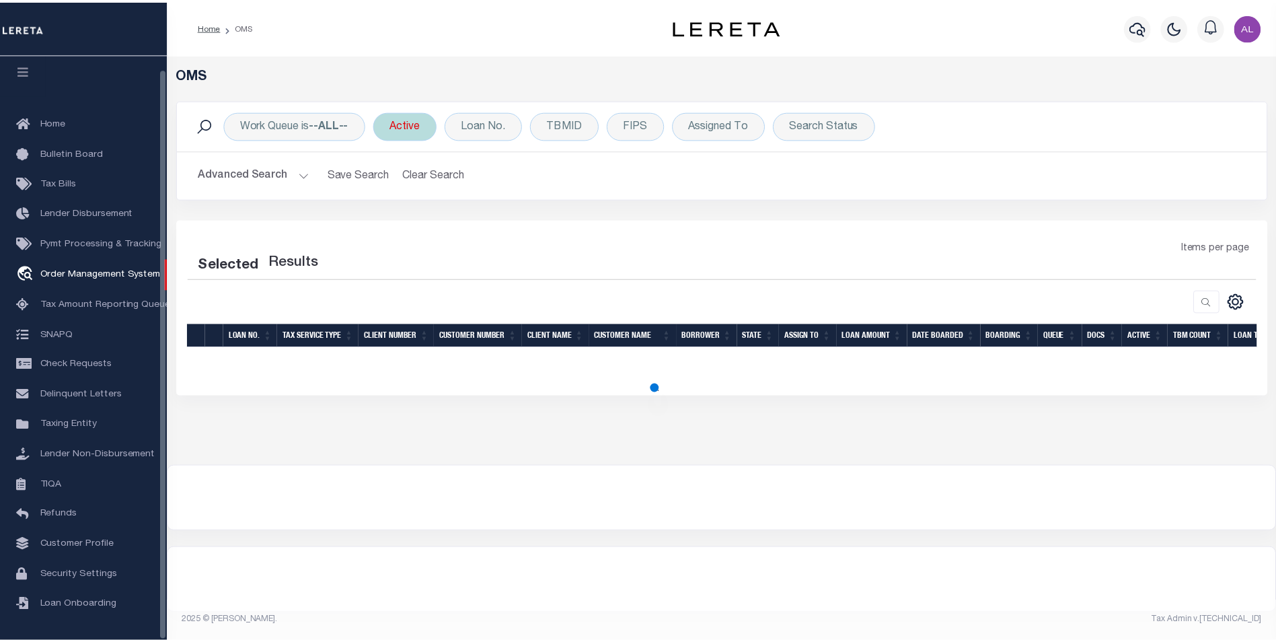
select select "200"
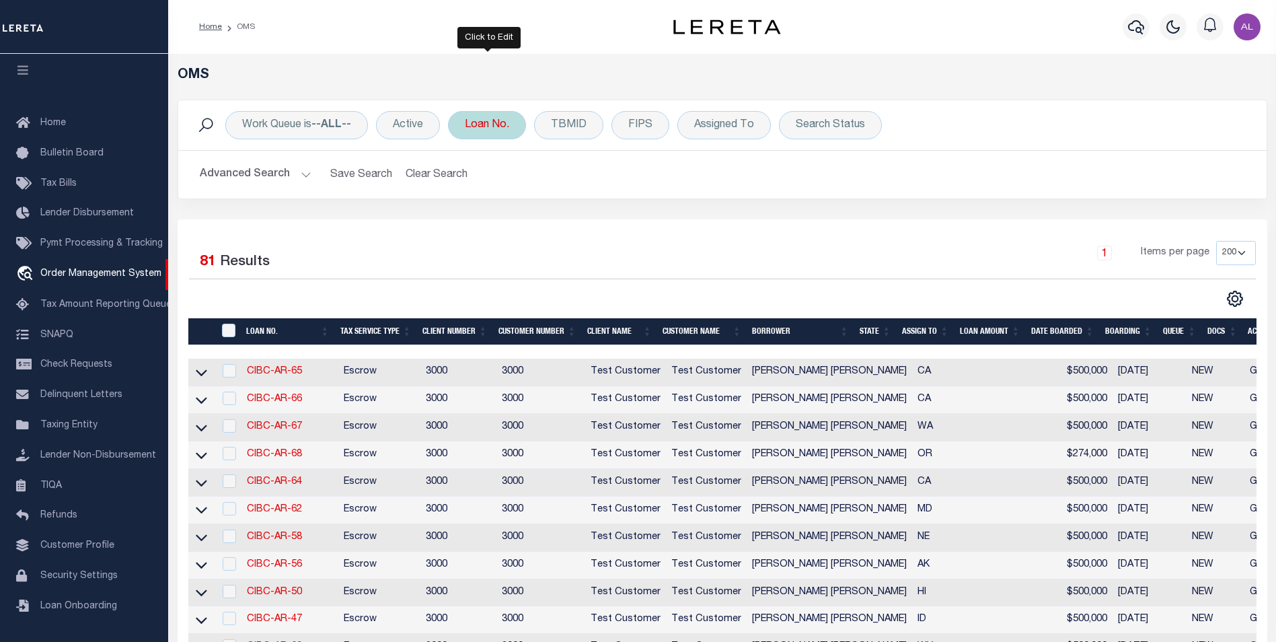
click at [482, 128] on div "Loan No." at bounding box center [487, 125] width 78 height 28
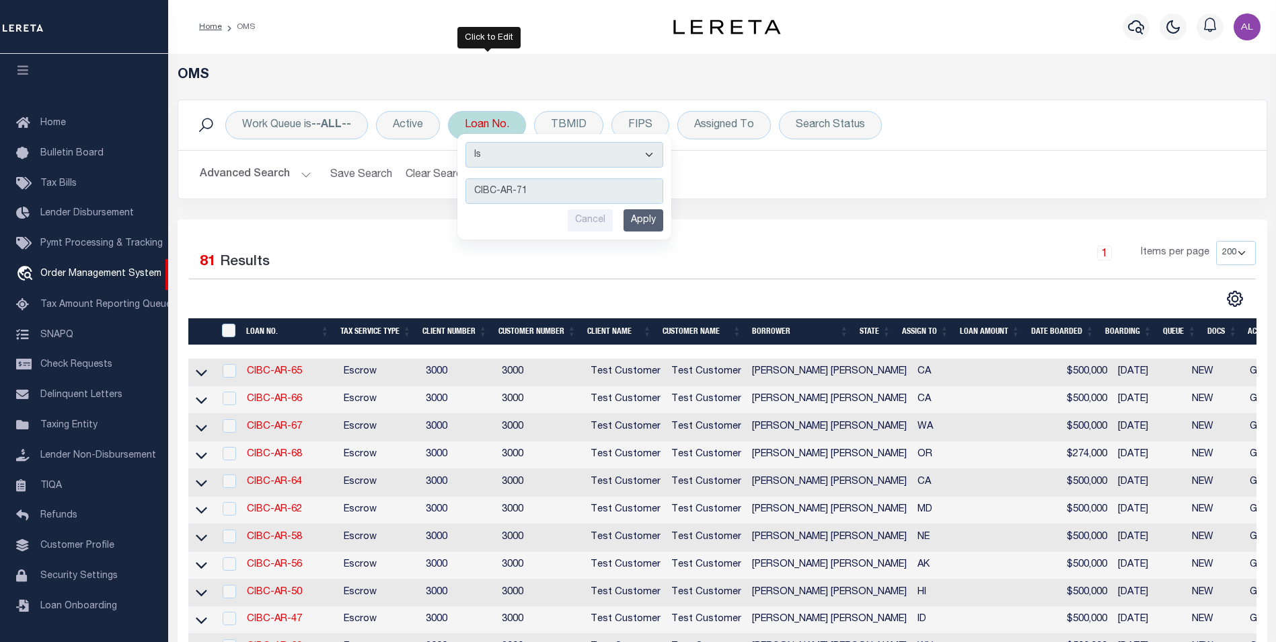
type input "CIBC-AR-71"
click at [655, 222] on input "Apply" at bounding box center [643, 220] width 40 height 22
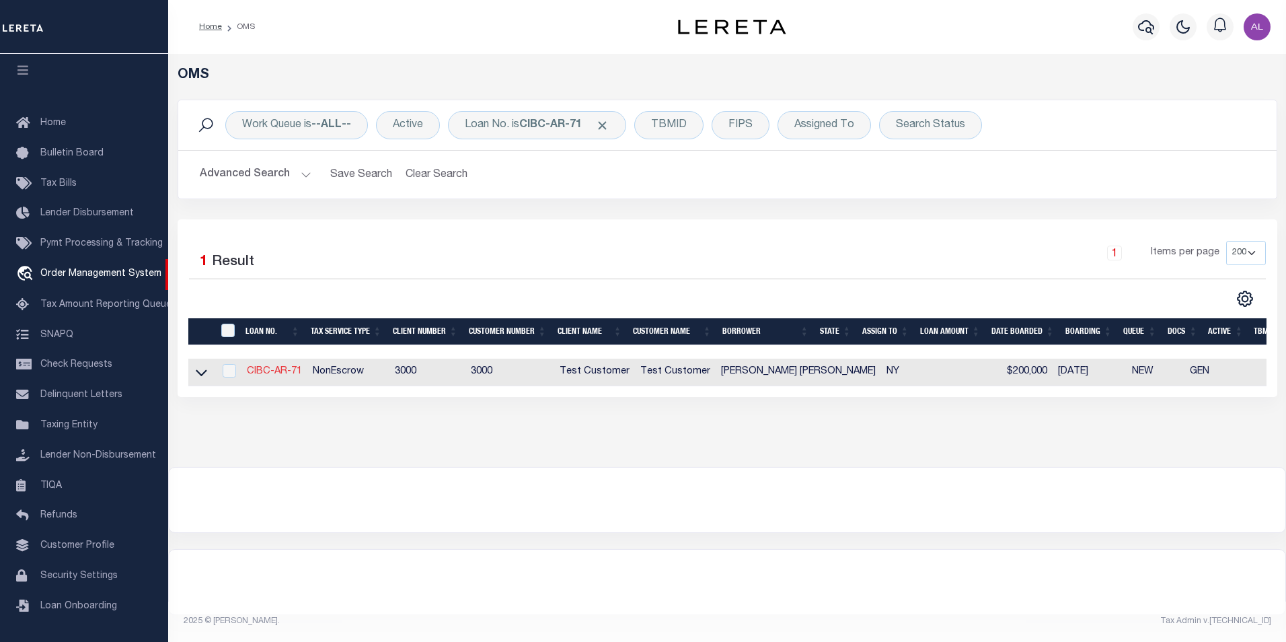
click at [280, 368] on link "CIBC-AR-71" at bounding box center [274, 371] width 55 height 9
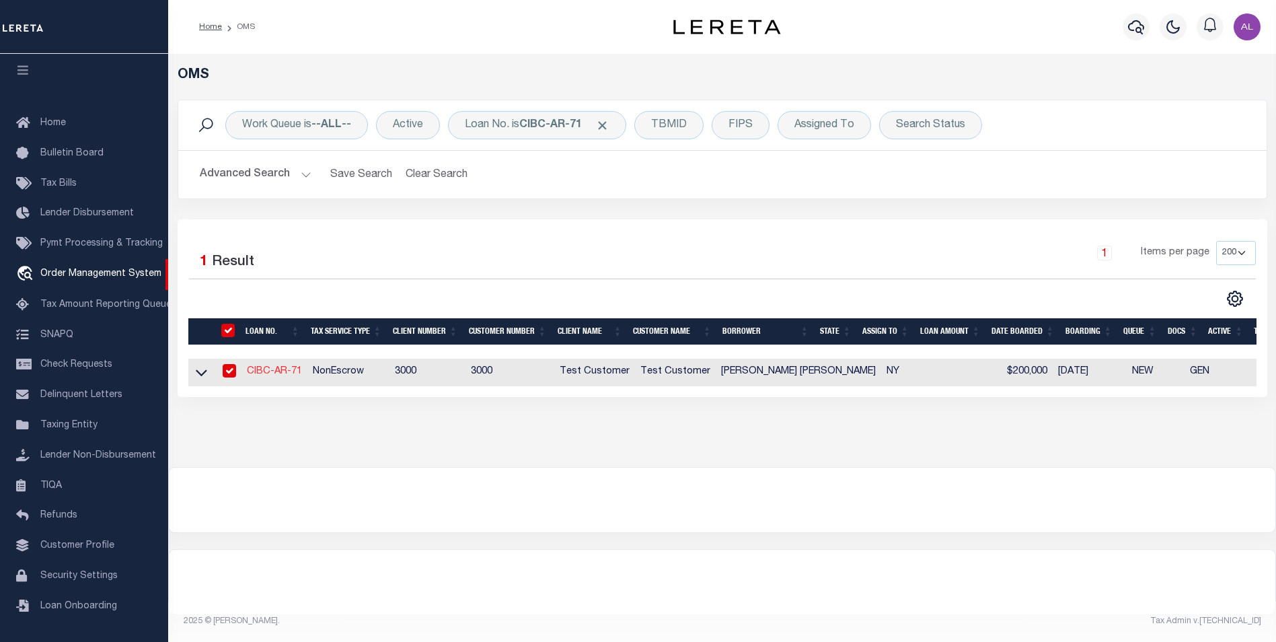
type input "CIBC-AR-71"
type input "[PERSON_NAME] [PERSON_NAME]"
select select
type input "[STREET_ADDRESS]"
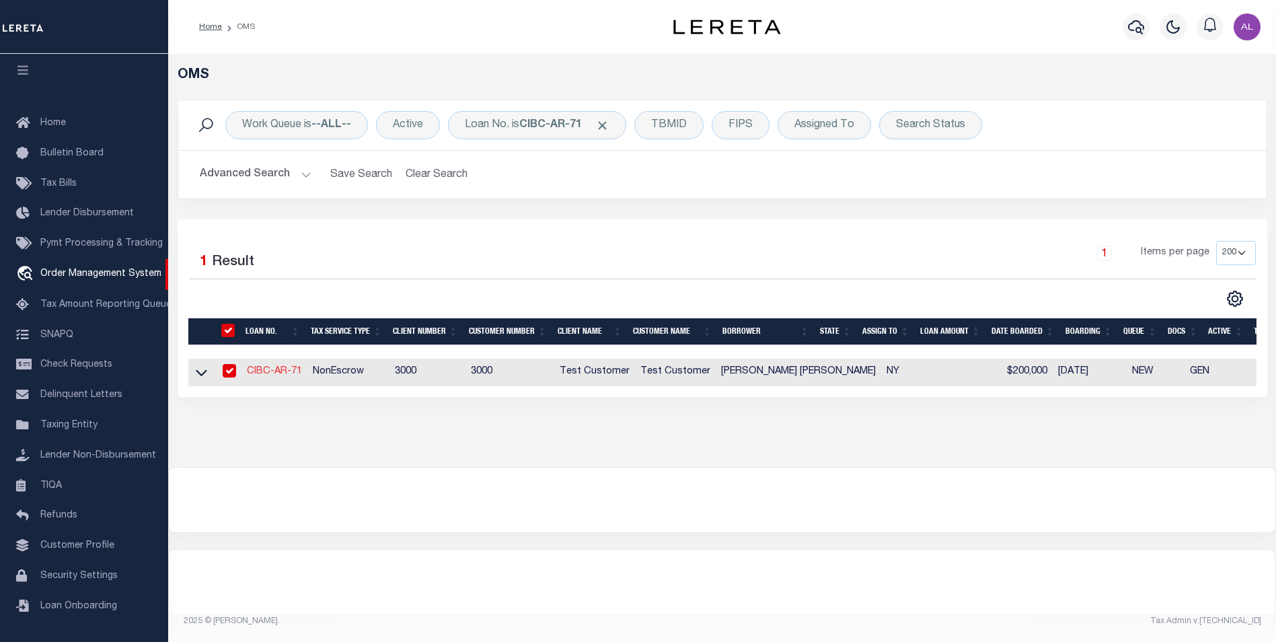
type input "[GEOGRAPHIC_DATA] 10977-1823"
type input "[DATE]"
select select "10"
select select "NonEscrow"
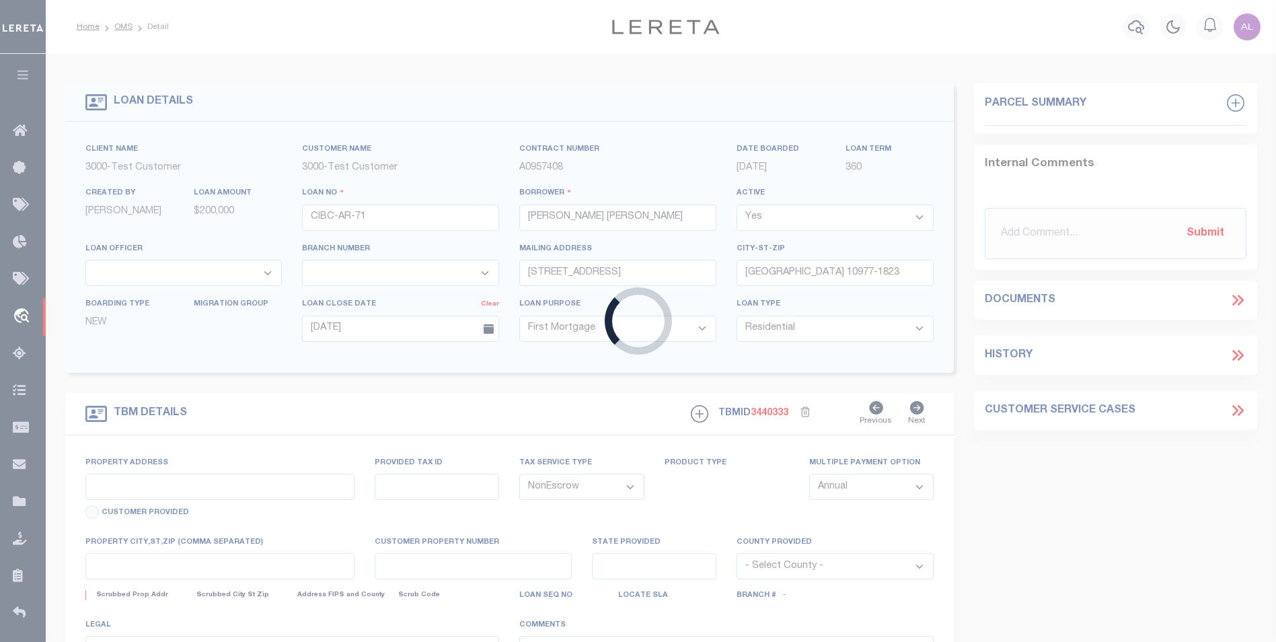
type input "[STREET_ADDRESS]"
type input "[GEOGRAPHIC_DATA] 10977-1823"
type input "NY"
select select "4"
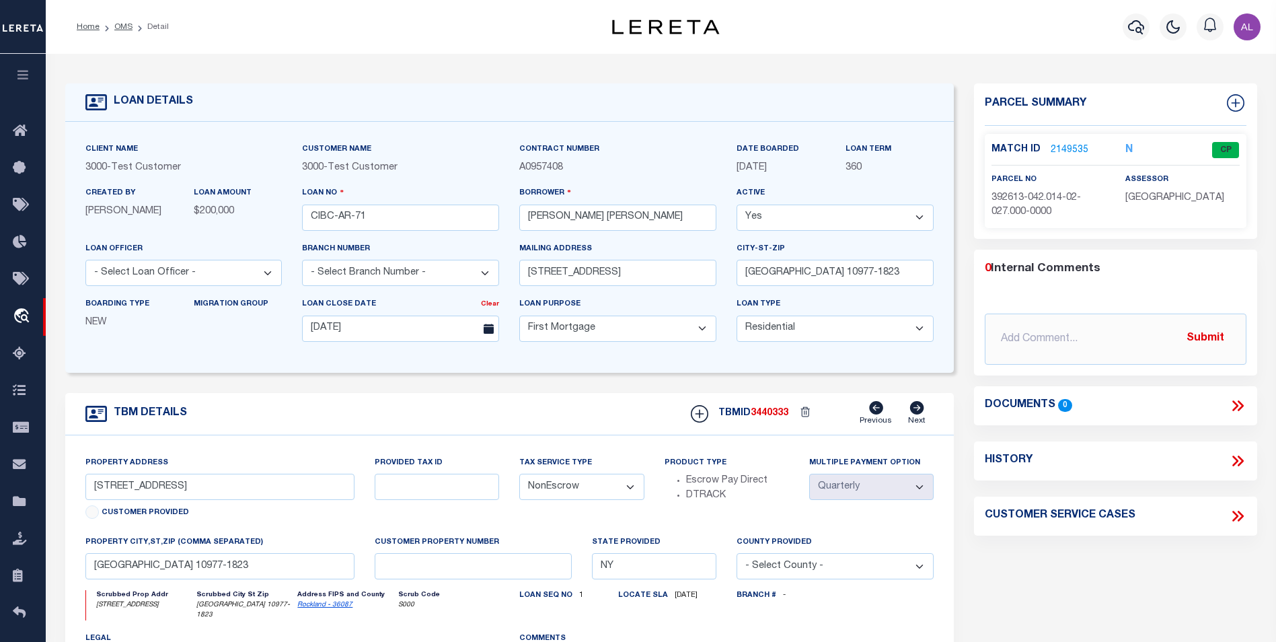
click at [1068, 148] on link "2149535" at bounding box center [1069, 150] width 38 height 14
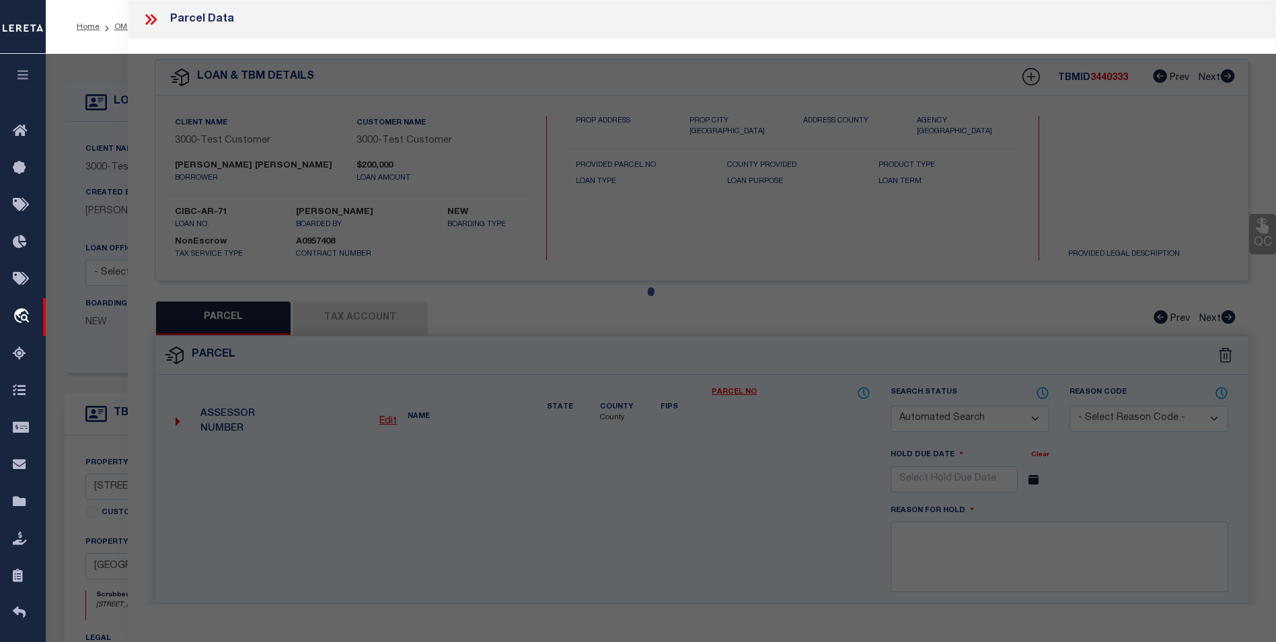
checkbox input "false"
select select "CP"
select select "ADA"
type input "[PERSON_NAME]"
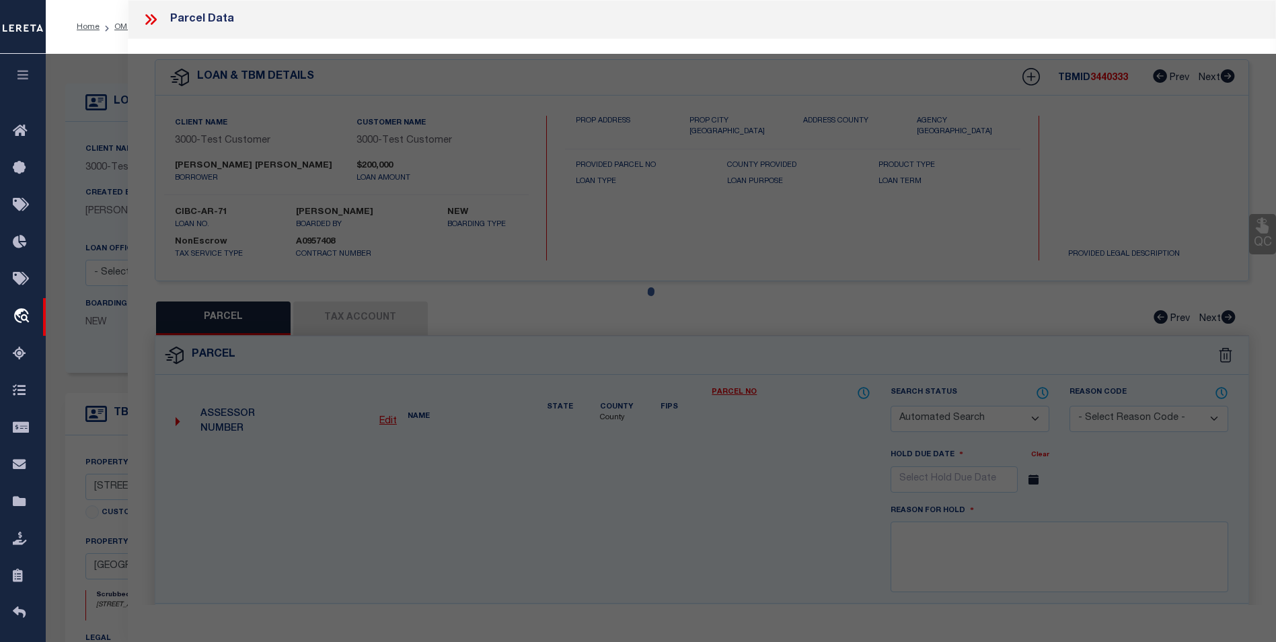
select select "ATL"
select select "ADD"
type input "[STREET_ADDRESS]"
type input "[GEOGRAPHIC_DATA]"
type textarea "LOT:27.000 BLK:2 SEC:42.14 DIST:392613 CITY/MUNI/TWP:[GEOGRAPHIC_DATA]"
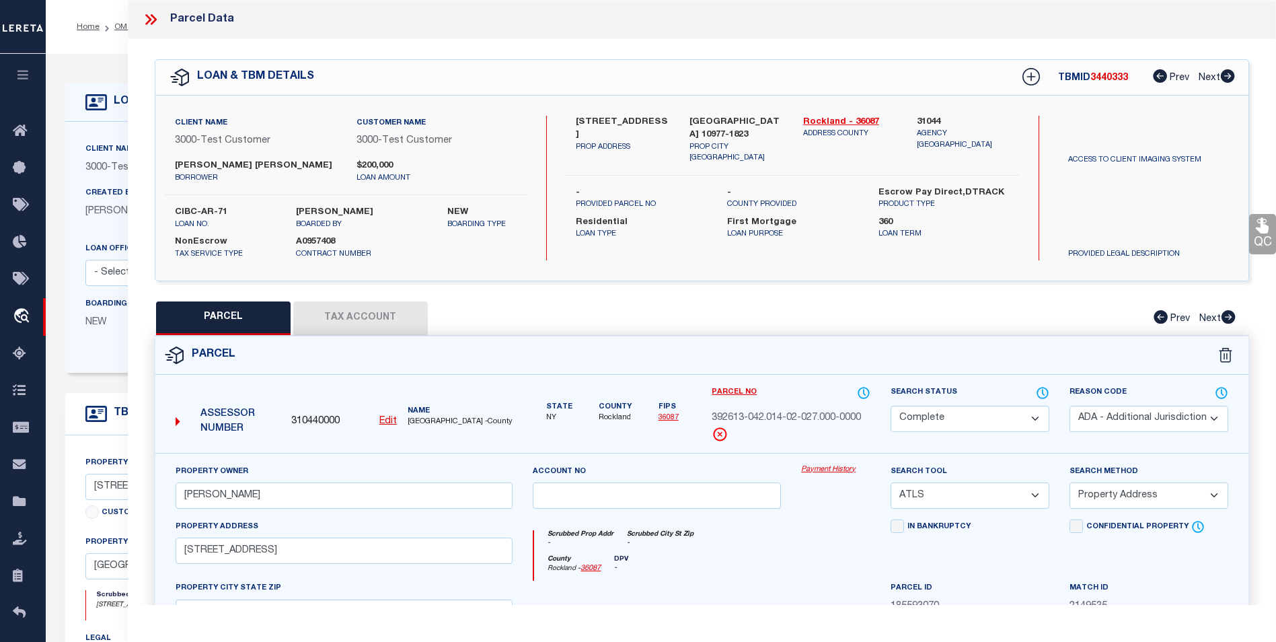
click at [116, 133] on div "Client Name 3000 - Test Customer Customer Name 3000 - Test Customer 360 Yes" at bounding box center [509, 247] width 889 height 251
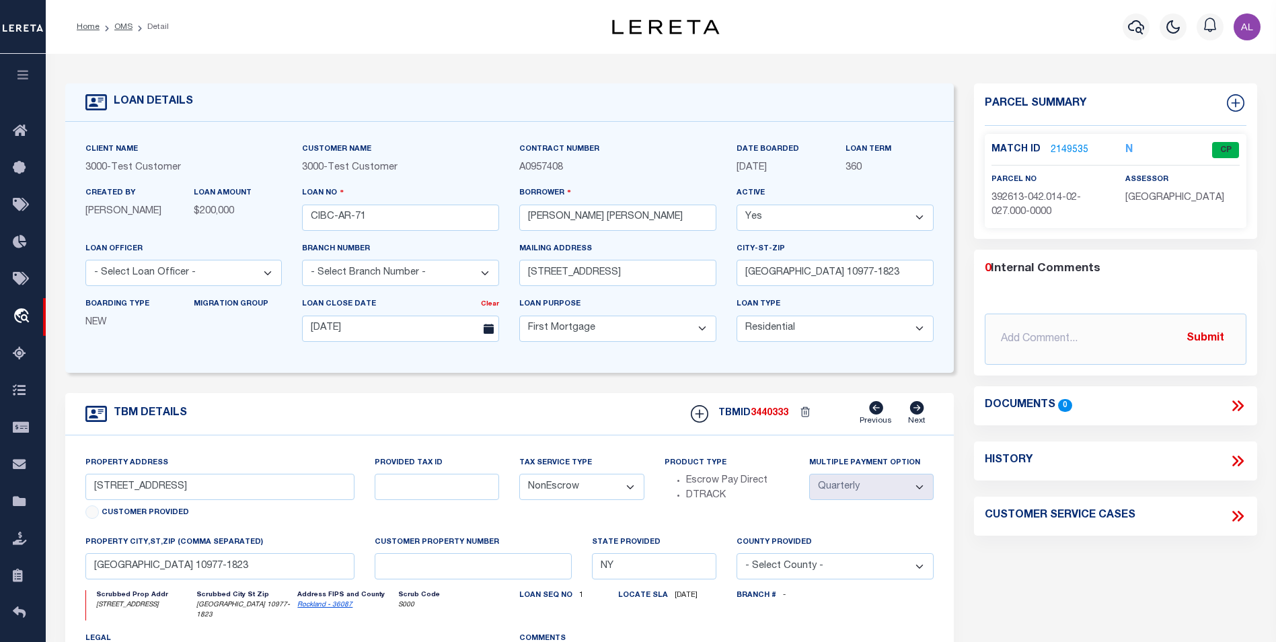
click at [1241, 463] on icon at bounding box center [1240, 460] width 6 height 11
select select "100"
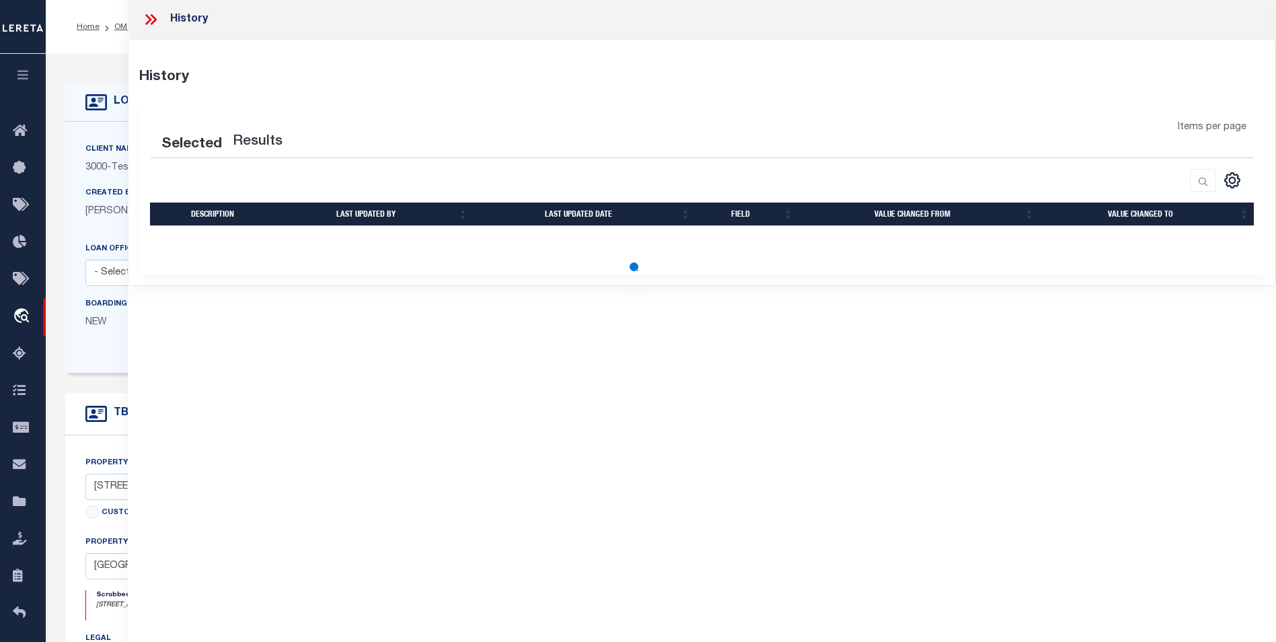
select select "100"
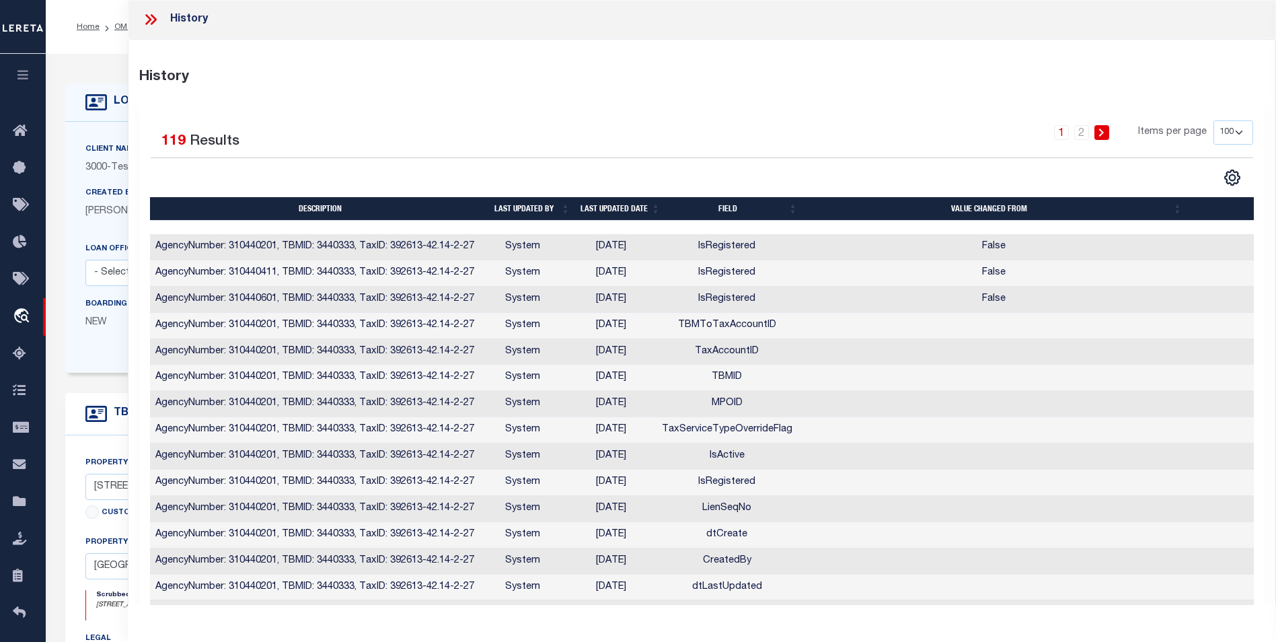
click at [1239, 139] on select "25 50 100" at bounding box center [1233, 132] width 40 height 24
click at [658, 205] on th "Last updated date" at bounding box center [620, 209] width 90 height 24
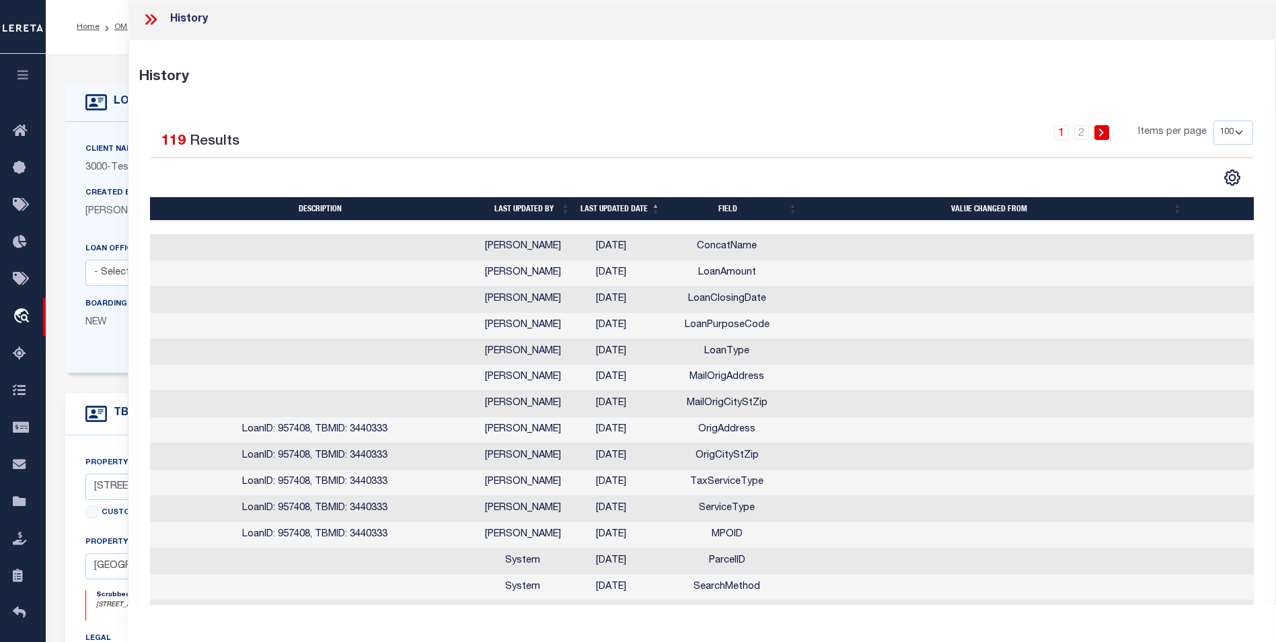
click at [658, 205] on th "Last updated date" at bounding box center [620, 209] width 90 height 24
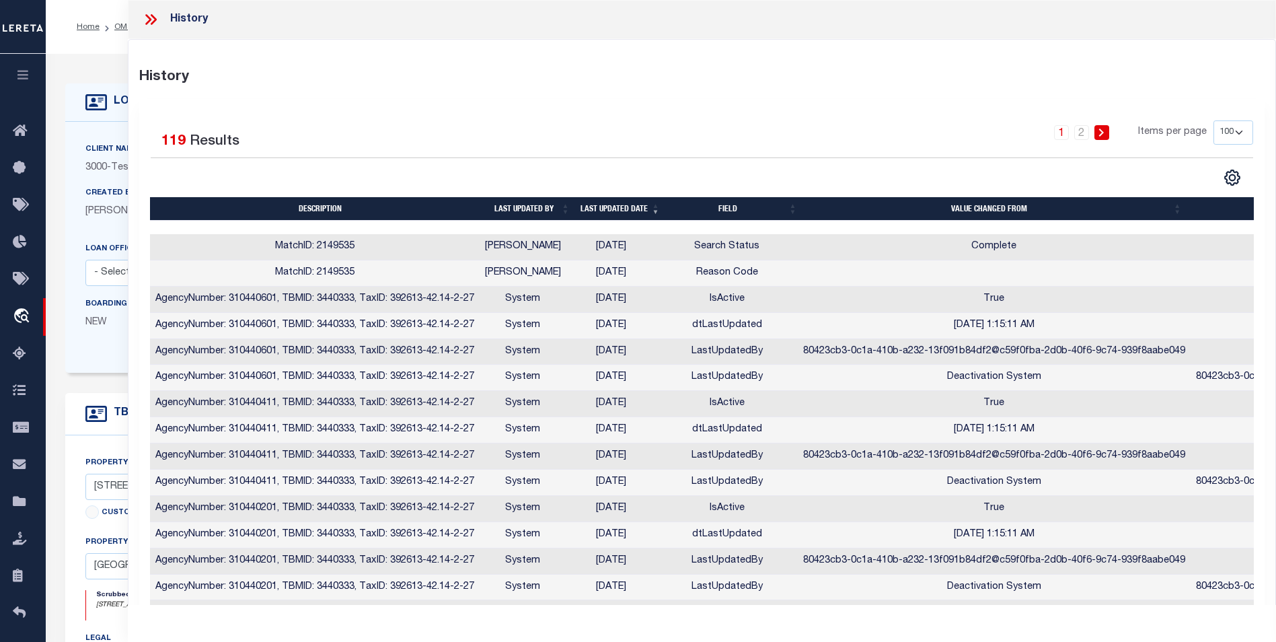
click at [91, 229] on div "Created By Omar Mohammed" at bounding box center [129, 208] width 108 height 44
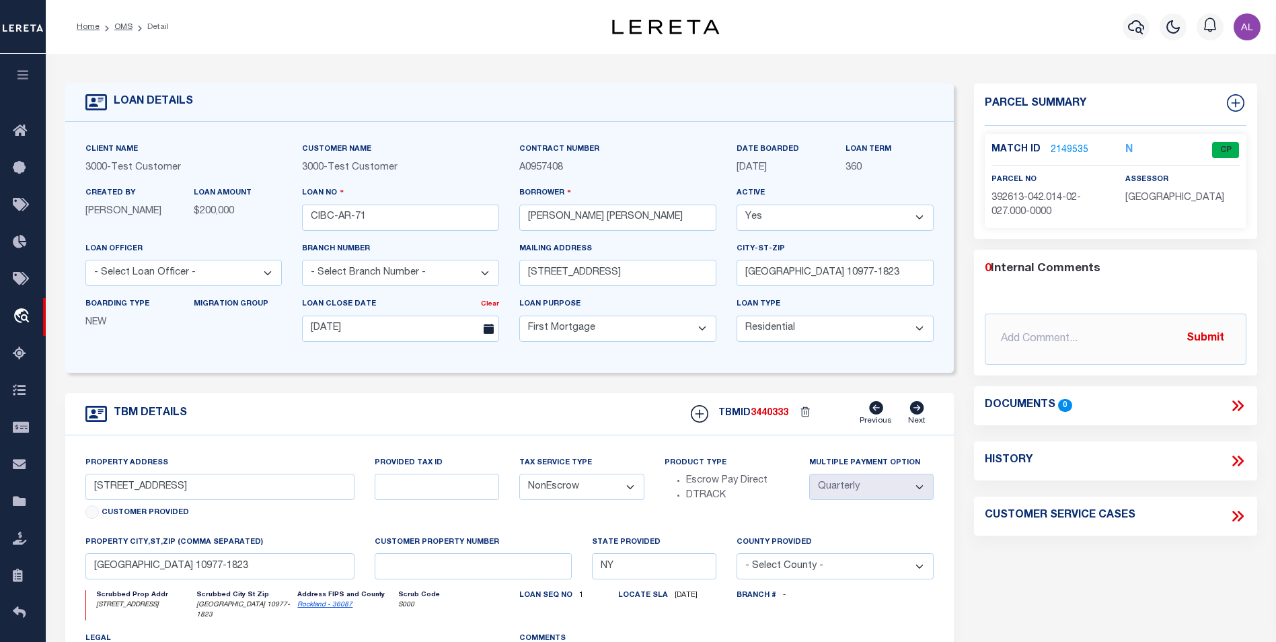
click at [1067, 151] on link "2149535" at bounding box center [1069, 150] width 38 height 14
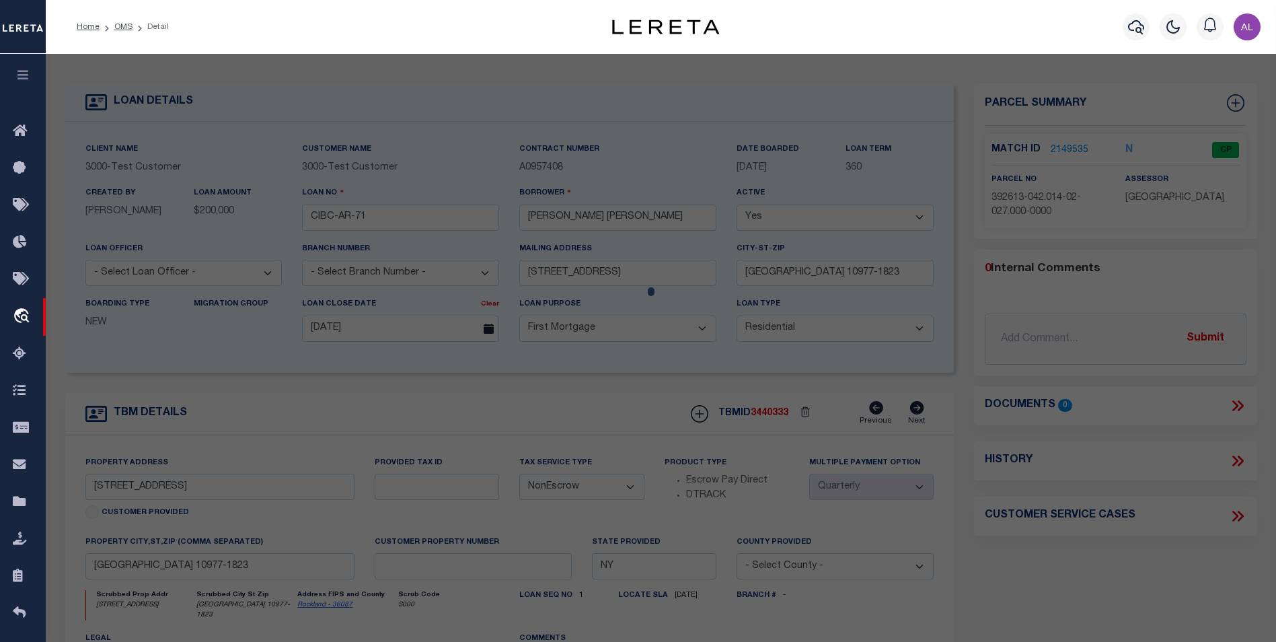
select select "AS"
select select
checkbox input "false"
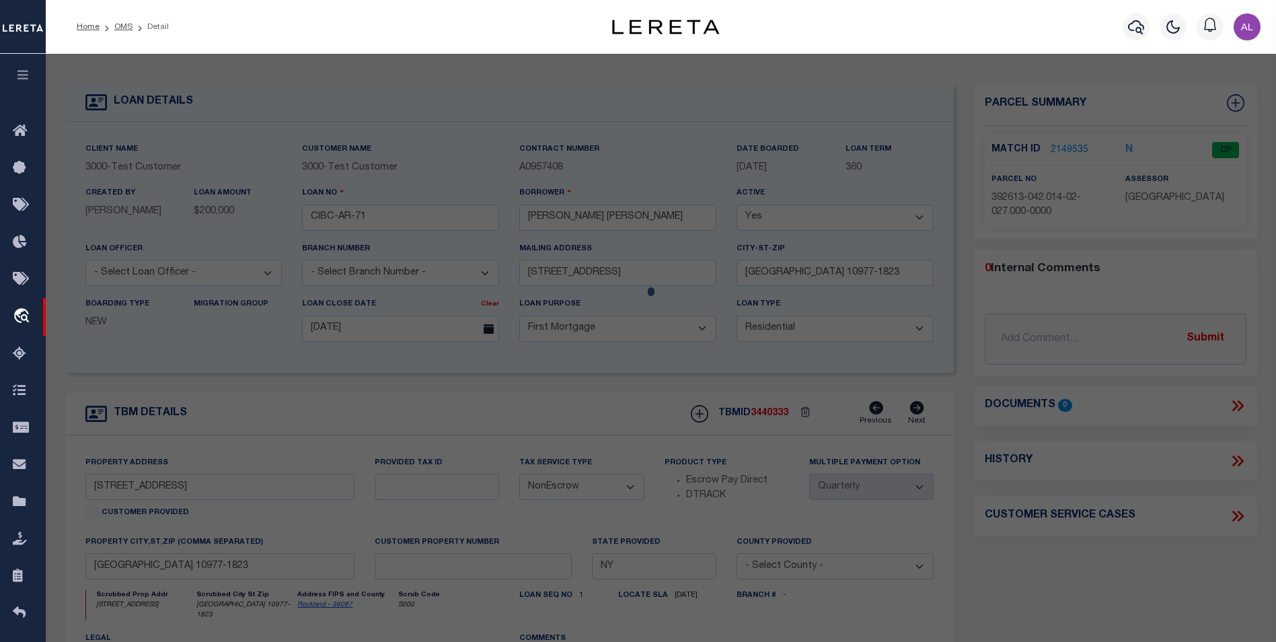
checkbox input "false"
select select "CP"
select select "ADA"
type input "MADHUSUDHANAN,GEETHIKA"
select select "ATL"
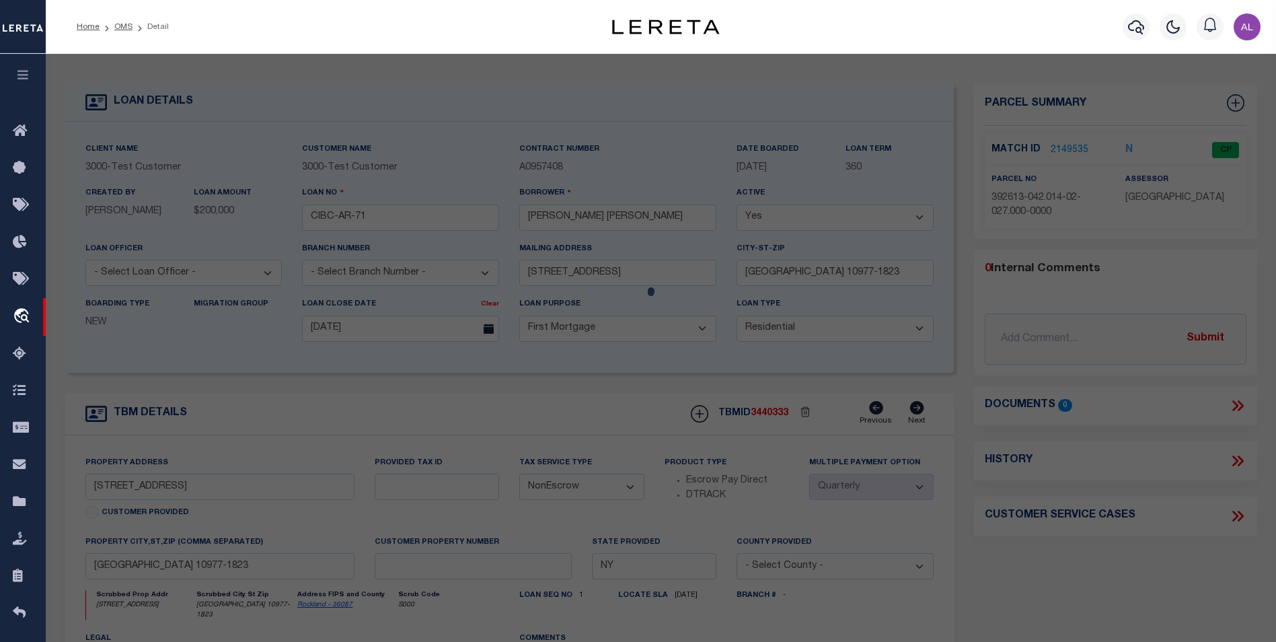
select select "ADD"
type input "277 HEMPSTEAD RD"
type input "SPRING VALLEY, NY 10977"
type textarea "LOT:27.000 BLK:2 SEC:42.14 DIST:392613 CITY/MUNI/TWP:[GEOGRAPHIC_DATA]"
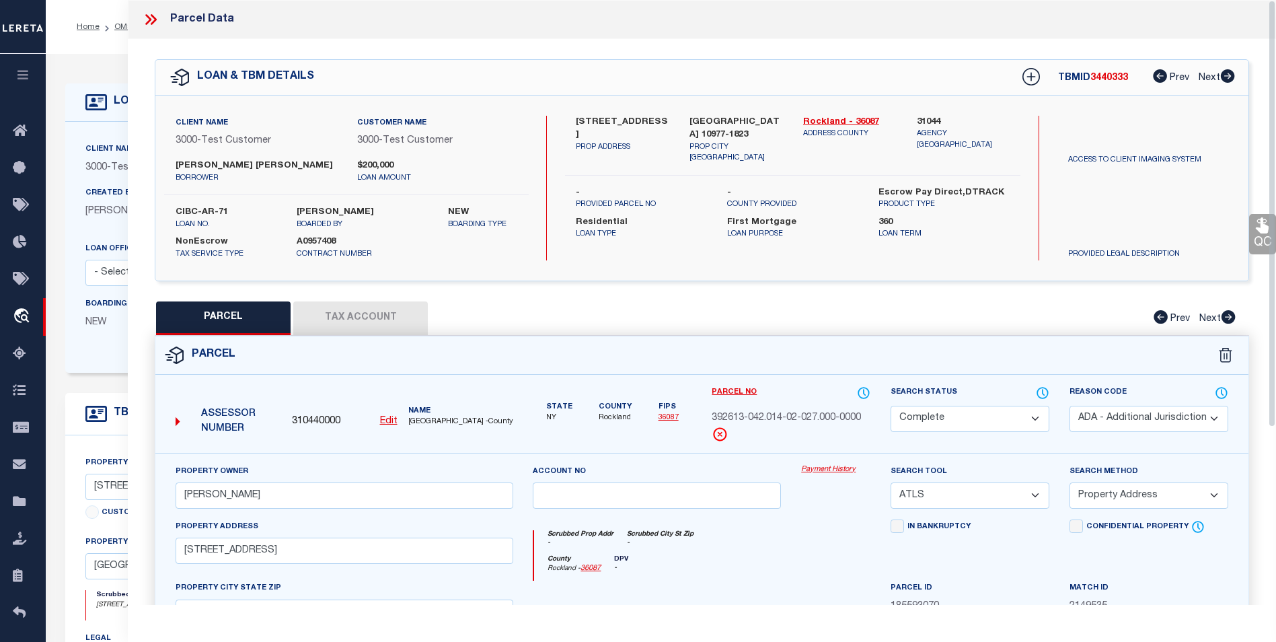
click at [372, 320] on button "Tax Account" at bounding box center [360, 318] width 134 height 34
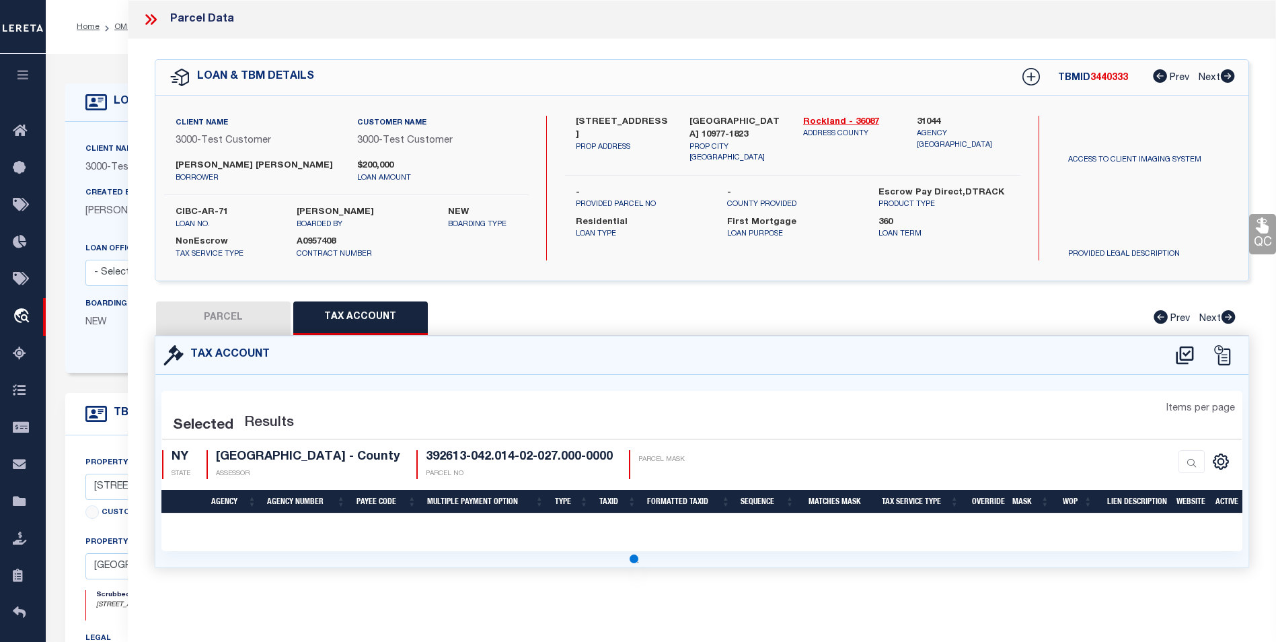
select select "100"
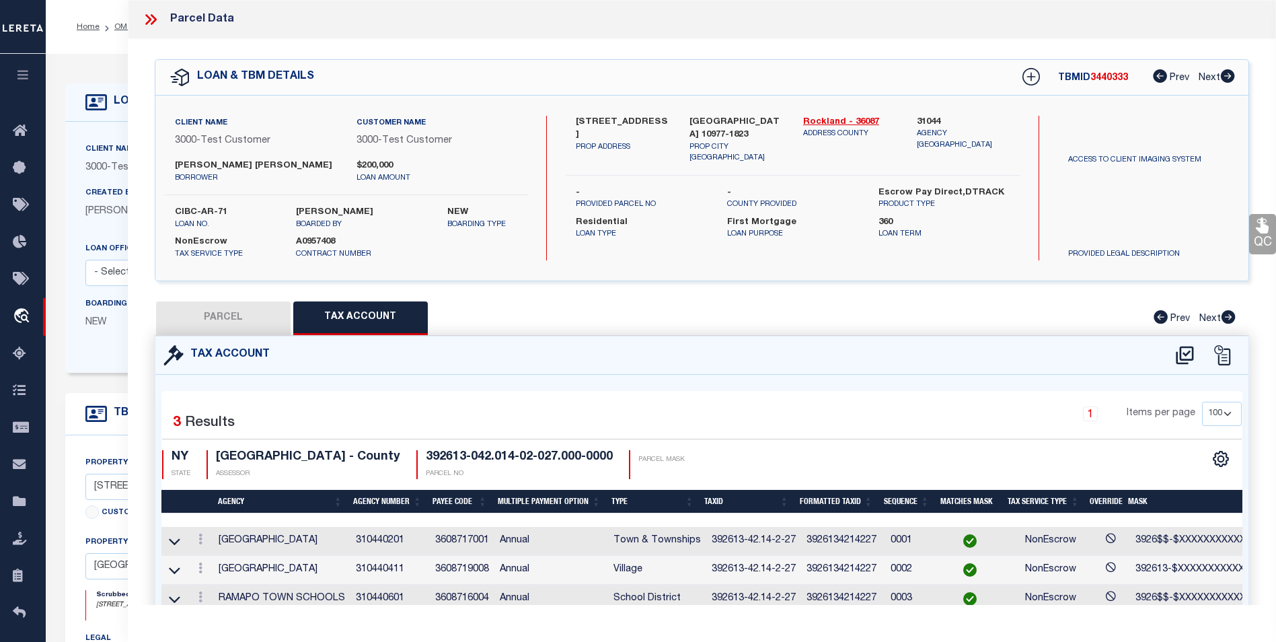
scroll to position [67, 0]
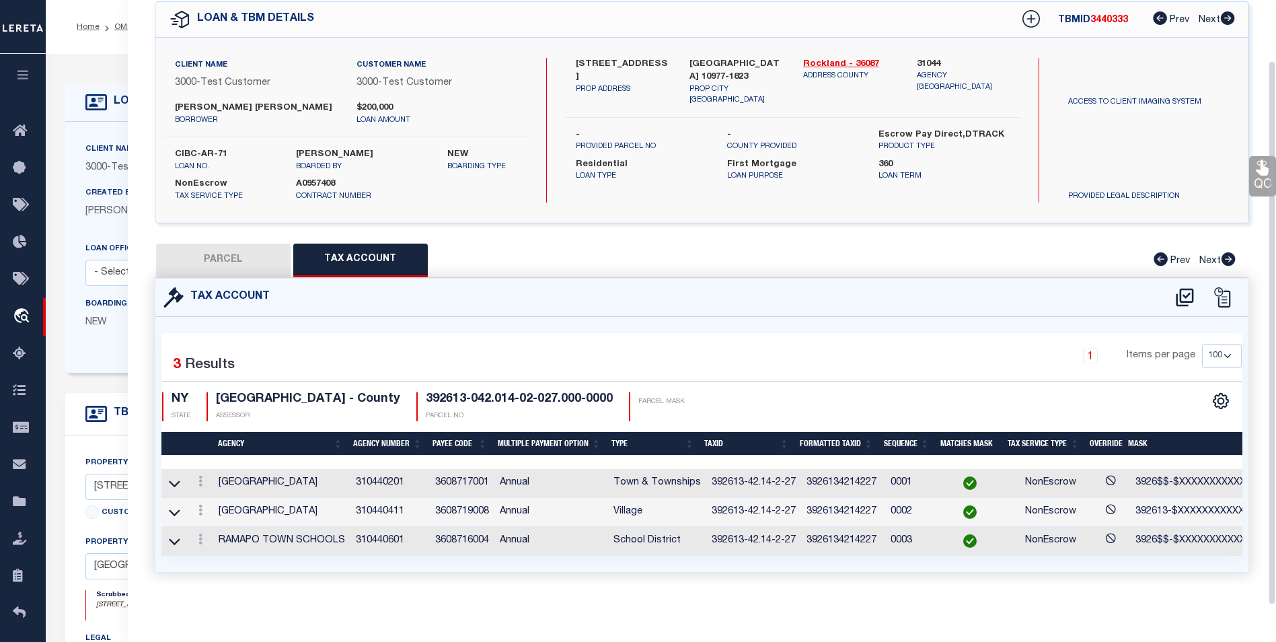
click at [270, 243] on button "PARCEL" at bounding box center [223, 260] width 134 height 34
select select "AS"
select select
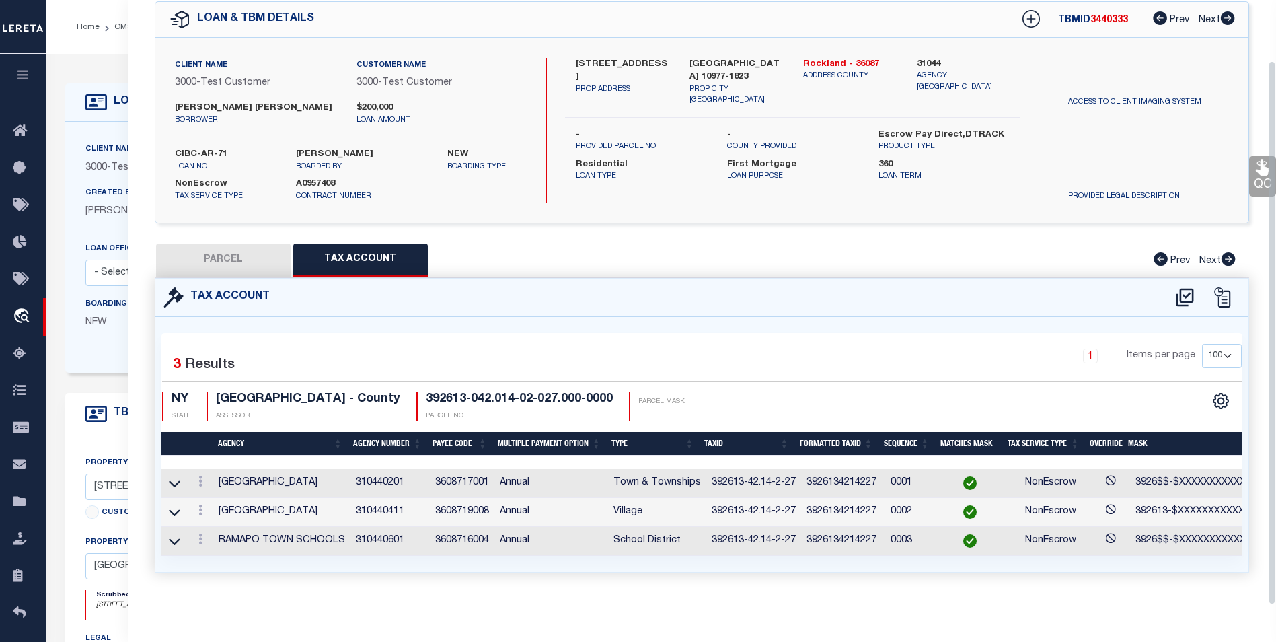
checkbox input "false"
select select "CP"
select select "ADA"
type input "MADHUSUDHANAN,GEETHIKA"
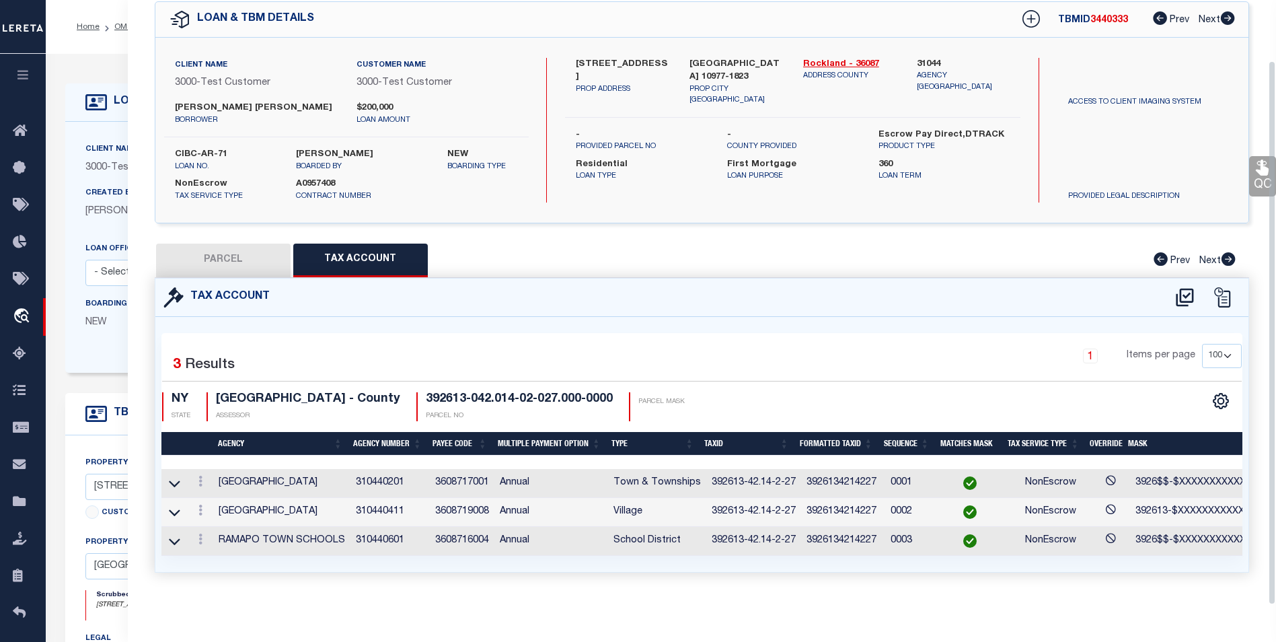
select select "ATL"
select select "ADD"
type input "277 HEMPSTEAD RD"
type input "SPRING VALLEY, NY 10977"
type textarea "LOT:27.000 BLK:2 SEC:42.14 DIST:392613 CITY/MUNI/TWP:NEW HEMPSTEAD"
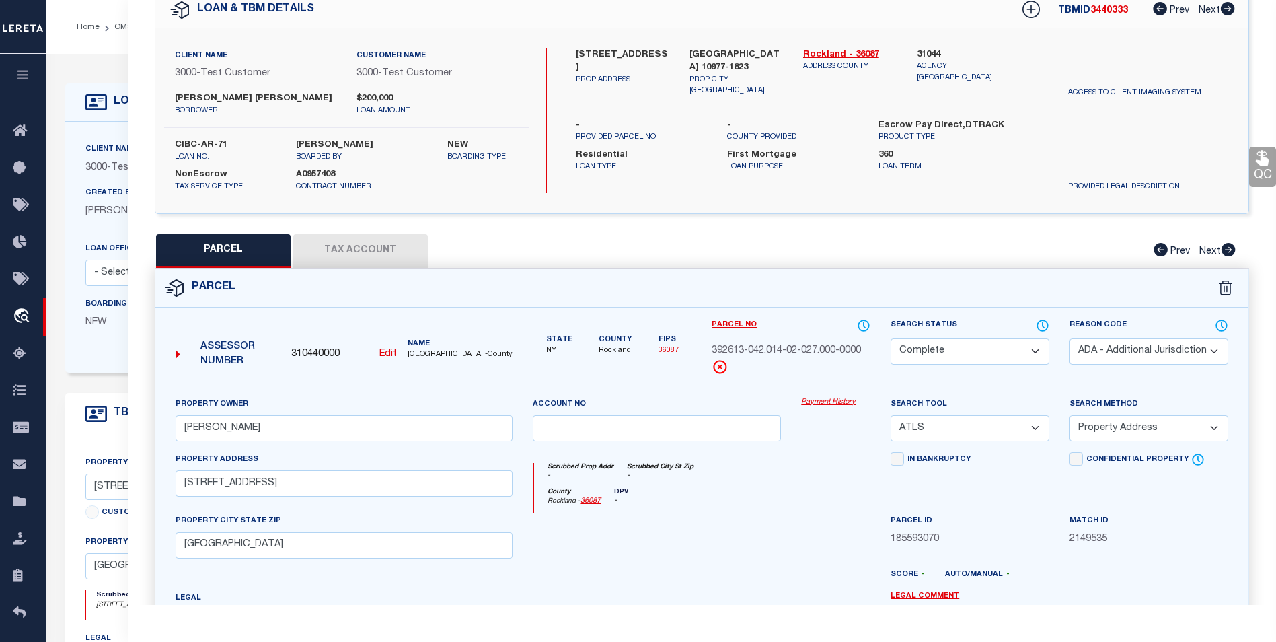
click at [837, 401] on link "Payment History" at bounding box center [835, 402] width 69 height 11
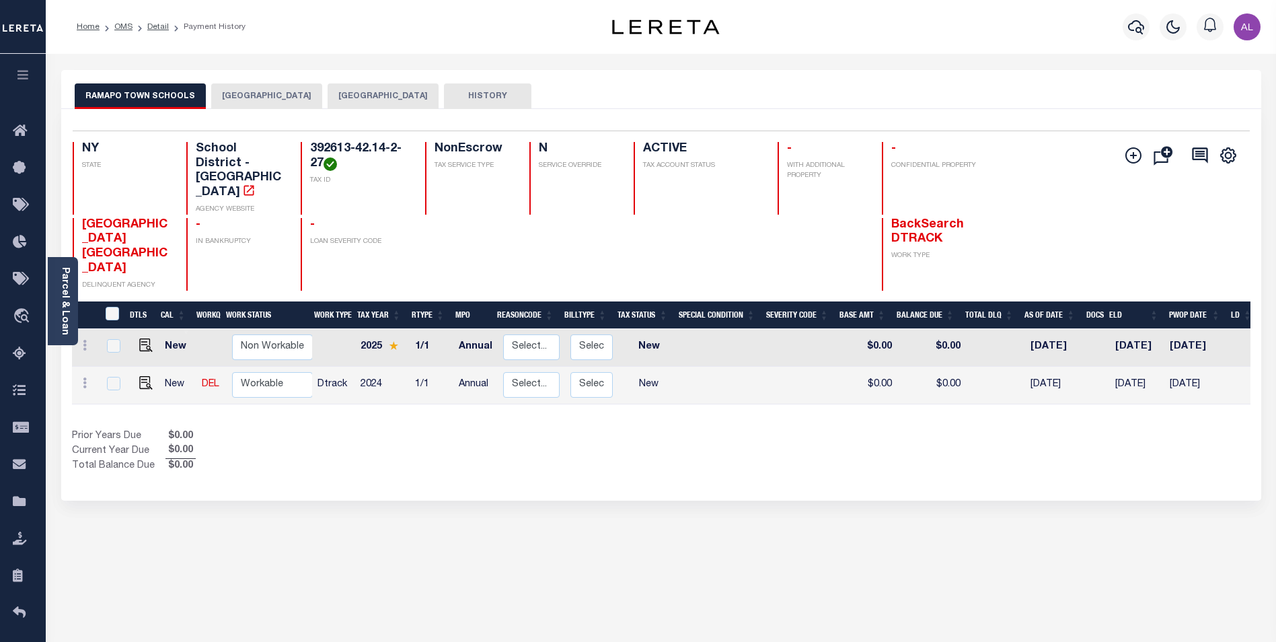
click at [287, 91] on button "[GEOGRAPHIC_DATA]" at bounding box center [266, 96] width 111 height 26
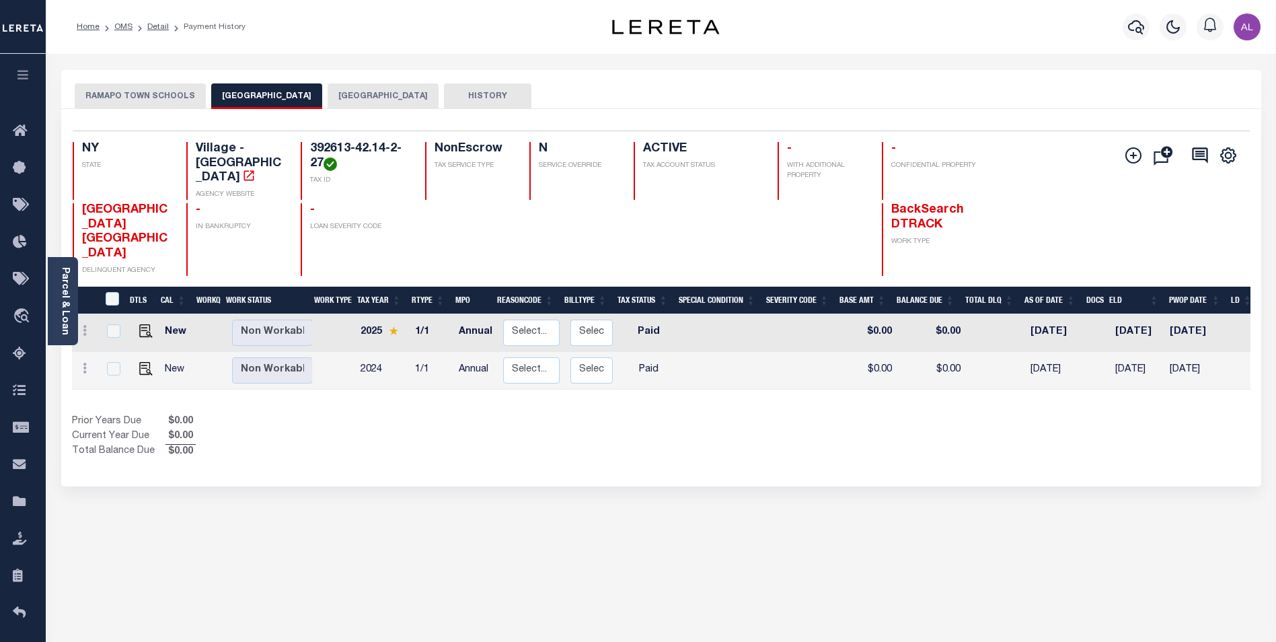
click at [391, 102] on button "[GEOGRAPHIC_DATA]" at bounding box center [383, 96] width 111 height 26
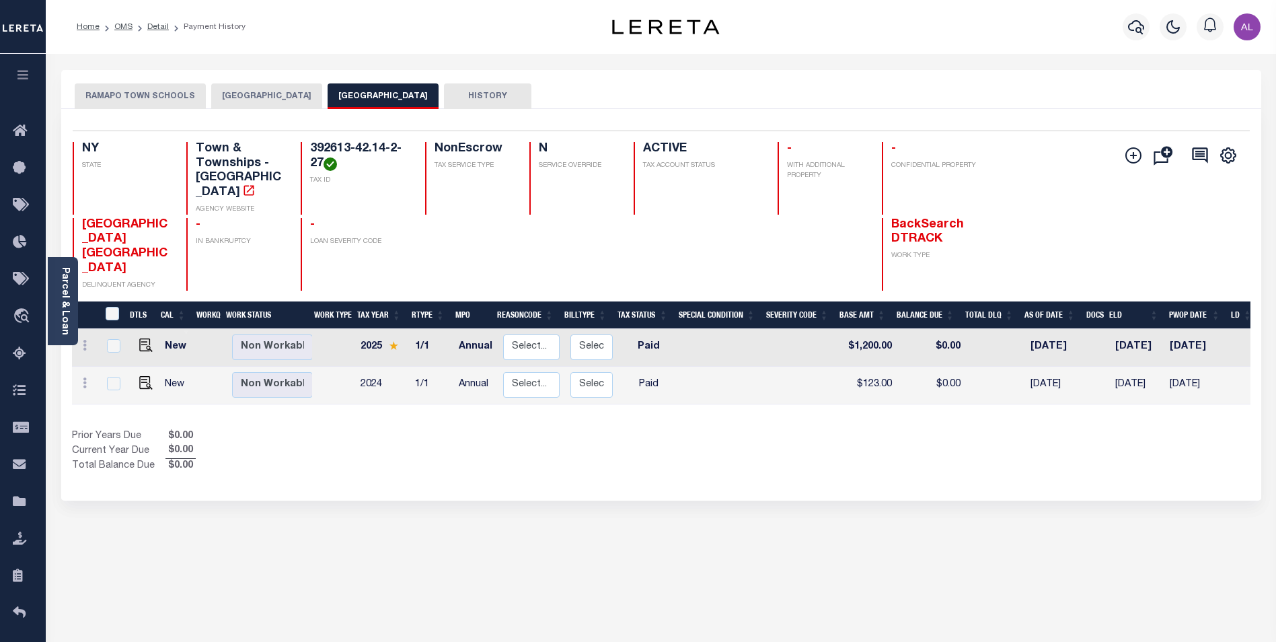
click at [161, 109] on div "Selected 2 Results 1 Items per page 25 50 100 NY STATE TAX ID N" at bounding box center [661, 304] width 1200 height 391
click at [169, 95] on button "RAMAPO TOWN SCHOOLS" at bounding box center [140, 96] width 131 height 26
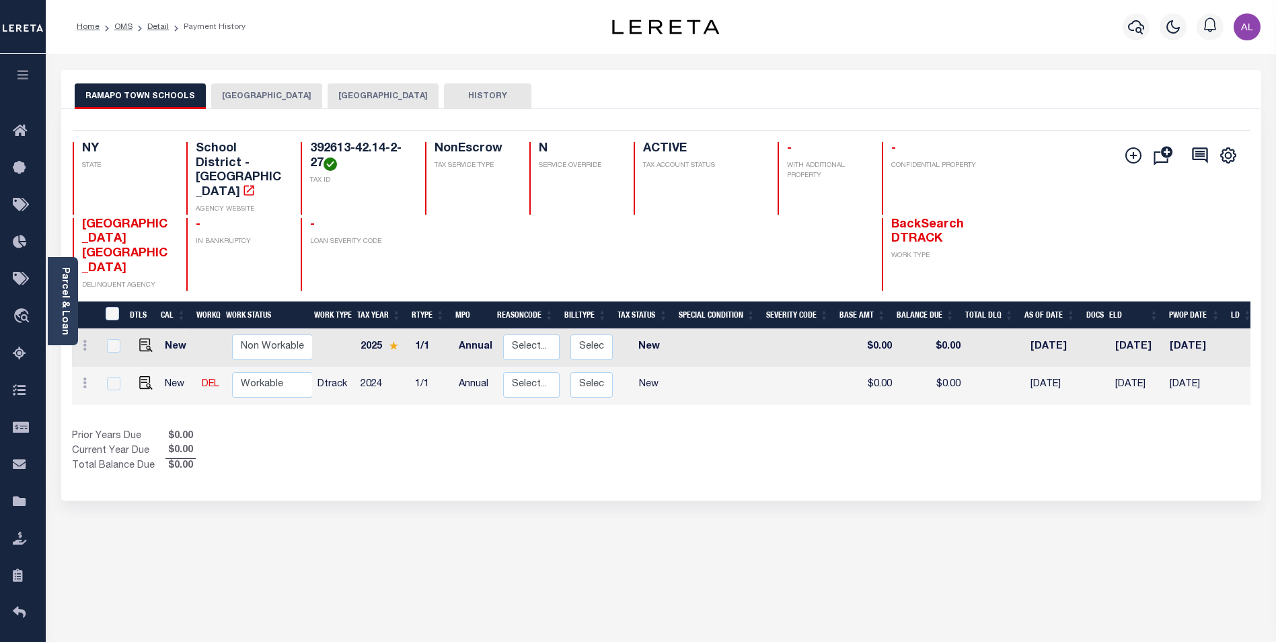
click at [290, 92] on button "[GEOGRAPHIC_DATA]" at bounding box center [266, 96] width 111 height 26
click at [229, 88] on button "NEW HEMPSTEAD VILLAGE" at bounding box center [266, 96] width 111 height 26
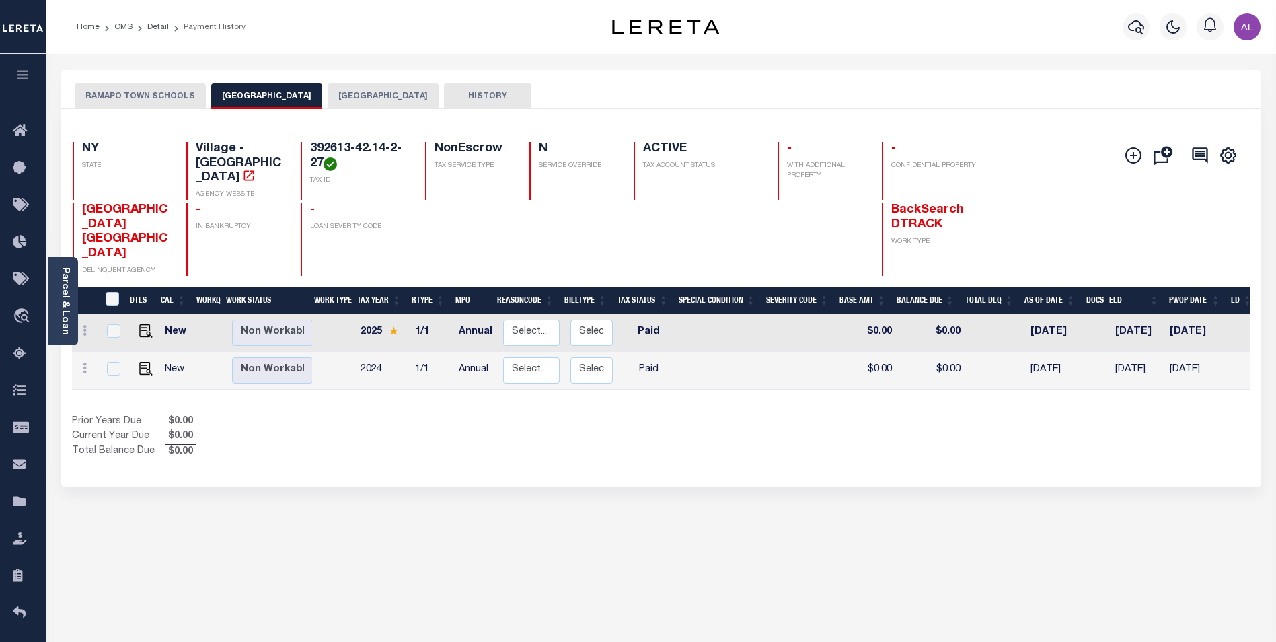
click at [393, 102] on button "[GEOGRAPHIC_DATA]" at bounding box center [383, 96] width 111 height 26
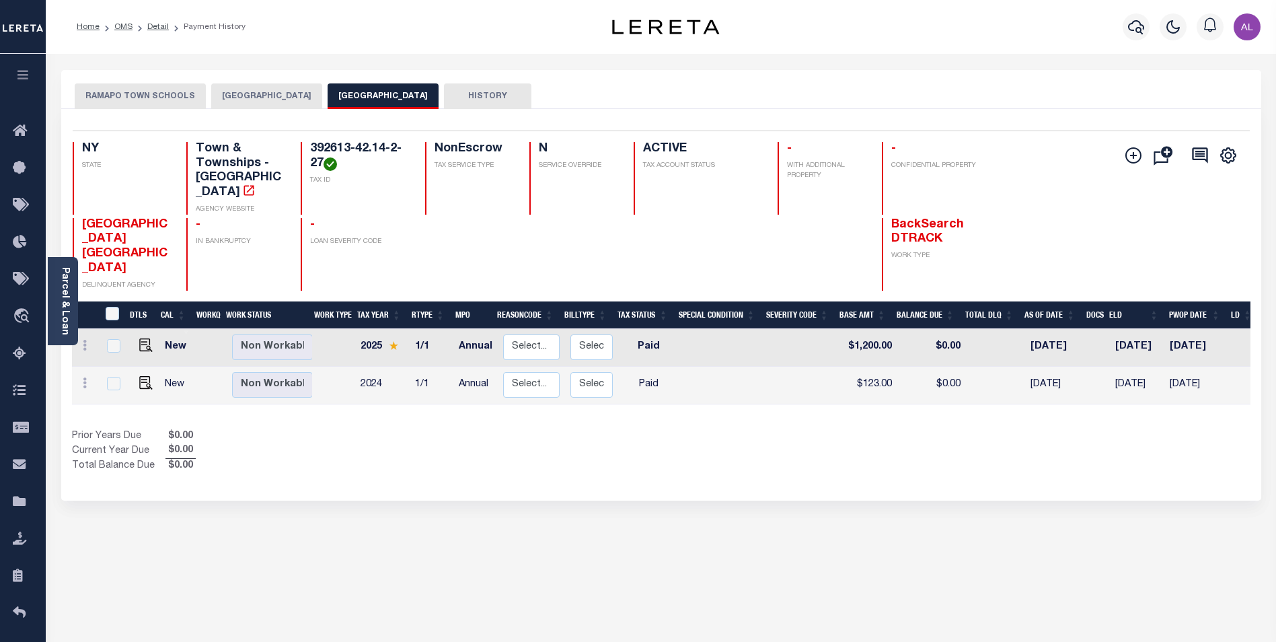
click at [150, 90] on button "RAMAPO TOWN SCHOOLS" at bounding box center [140, 96] width 131 height 26
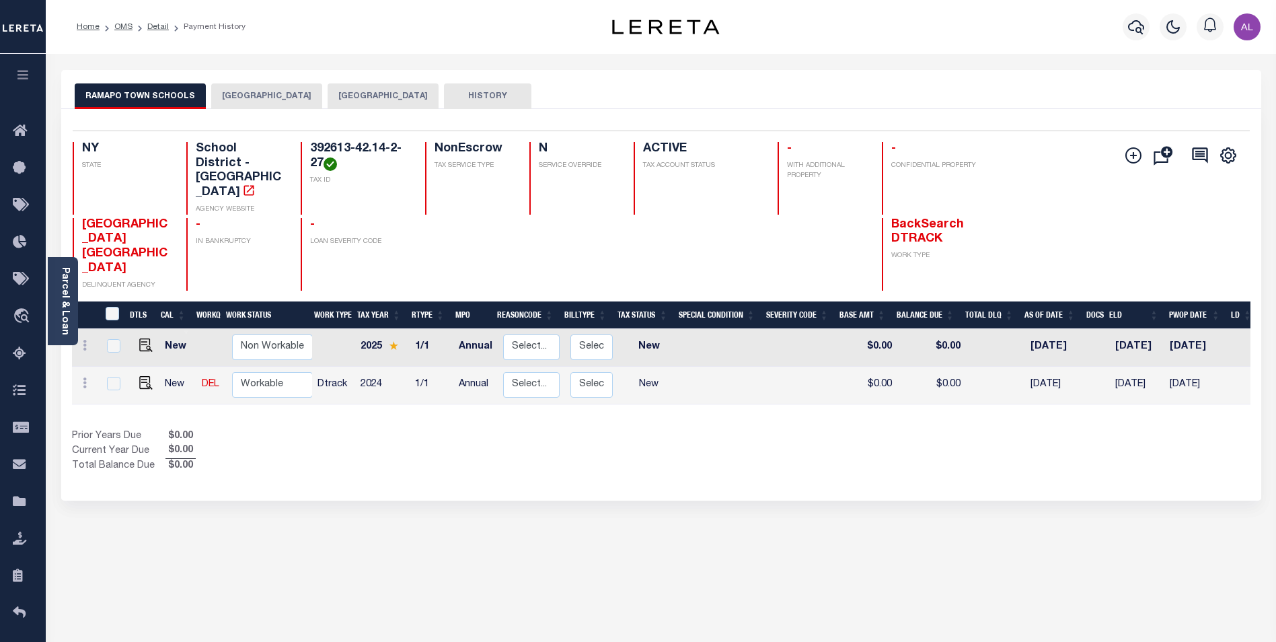
click at [288, 98] on button "NEW HEMPSTEAD VILLAGE" at bounding box center [266, 96] width 111 height 26
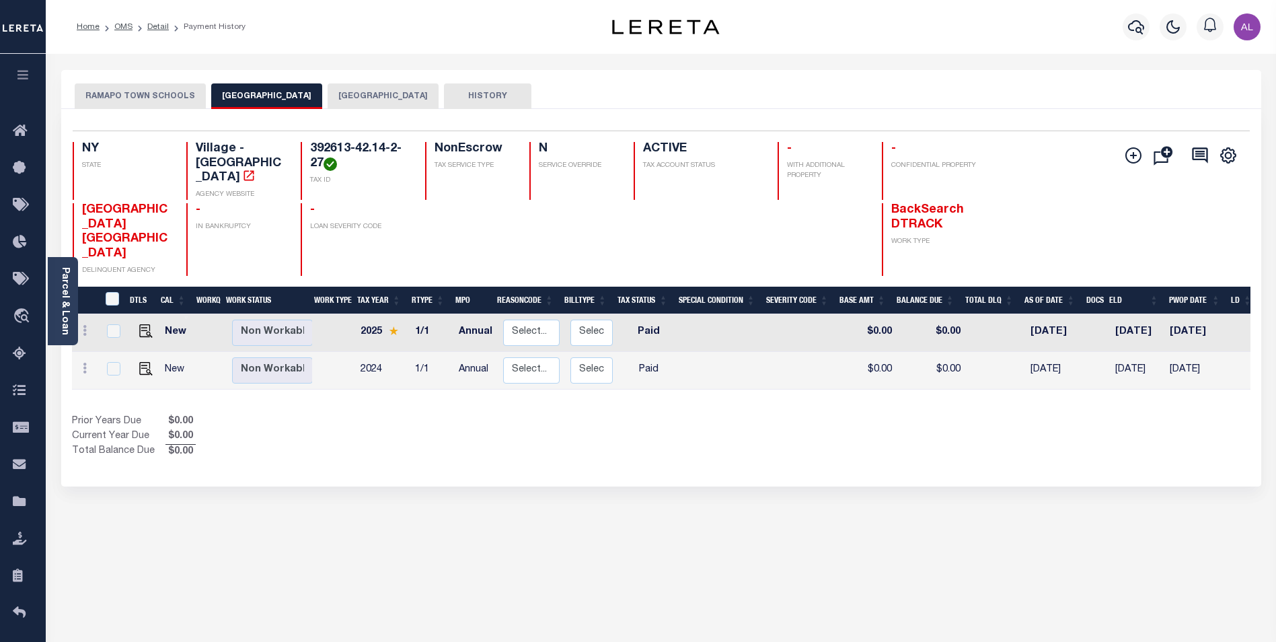
click at [174, 96] on button "RAMAPO TOWN SCHOOLS" at bounding box center [140, 96] width 131 height 26
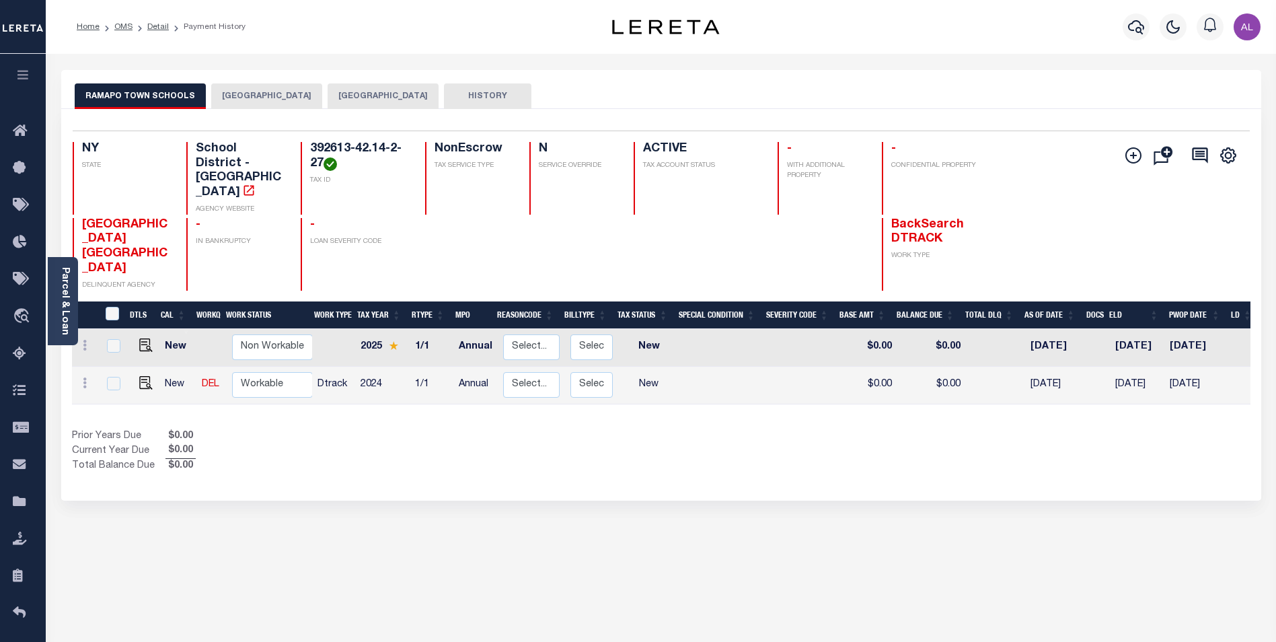
click at [291, 91] on button "NEW HEMPSTEAD VILLAGE" at bounding box center [266, 96] width 111 height 26
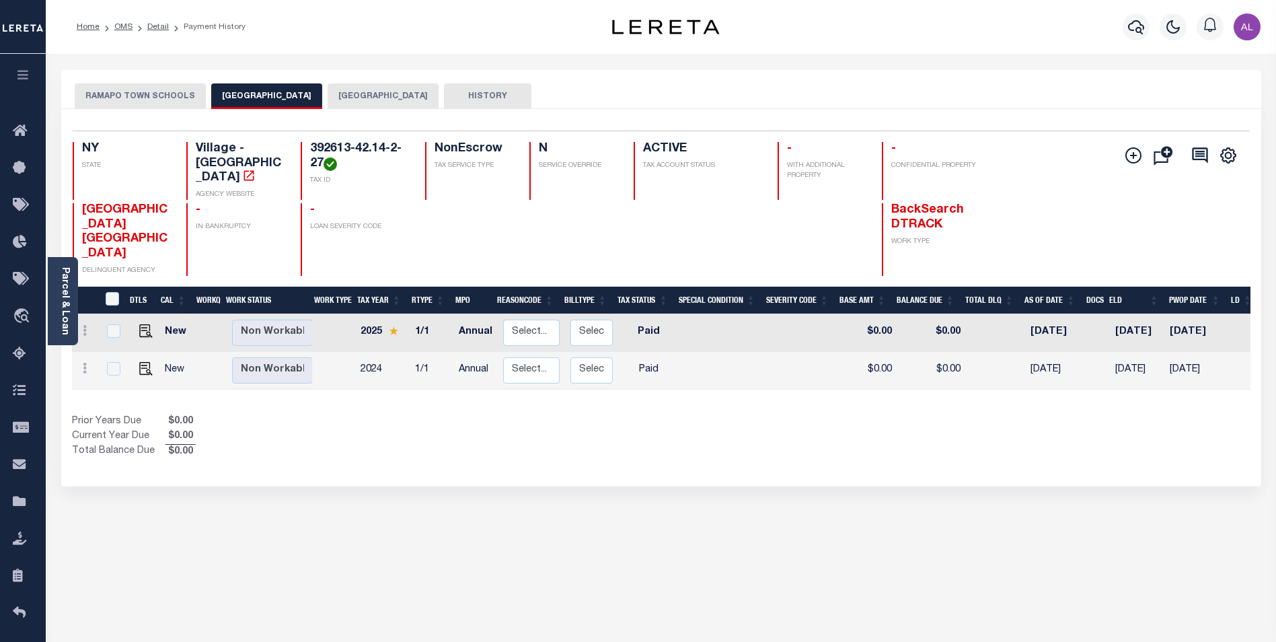
click at [401, 98] on button "RAMAPO TOWN" at bounding box center [383, 96] width 111 height 26
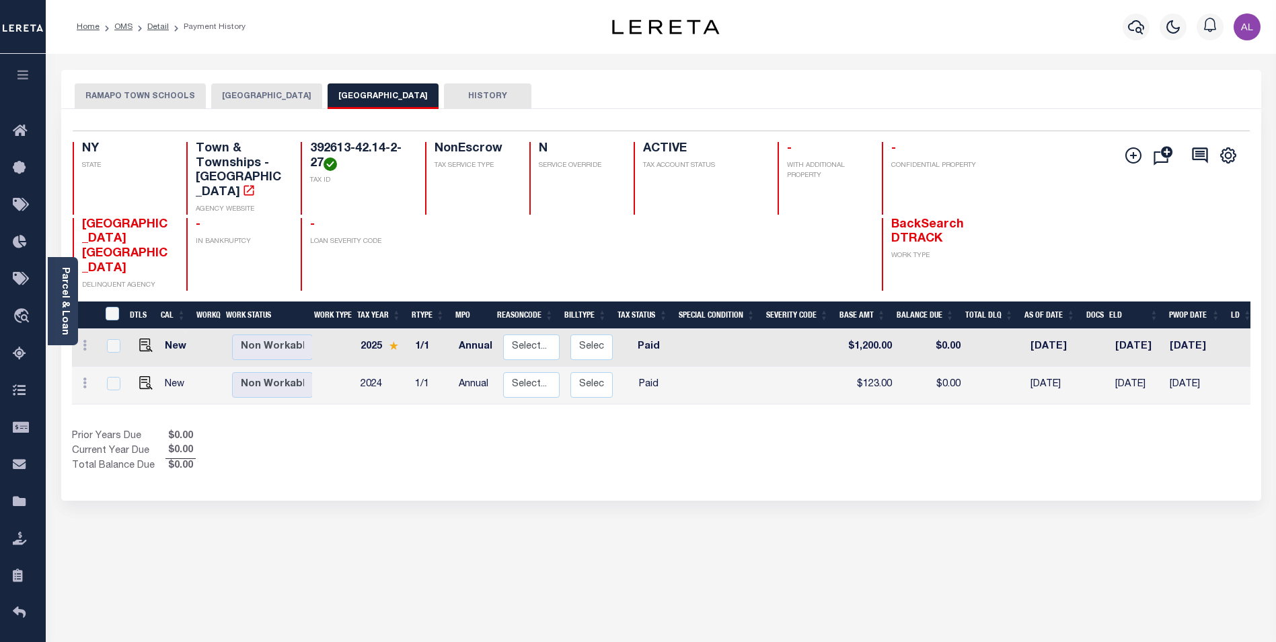
click at [290, 97] on button "NEW HEMPSTEAD VILLAGE" at bounding box center [266, 96] width 111 height 26
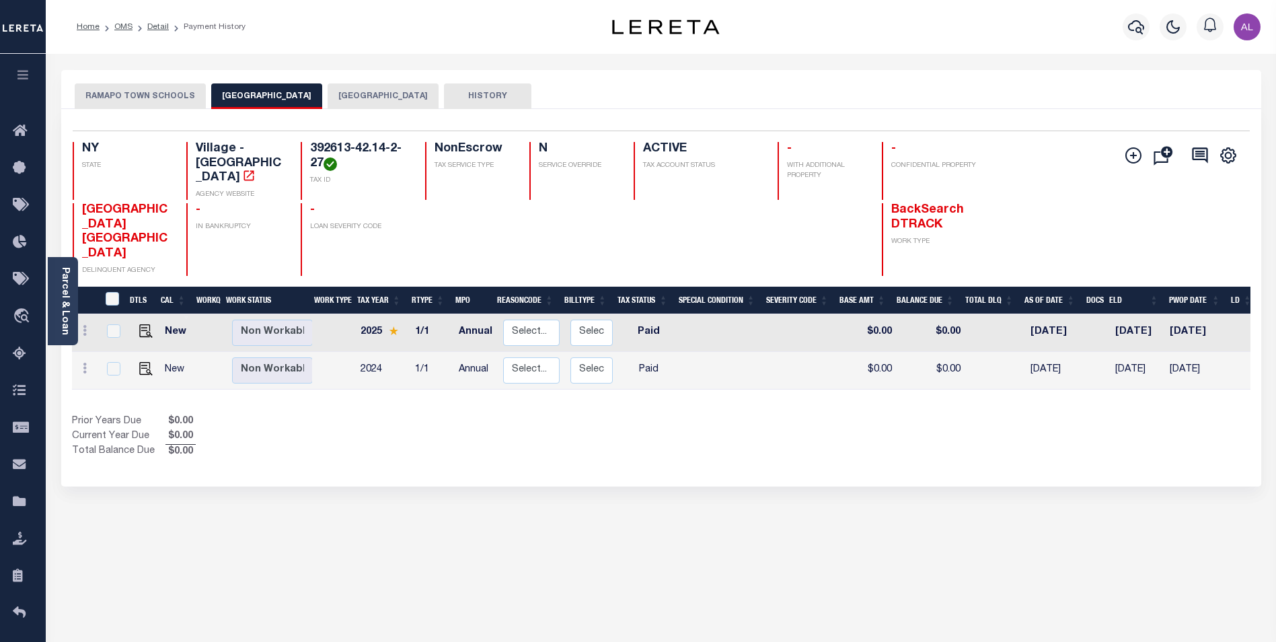
click at [162, 94] on button "RAMAPO TOWN SCHOOLS" at bounding box center [140, 96] width 131 height 26
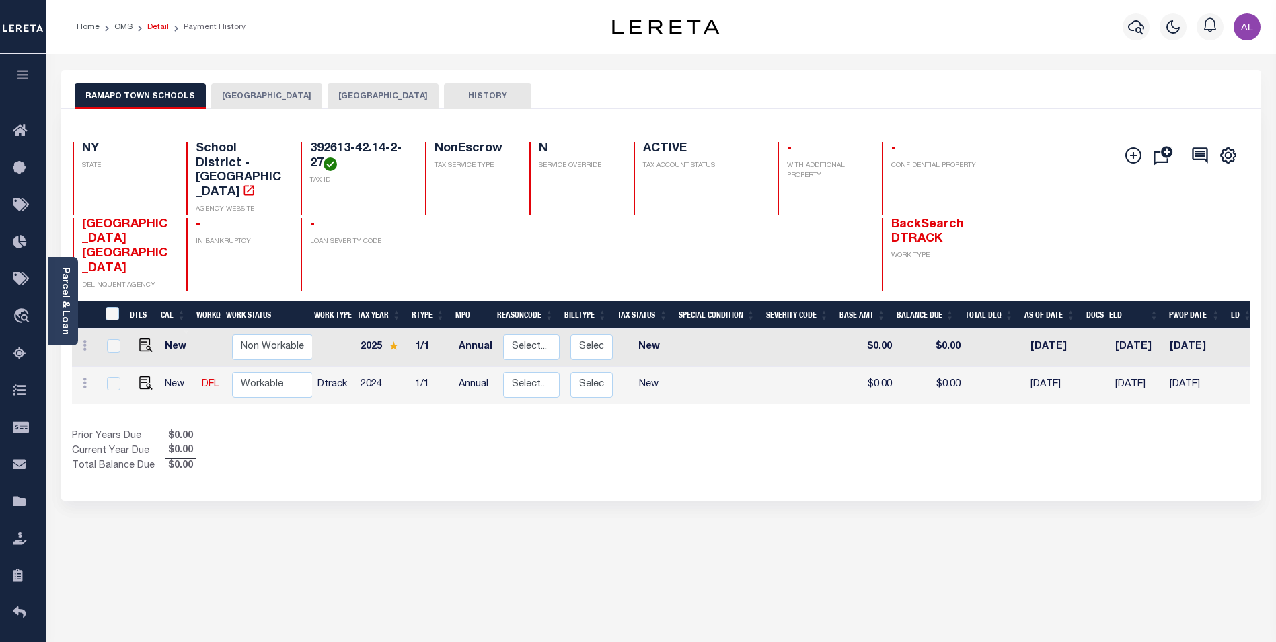
click at [161, 24] on link "Detail" at bounding box center [158, 27] width 22 height 8
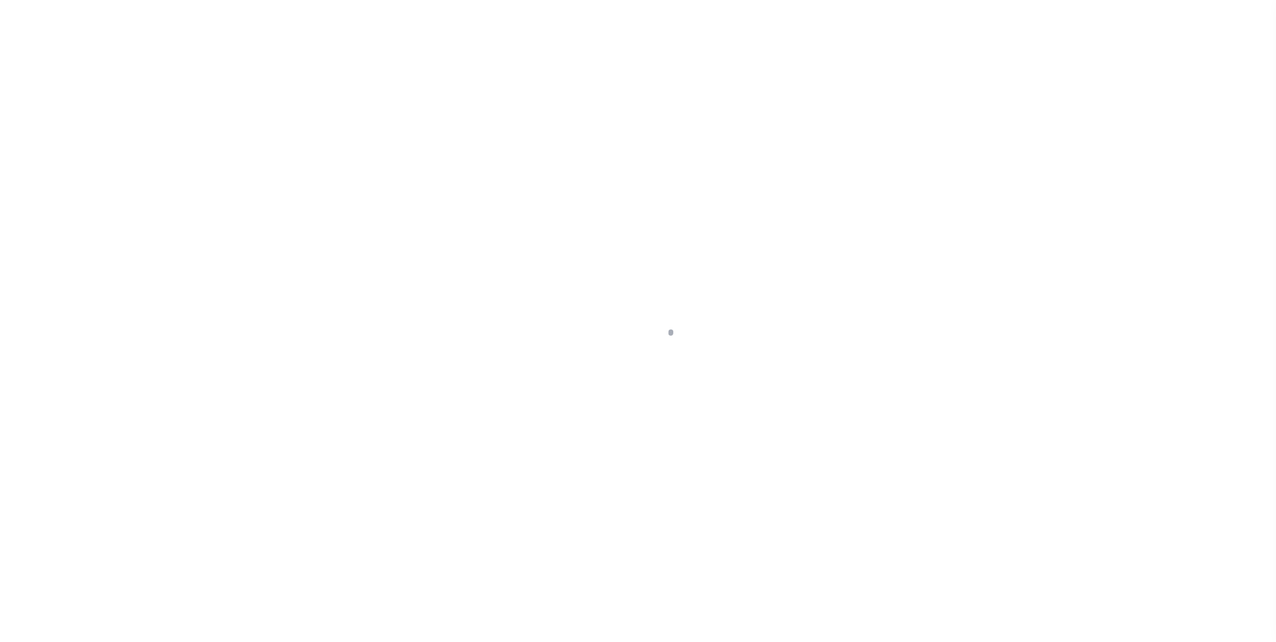
select select "10"
select select "NonEscrow"
type input "[STREET_ADDRESS]"
type input "[GEOGRAPHIC_DATA] 10977-1823"
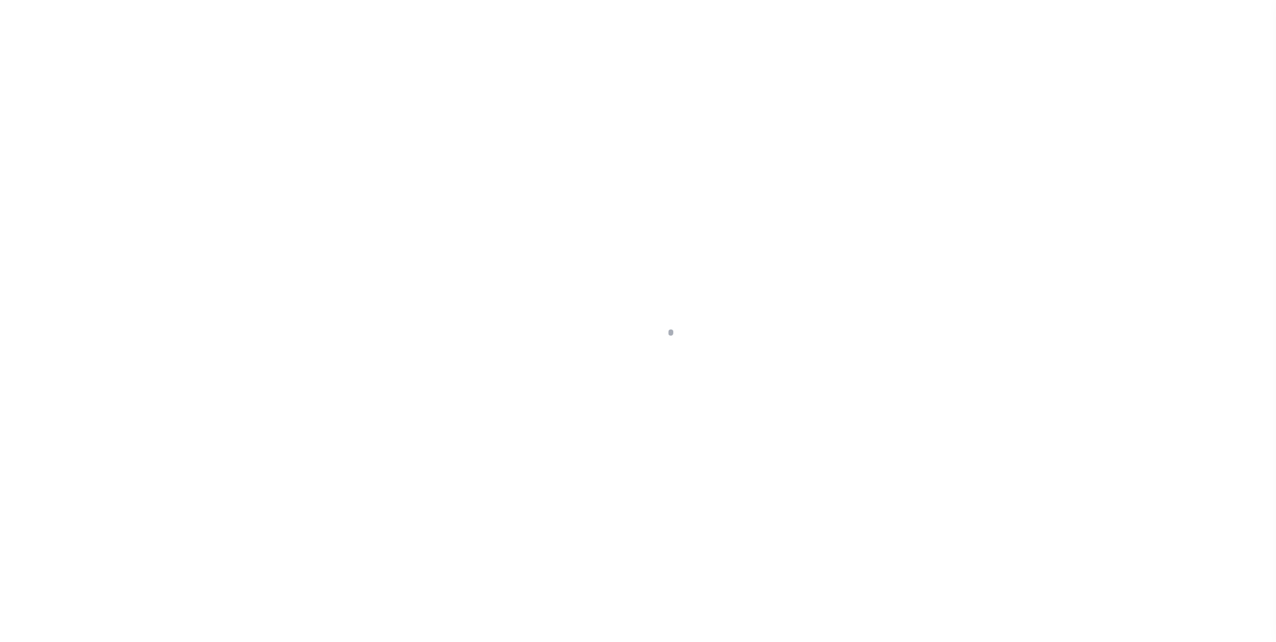
type input "NY"
select select "4"
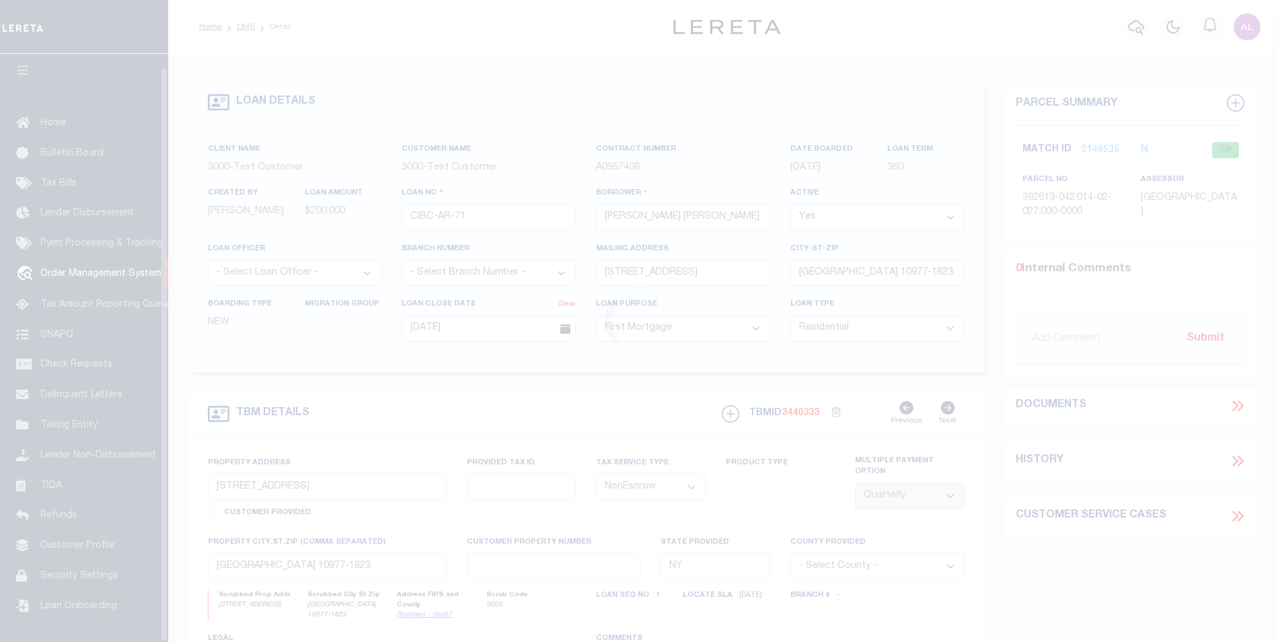
scroll to position [13, 0]
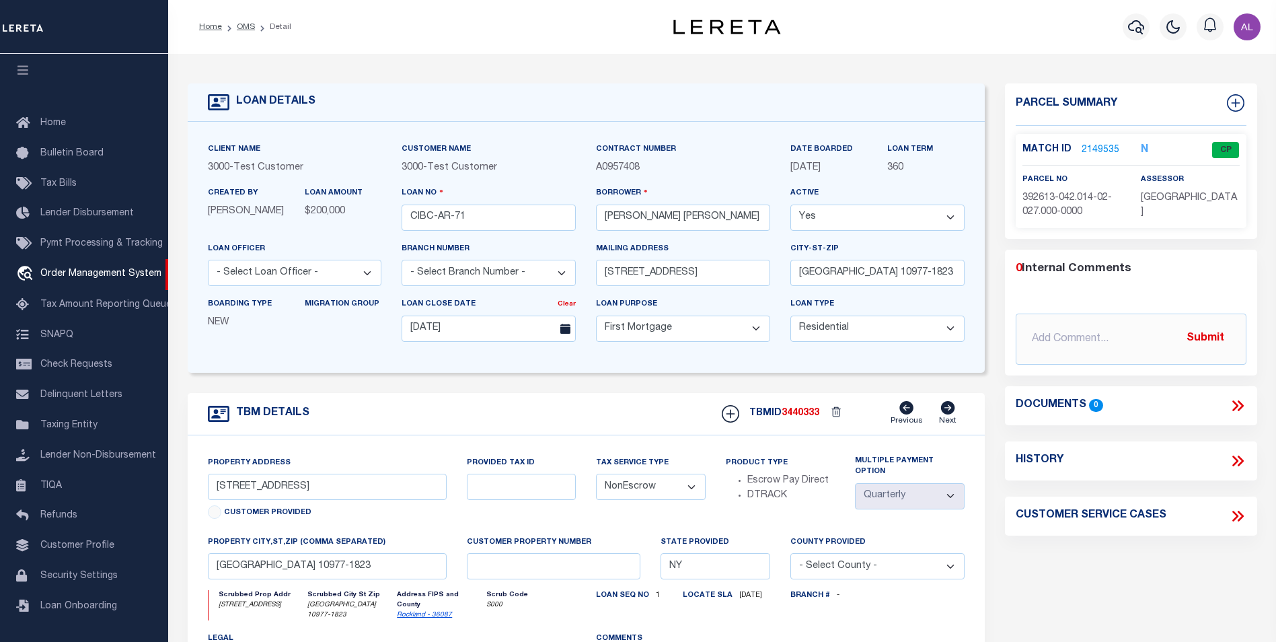
click at [1102, 147] on link "2149535" at bounding box center [1100, 150] width 38 height 14
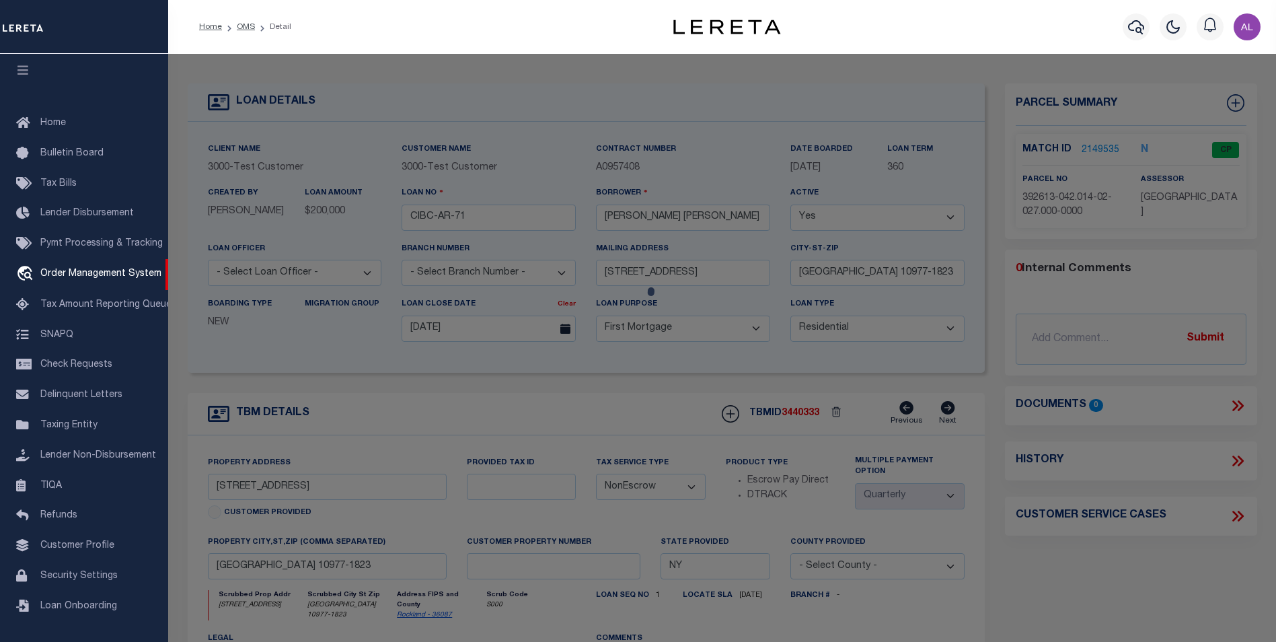
checkbox input "false"
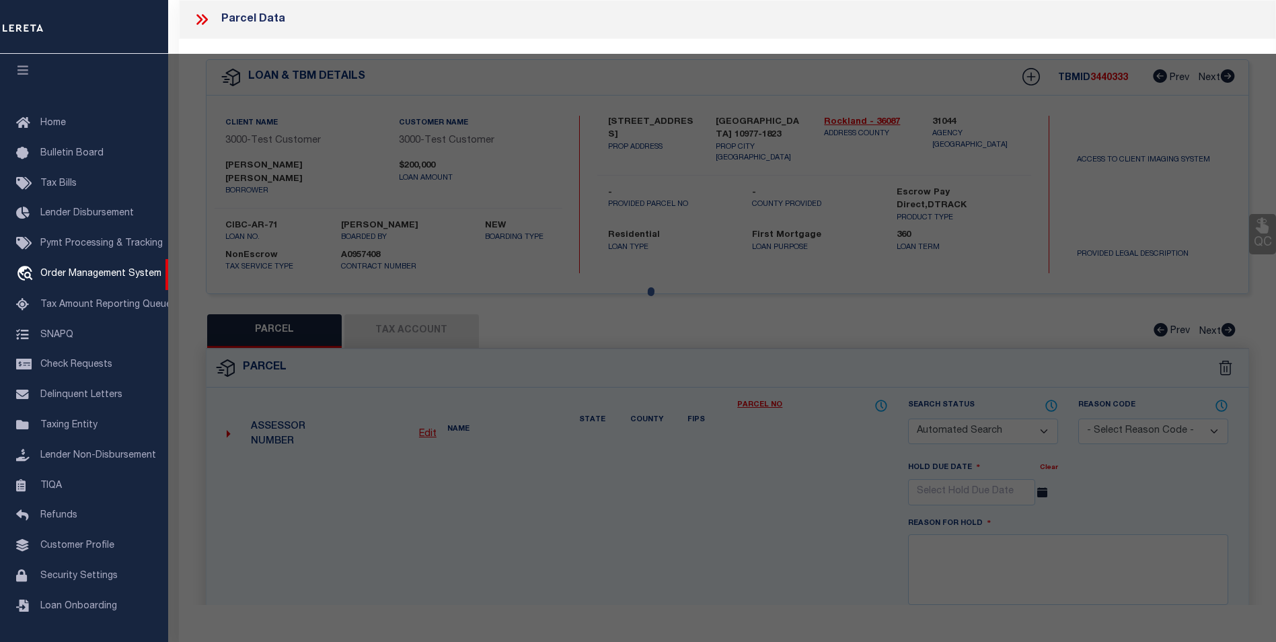
select select "CP"
select select "ADA"
type input "[PERSON_NAME]"
select select "ATL"
select select "ADD"
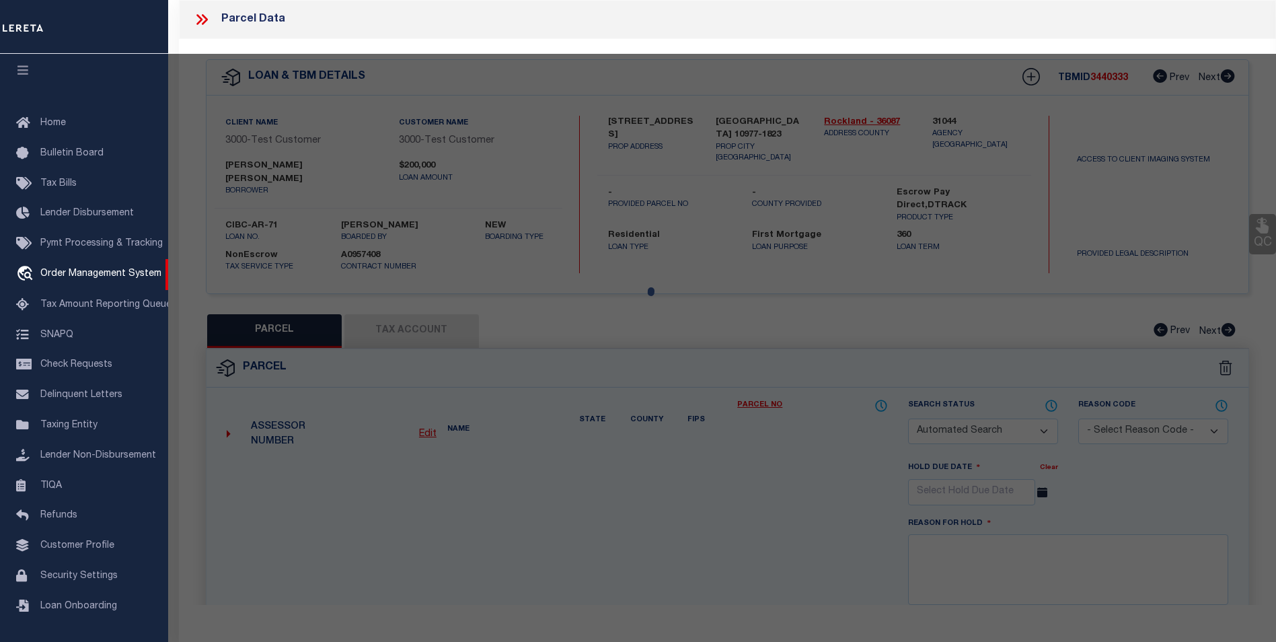
type input "[STREET_ADDRESS]"
type input "[GEOGRAPHIC_DATA]"
type textarea "LOT:27.000 BLK:2 SEC:42.14 DIST:392613 CITY/MUNI/TWP:[GEOGRAPHIC_DATA]"
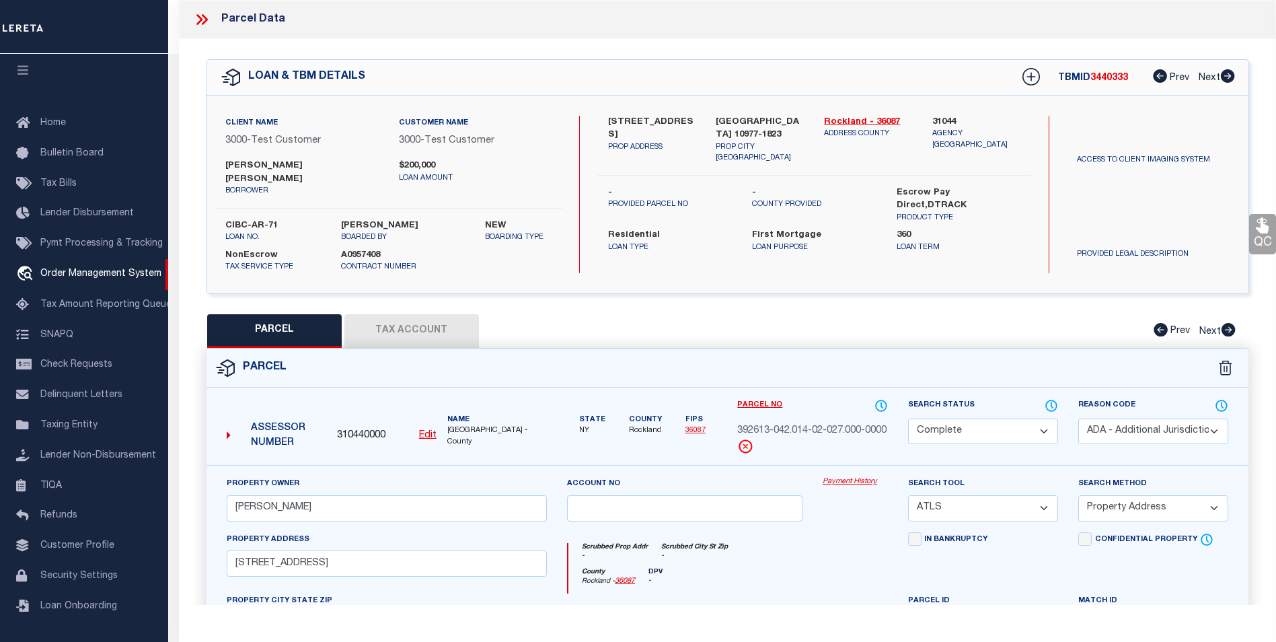
click at [848, 476] on link "Payment History" at bounding box center [854, 481] width 65 height 11
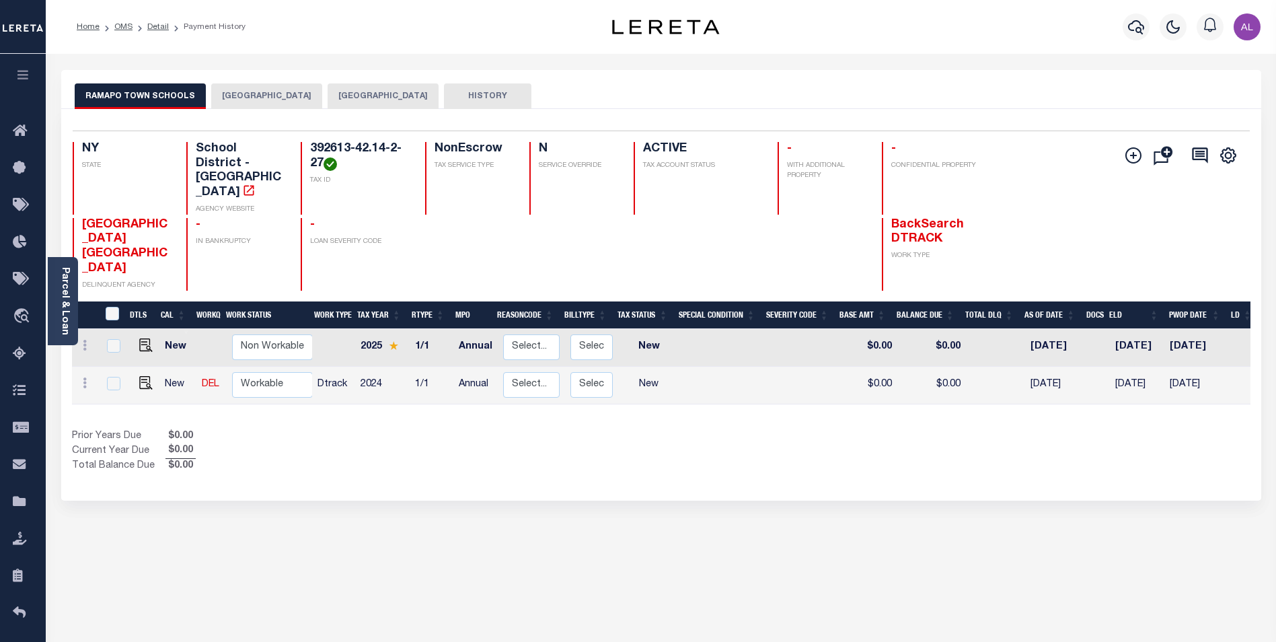
click at [284, 87] on button "[GEOGRAPHIC_DATA]" at bounding box center [266, 96] width 111 height 26
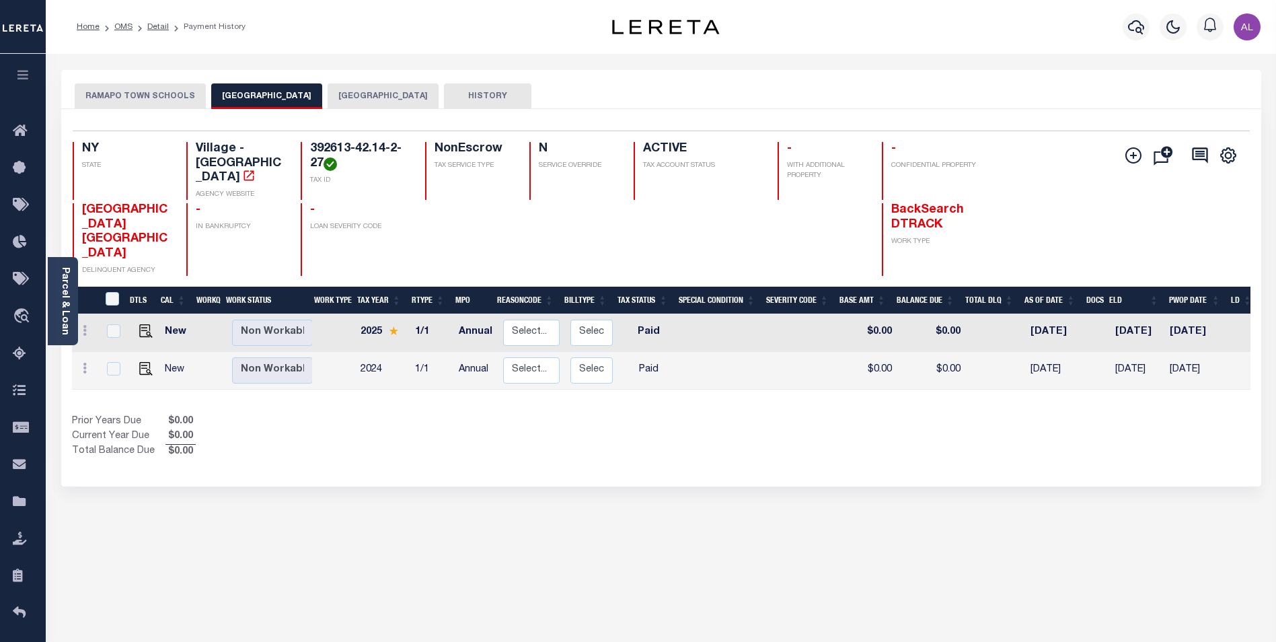
click at [404, 103] on button "[GEOGRAPHIC_DATA]" at bounding box center [383, 96] width 111 height 26
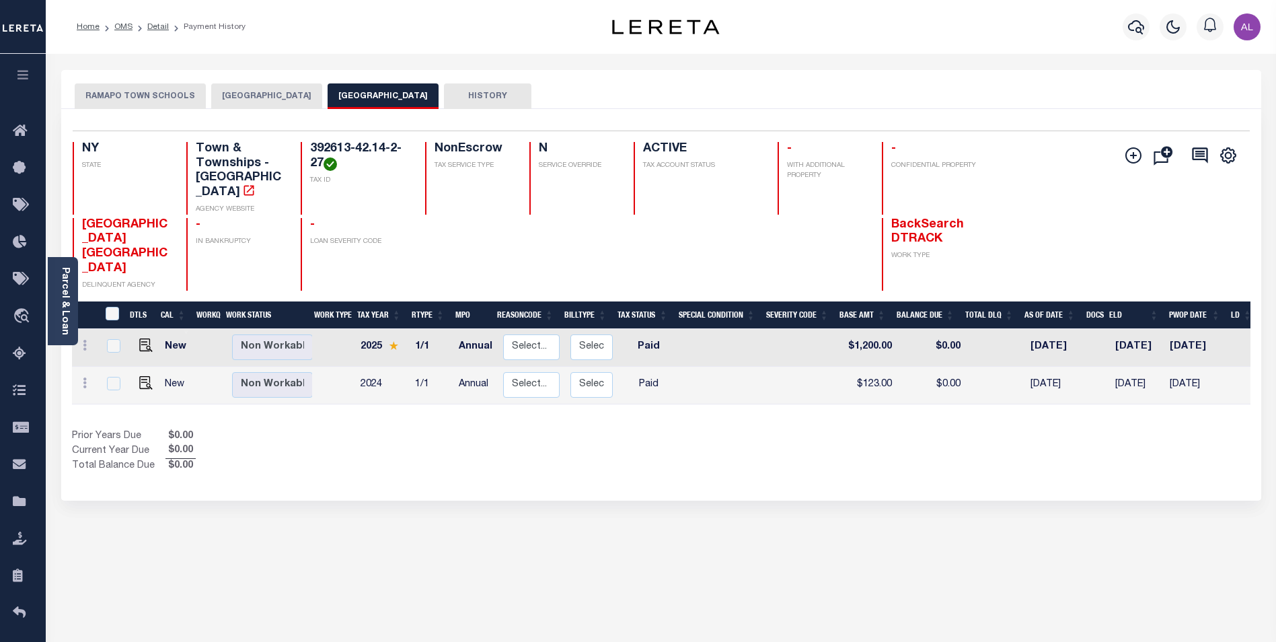
click at [276, 95] on button "[GEOGRAPHIC_DATA]" at bounding box center [266, 96] width 111 height 26
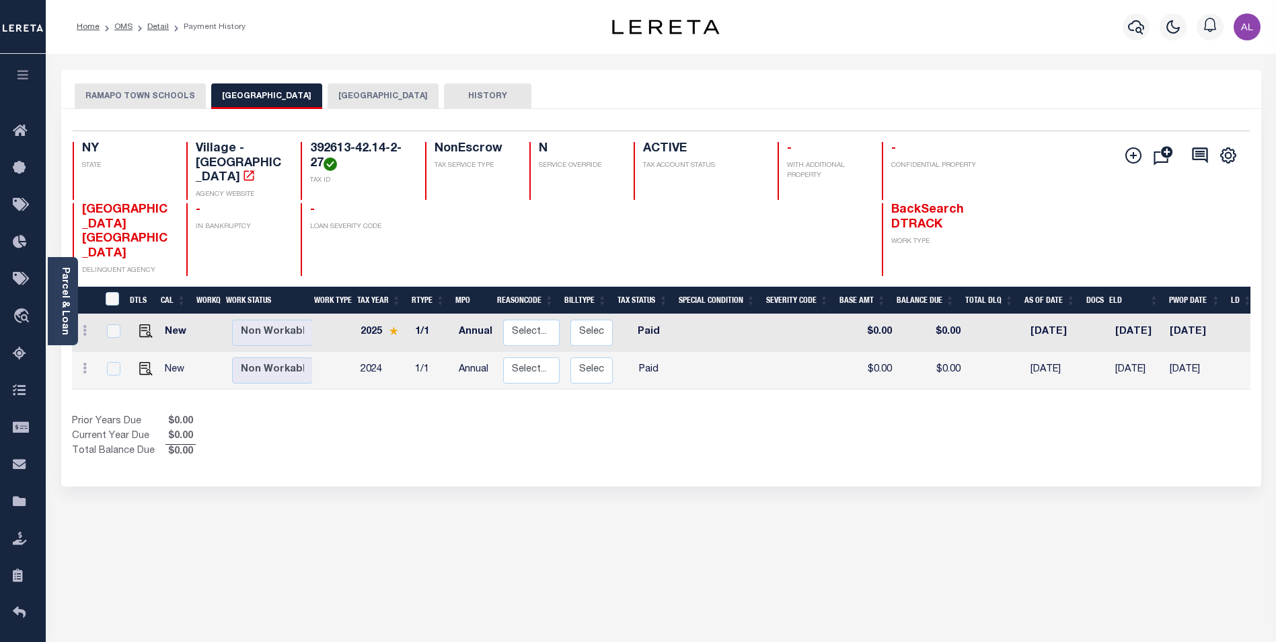
click at [149, 99] on button "RAMAPO TOWN SCHOOLS" at bounding box center [140, 96] width 131 height 26
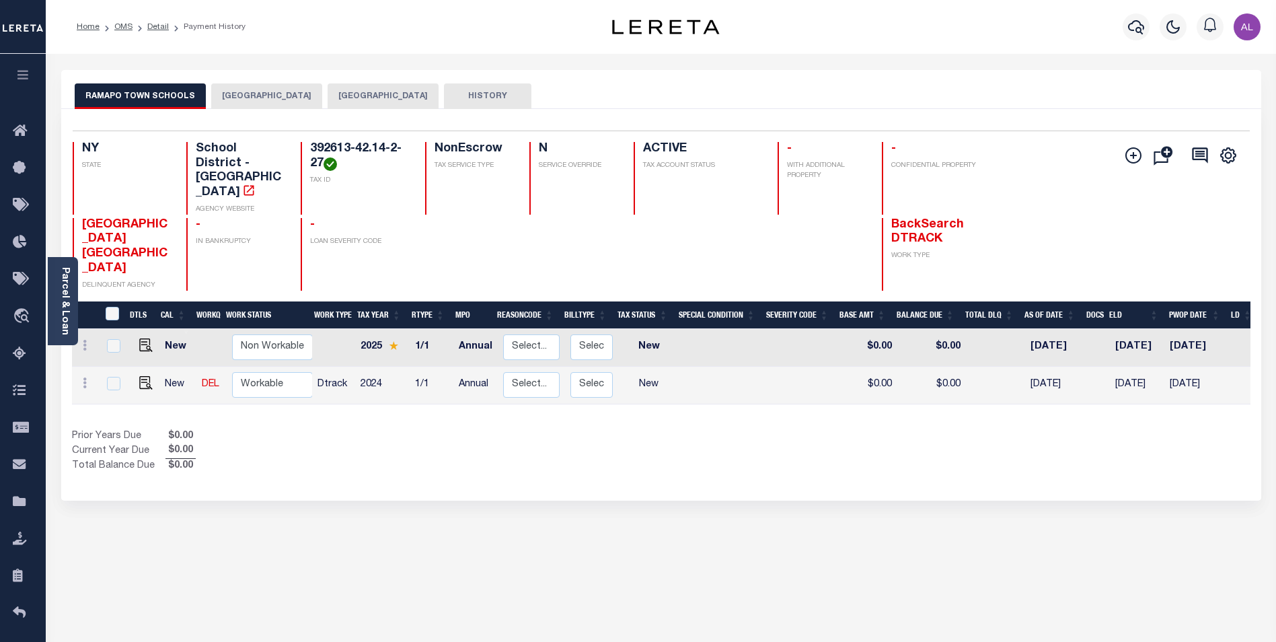
click at [276, 107] on button "[GEOGRAPHIC_DATA]" at bounding box center [266, 96] width 111 height 26
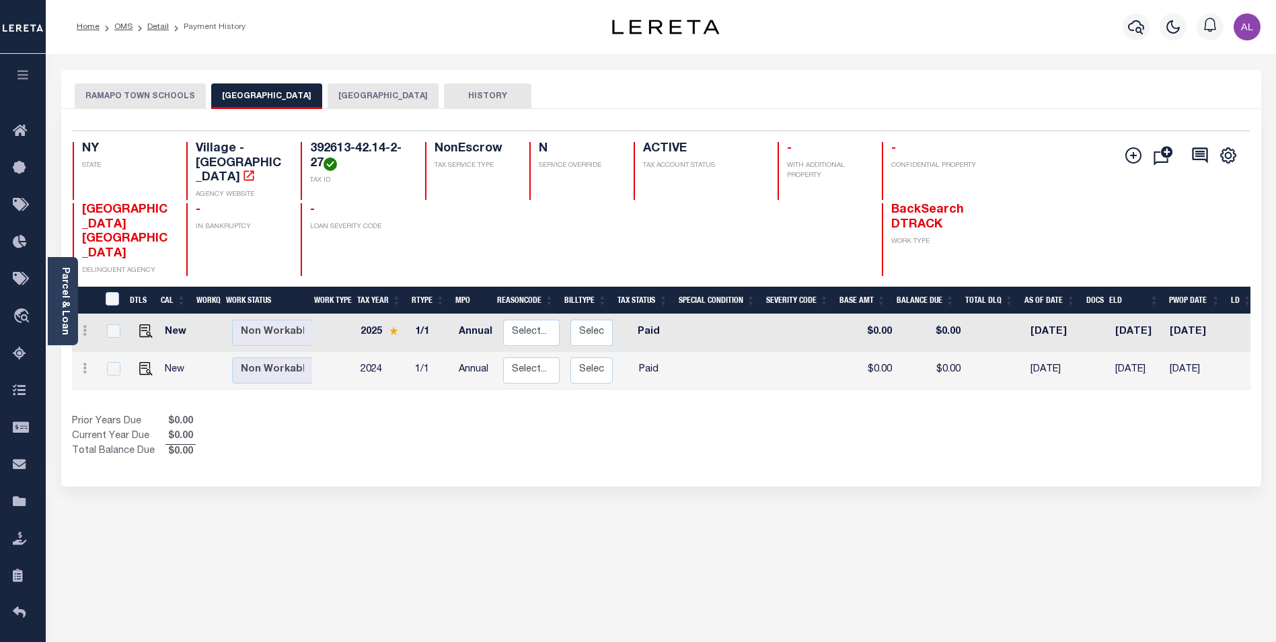
click at [370, 97] on button "[GEOGRAPHIC_DATA]" at bounding box center [383, 96] width 111 height 26
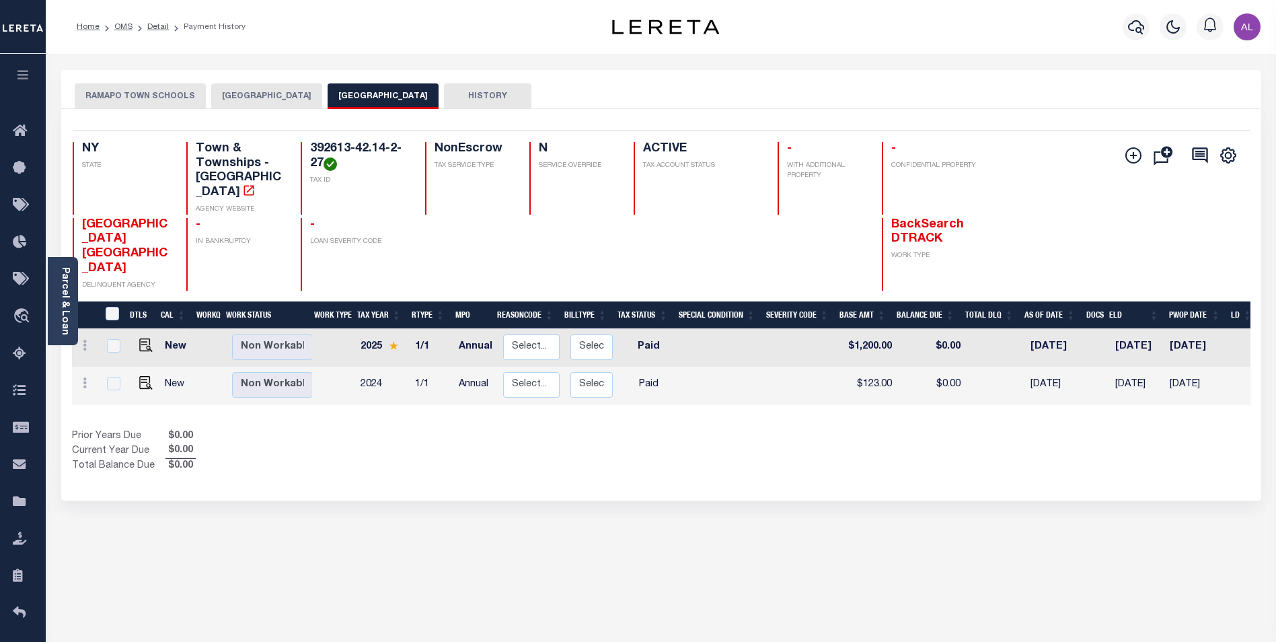
click at [274, 92] on button "[GEOGRAPHIC_DATA]" at bounding box center [266, 96] width 111 height 26
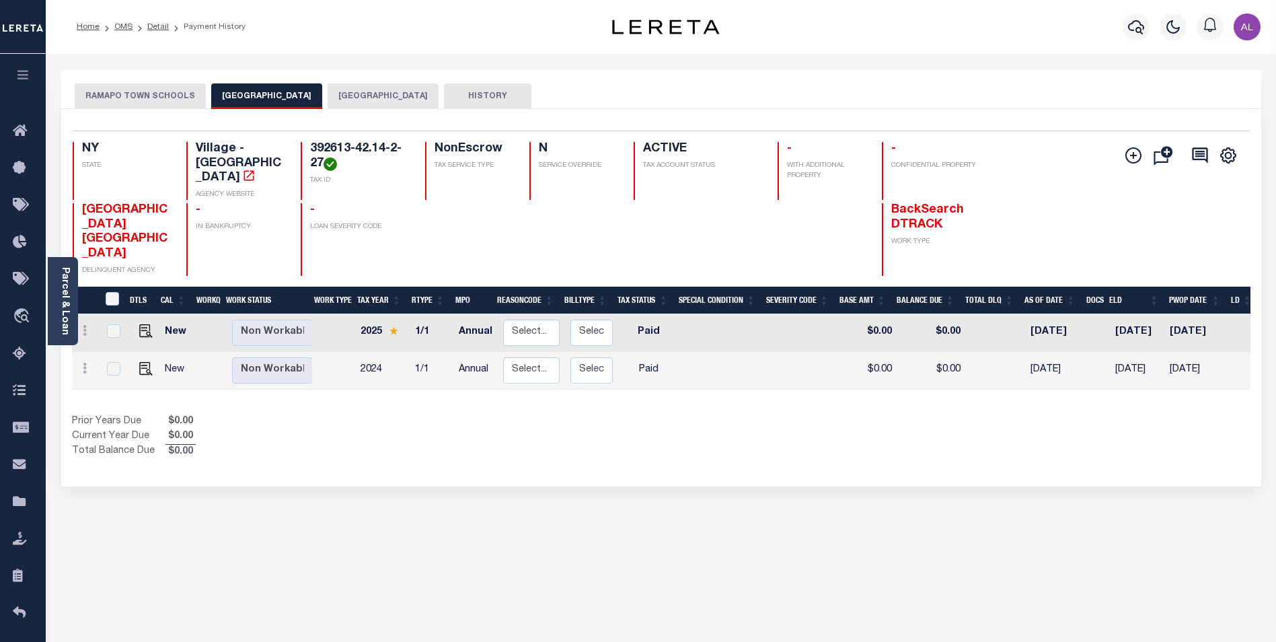
click at [143, 102] on button "RAMAPO TOWN SCHOOLS" at bounding box center [140, 96] width 131 height 26
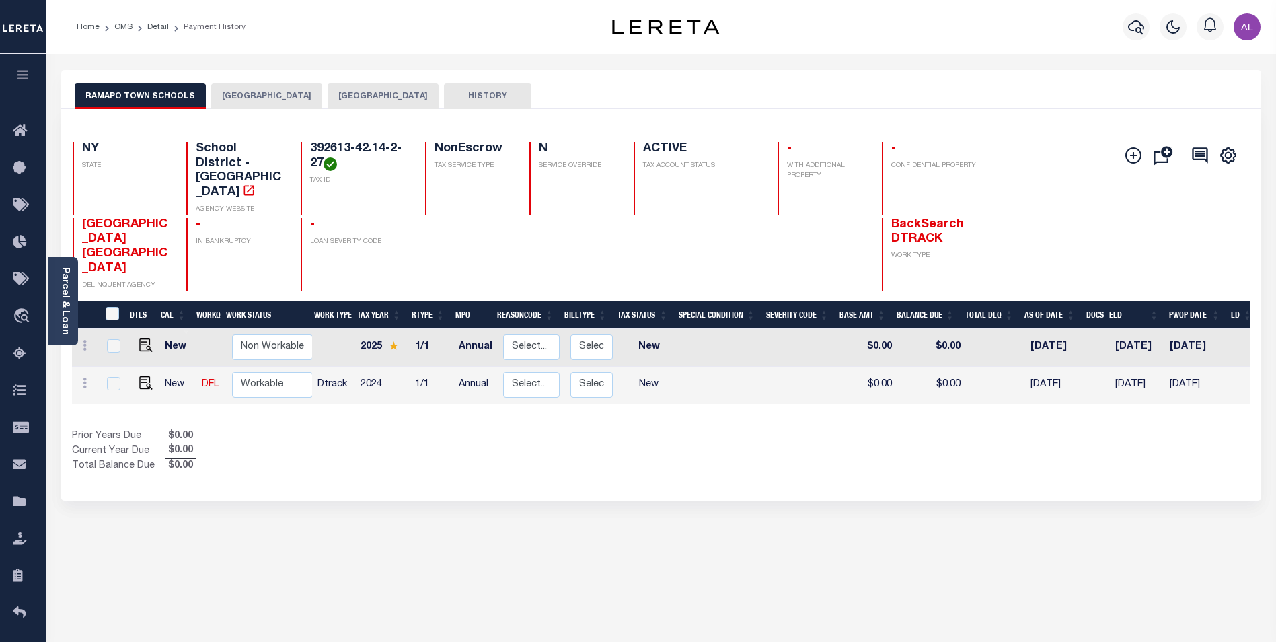
click at [293, 100] on button "[GEOGRAPHIC_DATA]" at bounding box center [266, 96] width 111 height 26
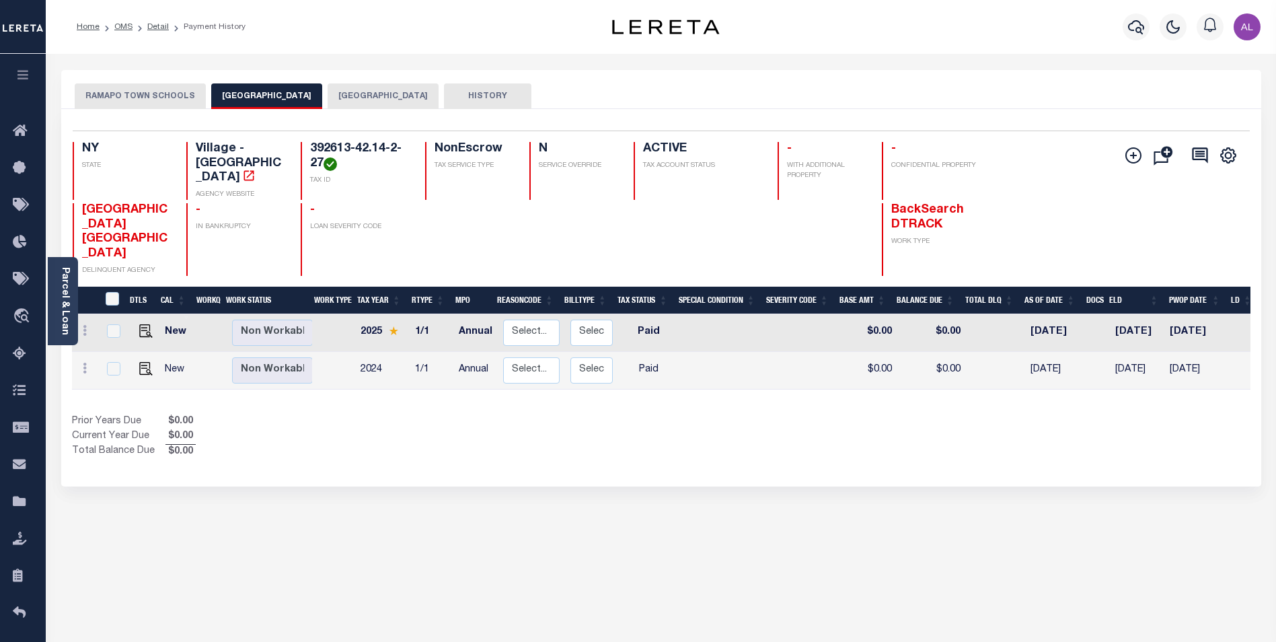
click at [383, 95] on button "[GEOGRAPHIC_DATA]" at bounding box center [383, 96] width 111 height 26
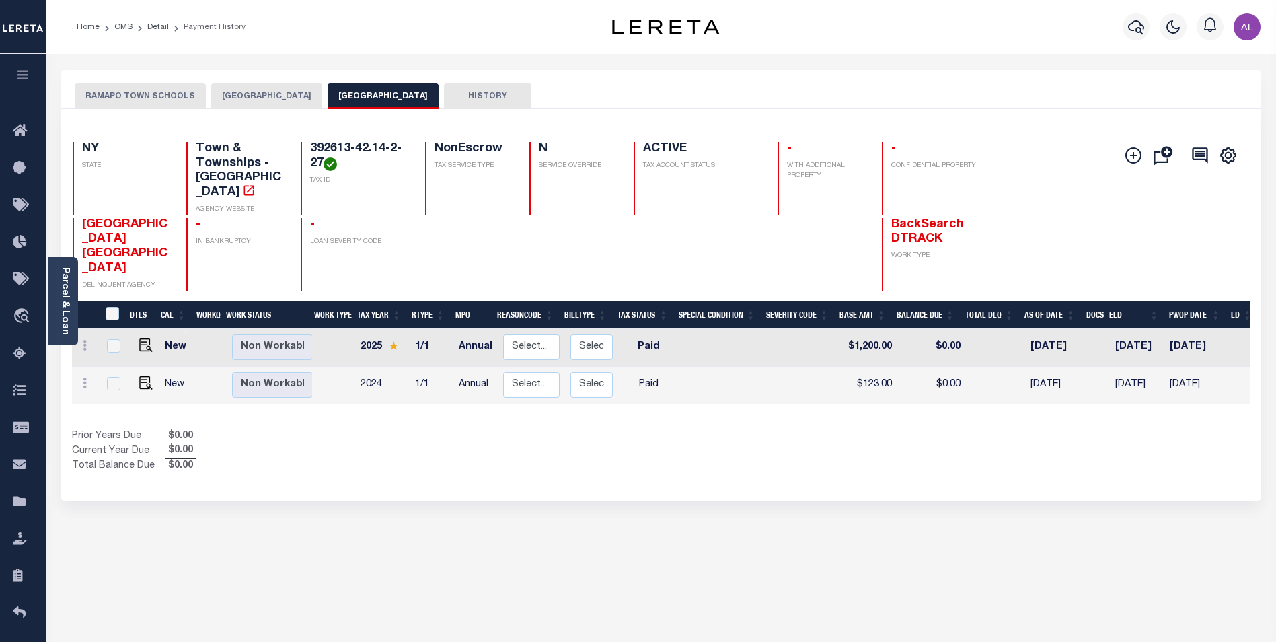
click at [282, 99] on button "[GEOGRAPHIC_DATA]" at bounding box center [266, 96] width 111 height 26
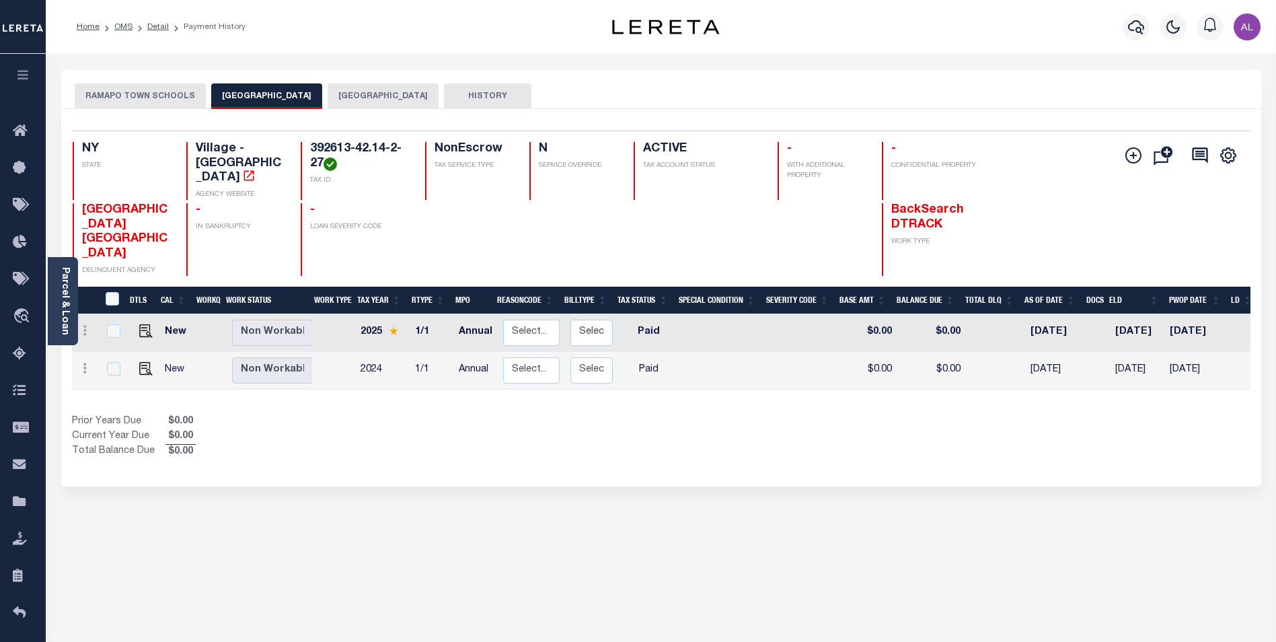
click at [132, 98] on button "RAMAPO TOWN SCHOOLS" at bounding box center [140, 96] width 131 height 26
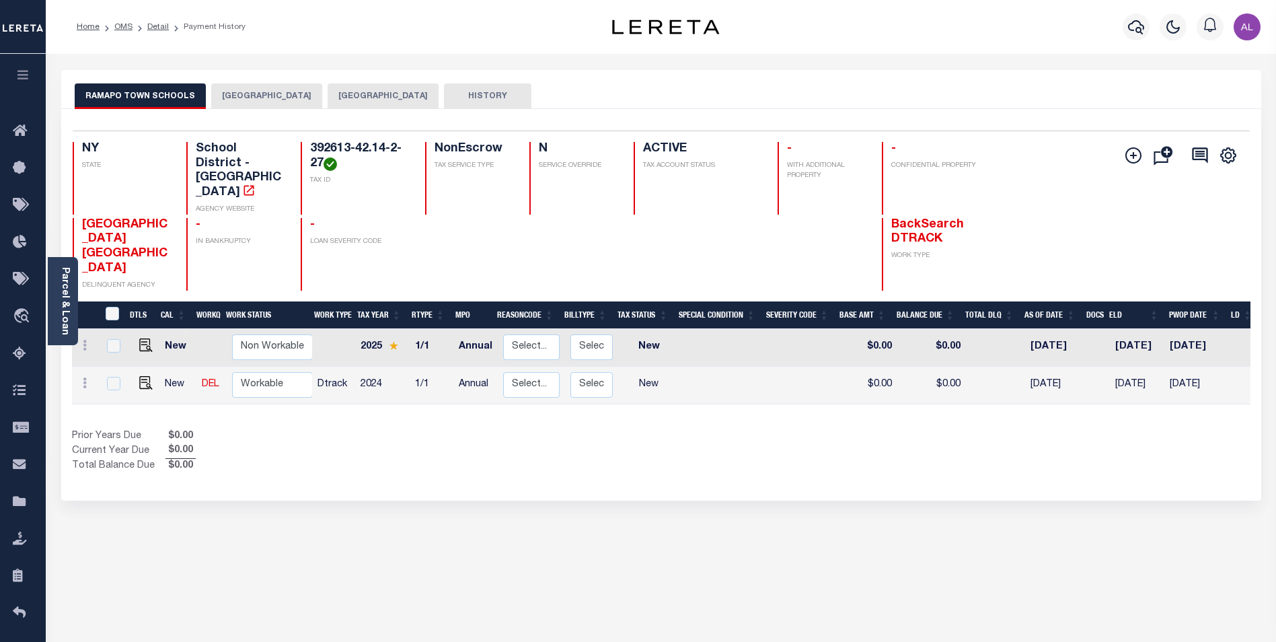
click at [298, 97] on button "[GEOGRAPHIC_DATA]" at bounding box center [266, 96] width 111 height 26
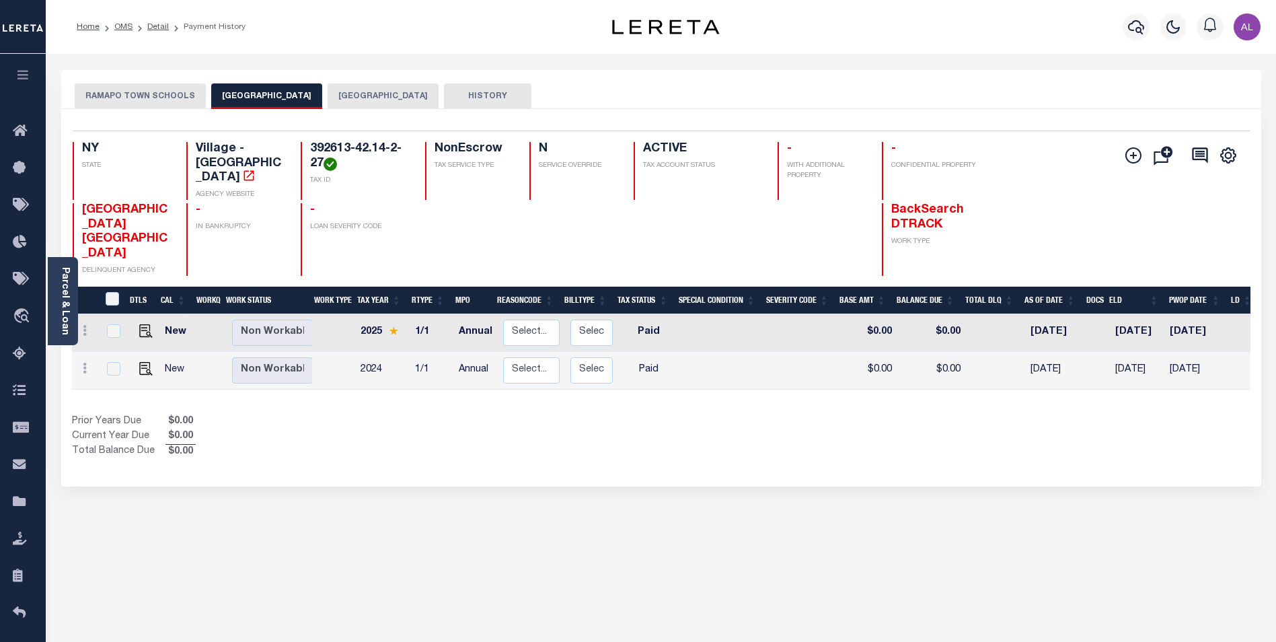
click at [376, 98] on button "RAMAPO TOWN" at bounding box center [383, 96] width 111 height 26
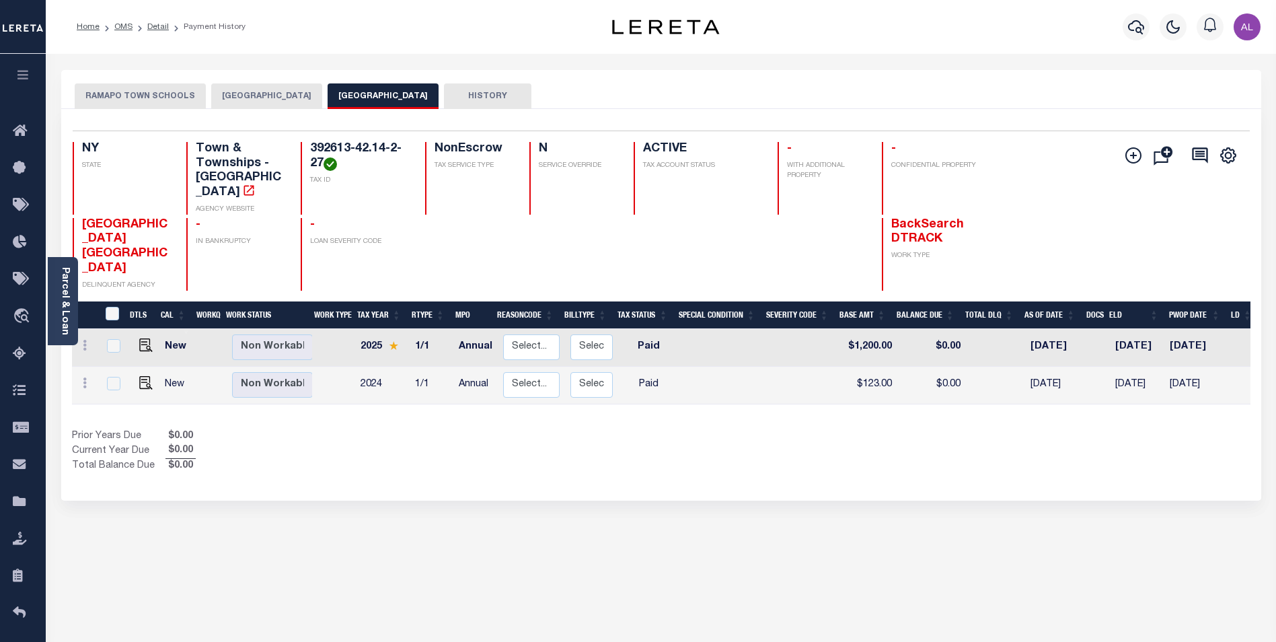
click at [272, 103] on button "NEW HEMPSTEAD VILLAGE" at bounding box center [266, 96] width 111 height 26
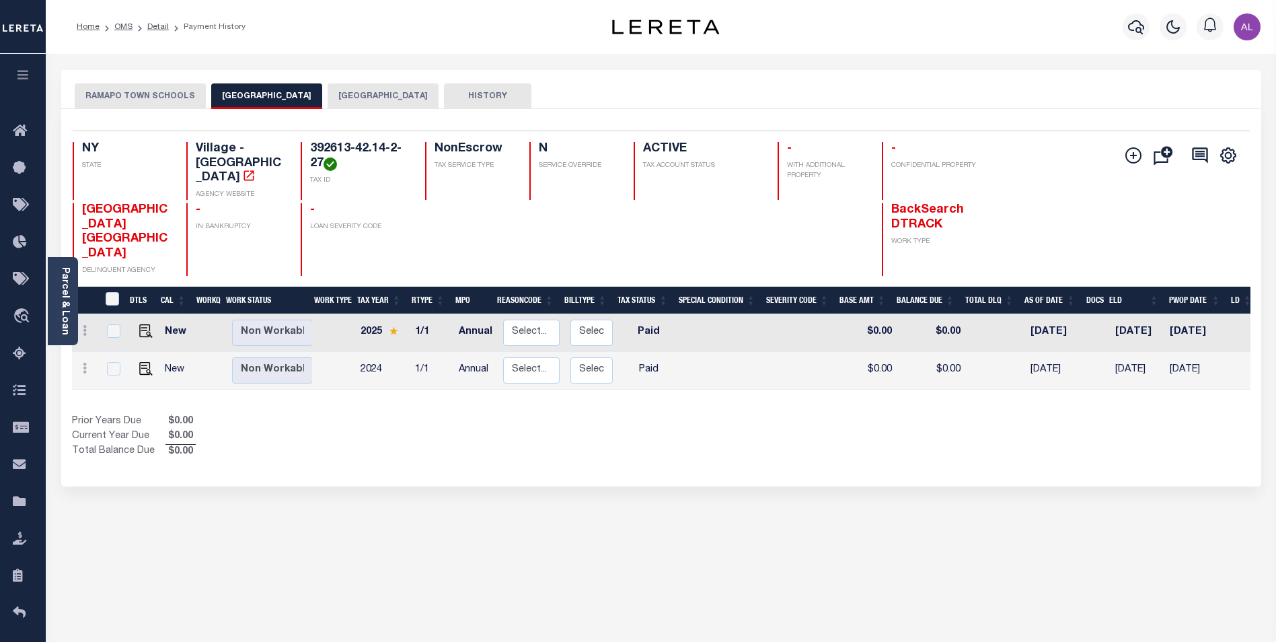
click at [154, 104] on button "RAMAPO TOWN SCHOOLS" at bounding box center [140, 96] width 131 height 26
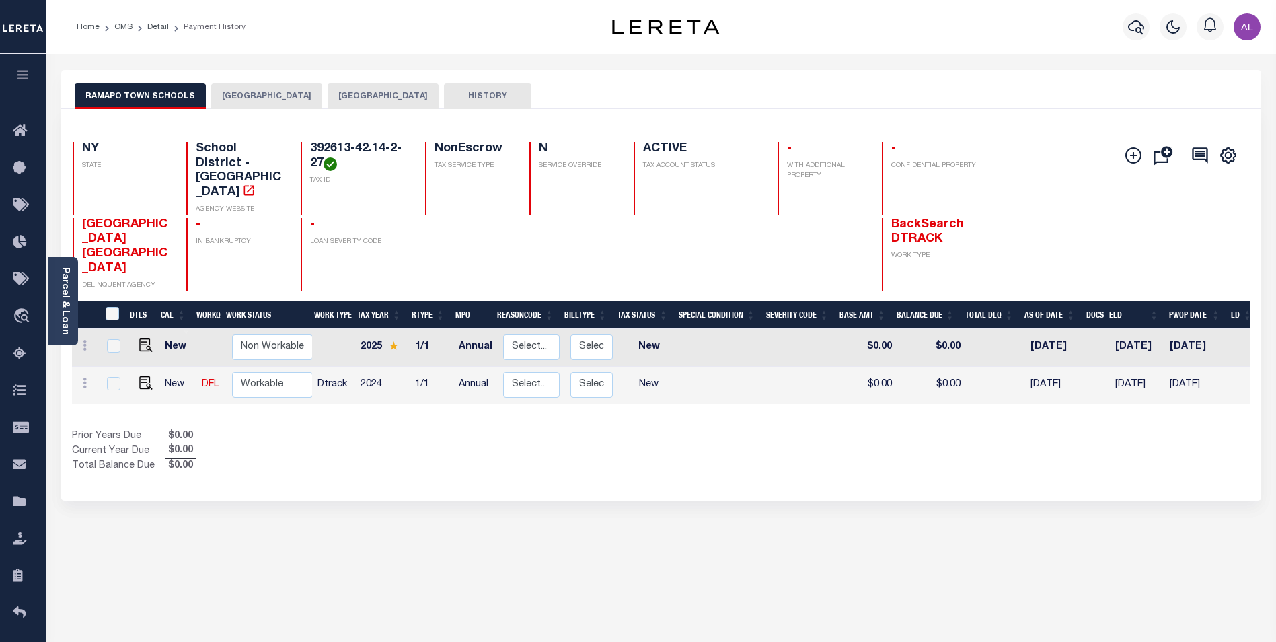
click at [266, 107] on button "NEW HEMPSTEAD VILLAGE" at bounding box center [266, 96] width 111 height 26
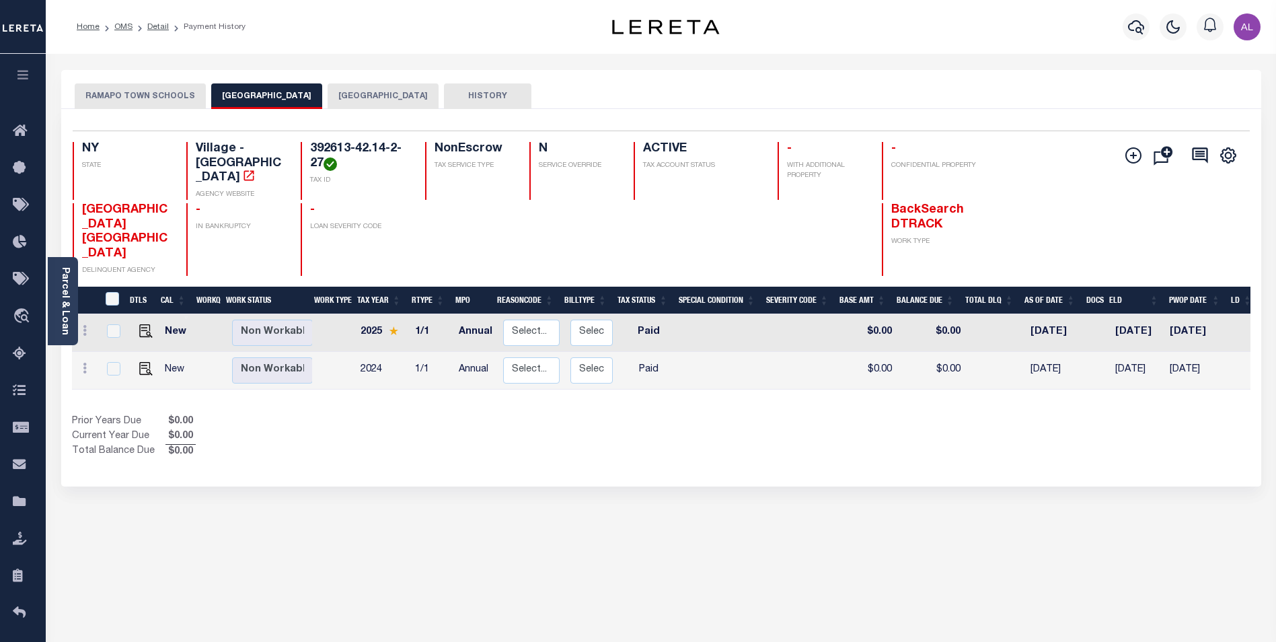
click at [176, 104] on button "RAMAPO TOWN SCHOOLS" at bounding box center [140, 96] width 131 height 26
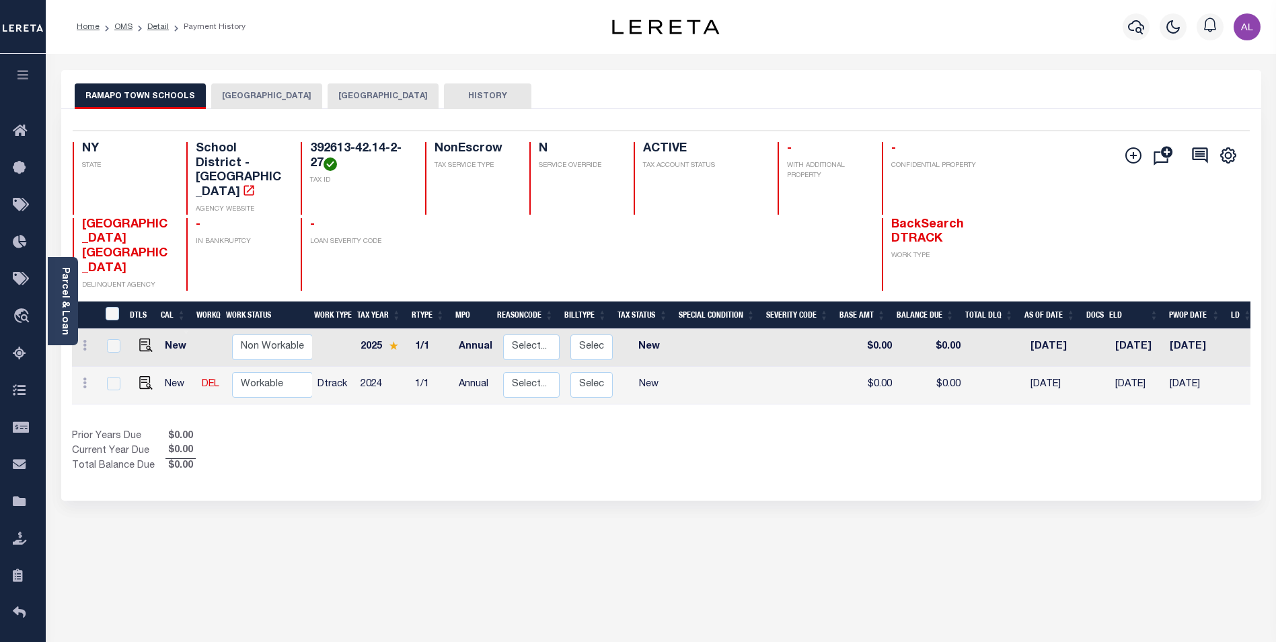
click at [391, 96] on button "RAMAPO TOWN" at bounding box center [383, 96] width 111 height 26
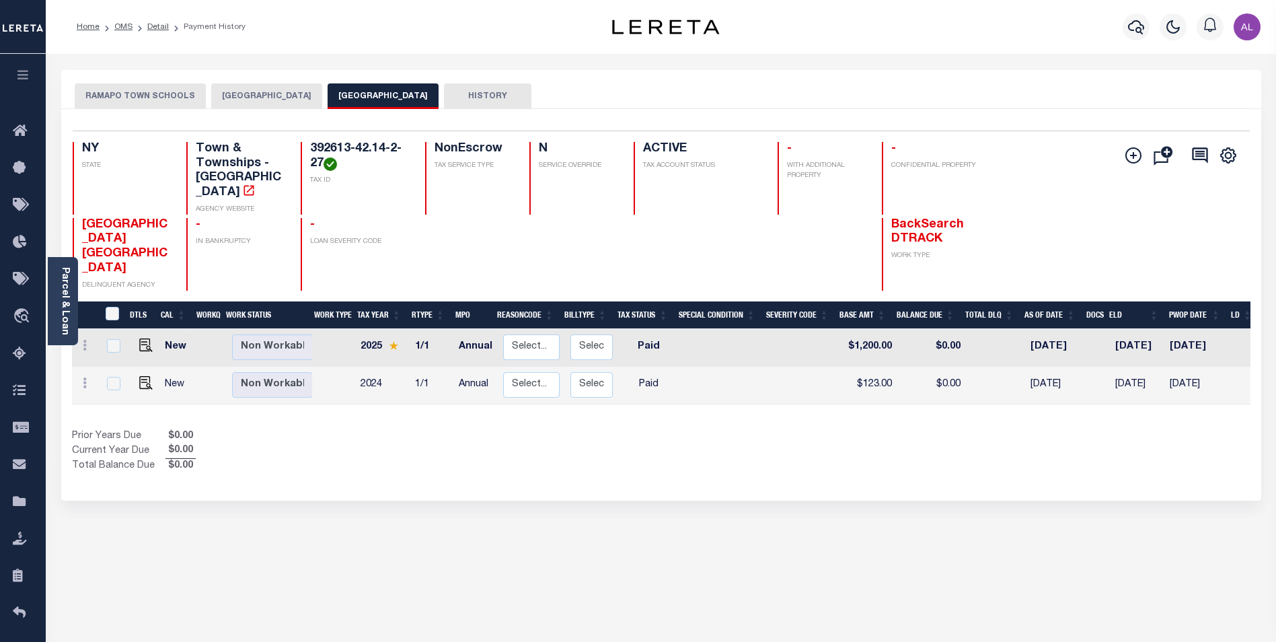
click at [239, 96] on button "NEW HEMPSTEAD VILLAGE" at bounding box center [266, 96] width 111 height 26
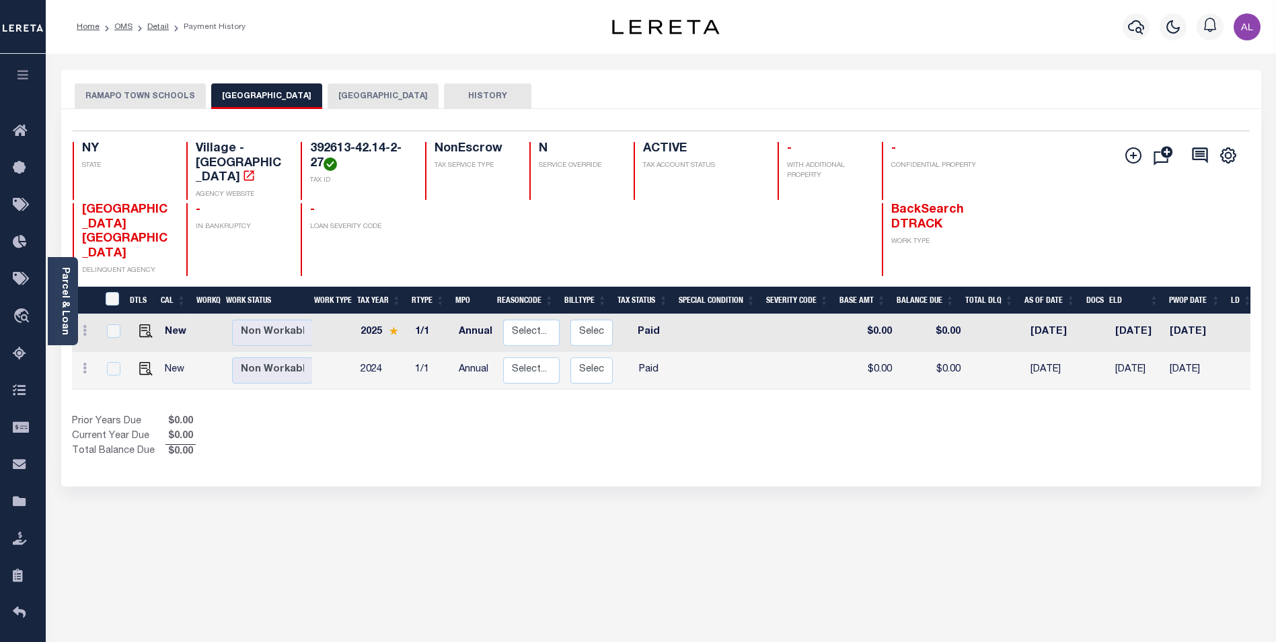
click at [176, 93] on button "RAMAPO TOWN SCHOOLS" at bounding box center [140, 96] width 131 height 26
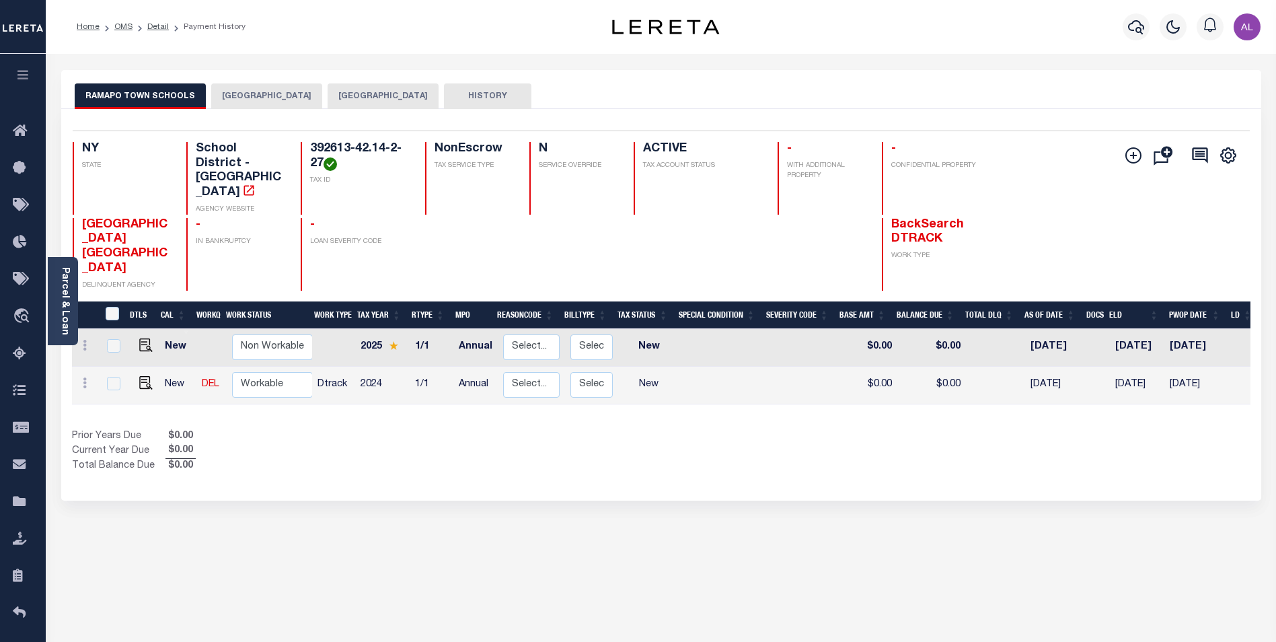
click at [273, 98] on button "NEW HEMPSTEAD VILLAGE" at bounding box center [266, 96] width 111 height 26
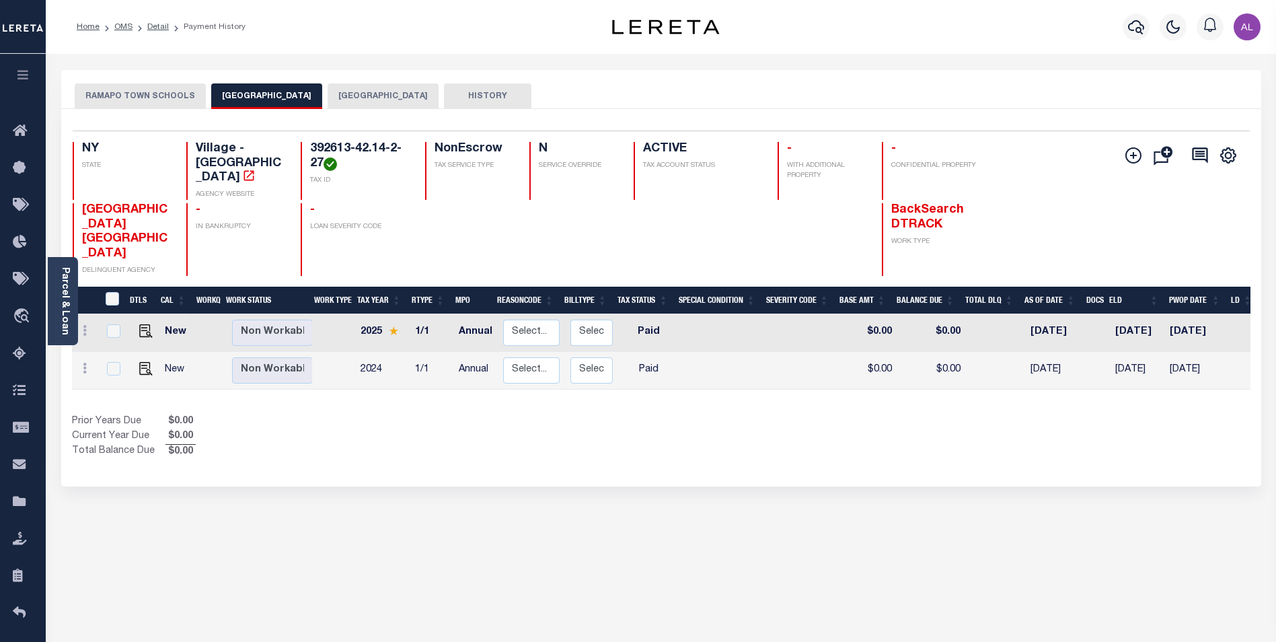
click at [387, 98] on button "RAMAPO TOWN" at bounding box center [383, 96] width 111 height 26
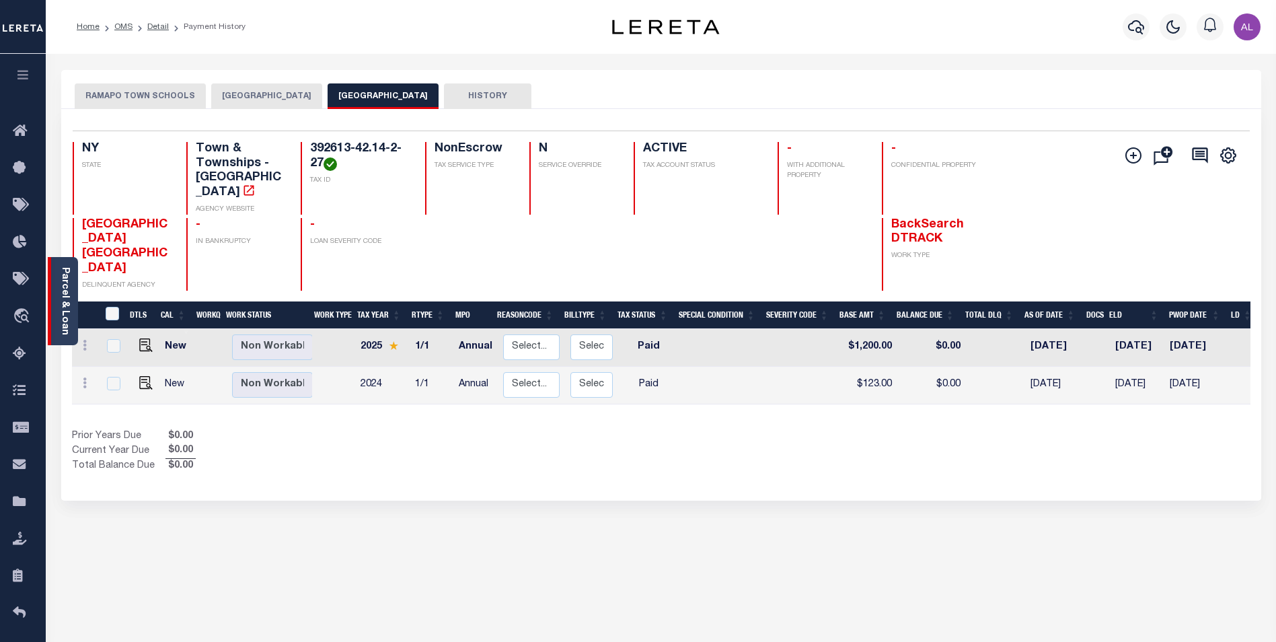
click at [68, 295] on link "Parcel & Loan" at bounding box center [64, 301] width 9 height 68
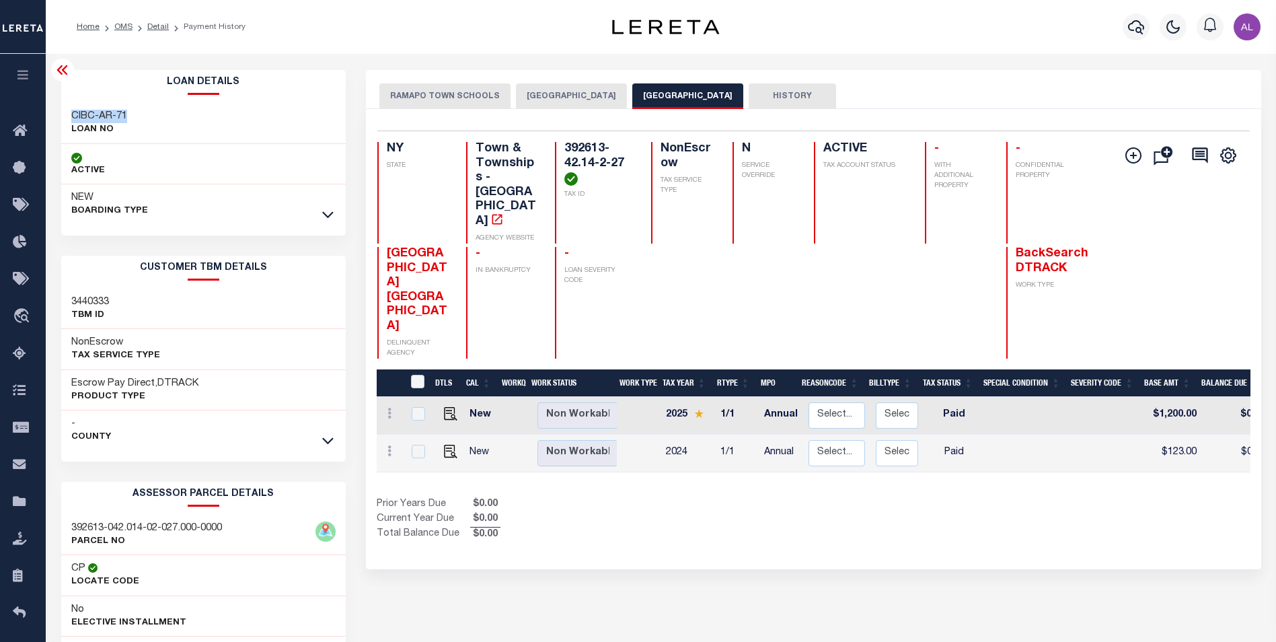
drag, startPoint x: 129, startPoint y: 112, endPoint x: 64, endPoint y: 114, distance: 65.3
click at [64, 114] on div "CIBC-AR-71 LOAN NO" at bounding box center [203, 123] width 285 height 41
copy h3 "CIBC-AR-71"
click at [420, 102] on button "RAMAPO TOWN SCHOOLS" at bounding box center [444, 96] width 131 height 26
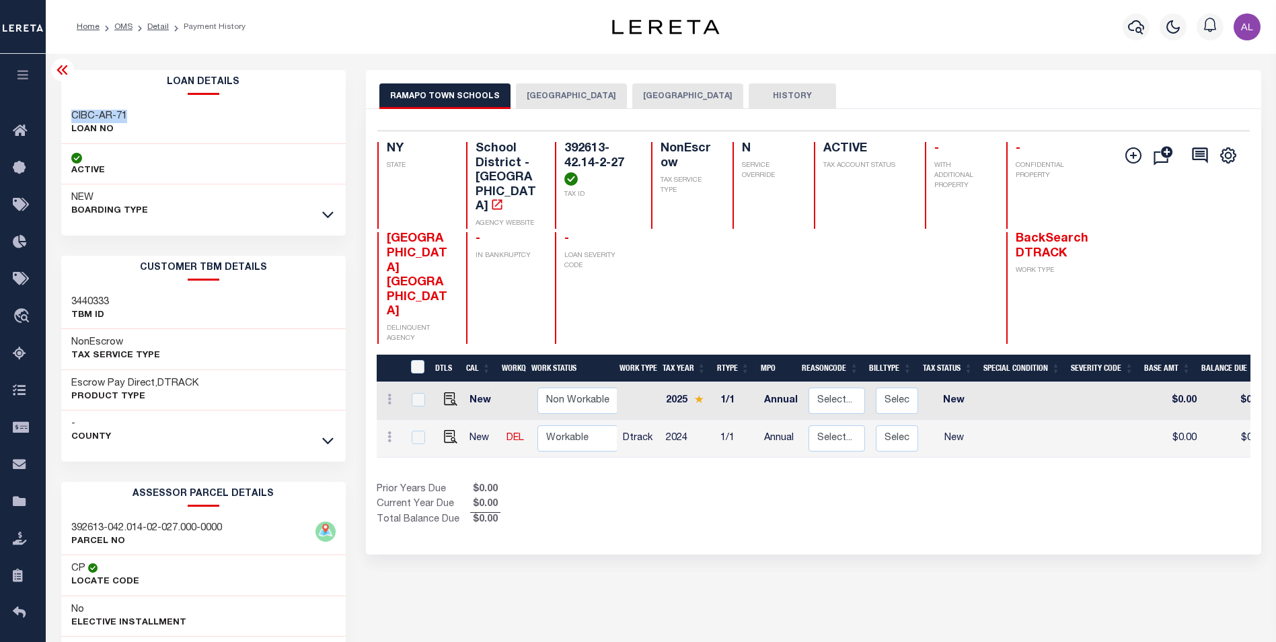
click at [596, 100] on button "NEW HEMPSTEAD VILLAGE" at bounding box center [571, 96] width 111 height 26
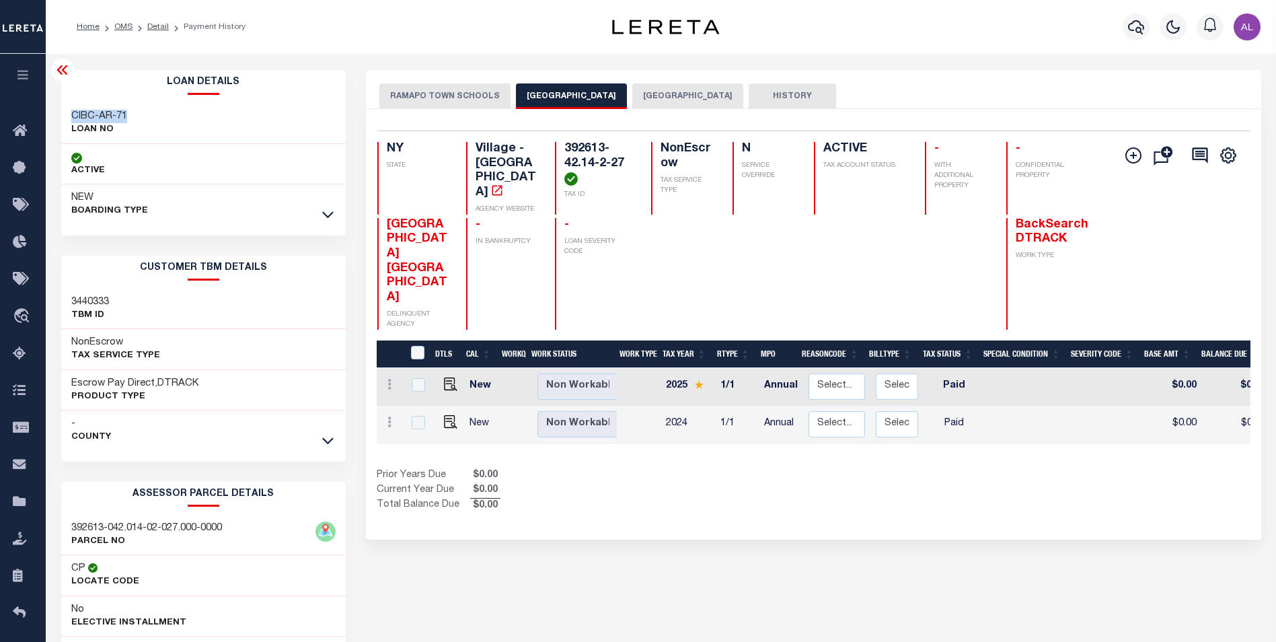
click at [693, 91] on button "RAMAPO TOWN" at bounding box center [687, 96] width 111 height 26
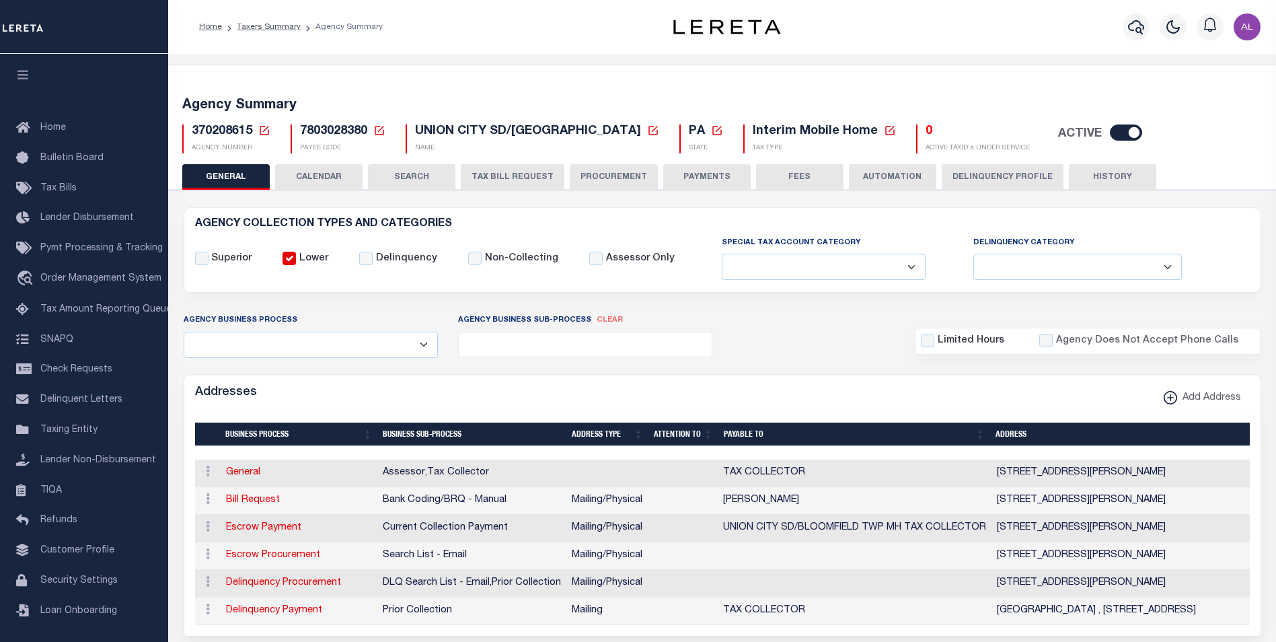
select select
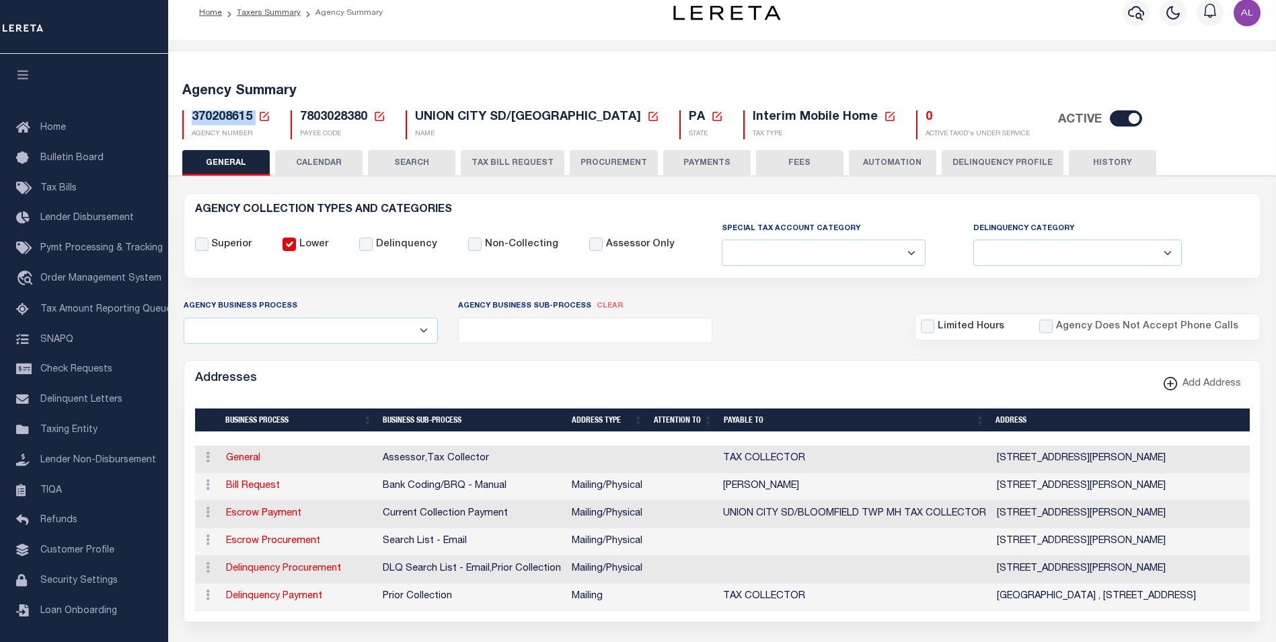
scroll to position [14, 0]
